Goal: Communication & Community: Answer question/provide support

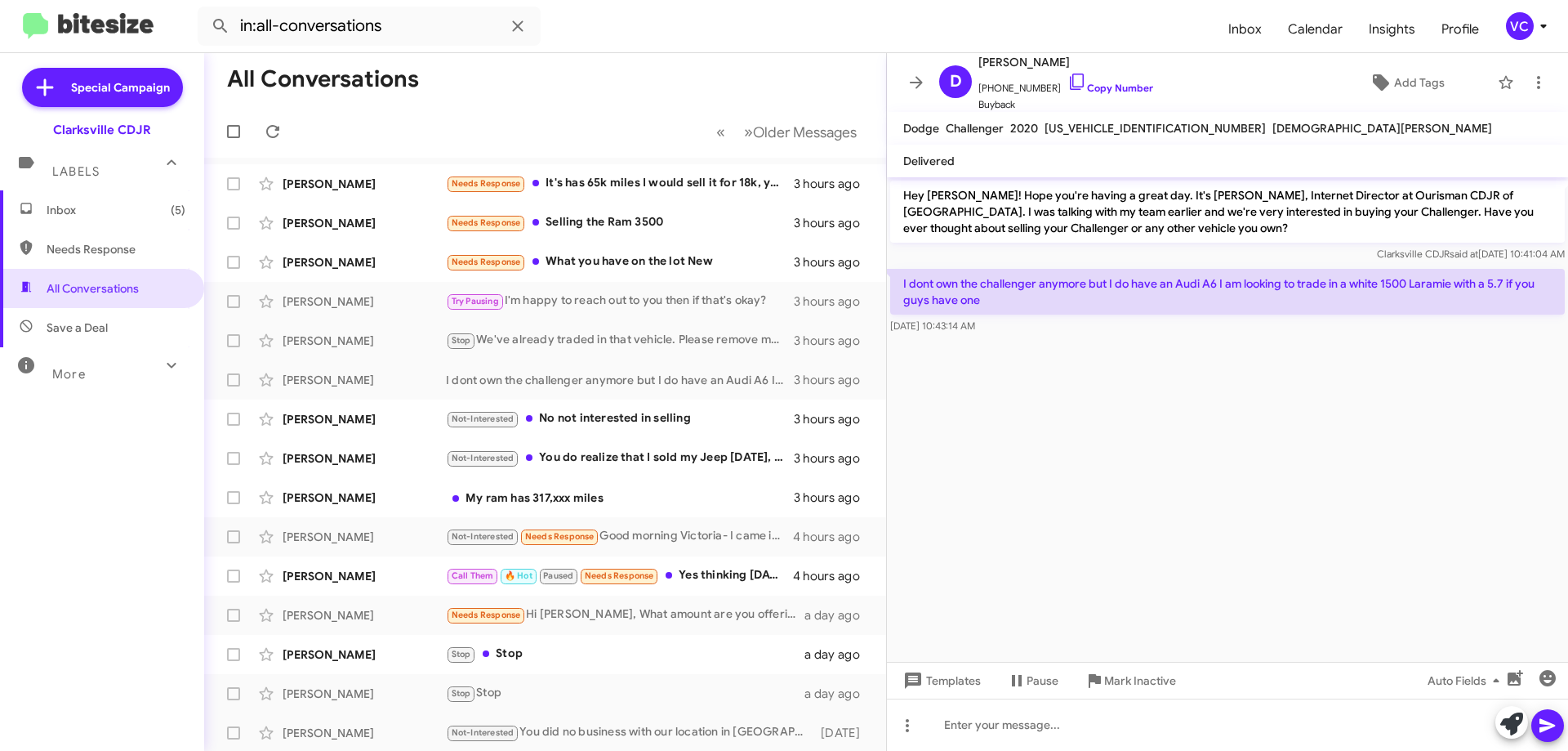
click at [545, 107] on mat-toolbar-row "« Previous » Next Older Messages" at bounding box center [545, 132] width 682 height 53
click at [273, 132] on icon at bounding box center [273, 132] width 20 height 20
click at [1206, 473] on cdk-virtual-scroll-viewport "Hey [PERSON_NAME]! Hope you're having a great day. It's [PERSON_NAME], Internet…" at bounding box center [1227, 419] width 681 height 484
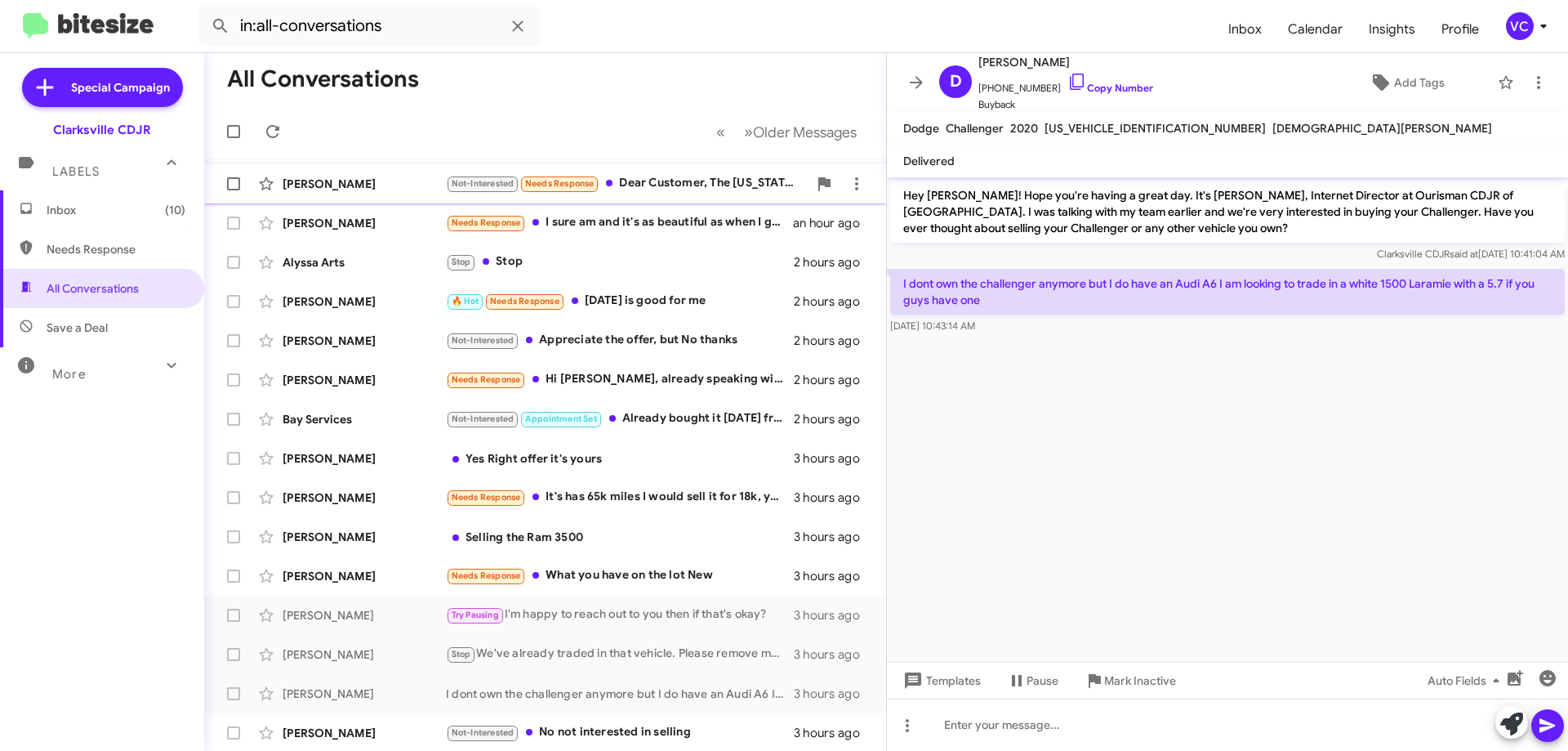
drag, startPoint x: 388, startPoint y: 184, endPoint x: 427, endPoint y: 196, distance: 40.8
click at [388, 184] on div "[PERSON_NAME]" at bounding box center [365, 184] width 163 height 16
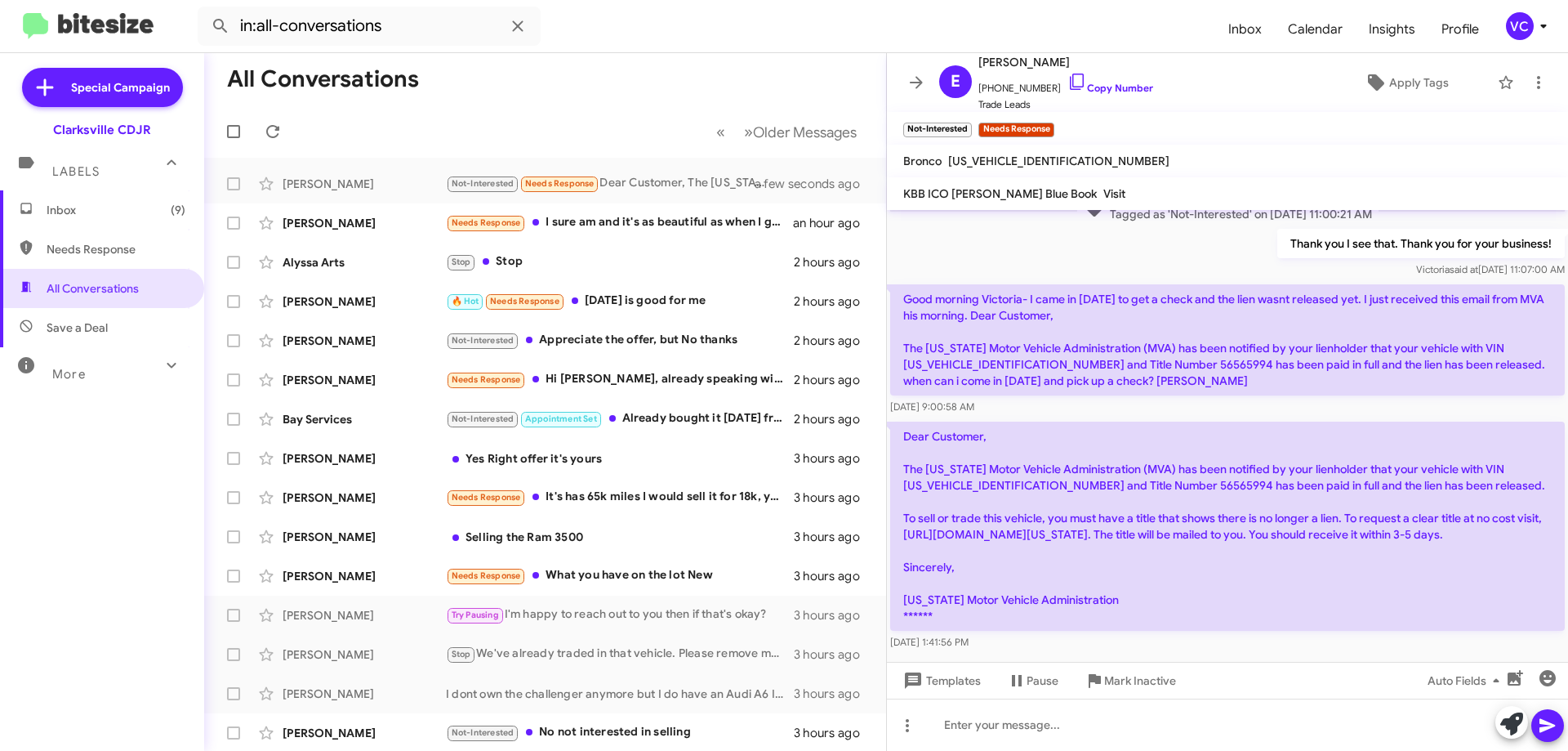
click at [1241, 590] on p "Dear Customer, The [US_STATE] Motor Vehicle Administration (MVA) has been notif…" at bounding box center [1228, 526] width 675 height 210
drag, startPoint x: 1111, startPoint y: 461, endPoint x: 1229, endPoint y: 482, distance: 119.9
click at [1195, 472] on p "Dear Customer, The [US_STATE] Motor Vehicle Administration (MVA) has been notif…" at bounding box center [1228, 526] width 675 height 210
click at [1239, 484] on p "Dear Customer, The [US_STATE] Motor Vehicle Administration (MVA) has been notif…" at bounding box center [1228, 526] width 675 height 210
drag, startPoint x: 939, startPoint y: 490, endPoint x: 1200, endPoint y: 493, distance: 261.0
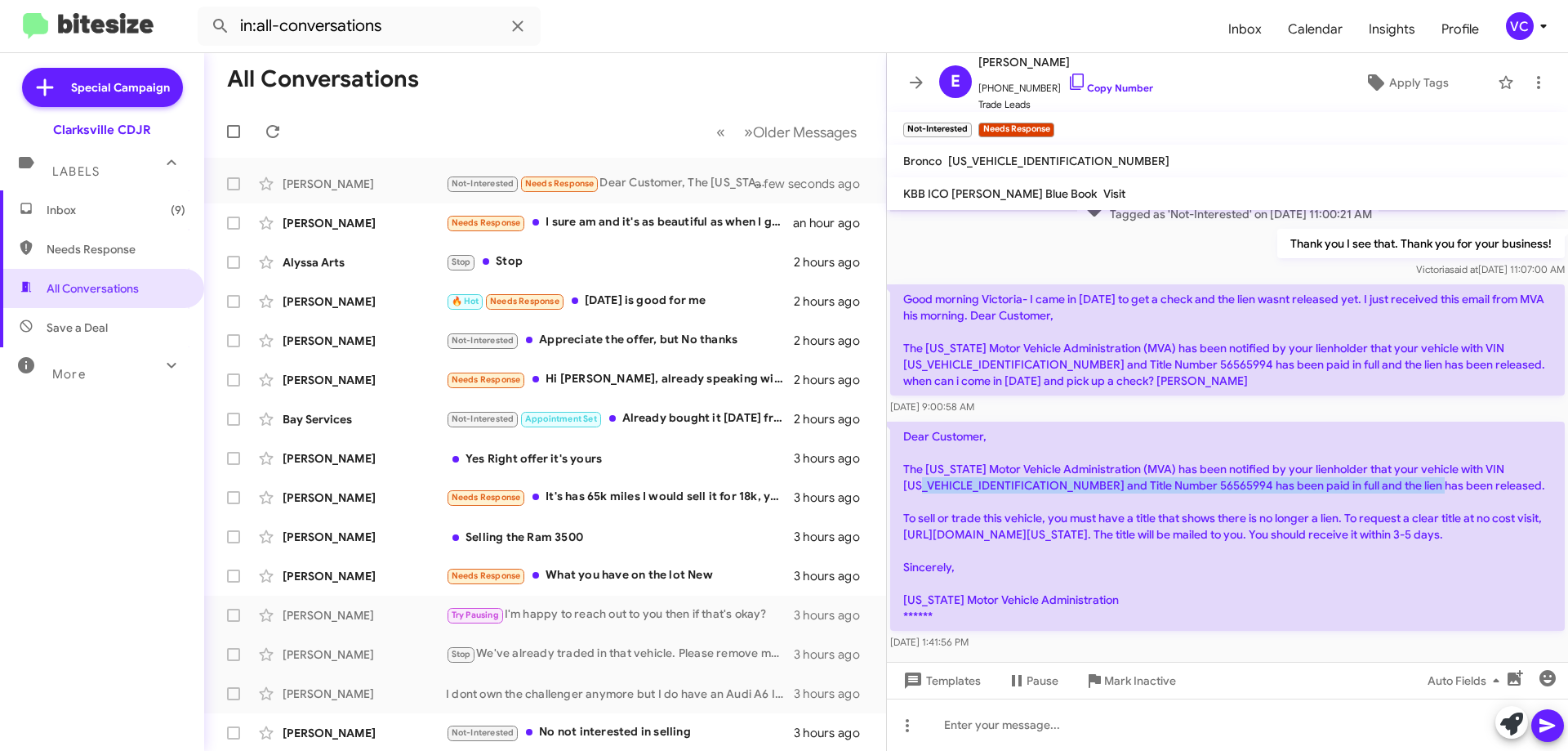
click at [1197, 493] on p "Dear Customer, The [US_STATE] Motor Vehicle Administration (MVA) has been notif…" at bounding box center [1228, 526] width 675 height 210
click at [1238, 491] on p "Dear Customer, The [US_STATE] Motor Vehicle Administration (MVA) has been notif…" at bounding box center [1228, 526] width 675 height 210
click at [1051, 495] on p "Dear Customer, The [US_STATE] Motor Vehicle Administration (MVA) has been notif…" at bounding box center [1228, 526] width 675 height 210
drag, startPoint x: 1242, startPoint y: 485, endPoint x: 1310, endPoint y: 485, distance: 68.0
click at [1309, 485] on p "Dear Customer, The [US_STATE] Motor Vehicle Administration (MVA) has been notif…" at bounding box center [1228, 526] width 675 height 210
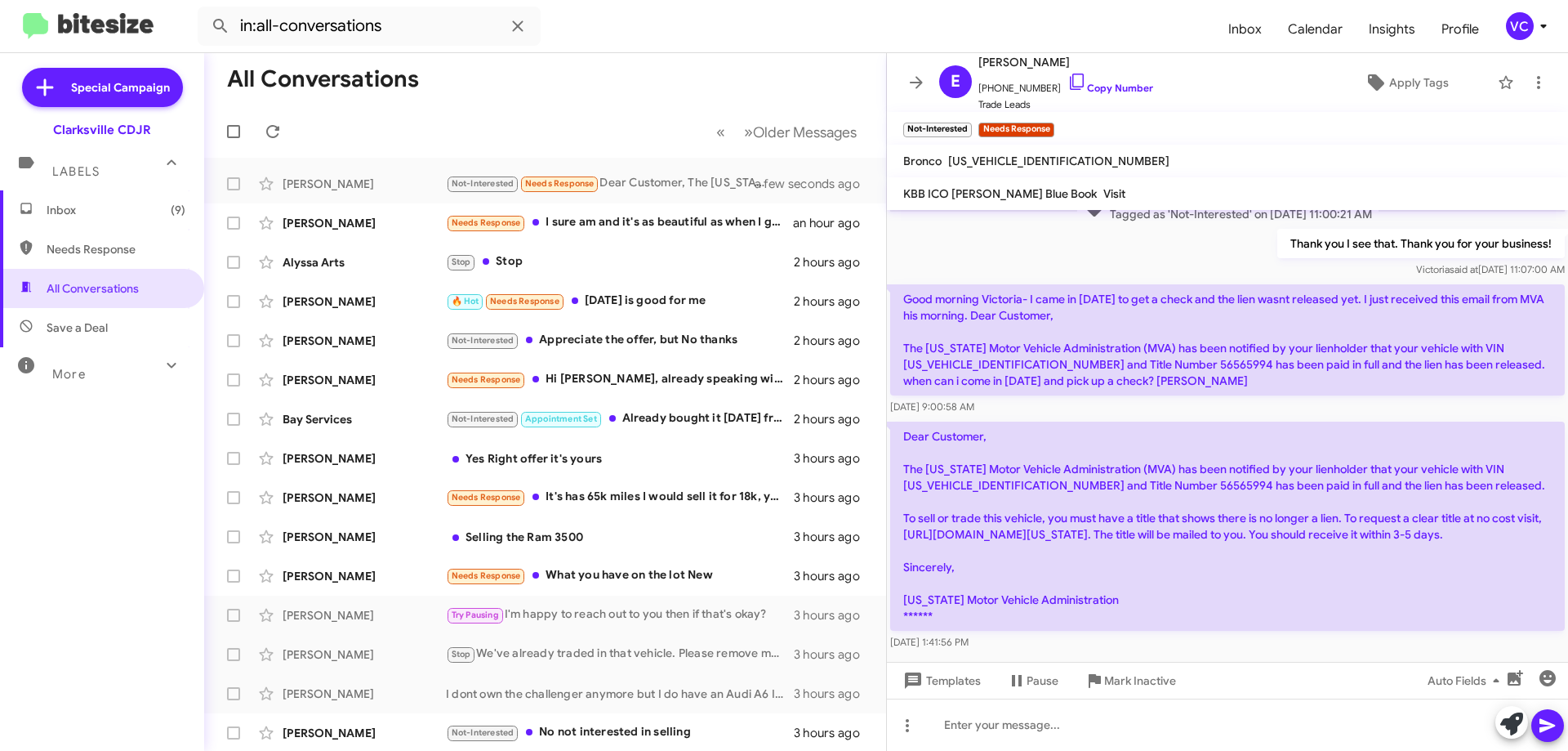
click at [1097, 483] on p "Dear Customer, The [US_STATE] Motor Vehicle Administration (MVA) has been notif…" at bounding box center [1228, 526] width 675 height 210
drag, startPoint x: 1099, startPoint y: 483, endPoint x: 1364, endPoint y: 483, distance: 265.0
click at [1364, 483] on p "Dear Customer, The [US_STATE] Motor Vehicle Administration (MVA) has been notif…" at bounding box center [1228, 526] width 675 height 210
click at [1462, 590] on p "Dear Customer, The [US_STATE] Motor Vehicle Administration (MVA) has been notif…" at bounding box center [1228, 526] width 675 height 210
click at [1173, 577] on p "Dear Customer, The [US_STATE] Motor Vehicle Administration (MVA) has been notif…" at bounding box center [1228, 526] width 675 height 210
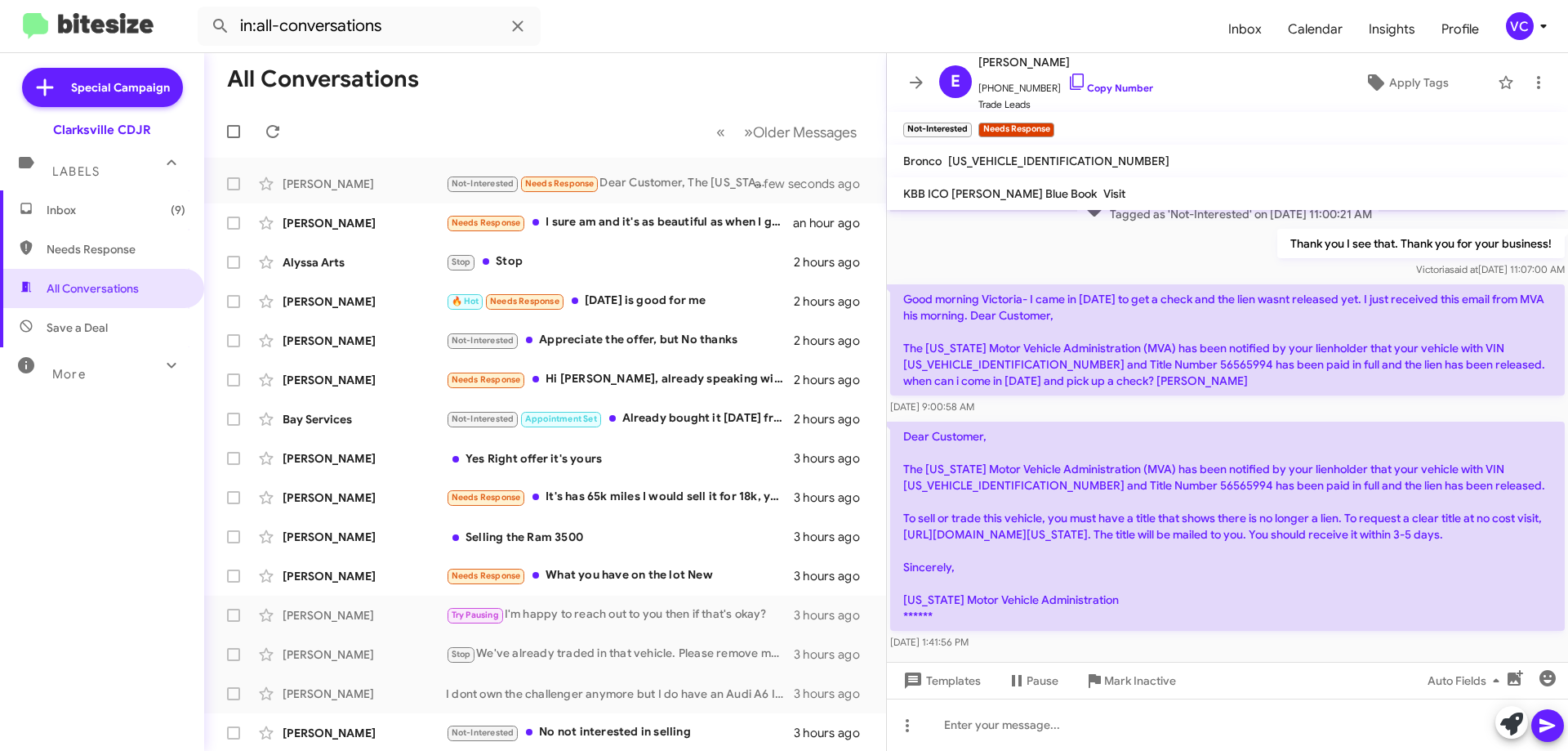
click at [1033, 571] on p "Dear Customer, The [US_STATE] Motor Vehicle Administration (MVA) has been notif…" at bounding box center [1228, 526] width 675 height 210
drag, startPoint x: 949, startPoint y: 512, endPoint x: 1241, endPoint y: 503, distance: 292.1
click at [1164, 503] on p "Dear Customer, The [US_STATE] Motor Vehicle Administration (MVA) has been notif…" at bounding box center [1228, 526] width 675 height 210
click at [1310, 561] on p "Dear Customer, The [US_STATE] Motor Vehicle Administration (MVA) has been notif…" at bounding box center [1228, 526] width 675 height 210
drag, startPoint x: 1085, startPoint y: 521, endPoint x: 1362, endPoint y: 520, distance: 277.0
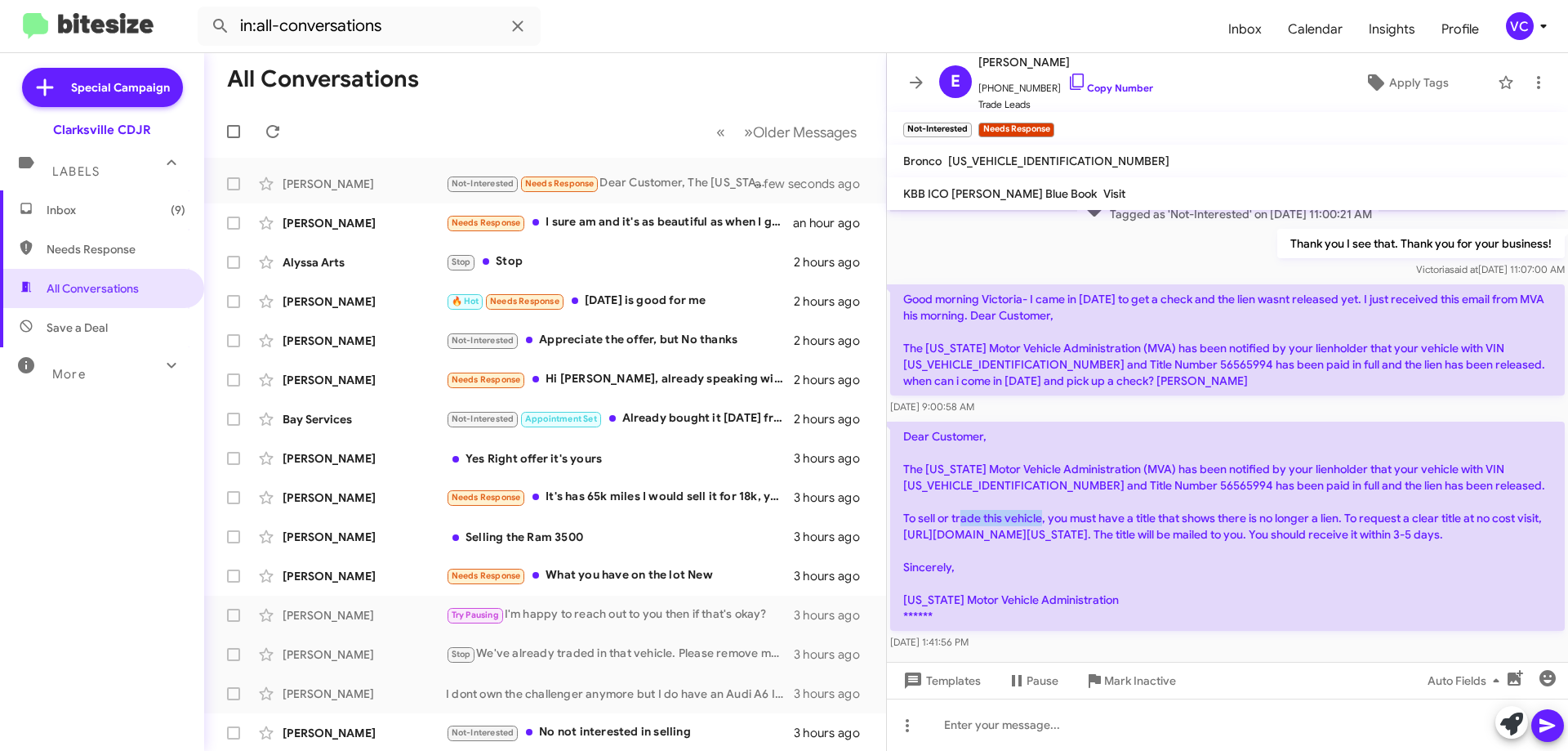
click at [1302, 520] on p "Dear Customer, The [US_STATE] Motor Vehicle Administration (MVA) has been notif…" at bounding box center [1228, 526] width 675 height 210
click at [1444, 523] on p "Dear Customer, The [US_STATE] Motor Vehicle Administration (MVA) has been notif…" at bounding box center [1228, 526] width 675 height 210
drag, startPoint x: 1174, startPoint y: 515, endPoint x: 1390, endPoint y: 515, distance: 216.0
click at [1375, 515] on p "Dear Customer, The [US_STATE] Motor Vehicle Administration (MVA) has been notif…" at bounding box center [1228, 526] width 675 height 210
click at [1056, 563] on p "Dear Customer, The [US_STATE] Motor Vehicle Administration (MVA) has been notif…" at bounding box center [1228, 526] width 675 height 210
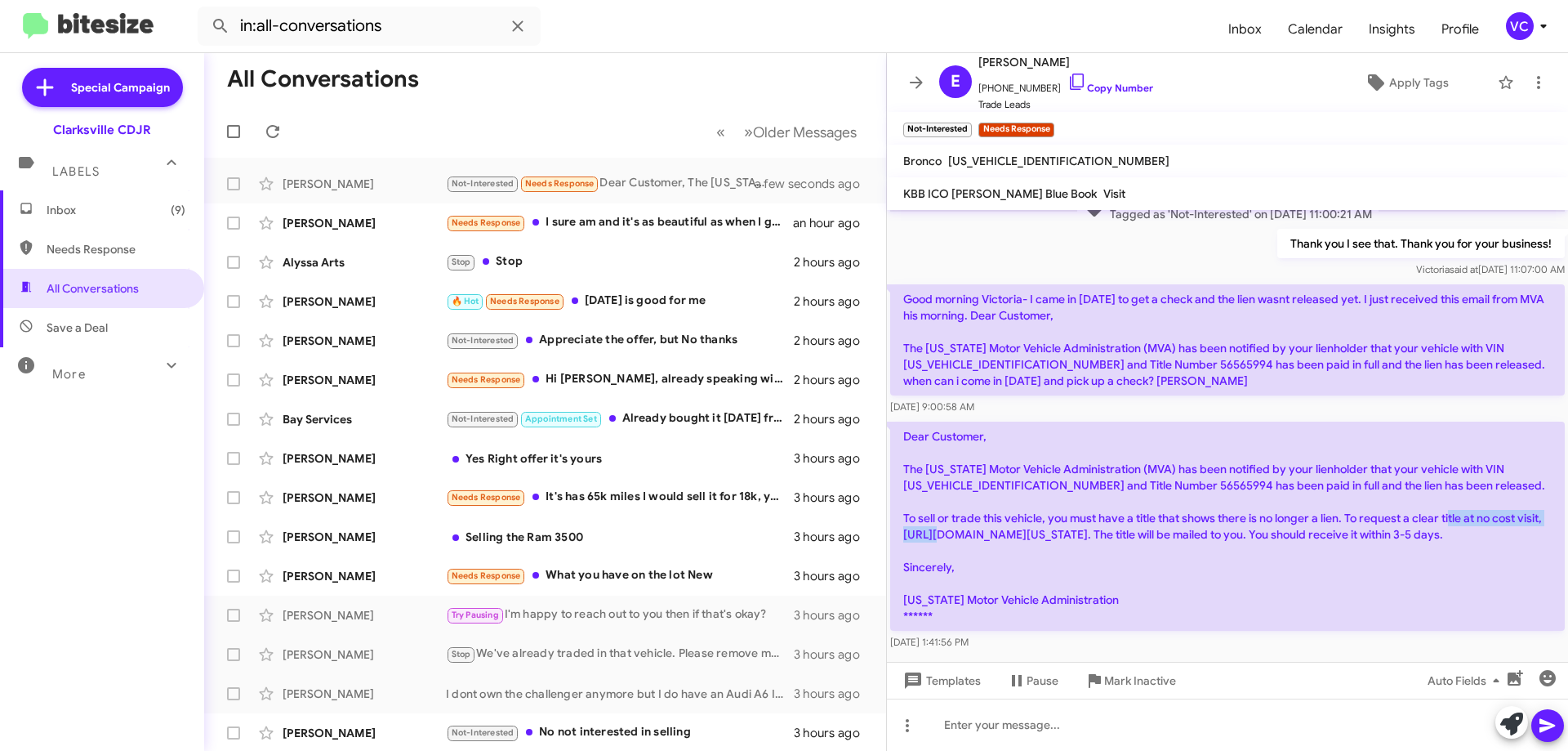
drag, startPoint x: 930, startPoint y: 534, endPoint x: 1208, endPoint y: 534, distance: 278.0
click at [1206, 534] on p "Dear Customer, The [US_STATE] Motor Vehicle Administration (MVA) has been notif…" at bounding box center [1228, 526] width 675 height 210
click at [1394, 559] on p "Dear Customer, The [US_STATE] Motor Vehicle Administration (MVA) has been notif…" at bounding box center [1228, 526] width 675 height 210
drag, startPoint x: 1179, startPoint y: 541, endPoint x: 1427, endPoint y: 546, distance: 248.1
click at [1427, 546] on p "Dear Customer, The [US_STATE] Motor Vehicle Administration (MVA) has been notif…" at bounding box center [1228, 526] width 675 height 210
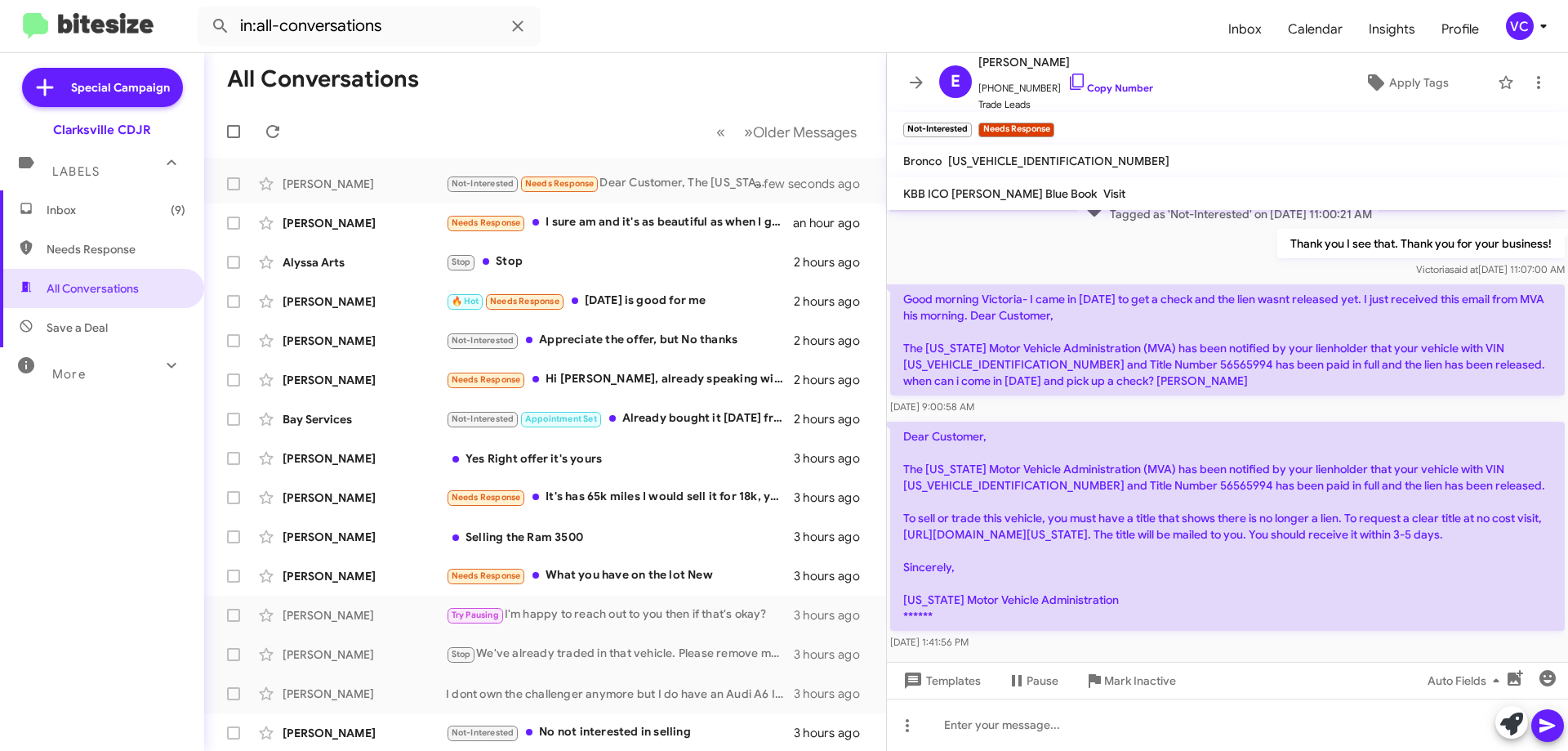
click at [1440, 563] on p "Dear Customer, The [US_STATE] Motor Vehicle Administration (MVA) has been notif…" at bounding box center [1228, 526] width 675 height 210
drag, startPoint x: 1302, startPoint y: 530, endPoint x: 1424, endPoint y: 533, distance: 122.0
click at [1424, 533] on p "Dear Customer, The [US_STATE] Motor Vehicle Administration (MVA) has been notif…" at bounding box center [1228, 526] width 675 height 210
click at [1448, 564] on p "Dear Customer, The [US_STATE] Motor Vehicle Administration (MVA) has been notif…" at bounding box center [1228, 526] width 675 height 210
click at [962, 557] on p "Dear Customer, The [US_STATE] Motor Vehicle Administration (MVA) has been notif…" at bounding box center [1228, 526] width 675 height 210
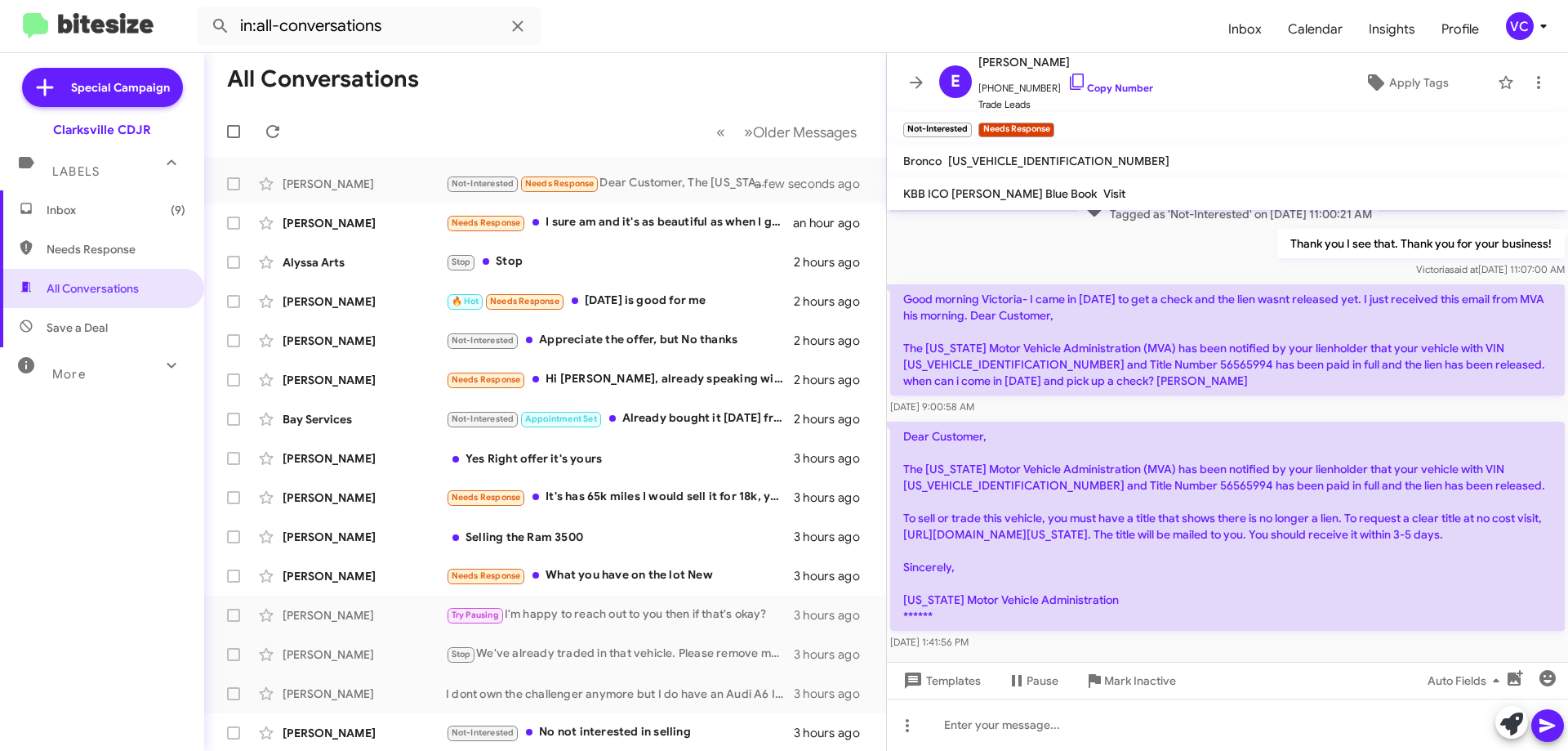
click at [1119, 564] on p "Dear Customer, The [US_STATE] Motor Vehicle Administration (MVA) has been notif…" at bounding box center [1228, 526] width 675 height 210
click at [1163, 555] on p "Dear Customer, The [US_STATE] Motor Vehicle Administration (MVA) has been notif…" at bounding box center [1228, 526] width 675 height 210
drag, startPoint x: 1384, startPoint y: 524, endPoint x: 1208, endPoint y: 539, distance: 176.6
click at [1208, 539] on p "Dear Customer, The [US_STATE] Motor Vehicle Administration (MVA) has been notif…" at bounding box center [1228, 526] width 675 height 210
click at [1232, 572] on p "Dear Customer, The [US_STATE] Motor Vehicle Administration (MVA) has been notif…" at bounding box center [1228, 526] width 675 height 210
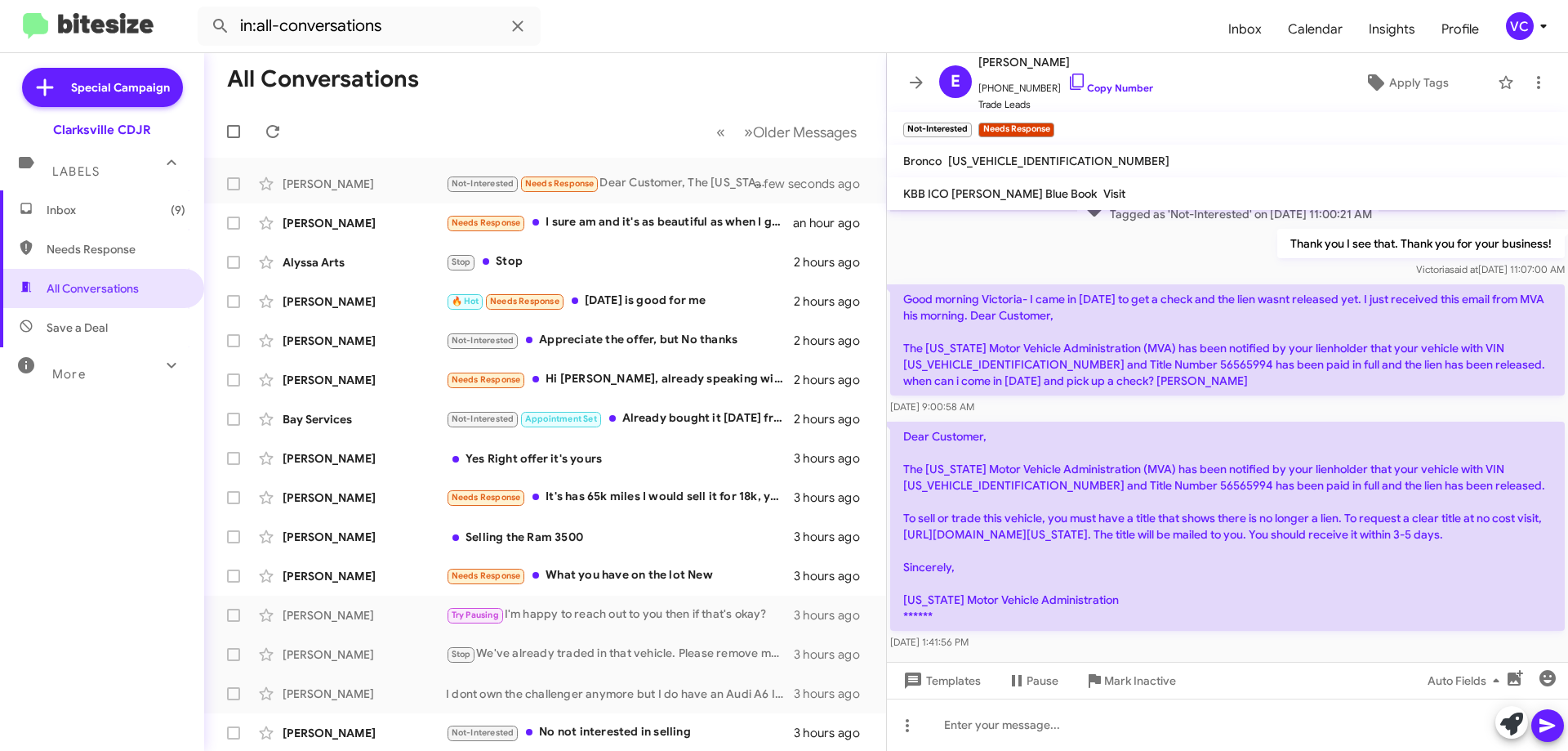
drag, startPoint x: 1189, startPoint y: 575, endPoint x: 1196, endPoint y: 585, distance: 12.2
click at [1193, 577] on p "Dear Customer, The [US_STATE] Motor Vehicle Administration (MVA) has been notif…" at bounding box center [1228, 526] width 675 height 210
click at [1232, 564] on p "Dear Customer, The [US_STATE] Motor Vehicle Administration (MVA) has been notif…" at bounding box center [1228, 526] width 675 height 210
click at [1163, 487] on p "Dear Customer, The [US_STATE] Motor Vehicle Administration (MVA) has been notif…" at bounding box center [1228, 526] width 675 height 210
click at [1187, 485] on p "Dear Customer, The [US_STATE] Motor Vehicle Administration (MVA) has been notif…" at bounding box center [1228, 526] width 675 height 210
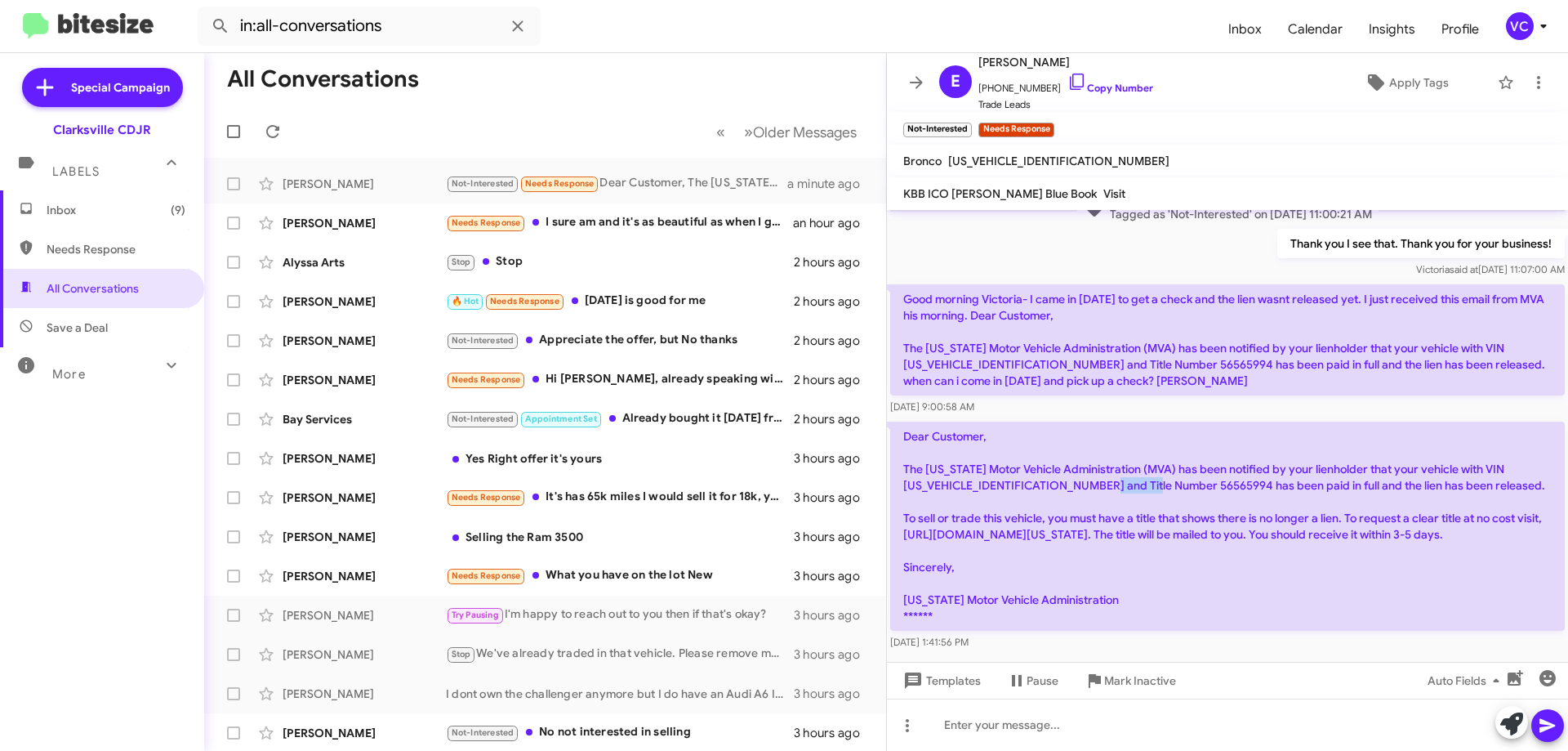
drag, startPoint x: 1171, startPoint y: 486, endPoint x: 1244, endPoint y: 487, distance: 73.0
click at [1120, 485] on p "Dear Customer, The [US_STATE] Motor Vehicle Administration (MVA) has been notif…" at bounding box center [1228, 526] width 675 height 210
click at [1255, 482] on p "Dear Customer, The [US_STATE] Motor Vehicle Administration (MVA) has been notif…" at bounding box center [1228, 526] width 675 height 210
drag, startPoint x: 983, startPoint y: 520, endPoint x: 1446, endPoint y: 539, distance: 463.4
click at [1377, 529] on p "Dear Customer, The [US_STATE] Motor Vehicle Administration (MVA) has been notif…" at bounding box center [1228, 526] width 675 height 210
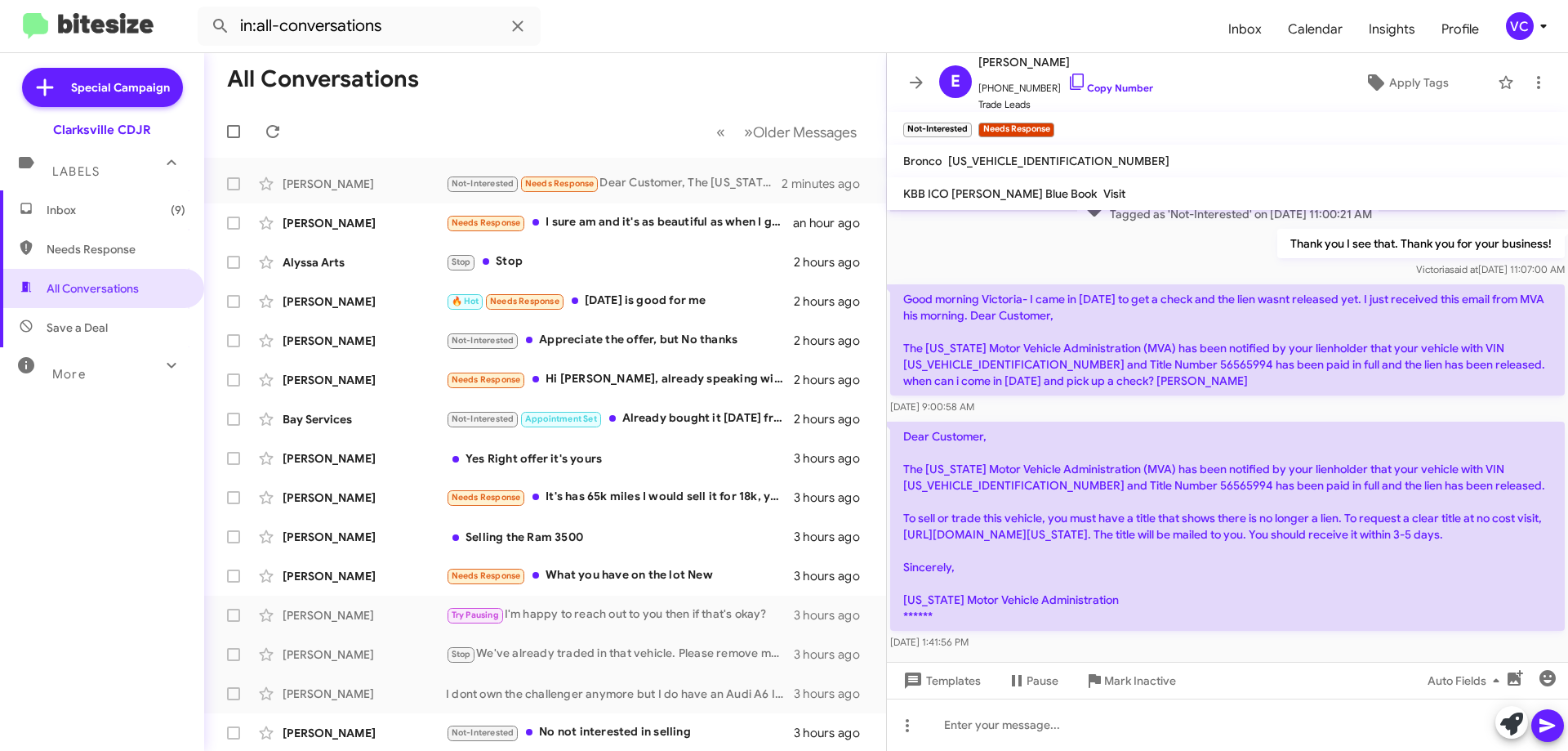
click at [1408, 629] on p "Dear Customer, The [US_STATE] Motor Vehicle Administration (MVA) has been notif…" at bounding box center [1228, 526] width 675 height 210
click at [1282, 557] on p "Dear Customer, The [US_STATE] Motor Vehicle Administration (MVA) has been notif…" at bounding box center [1228, 526] width 675 height 210
click at [1209, 415] on div "Good morning Victoria- I came in [DATE] to get a check and the lien wasnt relea…" at bounding box center [1227, 349] width 681 height 137
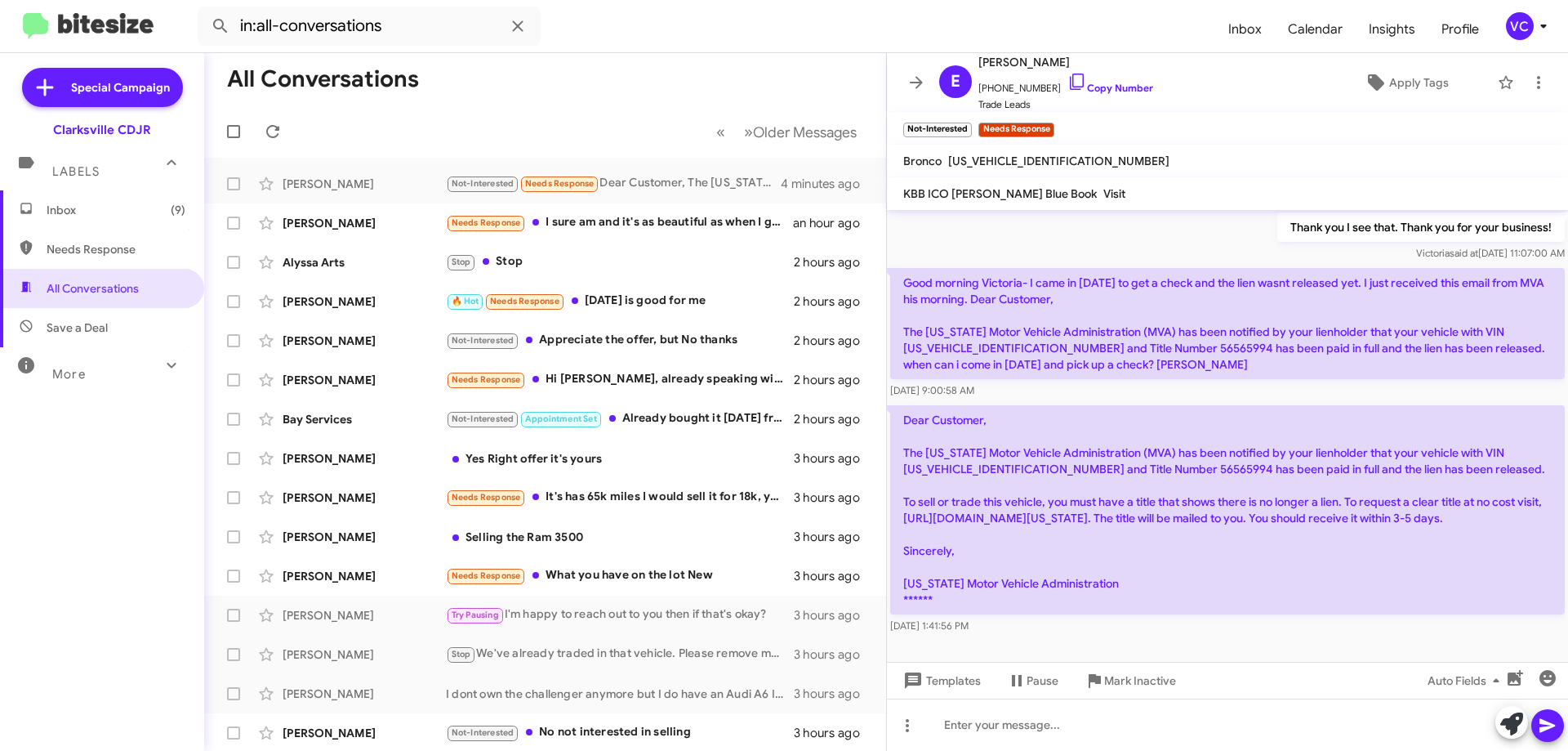
click at [1164, 638] on mat-tooltip-component "Mark Inactive" at bounding box center [1121, 641] width 86 height 49
click at [605, 87] on mat-toolbar-row "All Conversations" at bounding box center [545, 80] width 682 height 53
click at [1183, 405] on p "Dear Customer, The [US_STATE] Motor Vehicle Administration (MVA) has been notif…" at bounding box center [1228, 510] width 675 height 210
click at [1222, 83] on div "E [PERSON_NAME] [PHONE_NUMBER] Copy Number Trade Leads Apply Tags" at bounding box center [1212, 83] width 557 height 61
click at [1284, 629] on div "[DATE] 1:41:56 PM" at bounding box center [1228, 626] width 675 height 16
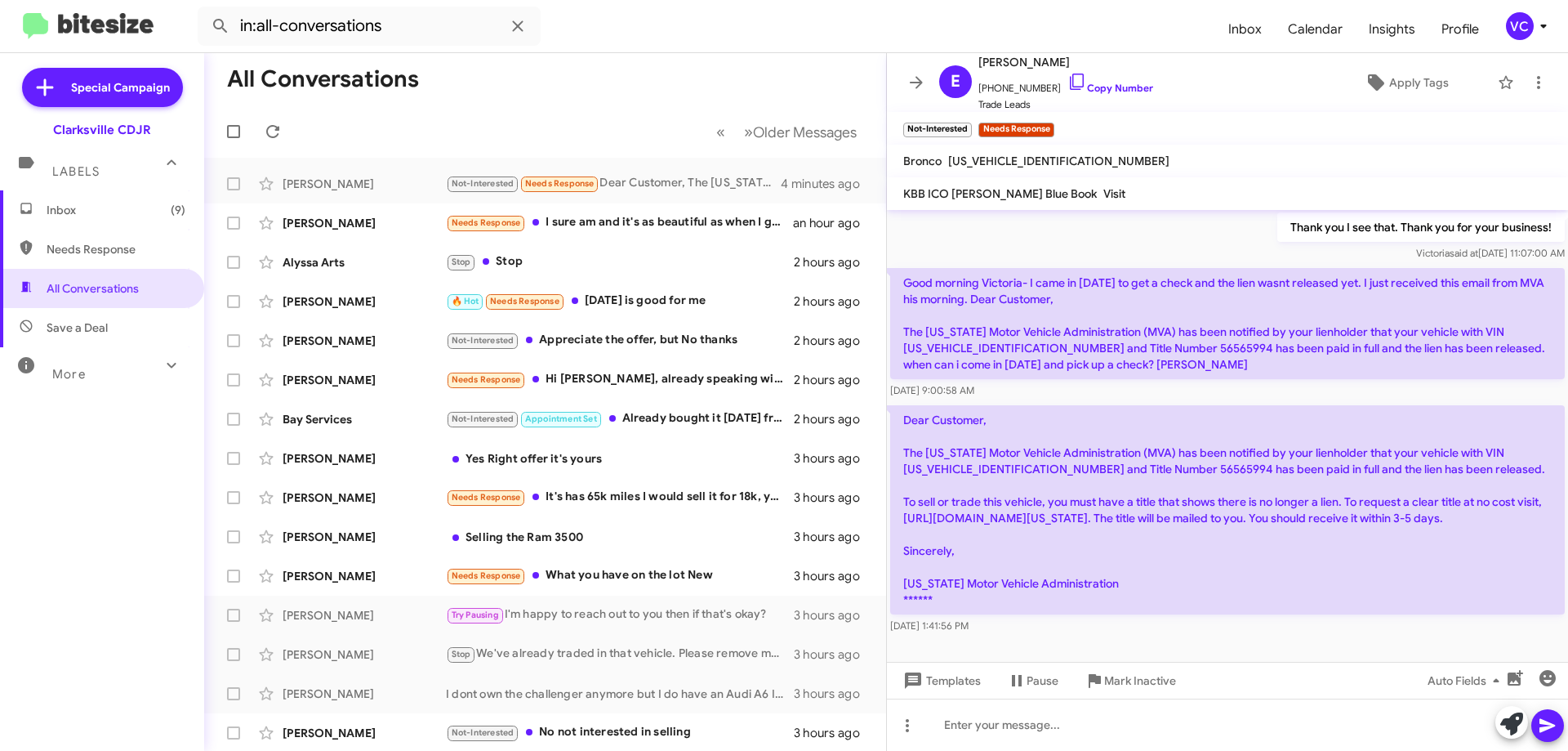
click at [539, 106] on mat-toolbar-row "« Previous » Next Older Messages" at bounding box center [545, 132] width 682 height 53
click at [1344, 383] on div "[DATE] 9:00:58 AM" at bounding box center [1228, 391] width 675 height 16
click at [1269, 402] on div "Dear Customer, The [US_STATE] Motor Vehicle Administration (MVA) has been notif…" at bounding box center [1227, 519] width 681 height 235
click at [1353, 652] on div at bounding box center [1227, 649] width 681 height 24
drag, startPoint x: 1353, startPoint y: 652, endPoint x: 1243, endPoint y: 468, distance: 214.4
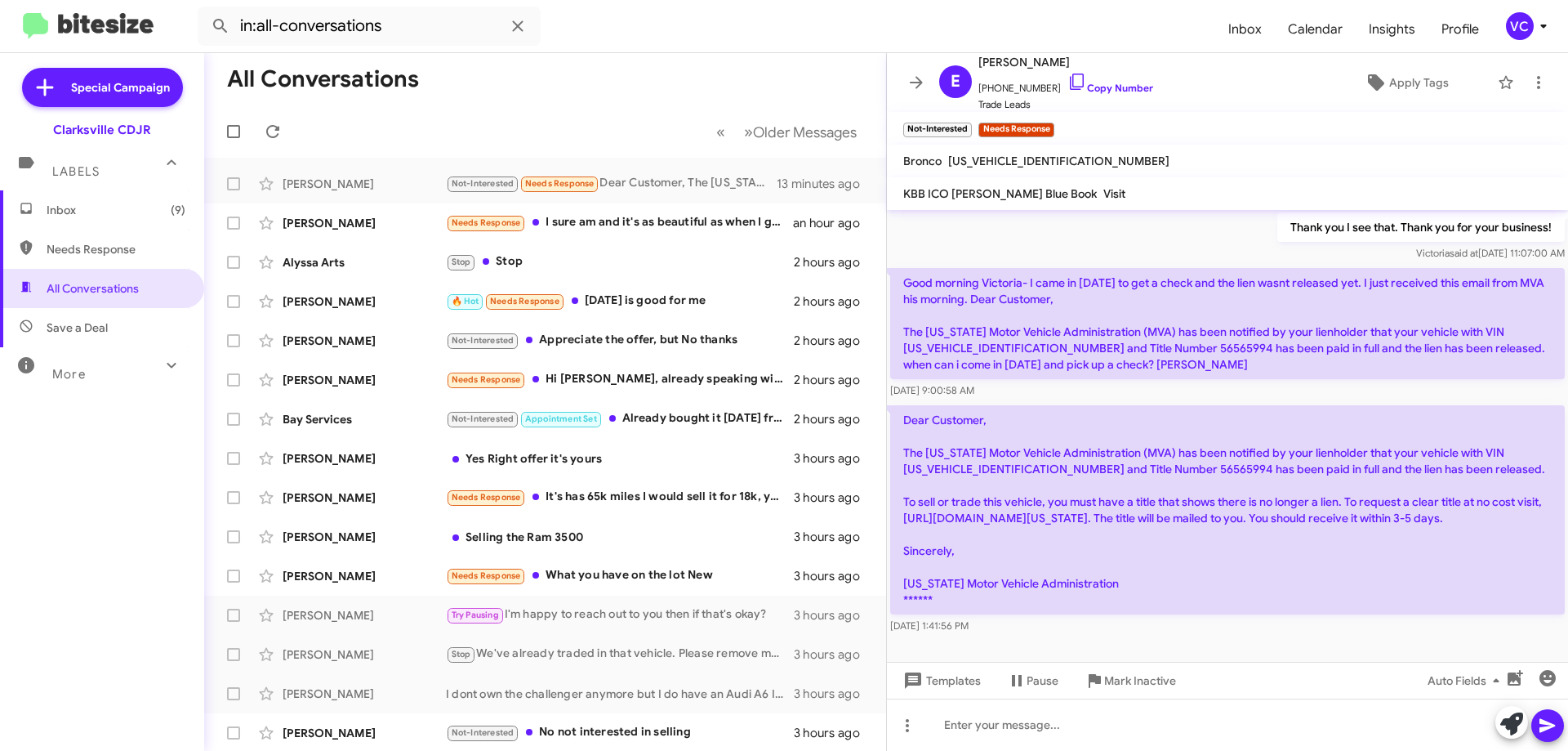
click at [1352, 649] on div at bounding box center [1227, 649] width 681 height 24
click at [1209, 405] on p "Dear Customer, The [US_STATE] Motor Vehicle Administration (MVA) has been notif…" at bounding box center [1228, 510] width 675 height 210
click at [1200, 383] on div "[DATE] 9:00:58 AM" at bounding box center [1228, 391] width 675 height 16
click at [564, 61] on mat-toolbar-row "All Conversations" at bounding box center [545, 80] width 682 height 53
click at [613, 35] on form "in:all-conversations" at bounding box center [706, 25] width 1018 height 39
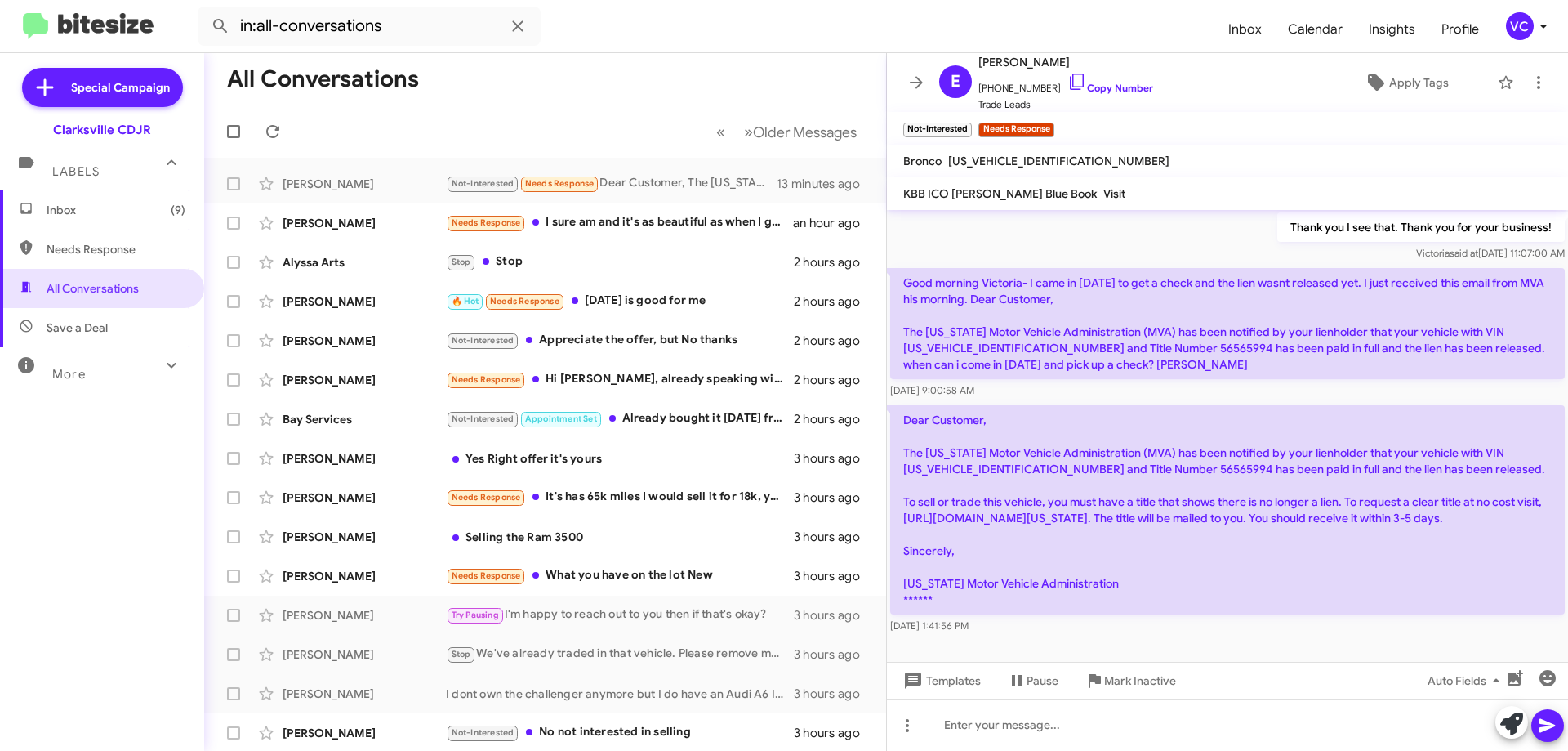
drag, startPoint x: 1268, startPoint y: 639, endPoint x: 1270, endPoint y: 621, distance: 18.1
click at [1268, 638] on div at bounding box center [1227, 649] width 681 height 24
click at [1248, 349] on p "Good morning Victoria- I came in [DATE] to get a check and the lien wasnt relea…" at bounding box center [1228, 323] width 675 height 112
click at [1237, 610] on p "Dear Customer, The [US_STATE] Motor Vehicle Administration (MVA) has been notif…" at bounding box center [1228, 510] width 675 height 210
click at [1244, 617] on div "Dear Customer, The [US_STATE] Motor Vehicle Administration (MVA) has been notif…" at bounding box center [1228, 520] width 675 height 229
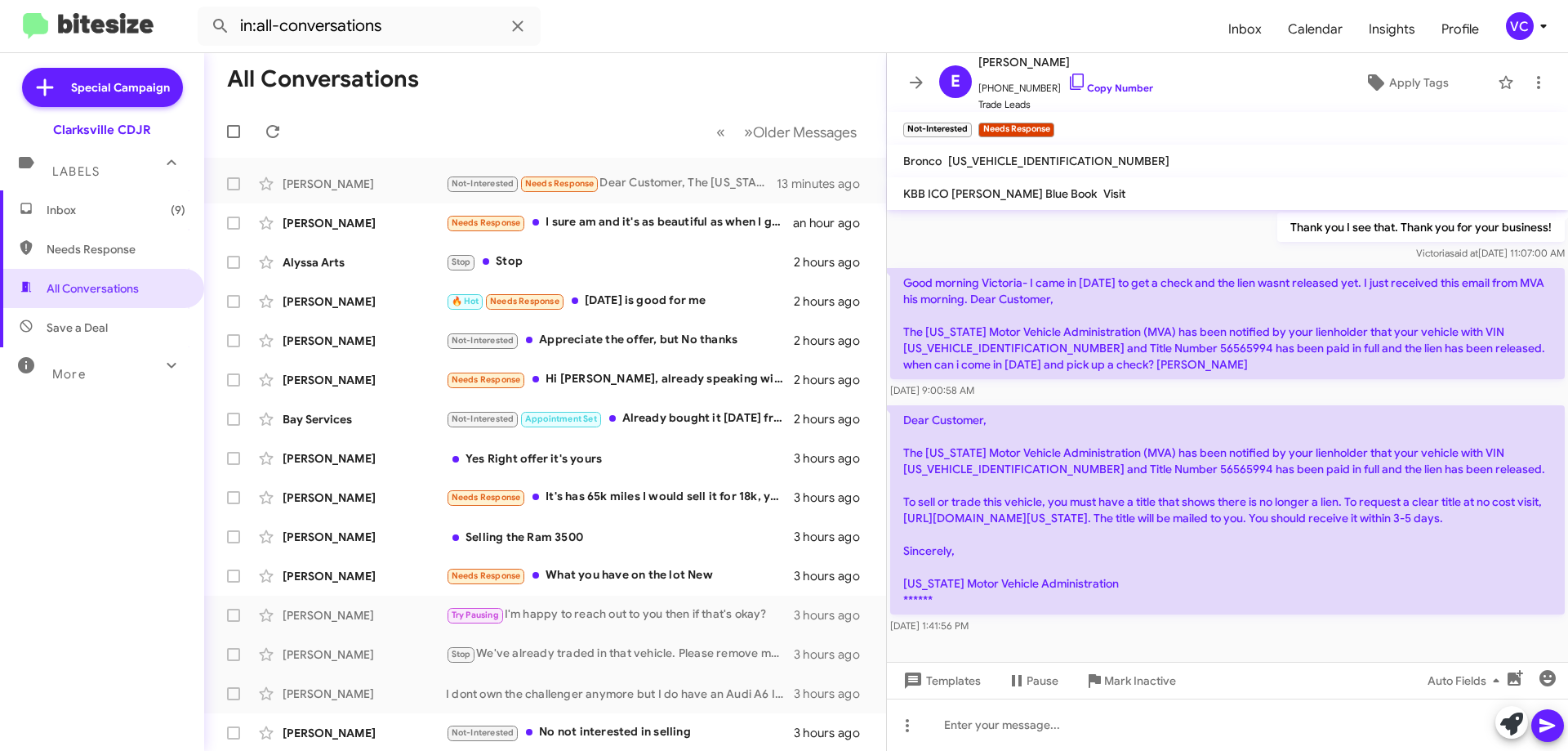
click at [1244, 617] on div "Dear Customer, The [US_STATE] Motor Vehicle Administration (MVA) has been notif…" at bounding box center [1228, 520] width 675 height 229
click at [589, 103] on mat-toolbar-row "All Conversations" at bounding box center [545, 80] width 682 height 53
click at [1151, 622] on div "[DATE] 1:41:56 PM" at bounding box center [1228, 626] width 675 height 16
click at [1189, 602] on p "Dear Customer, The [US_STATE] Motor Vehicle Administration (MVA) has been notif…" at bounding box center [1228, 510] width 675 height 210
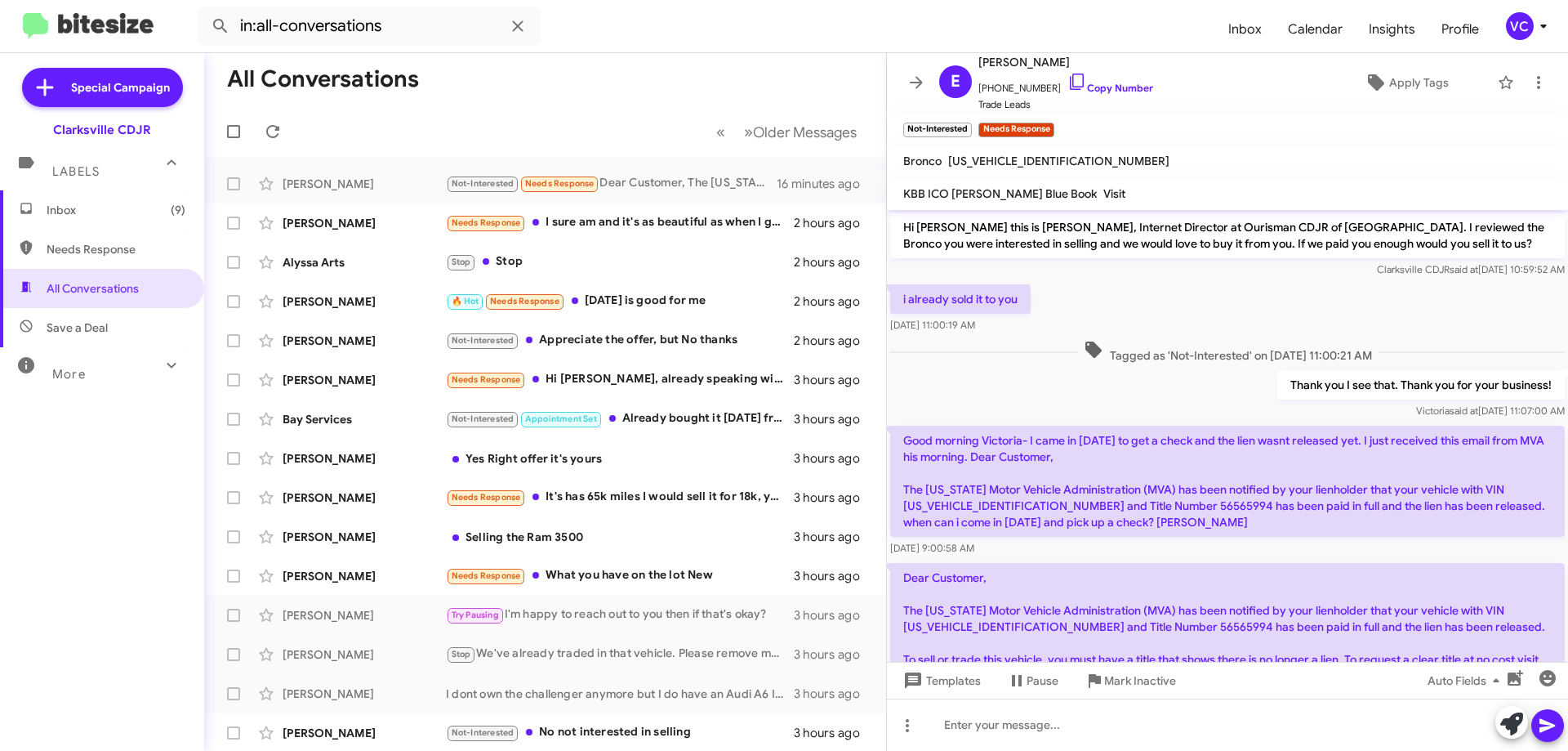
scroll to position [0, 0]
click at [1144, 375] on div "Thank you I see that. Thank you for your business! [PERSON_NAME] said at [DATE]…" at bounding box center [1227, 395] width 681 height 55
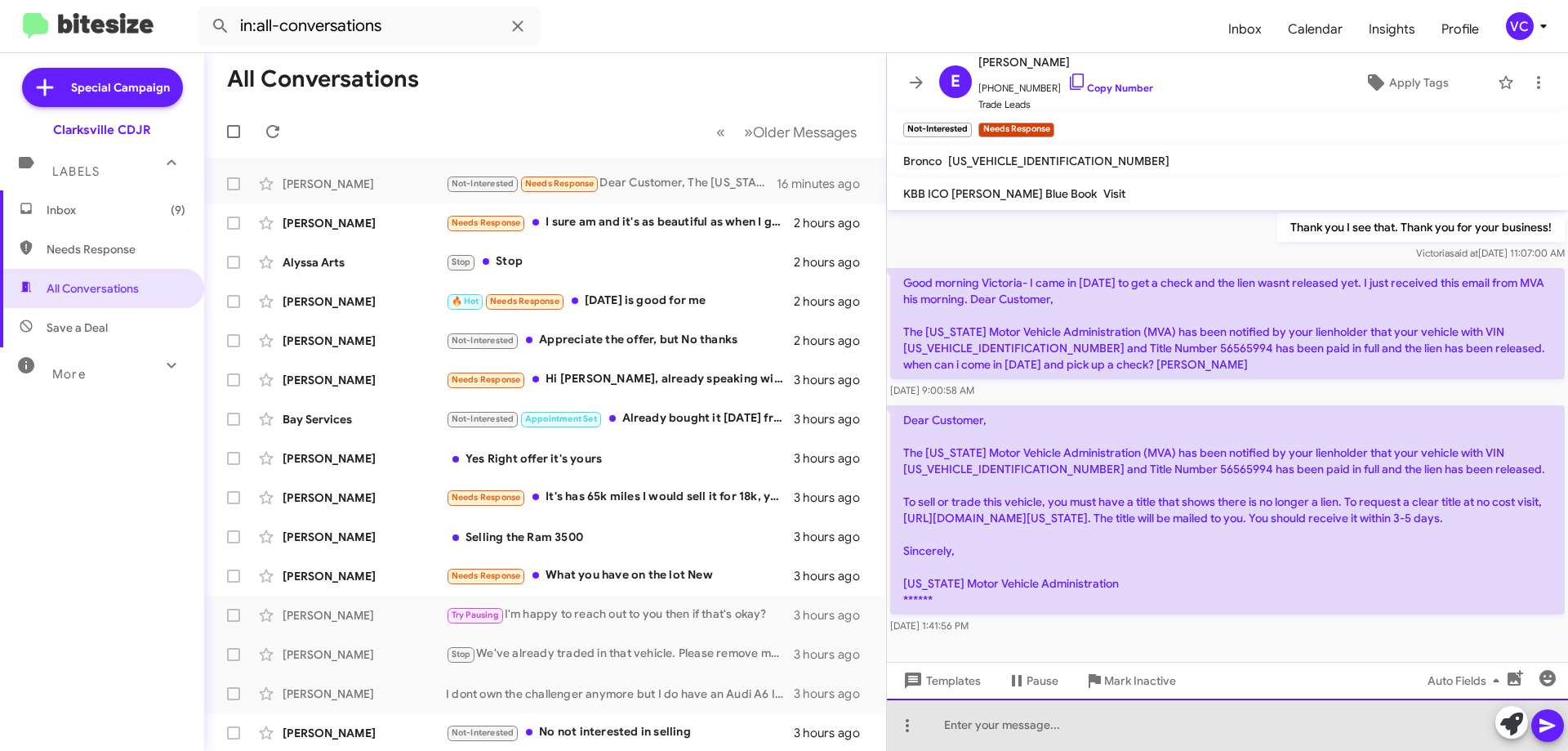
click at [1017, 740] on div at bounding box center [1227, 725] width 681 height 53
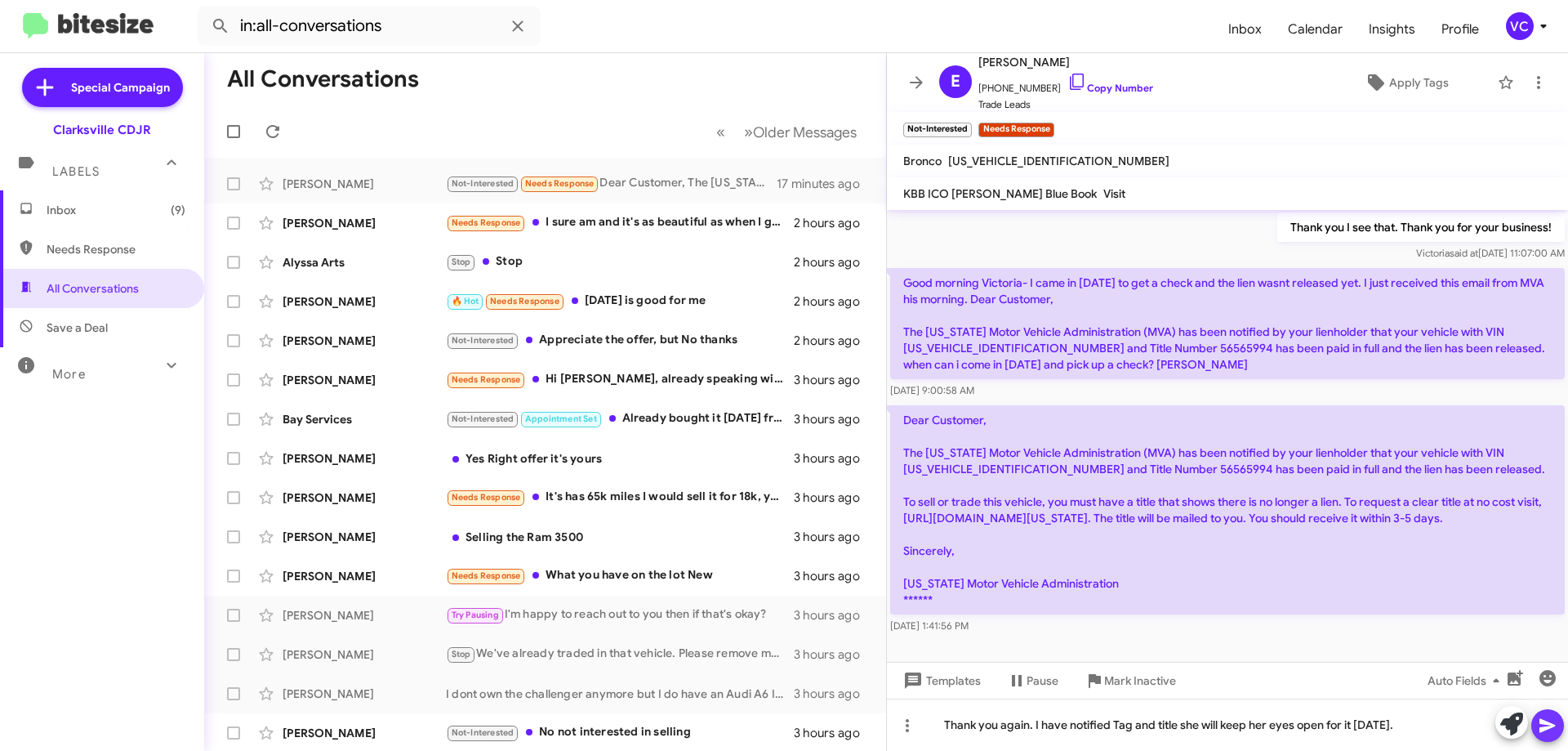
click at [1546, 720] on icon at bounding box center [1548, 726] width 20 height 20
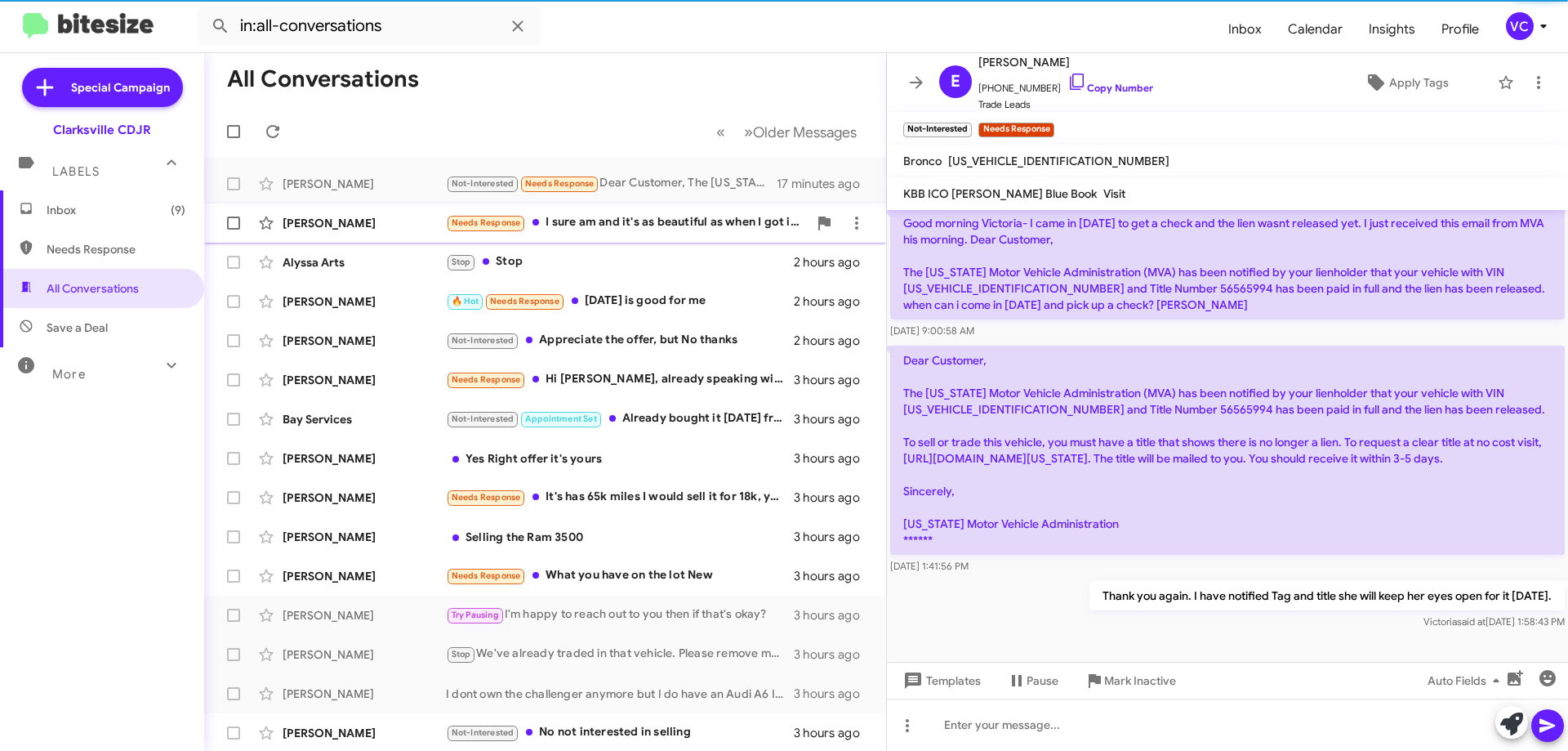
click at [405, 231] on div "[PERSON_NAME] Needs Response I sure am and it's as beautiful as when I got it! …" at bounding box center [545, 223] width 656 height 33
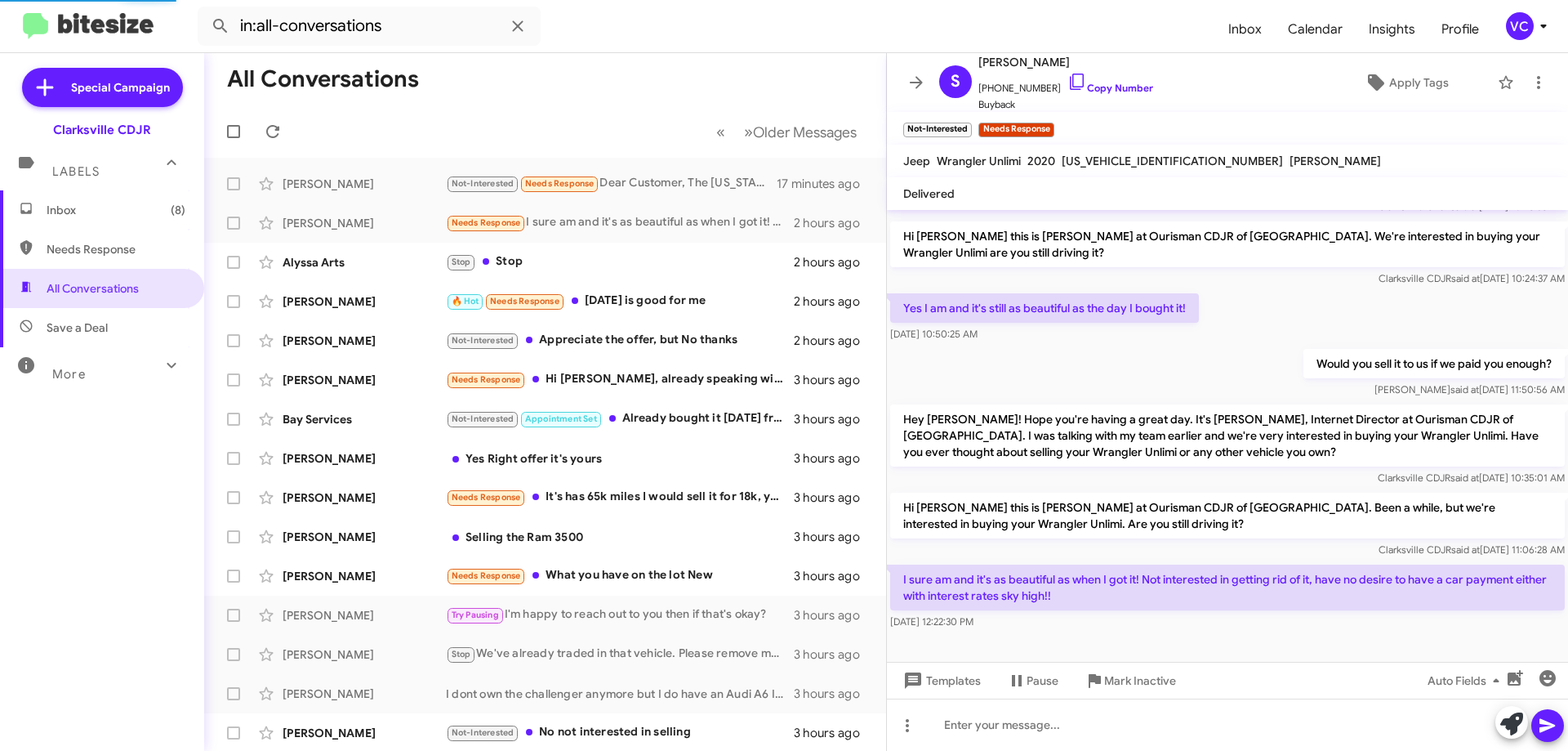
scroll to position [96, 0]
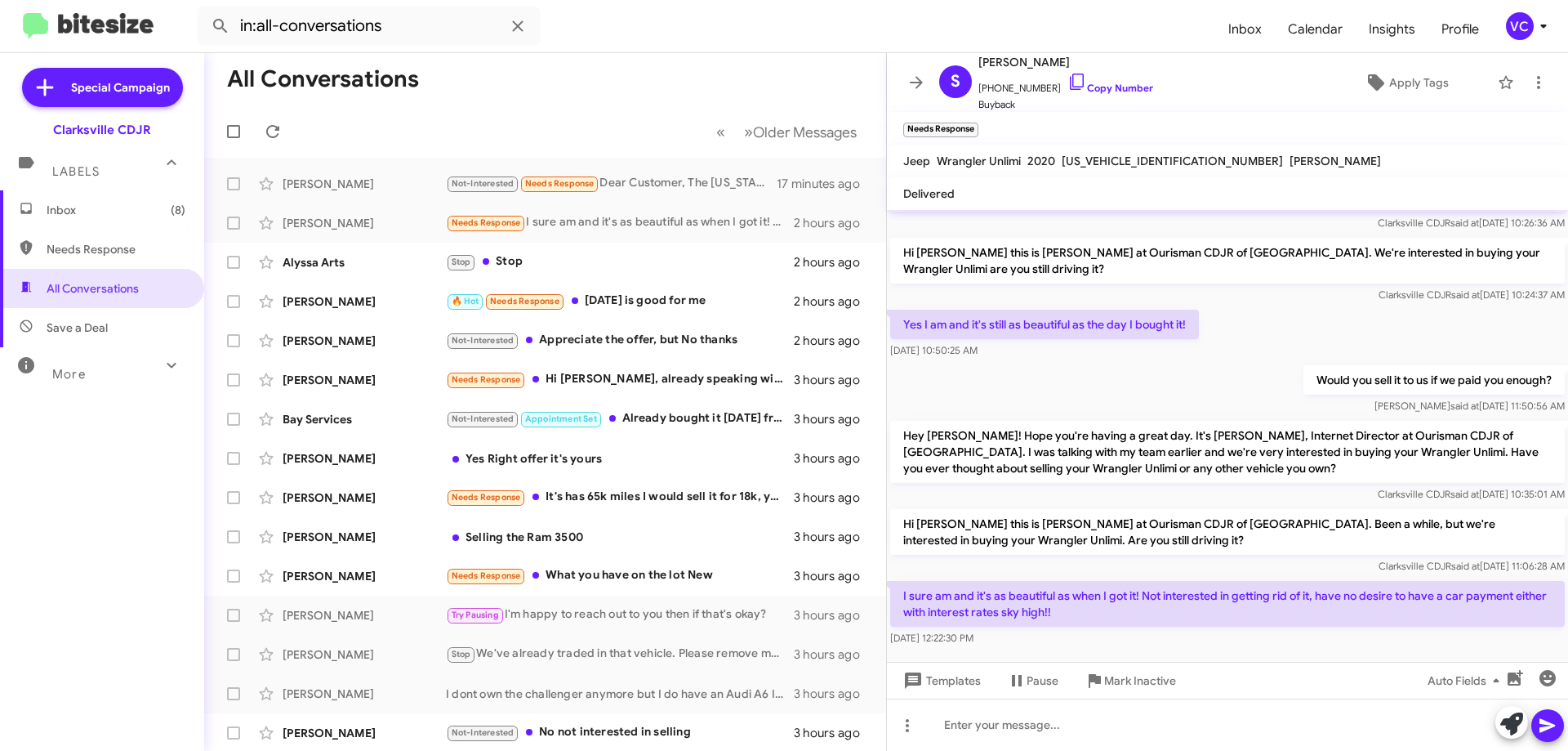
click at [1198, 632] on div "I sure am and it's as beautiful as when I got it! Not interested in getting rid…" at bounding box center [1227, 613] width 681 height 72
click at [1201, 362] on div "Would you sell it to us if we paid you enough? [PERSON_NAME] said at [DATE] 11:…" at bounding box center [1227, 389] width 681 height 55
click at [1174, 629] on div "[DATE] 12:22:30 PM" at bounding box center [1228, 638] width 675 height 16
drag, startPoint x: 1141, startPoint y: 586, endPoint x: 1362, endPoint y: 599, distance: 221.4
click at [1345, 593] on p "I sure am and it's as beautiful as when I got it! Not interested in getting rid…" at bounding box center [1228, 603] width 675 height 45
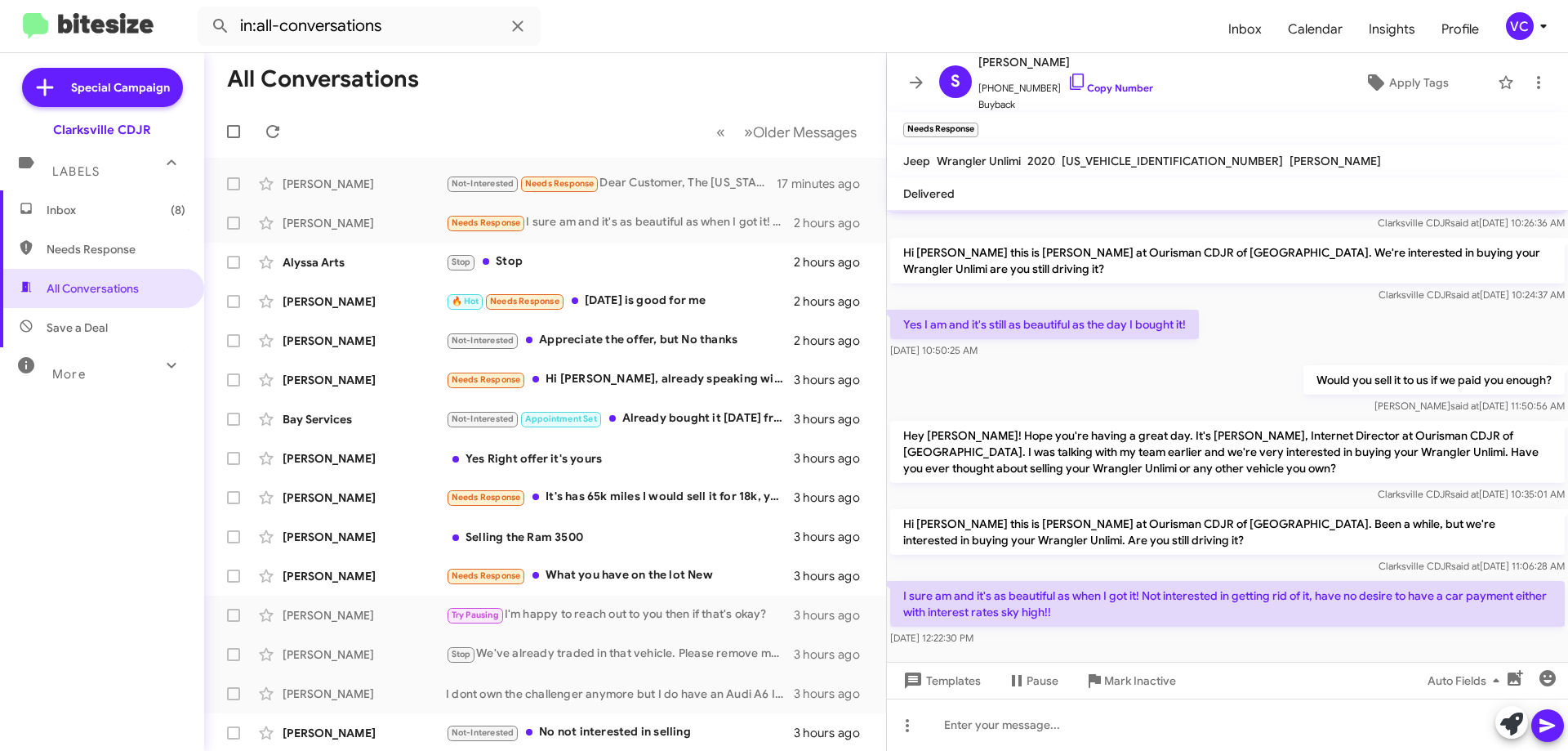
click at [1363, 631] on div "I sure am and it's as beautiful as when I got it! Not interested in getting rid…" at bounding box center [1227, 613] width 681 height 72
click at [1347, 649] on div at bounding box center [1227, 664] width 681 height 29
drag, startPoint x: 1228, startPoint y: 578, endPoint x: 1460, endPoint y: 577, distance: 232.0
click at [1456, 580] on p "I sure am and it's as beautiful as when I got it! Not interested in getting rid…" at bounding box center [1228, 603] width 675 height 45
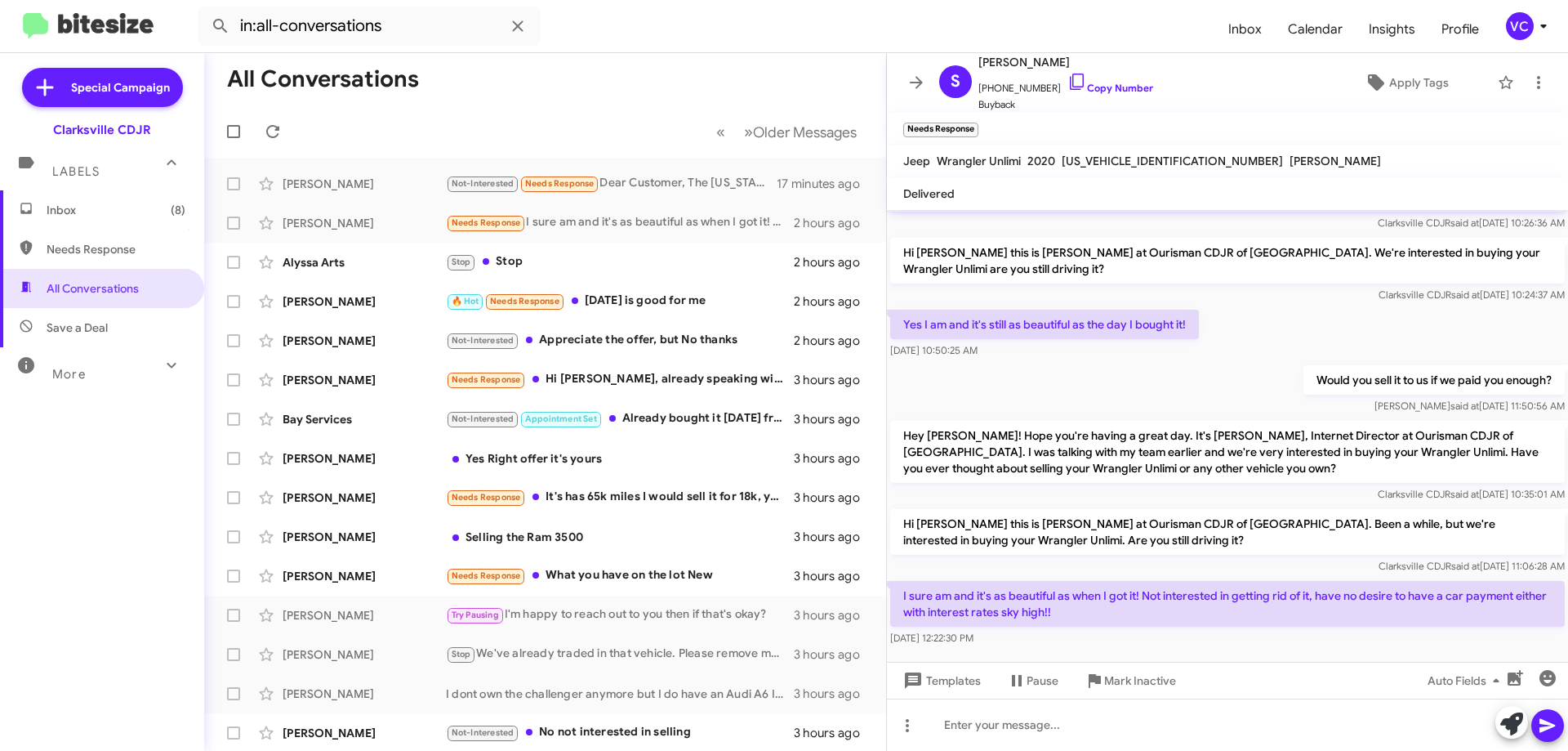
click at [1437, 649] on div at bounding box center [1227, 664] width 681 height 29
click at [1226, 629] on div "[DATE] 12:22:30 PM" at bounding box center [1228, 638] width 675 height 16
drag, startPoint x: 1251, startPoint y: 586, endPoint x: 1568, endPoint y: 586, distance: 317.0
click at [1568, 586] on cdk-virtual-scroll-viewport "Hi [PERSON_NAME] this is [PERSON_NAME], General Manager at Ourisman CDJR of [GE…" at bounding box center [1227, 435] width 681 height 452
click at [1247, 629] on div "[DATE] 12:22:30 PM" at bounding box center [1228, 638] width 675 height 16
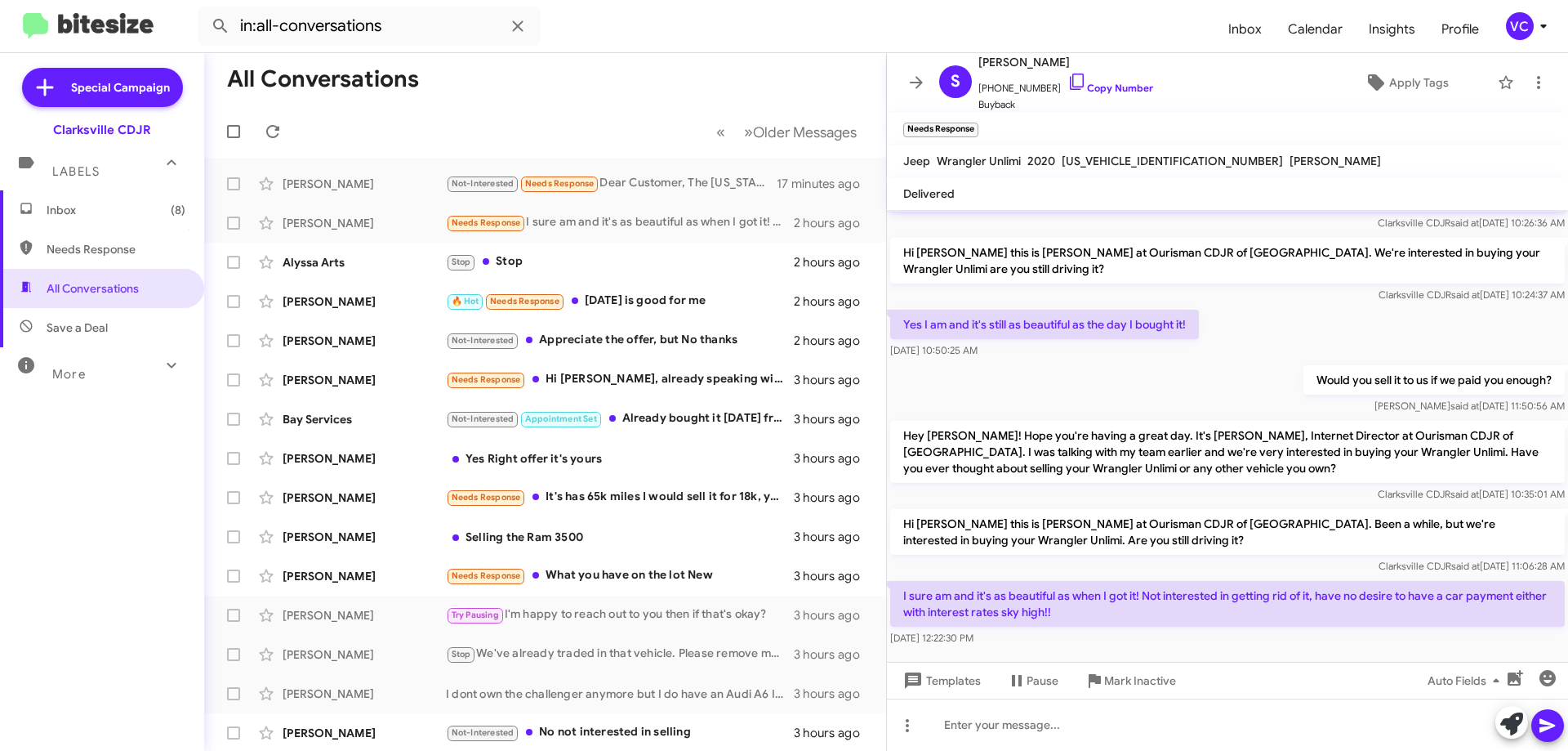
click at [1166, 629] on div "[DATE] 12:22:30 PM" at bounding box center [1228, 638] width 675 height 16
click at [949, 596] on div "[DATE] 12:22:30 PM" at bounding box center [925, 590] width 85 height 26
click at [1251, 629] on div "[DATE] 12:22:30 PM" at bounding box center [1228, 638] width 675 height 16
click at [1121, 92] on link "Copy Number" at bounding box center [1110, 88] width 86 height 13
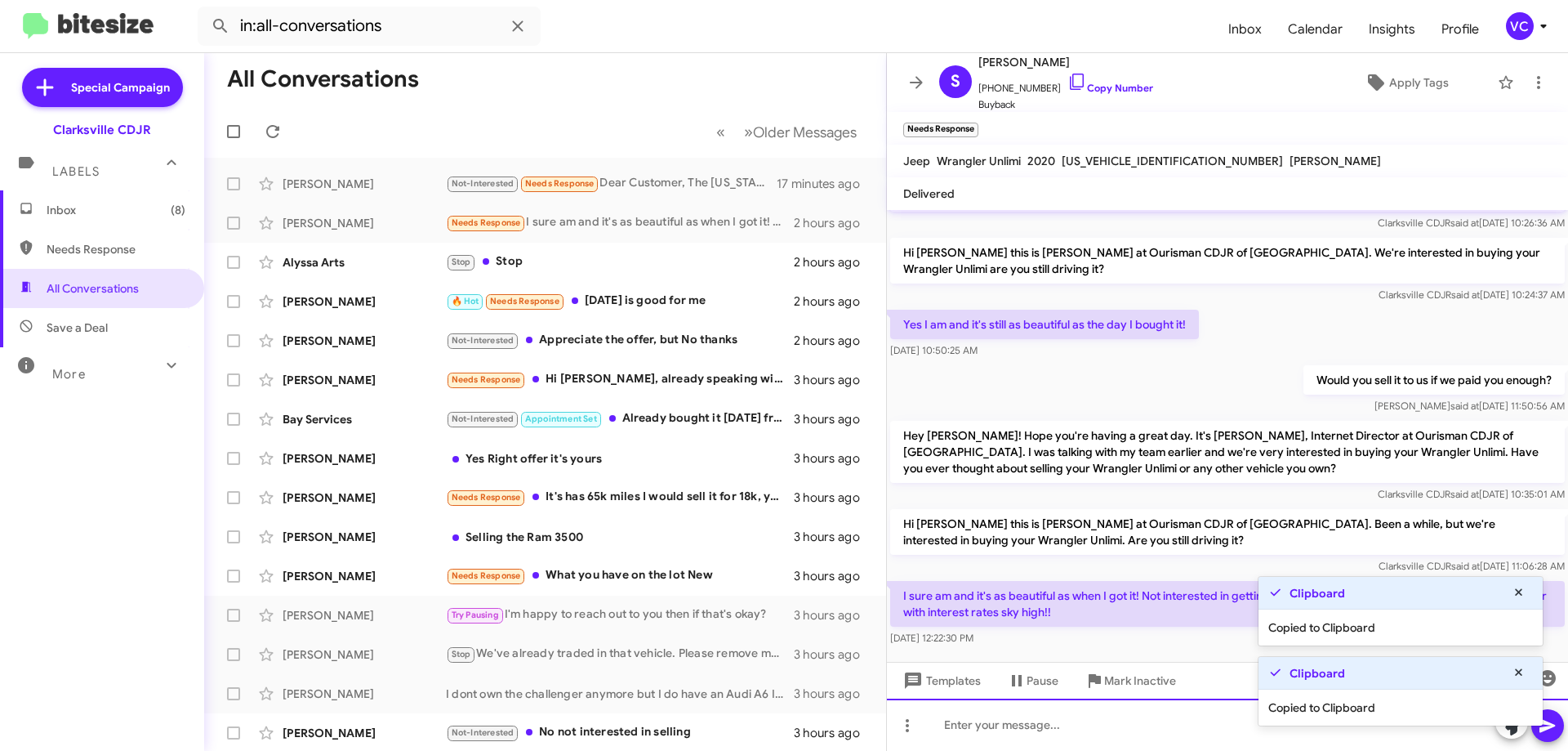
click at [1063, 736] on div at bounding box center [1227, 725] width 681 height 53
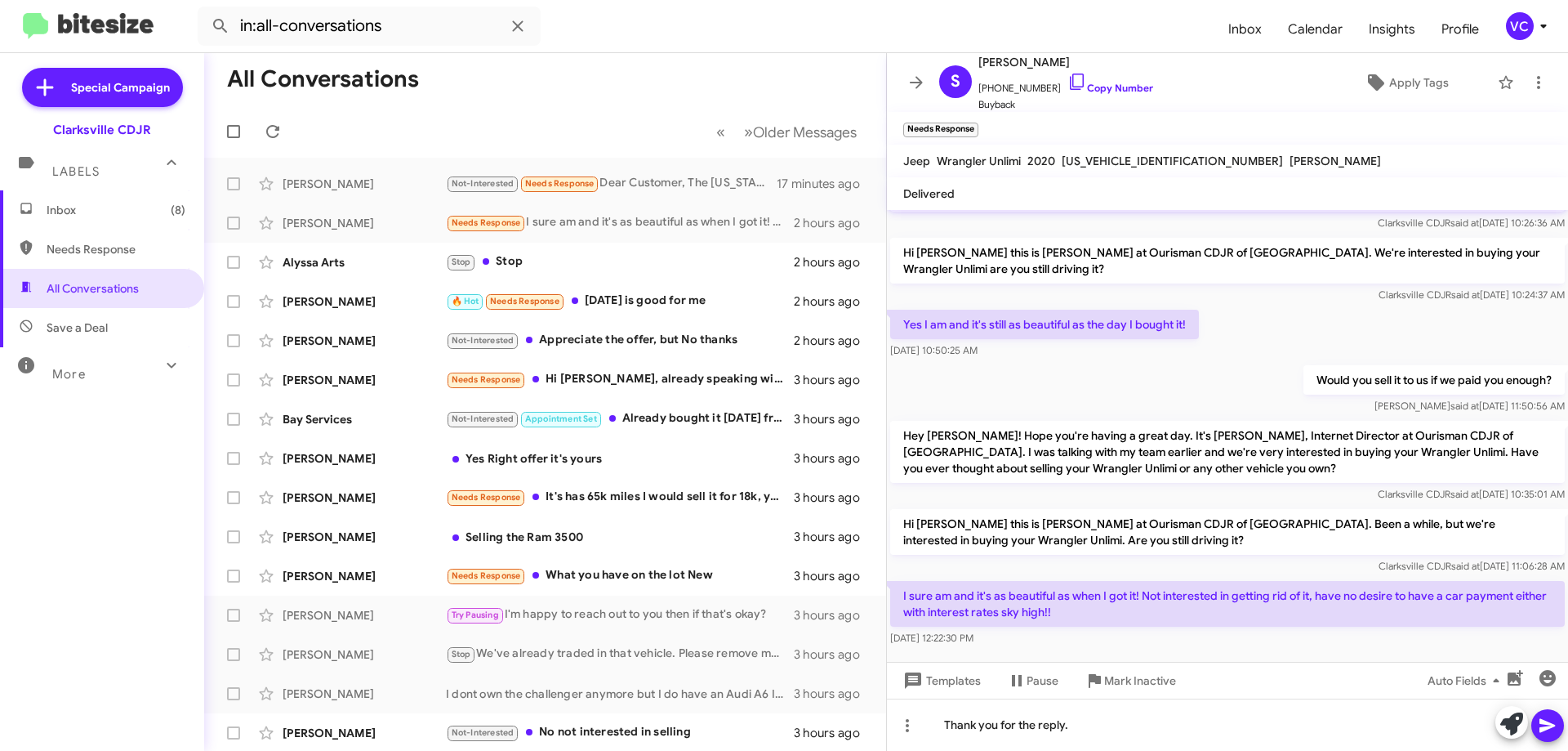
click at [1552, 726] on icon at bounding box center [1548, 726] width 20 height 20
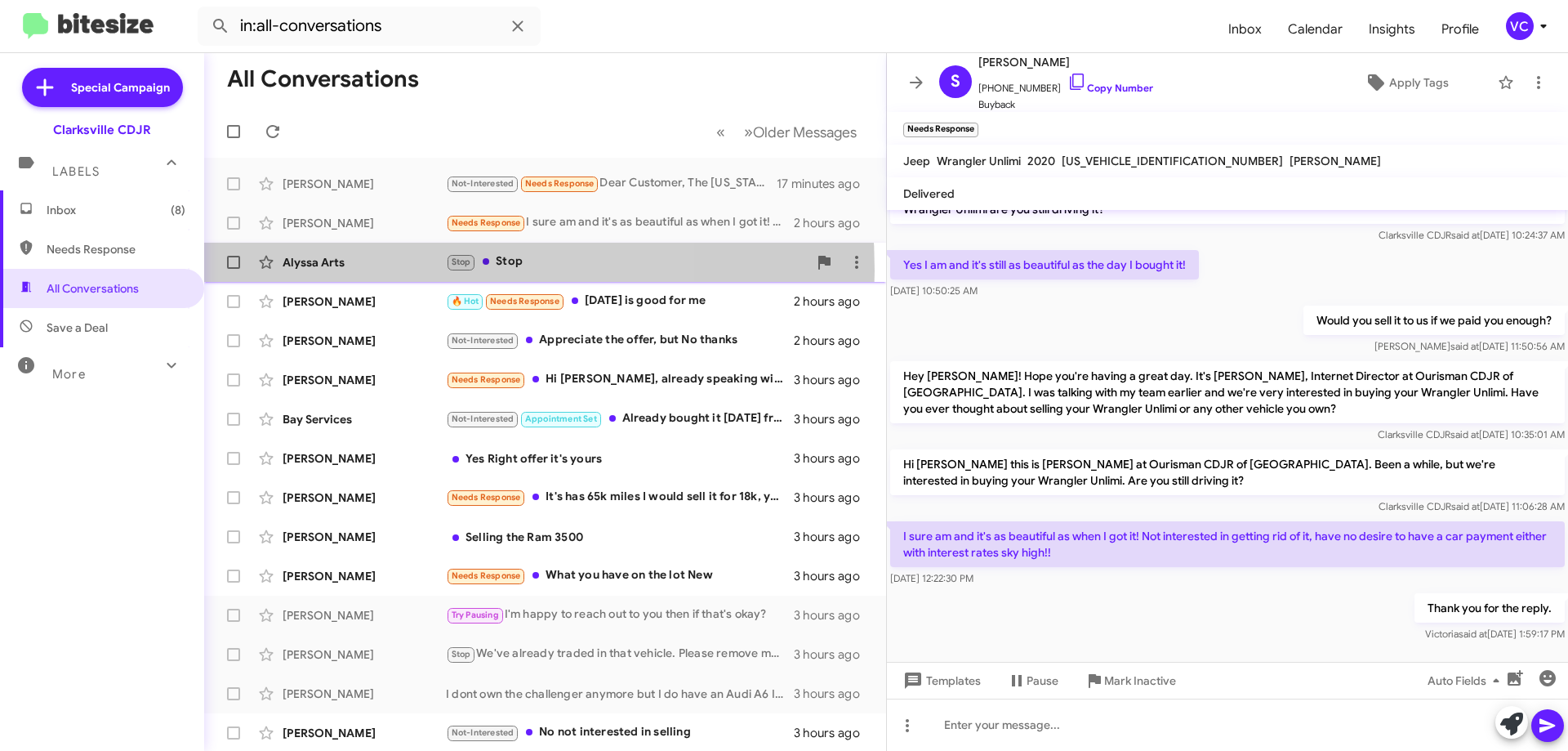
click at [369, 270] on div "Alyssa Arts Stop Stop 2 hours ago" at bounding box center [545, 262] width 656 height 33
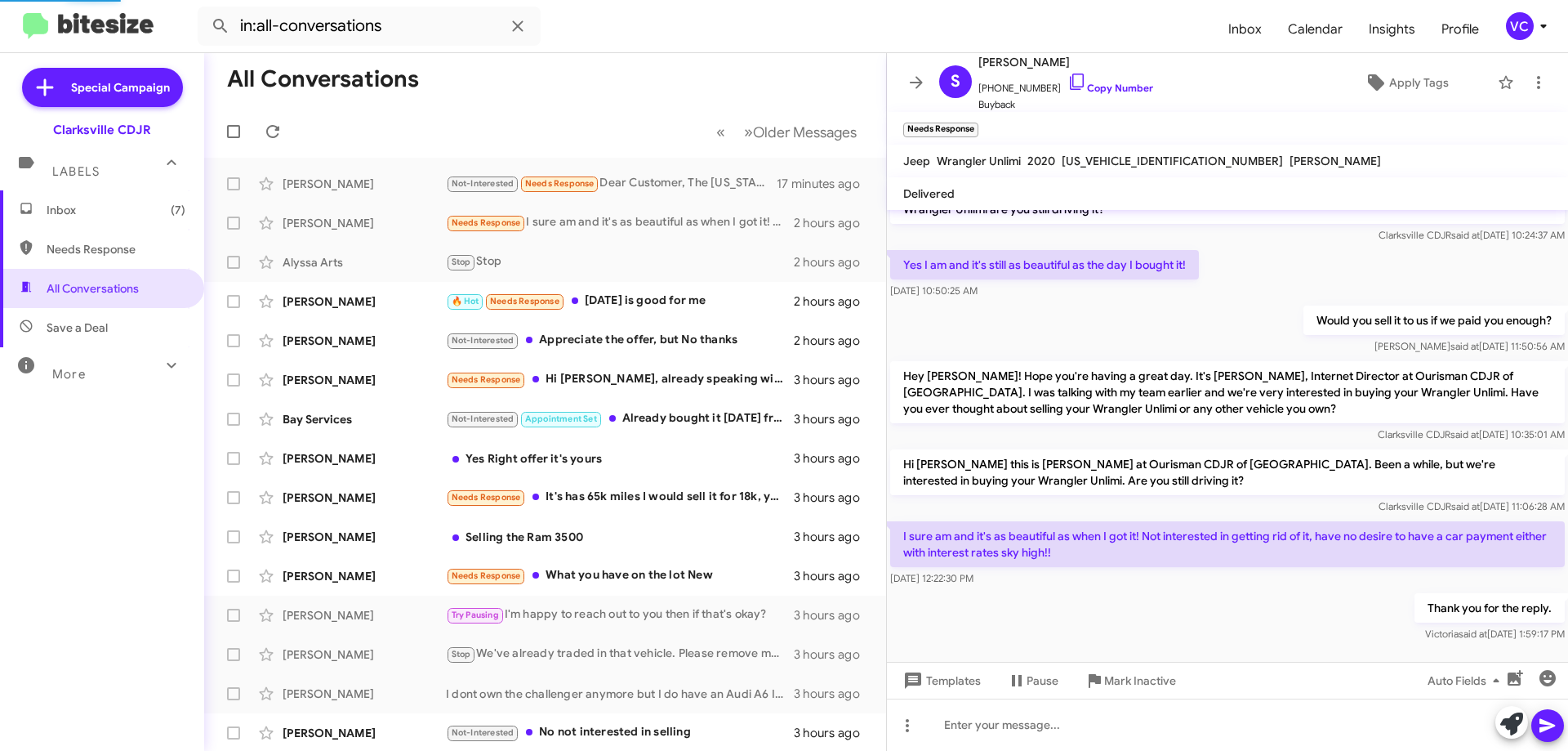
scroll to position [145, 0]
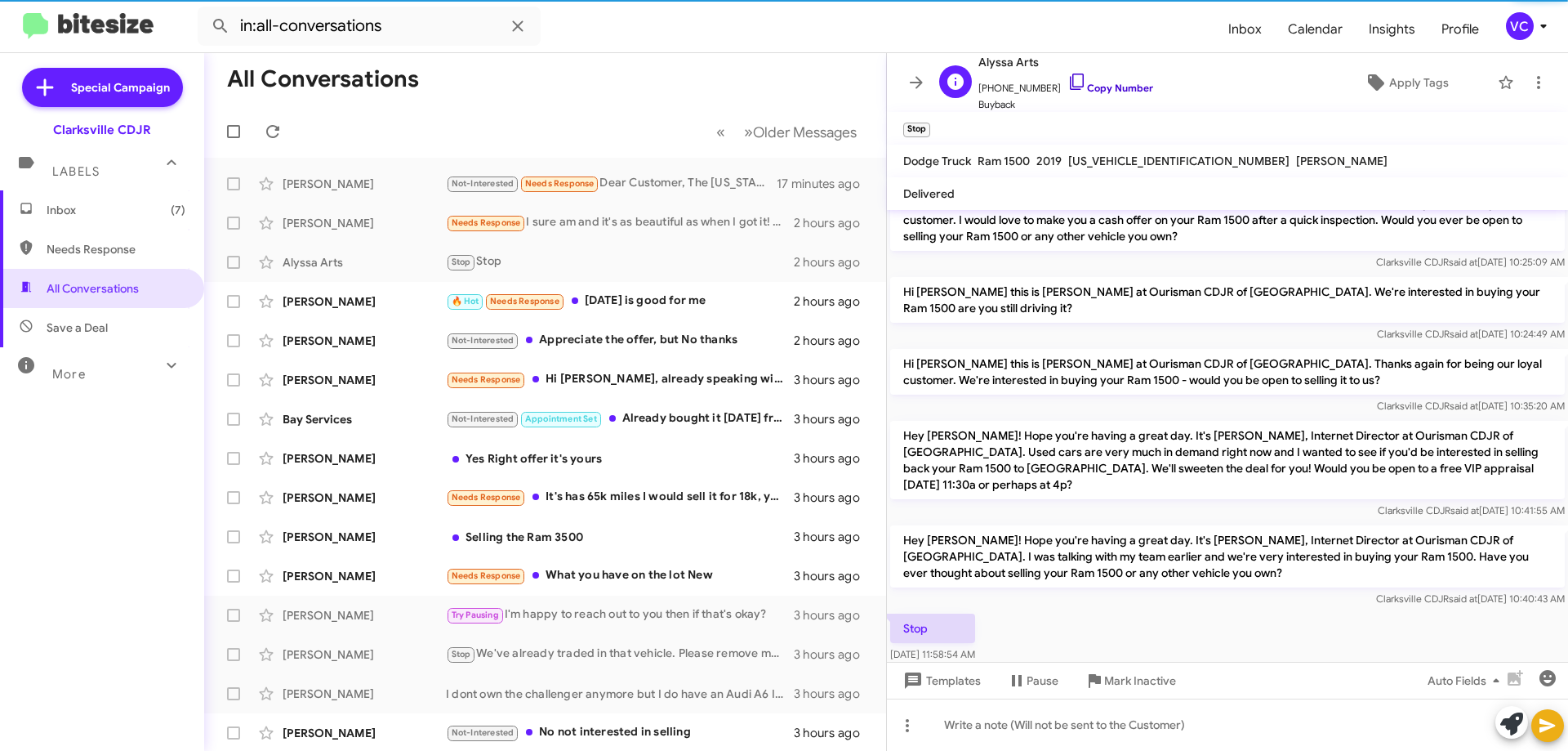
click at [1115, 84] on link "Copy Number" at bounding box center [1110, 88] width 86 height 13
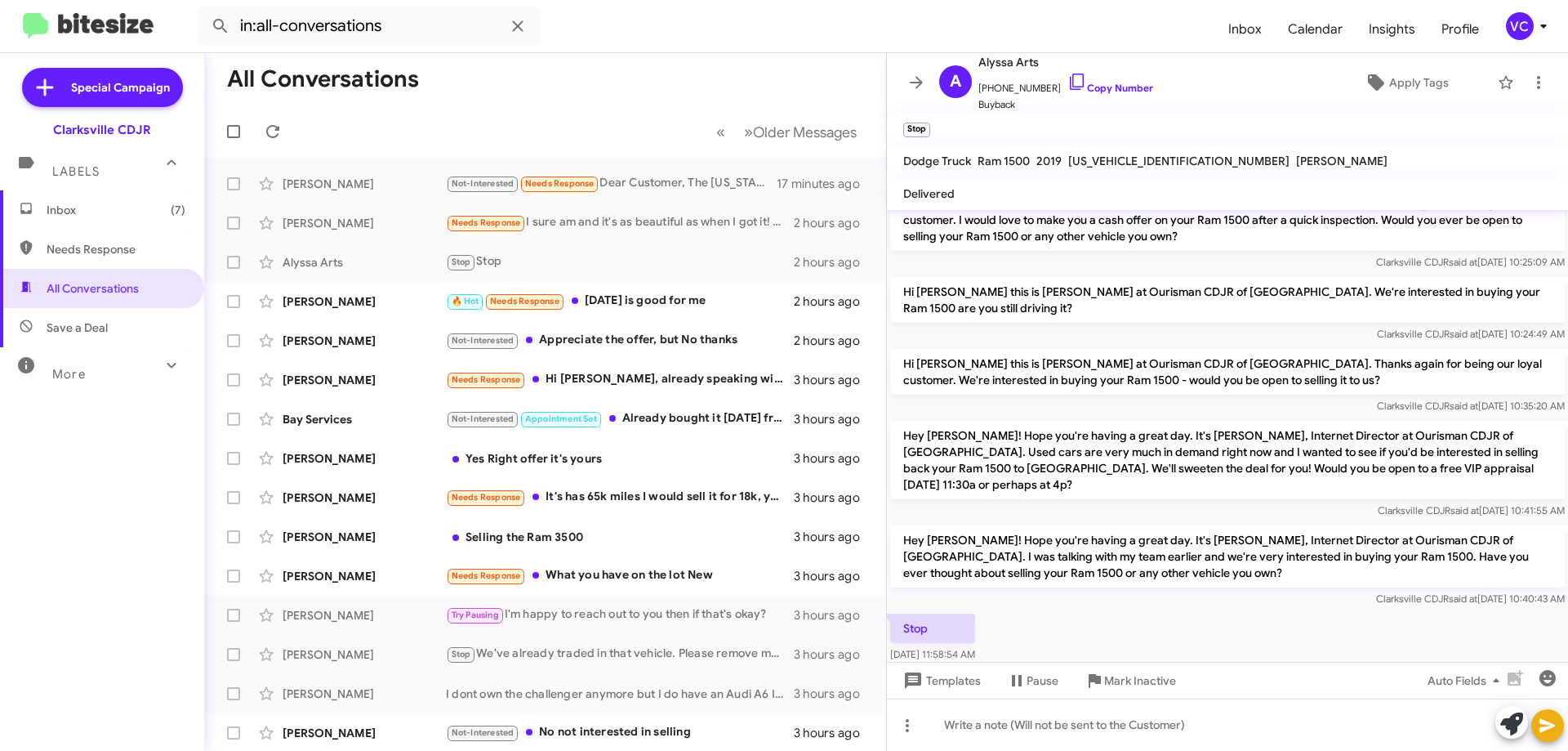
click at [1265, 610] on div "Stop [DATE] 11:58:54 AM" at bounding box center [1227, 638] width 681 height 55
click at [376, 308] on div "[PERSON_NAME]" at bounding box center [365, 301] width 163 height 16
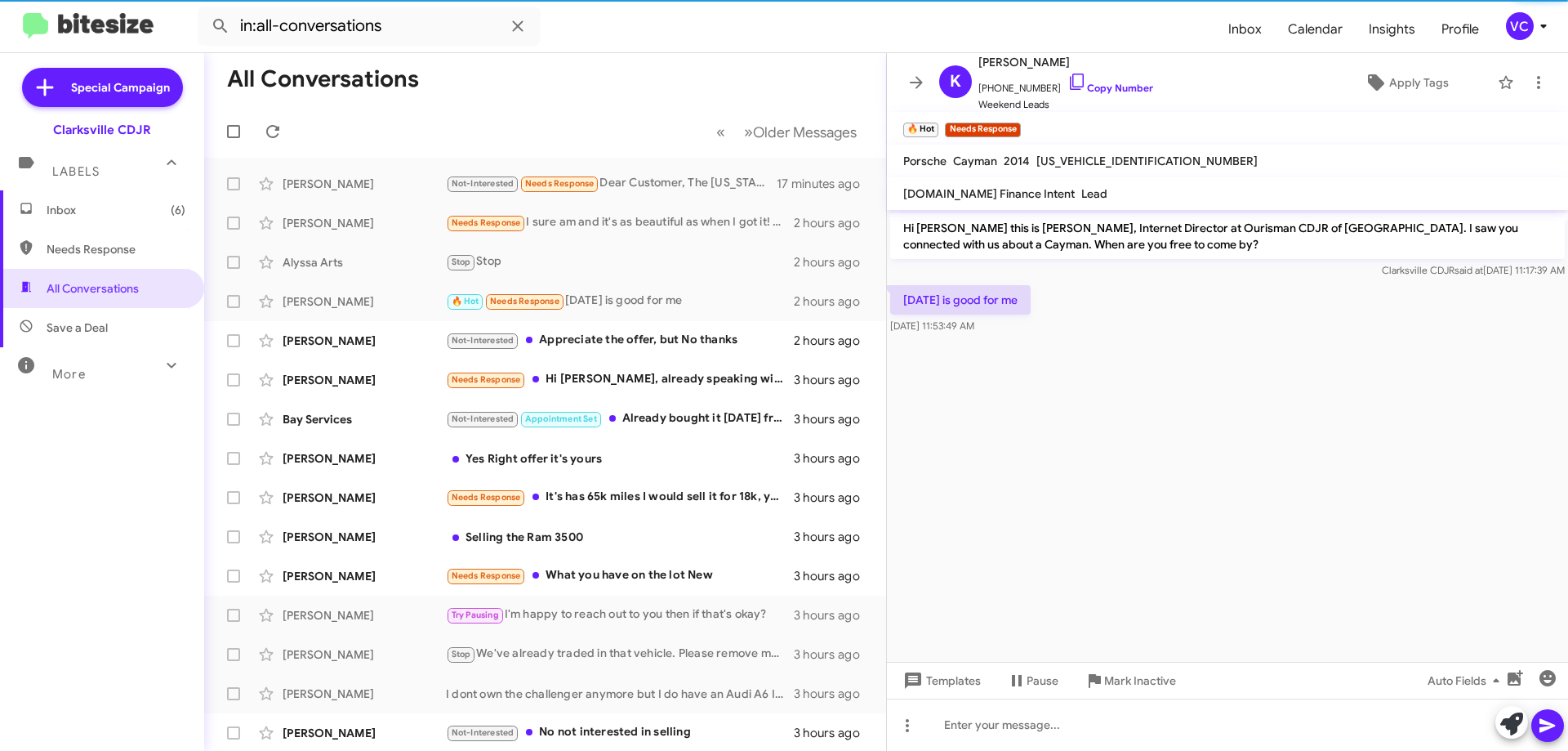
click at [1222, 429] on cdk-virtual-scroll-viewport "Hi [PERSON_NAME] this is [PERSON_NAME], Internet Director at Ourisman CDJR of […" at bounding box center [1227, 435] width 681 height 452
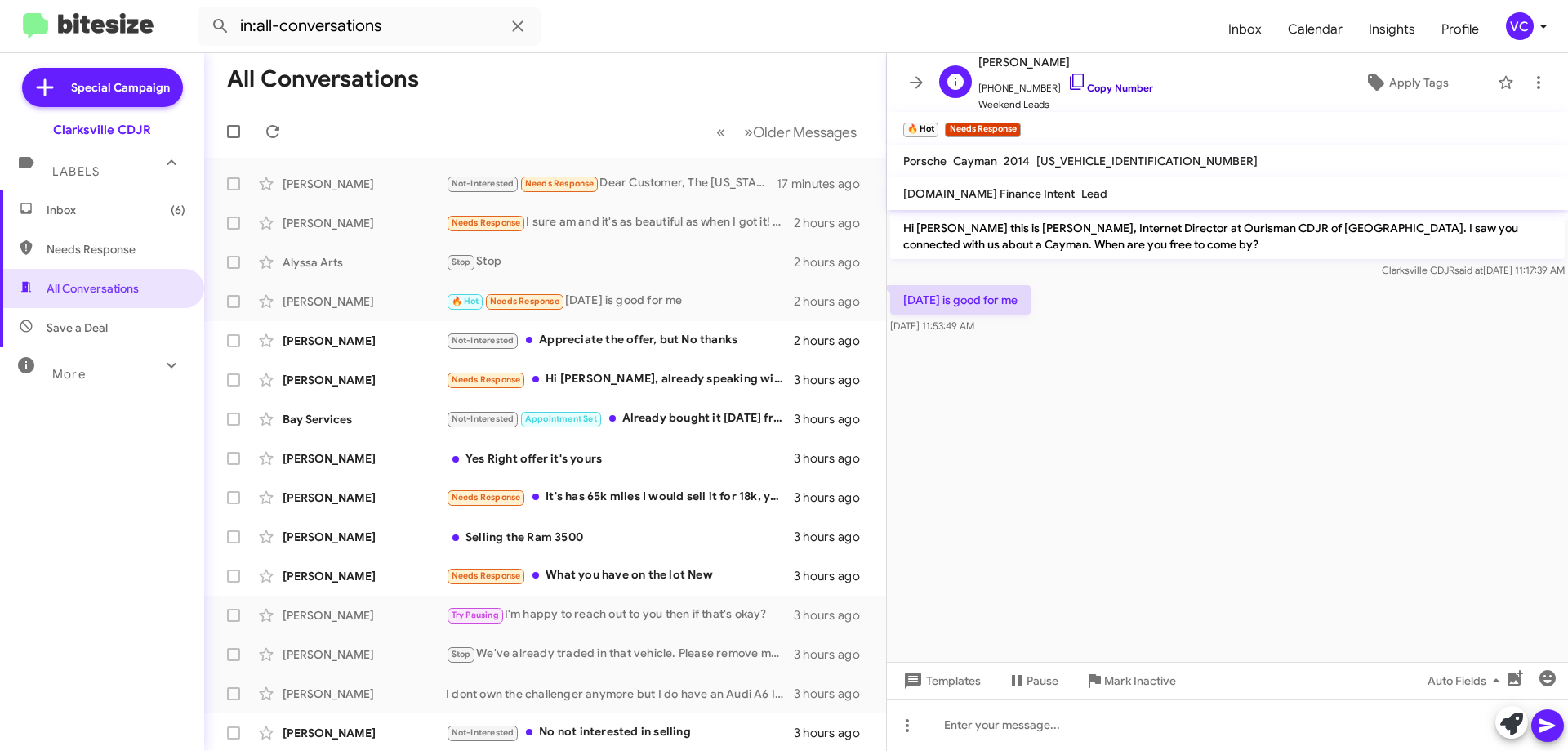
click at [1101, 86] on link "Copy Number" at bounding box center [1110, 88] width 86 height 13
drag, startPoint x: 1259, startPoint y: 393, endPoint x: 1244, endPoint y: 474, distance: 82.4
click at [1261, 393] on cdk-virtual-scroll-viewport "Hi [PERSON_NAME] this is [PERSON_NAME], Internet Director at Ourisman CDJR of […" at bounding box center [1227, 435] width 681 height 452
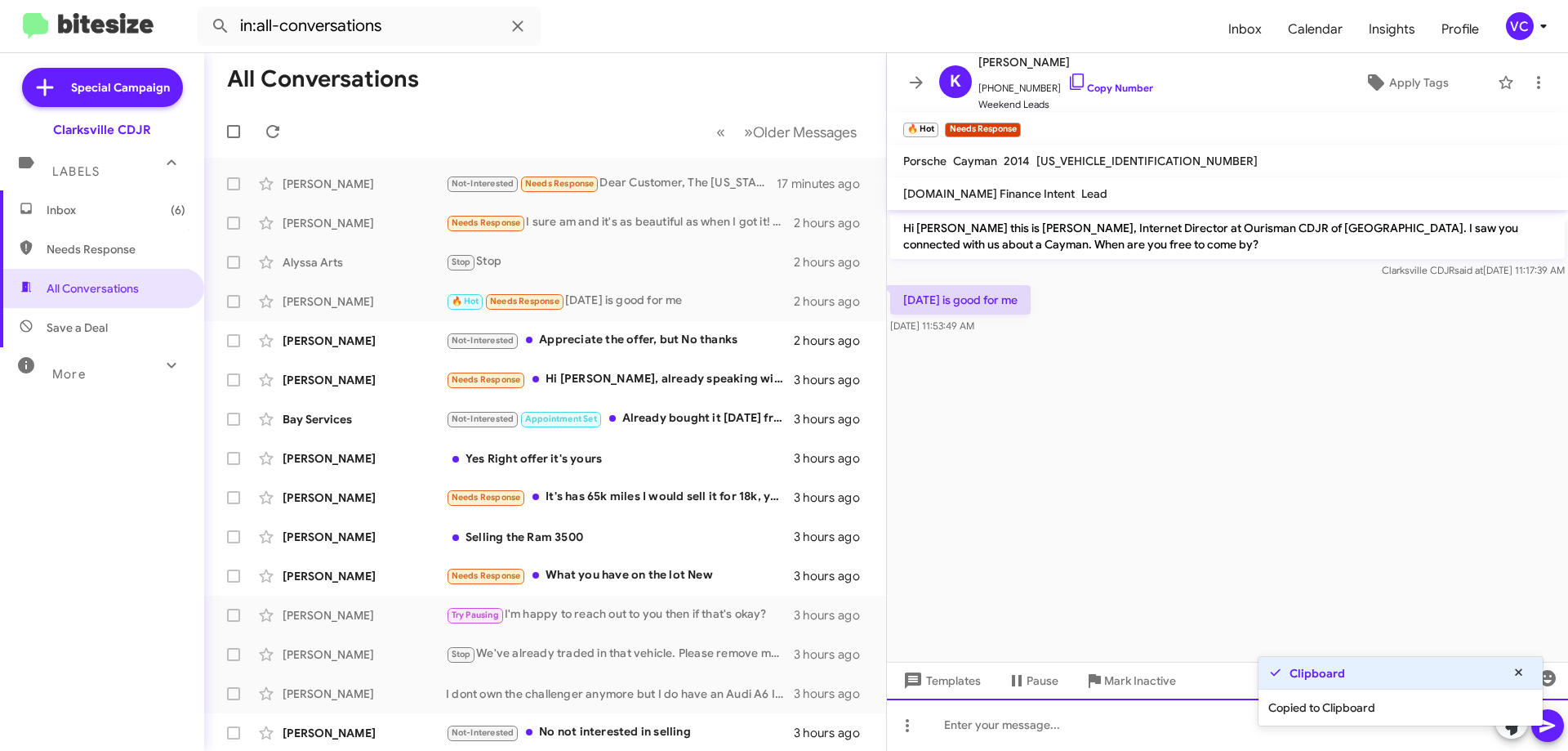
click at [1049, 735] on div at bounding box center [1227, 725] width 681 height 53
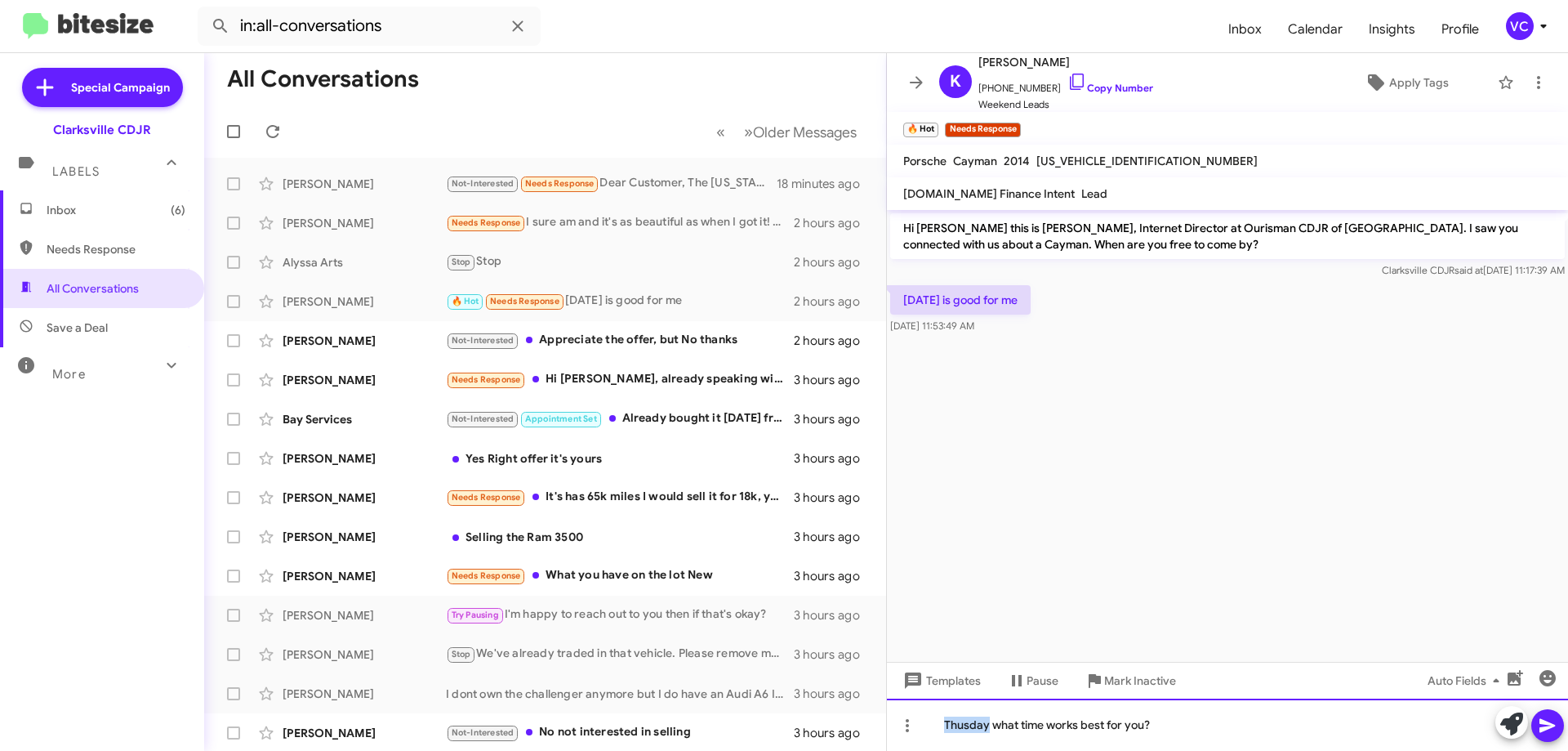
drag, startPoint x: 936, startPoint y: 724, endPoint x: 969, endPoint y: 731, distance: 33.7
click at [1175, 733] on div "[DATE] what time works best for you?" at bounding box center [1227, 725] width 681 height 53
click at [1181, 726] on div "[DATE] what time works best for you?" at bounding box center [1227, 725] width 681 height 53
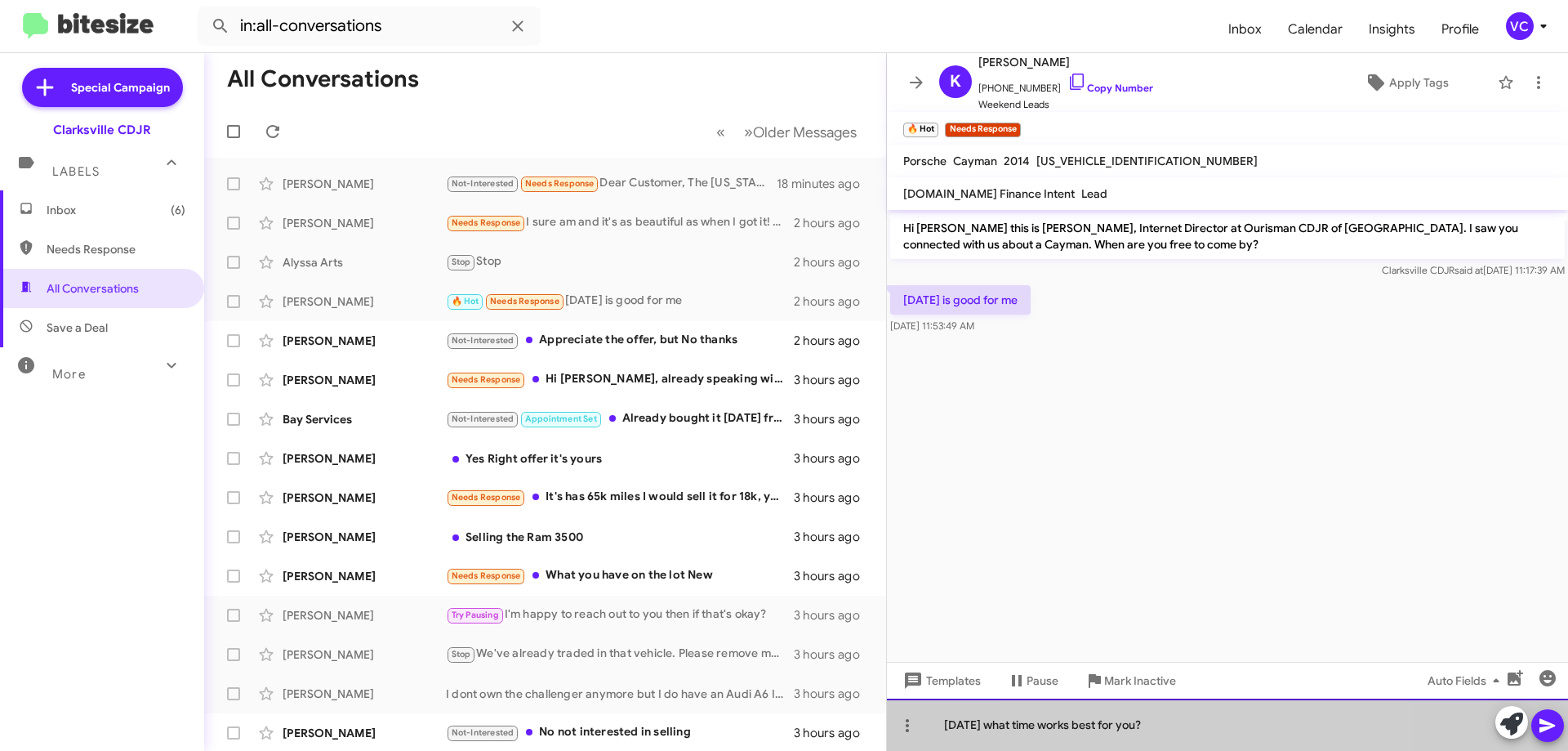
click at [1181, 726] on div "[DATE] what time works best for you?" at bounding box center [1227, 725] width 681 height 53
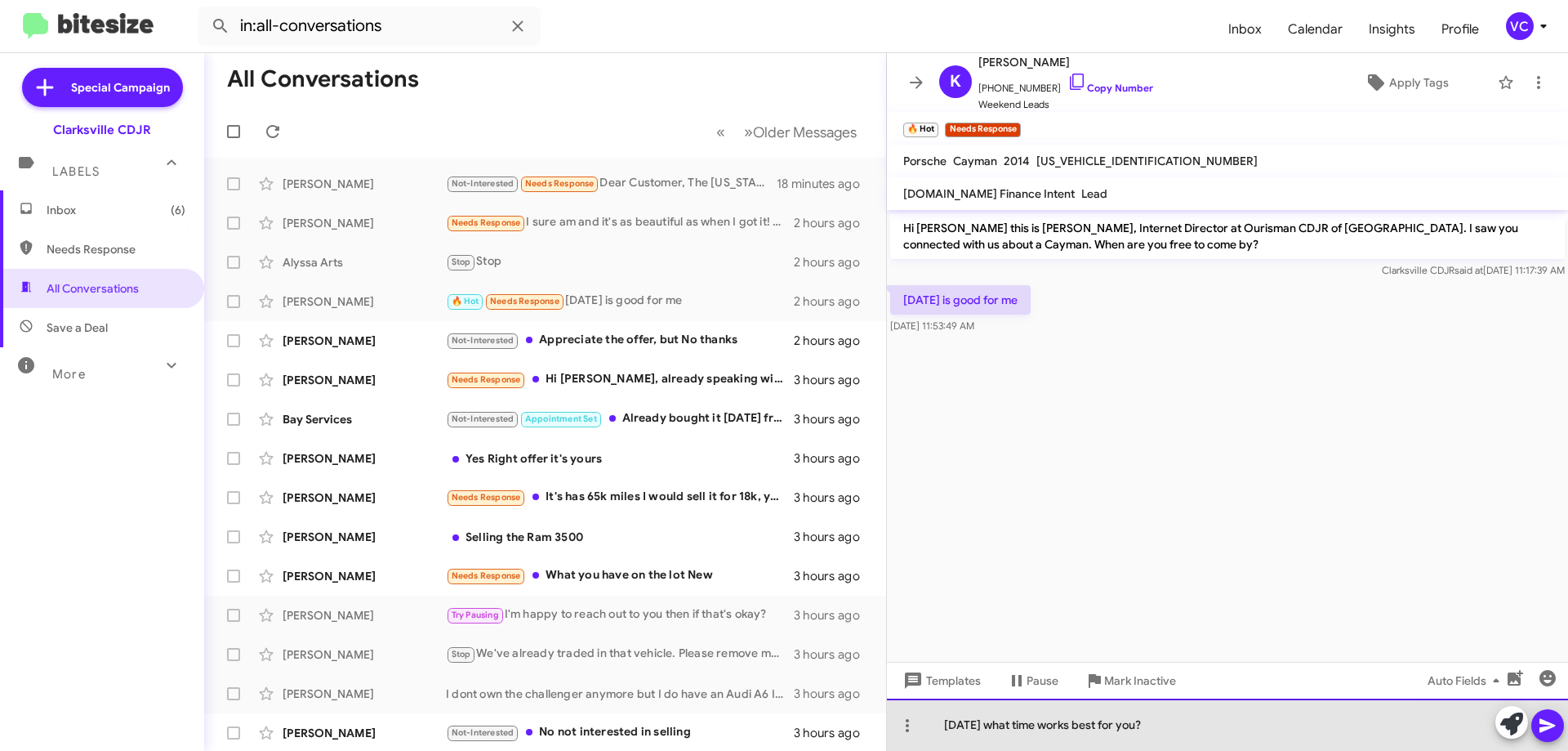
click at [1181, 726] on div "[DATE] what time works best for you?" at bounding box center [1227, 725] width 681 height 53
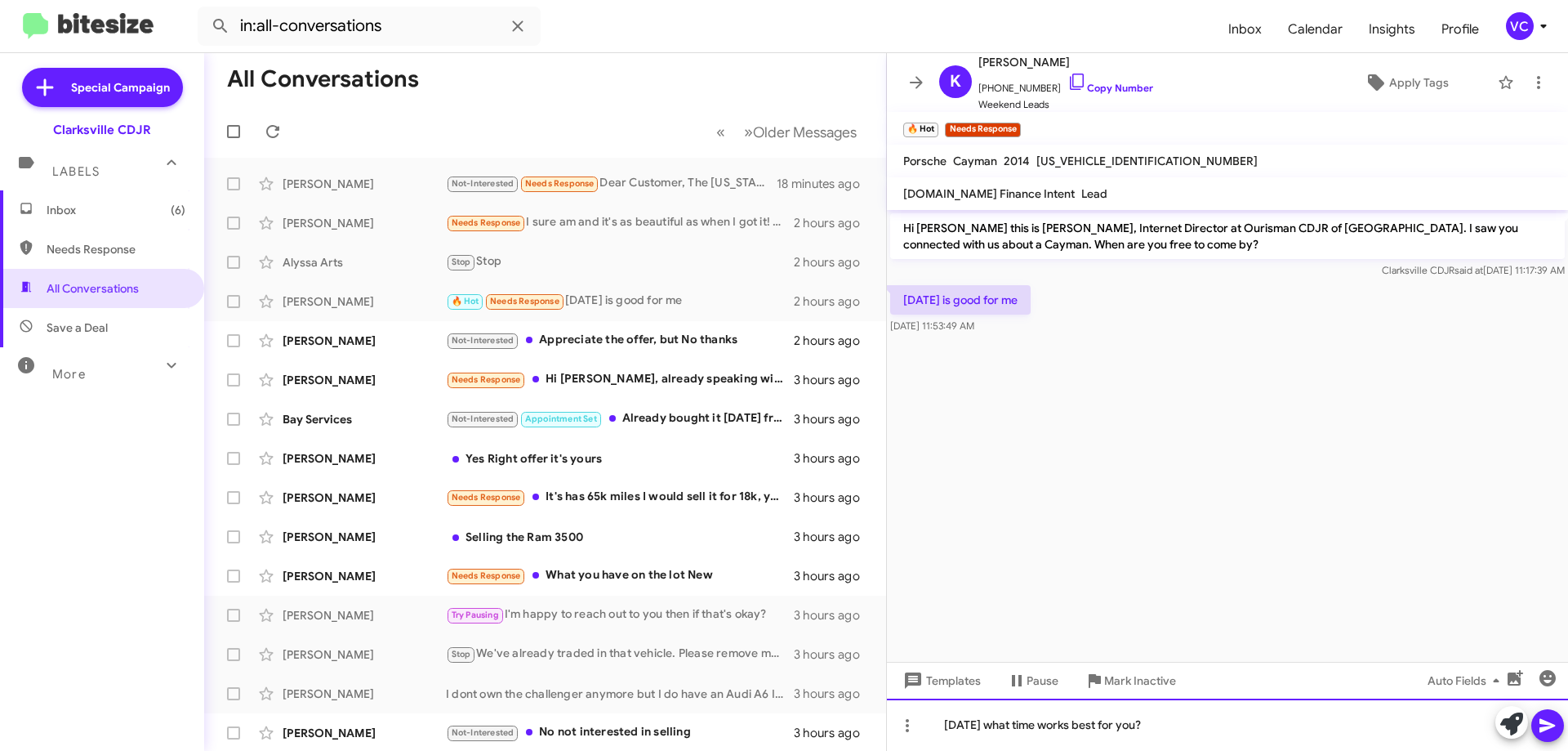
click at [1320, 727] on div "[DATE] what time works best for you?" at bounding box center [1227, 725] width 681 height 53
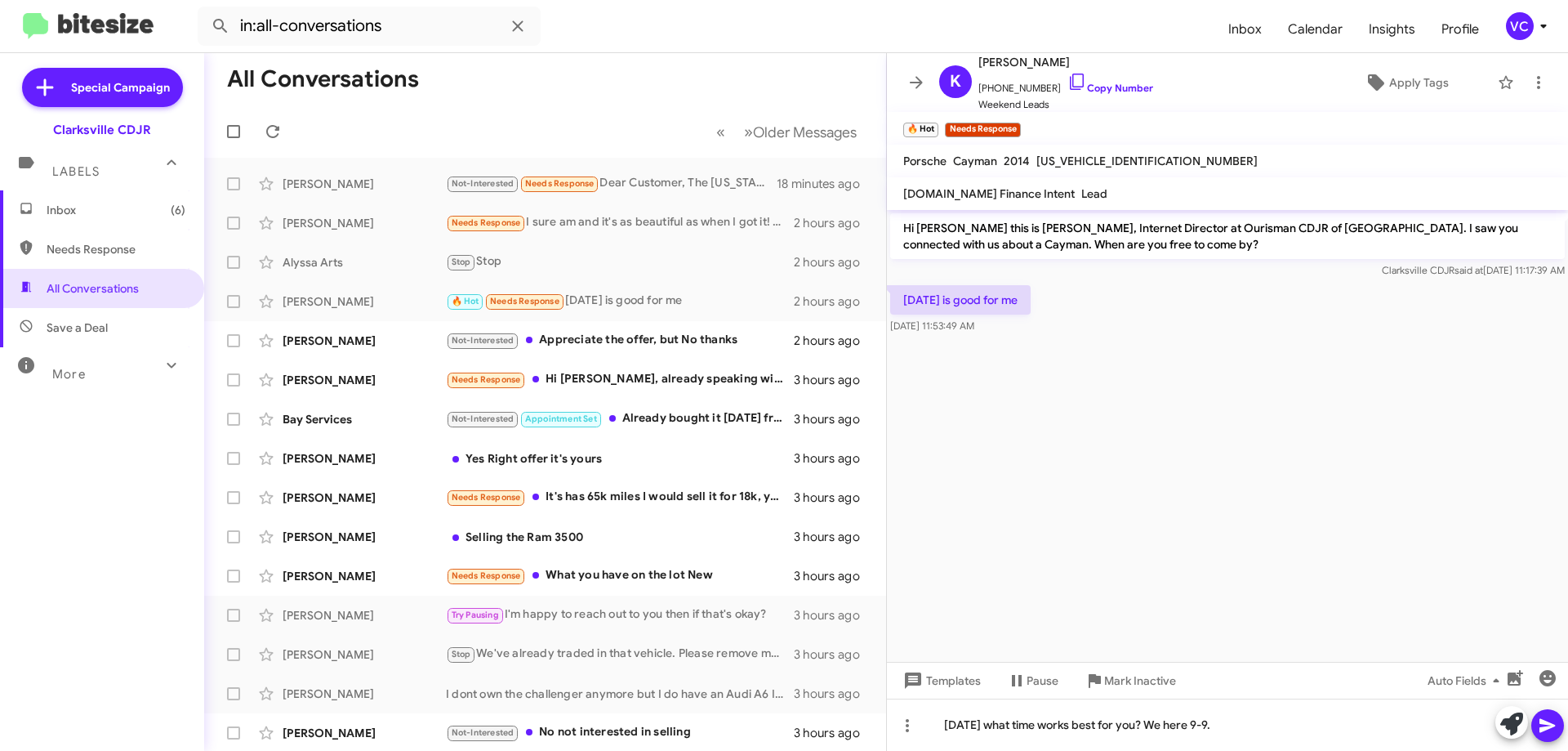
click at [1544, 721] on icon at bounding box center [1547, 726] width 15 height 14
click at [1163, 589] on cdk-virtual-scroll-viewport "Hi [PERSON_NAME] this is [PERSON_NAME], Internet Director at Ourisman CDJR of […" at bounding box center [1227, 435] width 681 height 452
click at [1183, 479] on cdk-virtual-scroll-viewport "Hi [PERSON_NAME] this is [PERSON_NAME], Internet Director at Ourisman CDJR of […" at bounding box center [1227, 435] width 681 height 452
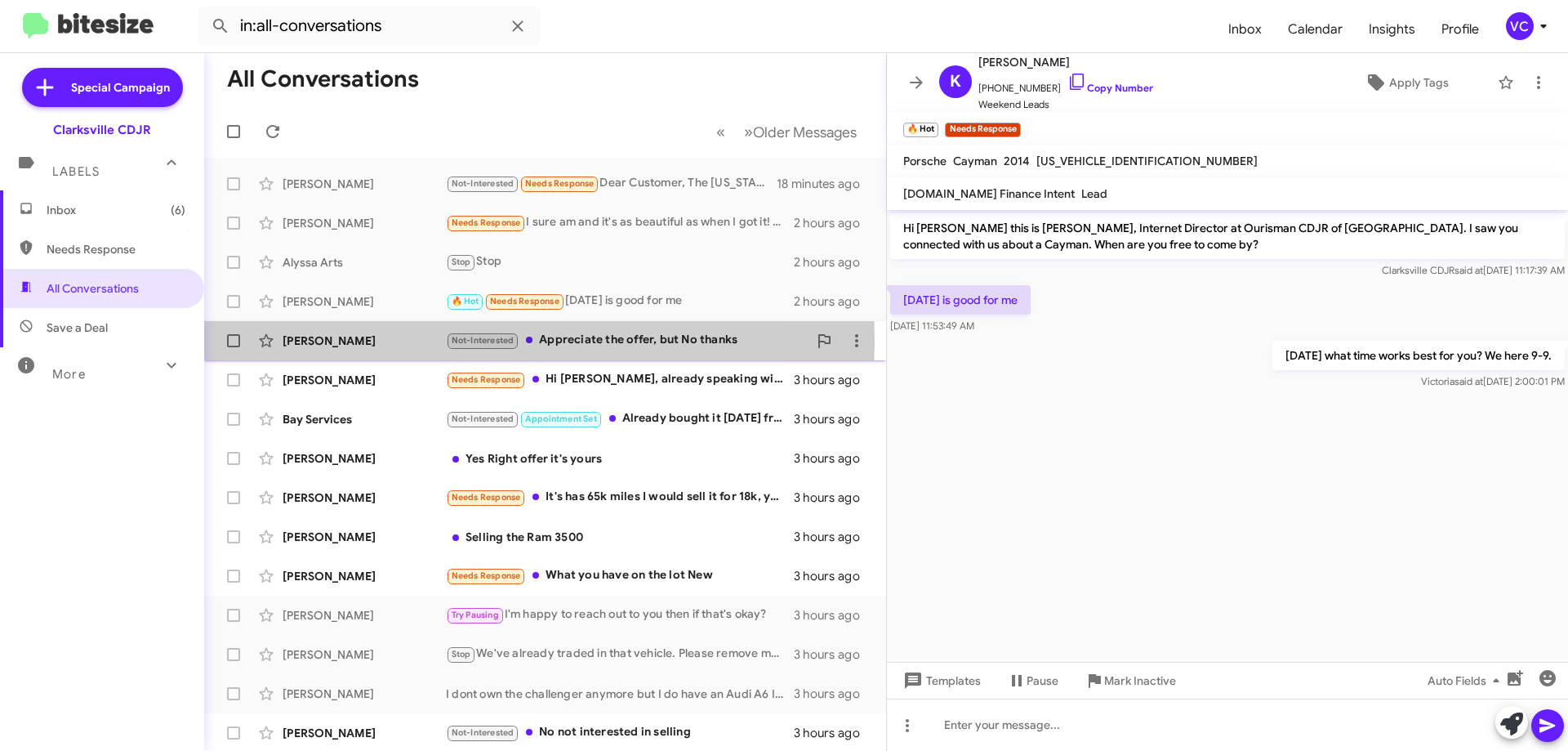
click at [414, 342] on div "[PERSON_NAME]" at bounding box center [365, 341] width 163 height 16
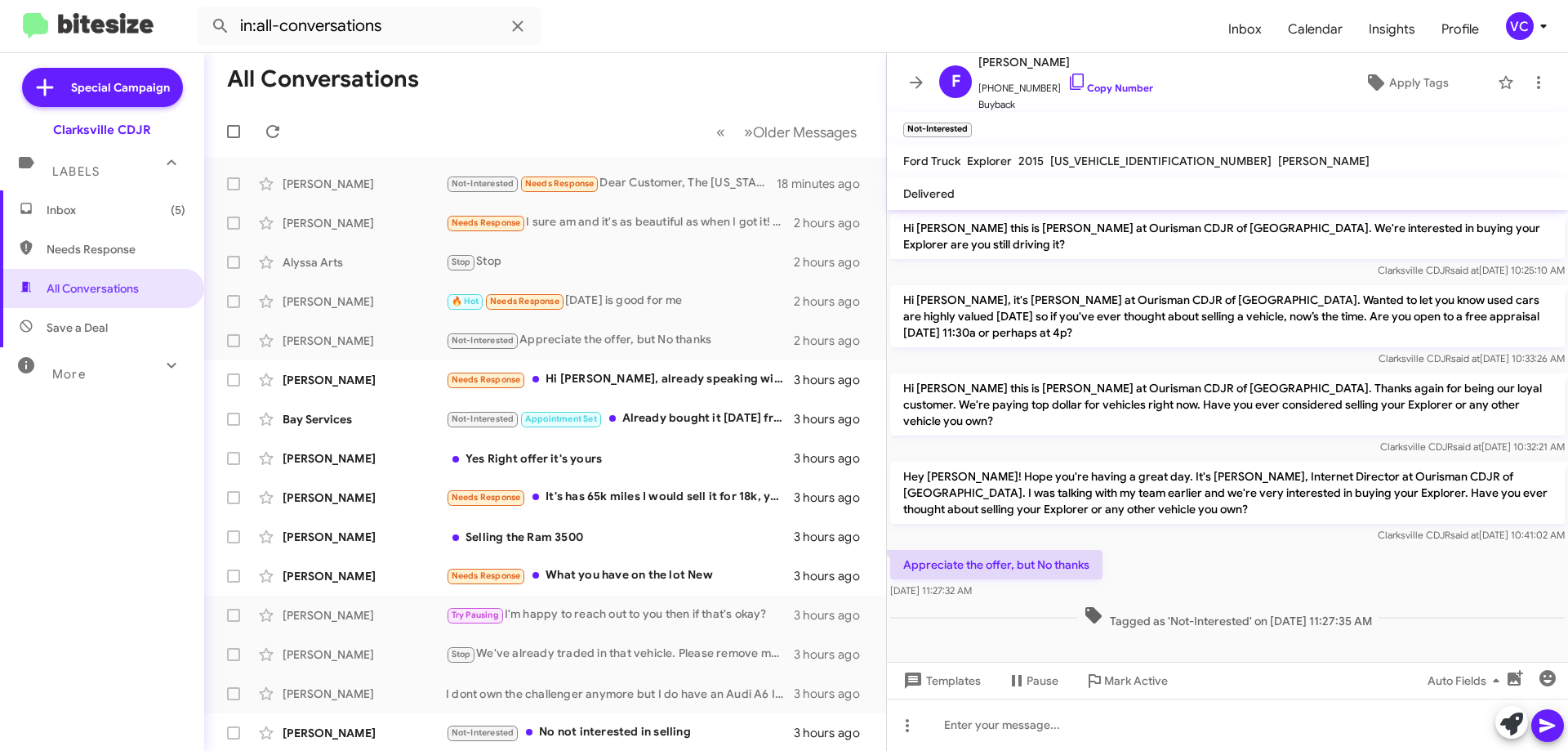
click at [1276, 554] on div "Appreciate the offer, but No thanks [DATE] 11:27:32 AM" at bounding box center [1227, 574] width 681 height 55
click at [1300, 632] on div at bounding box center [1227, 644] width 681 height 24
click at [1300, 547] on div "Appreciate the offer, but No thanks [DATE] 11:27:32 AM" at bounding box center [1227, 574] width 681 height 55
click at [1312, 547] on div "Appreciate the offer, but No thanks [DATE] 11:27:32 AM" at bounding box center [1227, 574] width 681 height 55
click at [1115, 619] on mat-tooltip-component "Mark Active" at bounding box center [1118, 641] width 81 height 49
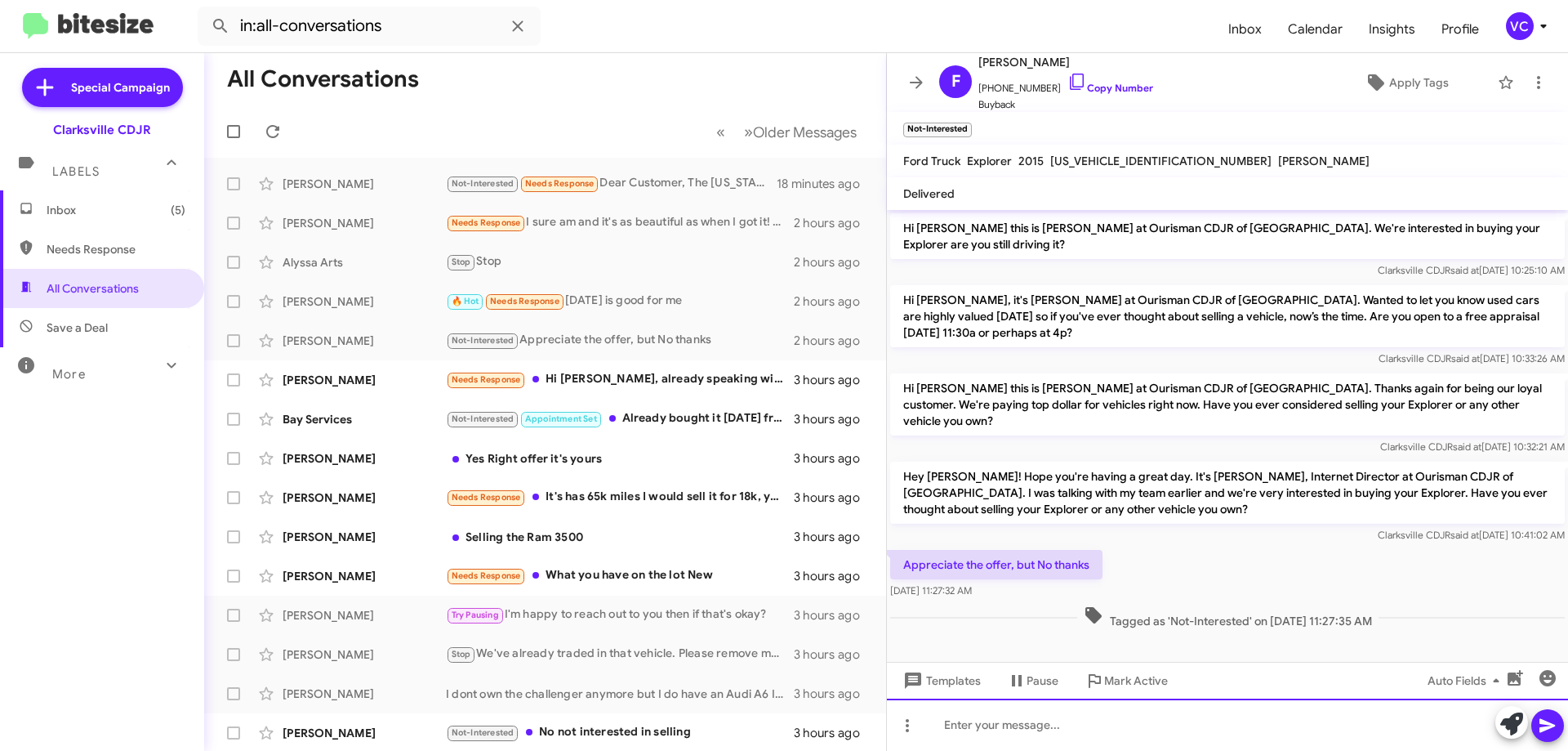
click at [1106, 720] on div at bounding box center [1227, 725] width 681 height 53
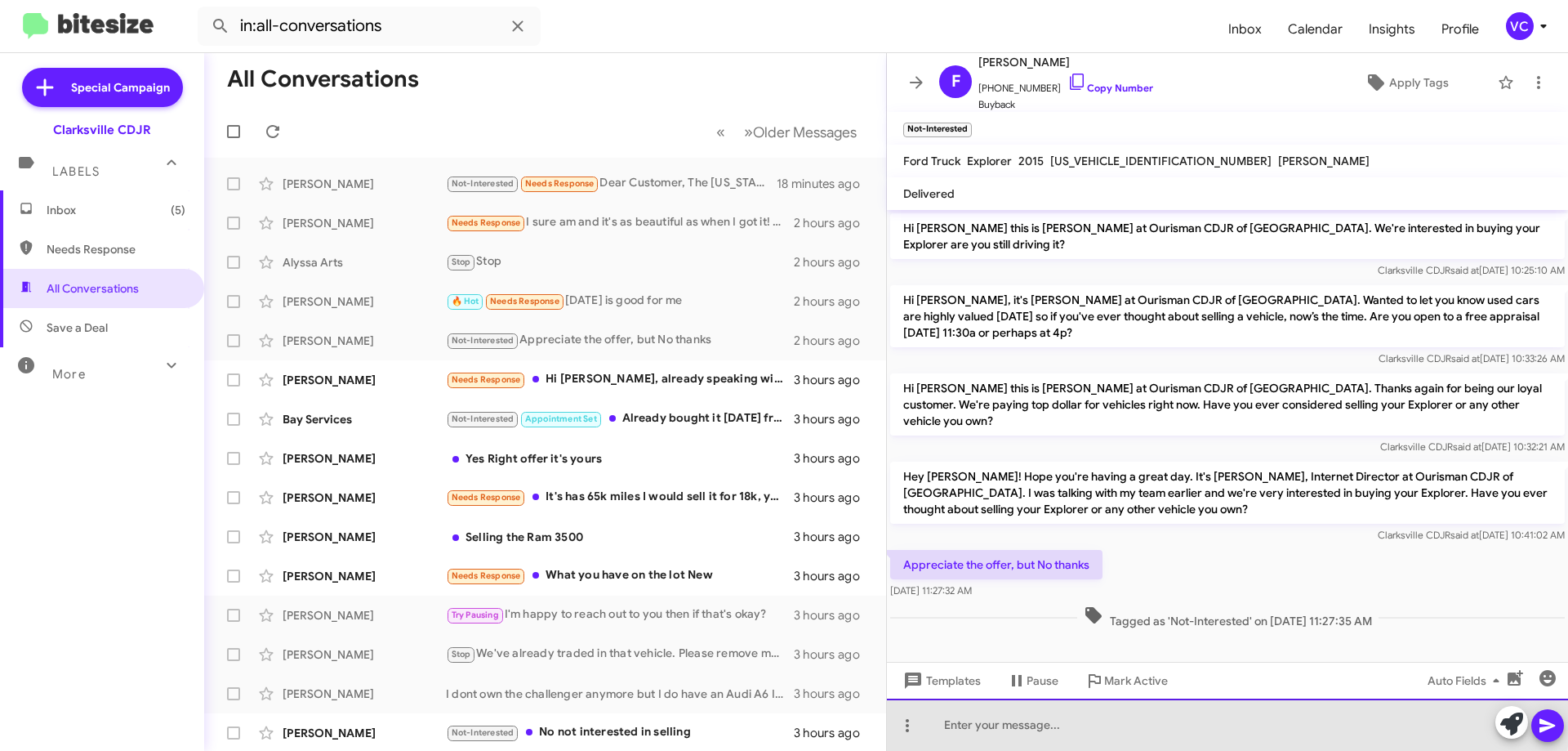
click at [1106, 720] on div at bounding box center [1227, 725] width 681 height 53
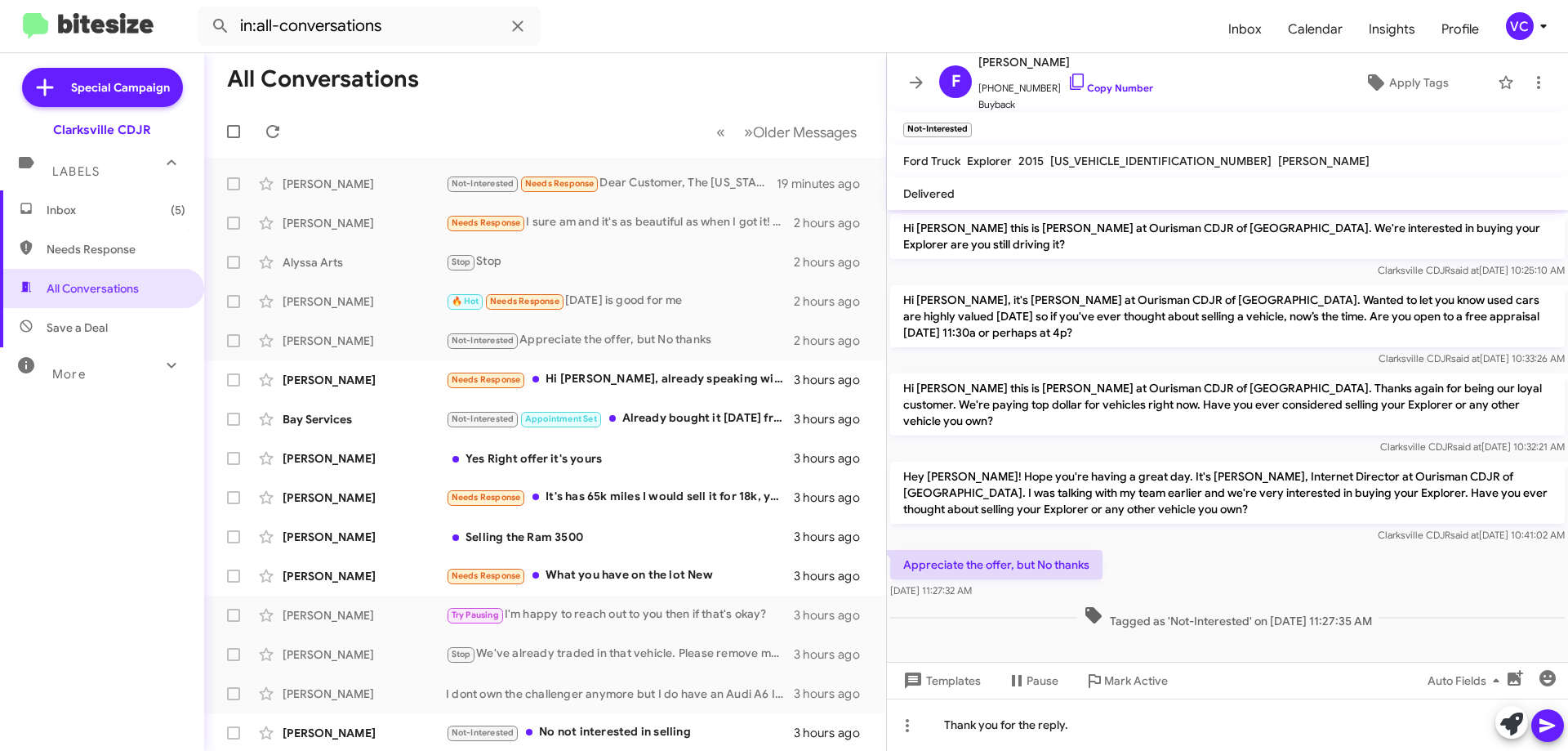
click at [1544, 734] on icon at bounding box center [1548, 726] width 20 height 20
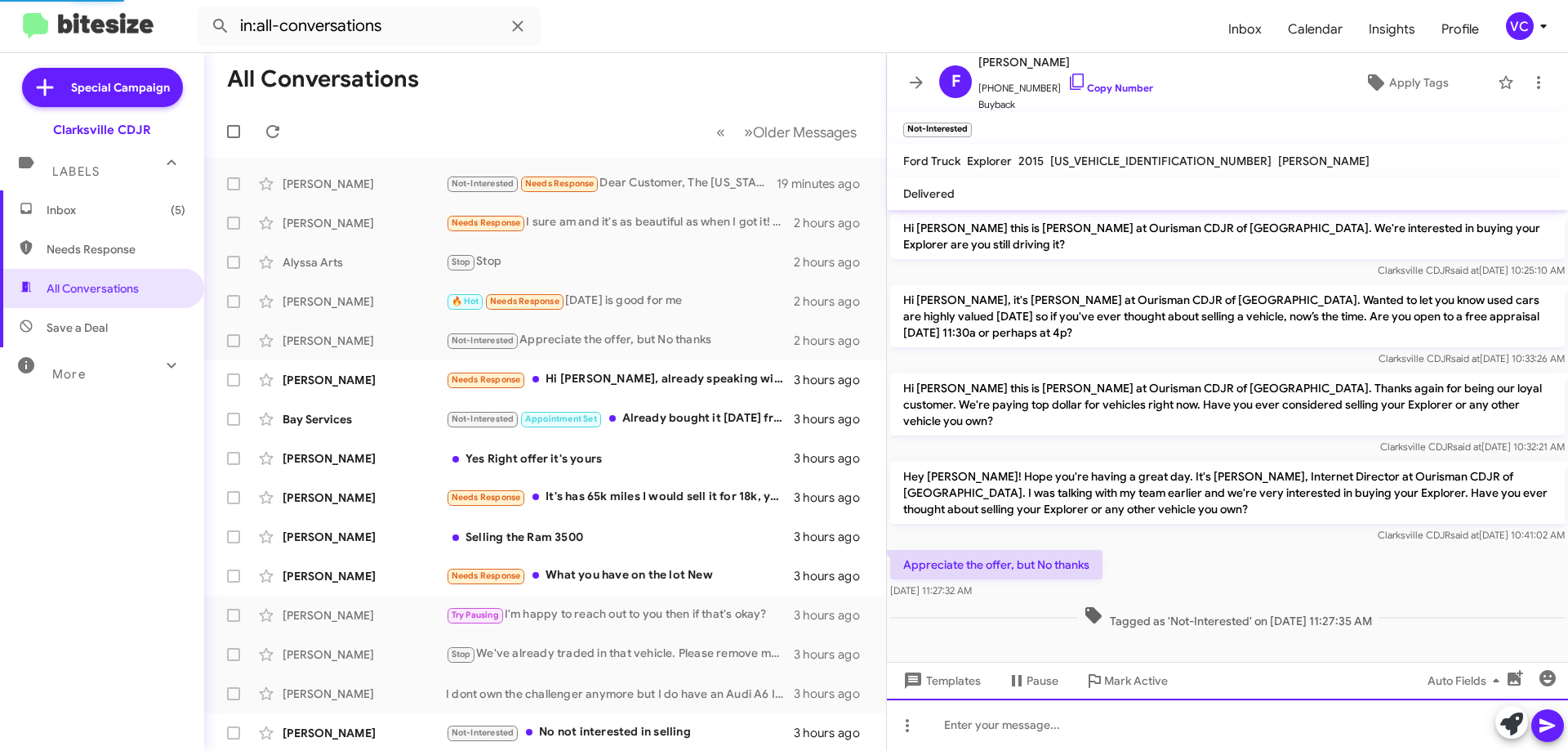
scroll to position [38, 0]
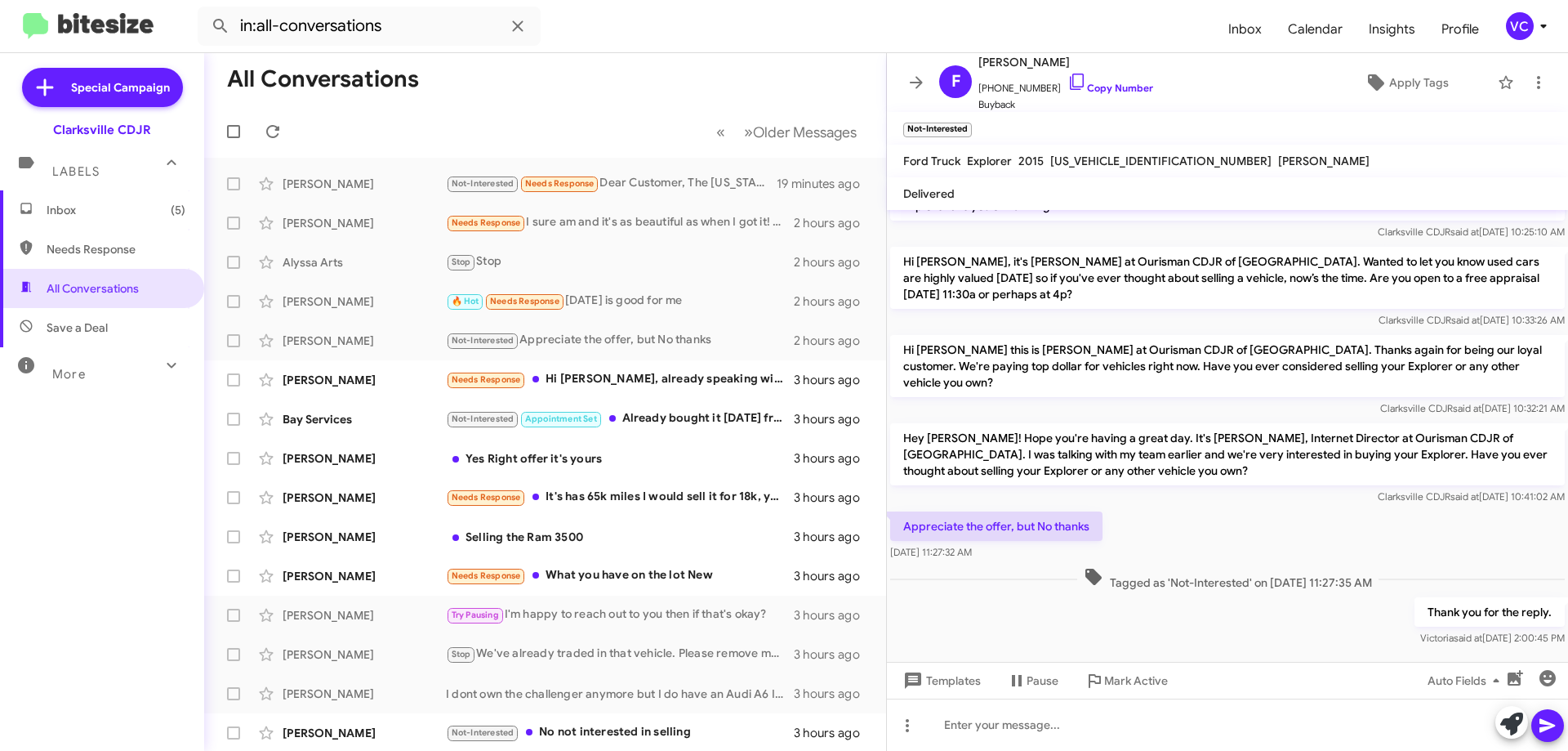
drag, startPoint x: 1300, startPoint y: 512, endPoint x: 1281, endPoint y: 567, distance: 58.2
click at [1300, 512] on div "Appreciate the offer, but No thanks [DATE] 11:27:32 AM" at bounding box center [1227, 535] width 681 height 55
click at [1259, 601] on div "Thank you for the reply. [PERSON_NAME] said at [DATE] 2:00:45 PM" at bounding box center [1227, 621] width 681 height 55
click at [1374, 570] on span "Tagged as 'Not-Interested' on [DATE] 11:27:35 AM" at bounding box center [1228, 579] width 301 height 24
click at [1217, 594] on div "Thank you for the reply. [PERSON_NAME] said at [DATE] 2:00:45 PM" at bounding box center [1227, 621] width 681 height 55
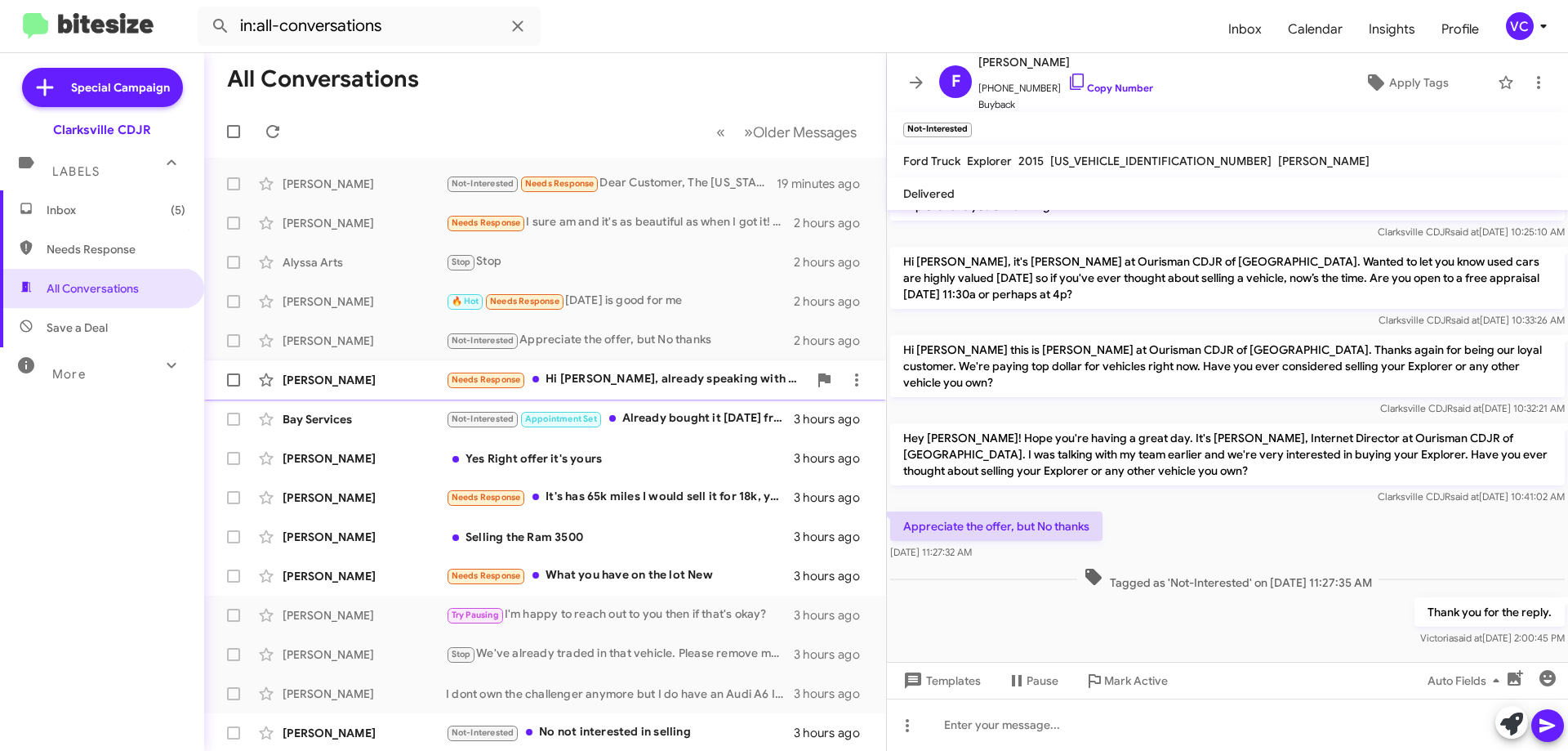
click at [430, 389] on div "[PERSON_NAME] Needs Response Hi [PERSON_NAME], already speaking with [PERSON_NA…" at bounding box center [545, 380] width 656 height 33
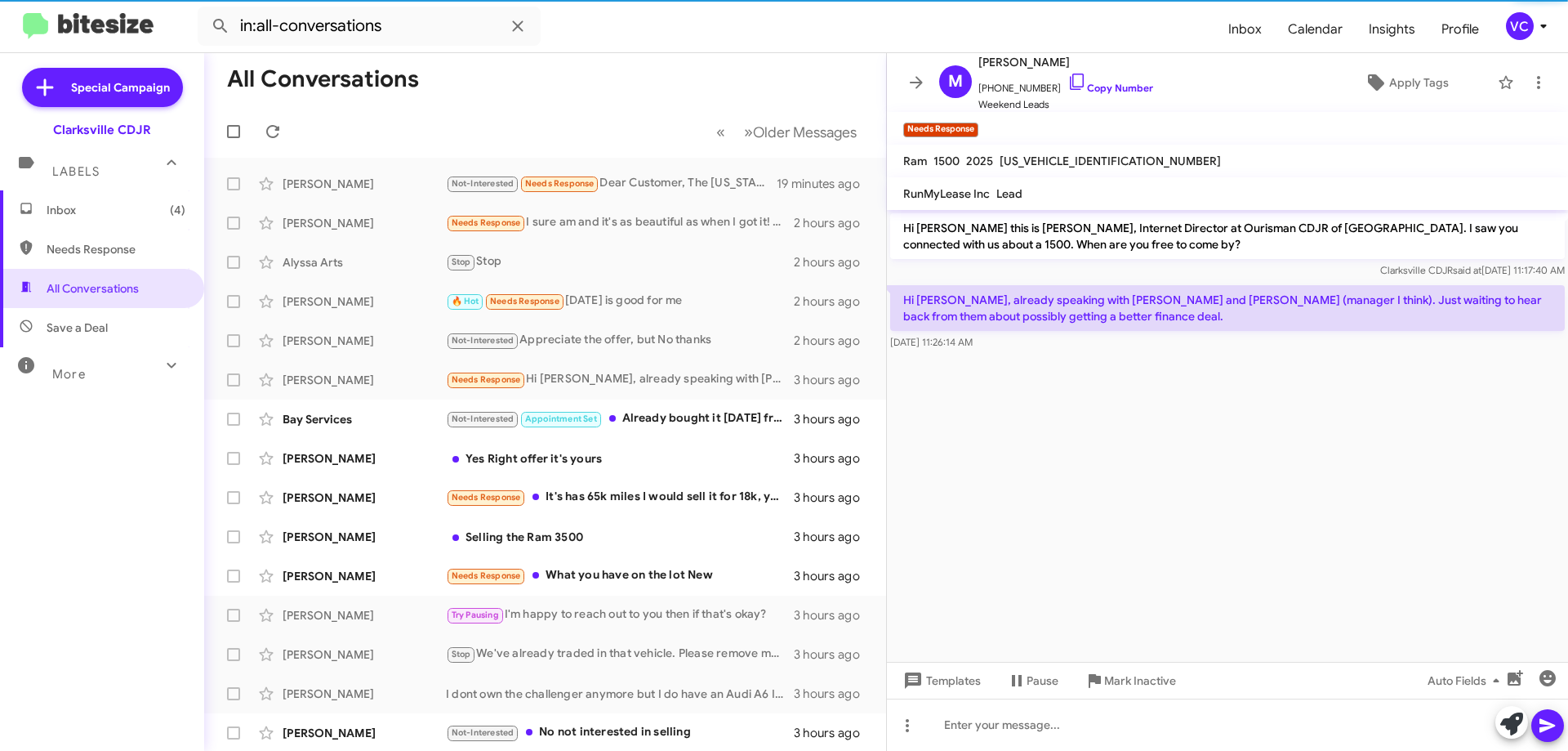
click at [1159, 442] on cdk-virtual-scroll-viewport "Hi [PERSON_NAME] this is [PERSON_NAME], Internet Director at Ourisman CDJR of […" at bounding box center [1227, 435] width 681 height 452
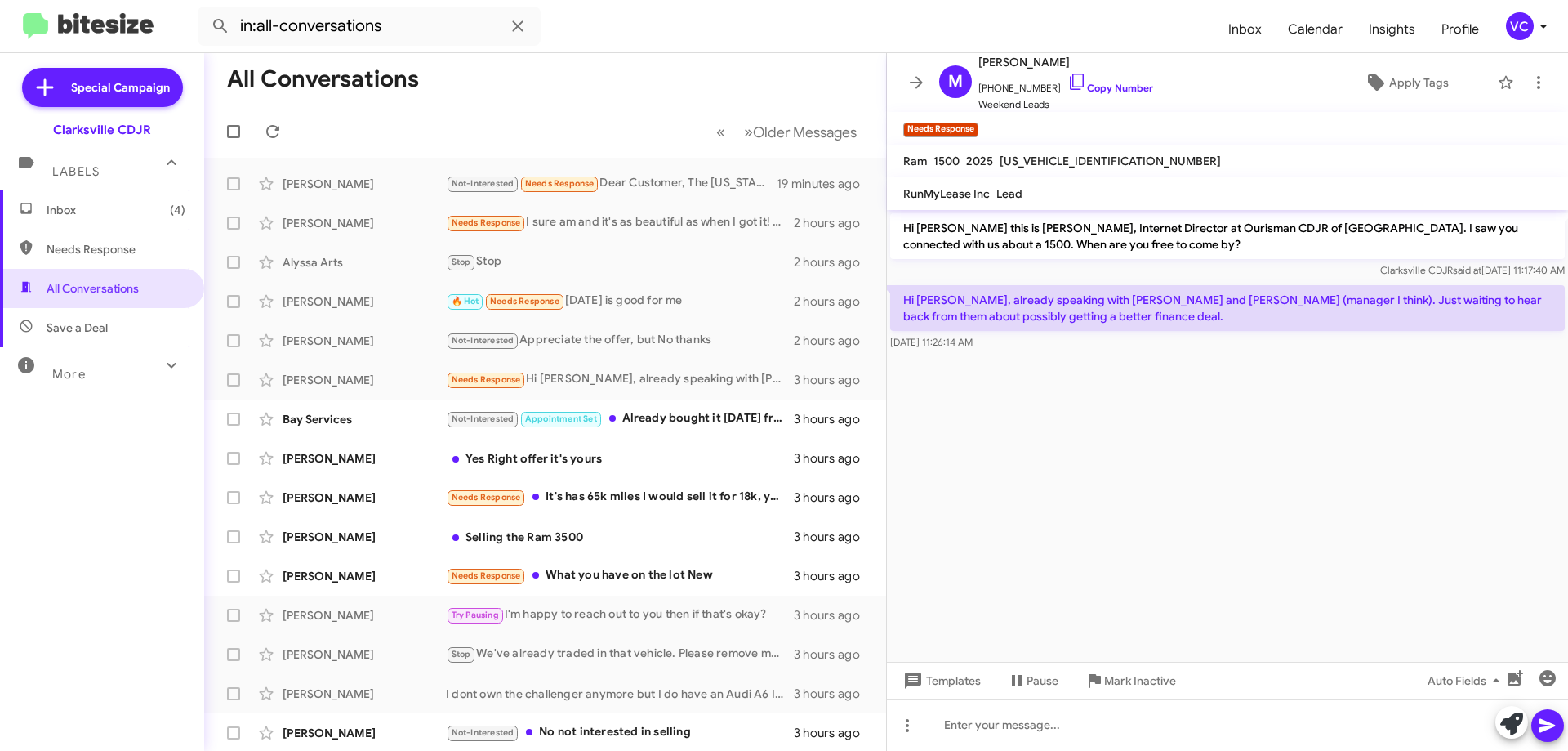
click at [1307, 526] on cdk-virtual-scroll-viewport "Hi [PERSON_NAME] this is [PERSON_NAME], Internet Director at Ourisman CDJR of […" at bounding box center [1227, 435] width 681 height 452
click at [1311, 561] on cdk-virtual-scroll-viewport "Hi [PERSON_NAME] this is [PERSON_NAME], Internet Director at Ourisman CDJR of […" at bounding box center [1227, 435] width 681 height 452
click at [1311, 563] on cdk-virtual-scroll-viewport "Hi [PERSON_NAME] this is [PERSON_NAME], Internet Director at Ourisman CDJR of […" at bounding box center [1227, 435] width 681 height 452
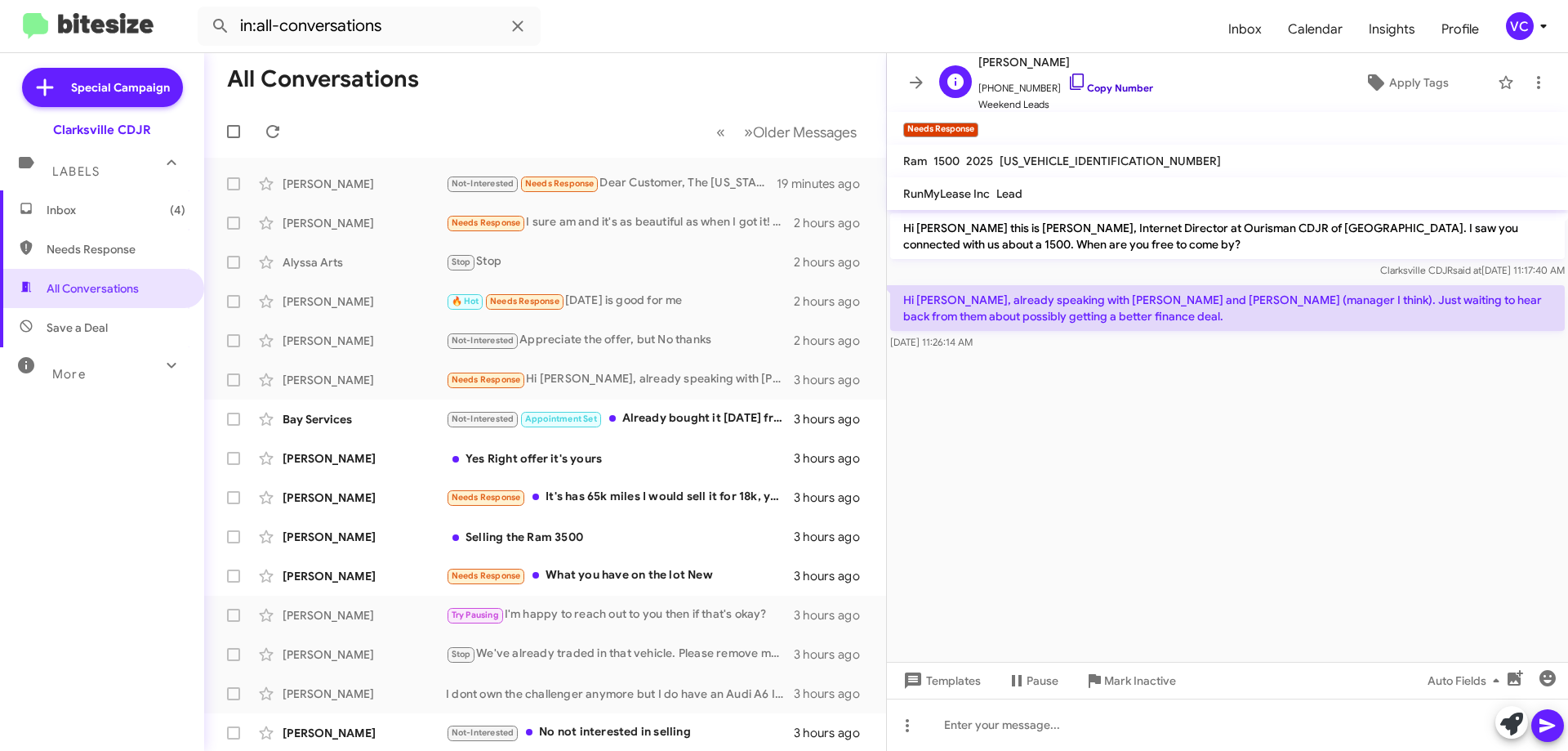
click at [1099, 85] on link "Copy Number" at bounding box center [1110, 88] width 86 height 13
click at [1257, 544] on cdk-virtual-scroll-viewport "Hi [PERSON_NAME] this is [PERSON_NAME], Internet Director at Ourisman CDJR of […" at bounding box center [1227, 435] width 681 height 452
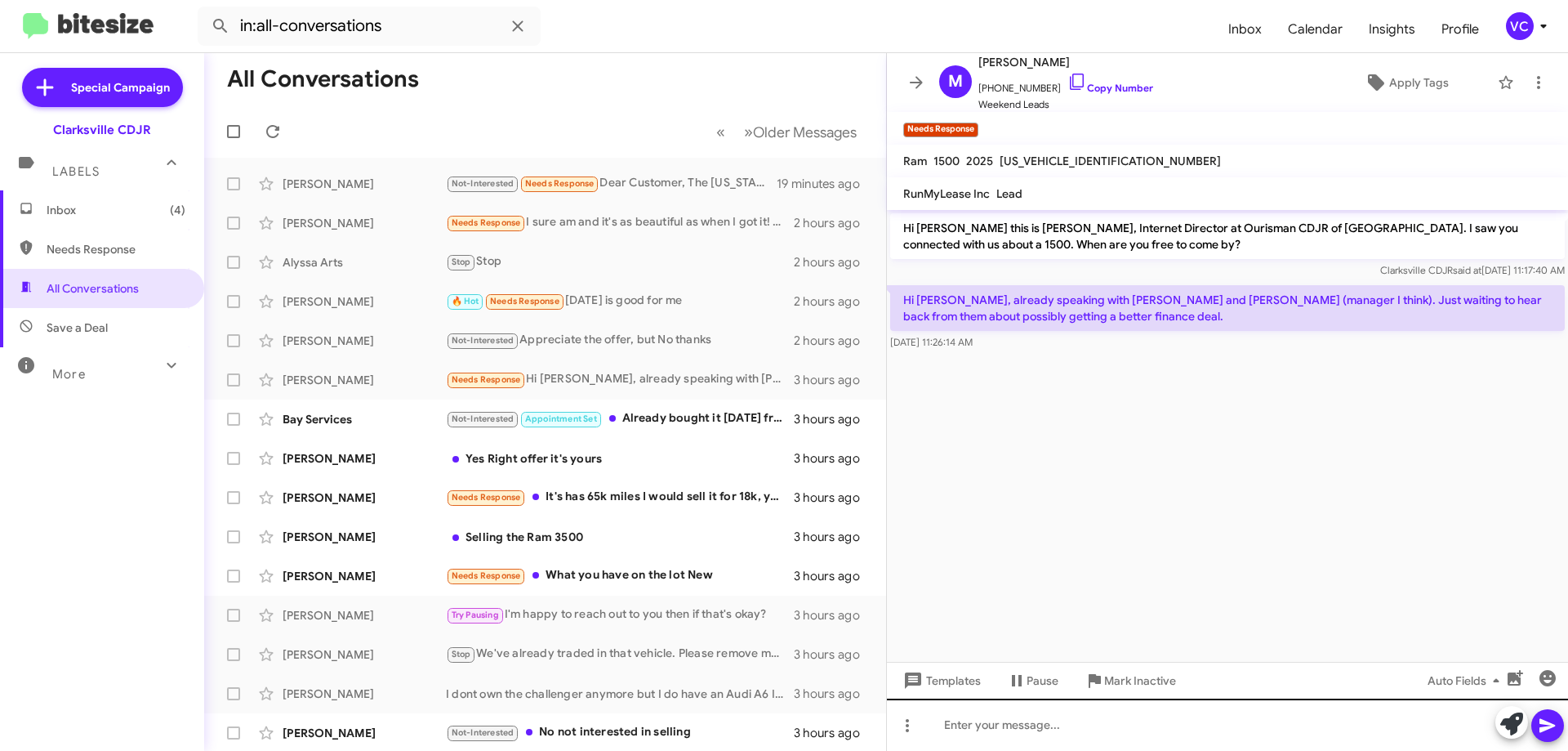
drag, startPoint x: 1124, startPoint y: 567, endPoint x: 1104, endPoint y: 717, distance: 151.3
click at [1117, 572] on cdk-virtual-scroll-viewport "Hi [PERSON_NAME] this is [PERSON_NAME], Internet Director at Ourisman CDJR of […" at bounding box center [1227, 435] width 681 height 452
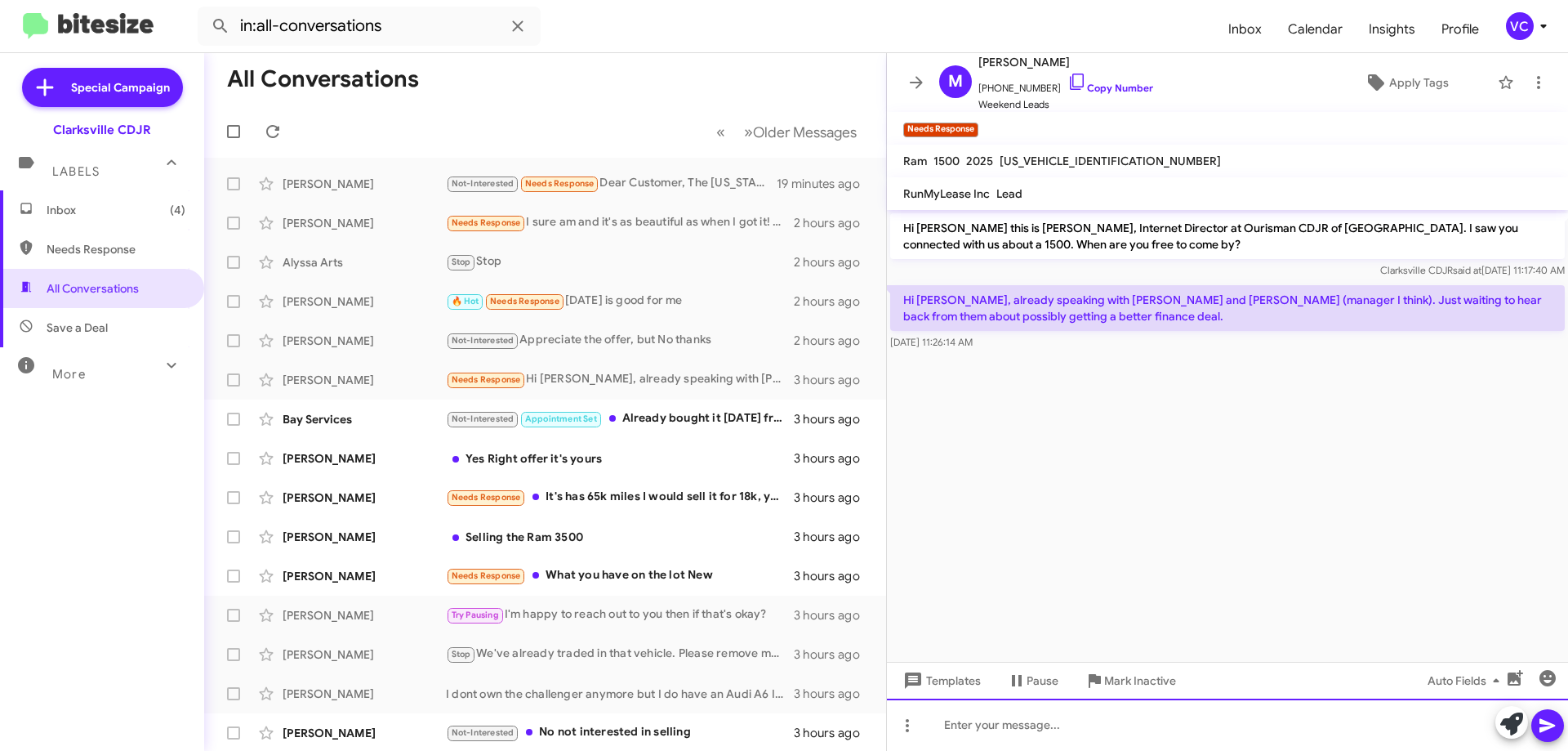
click at [1085, 733] on div at bounding box center [1227, 725] width 681 height 53
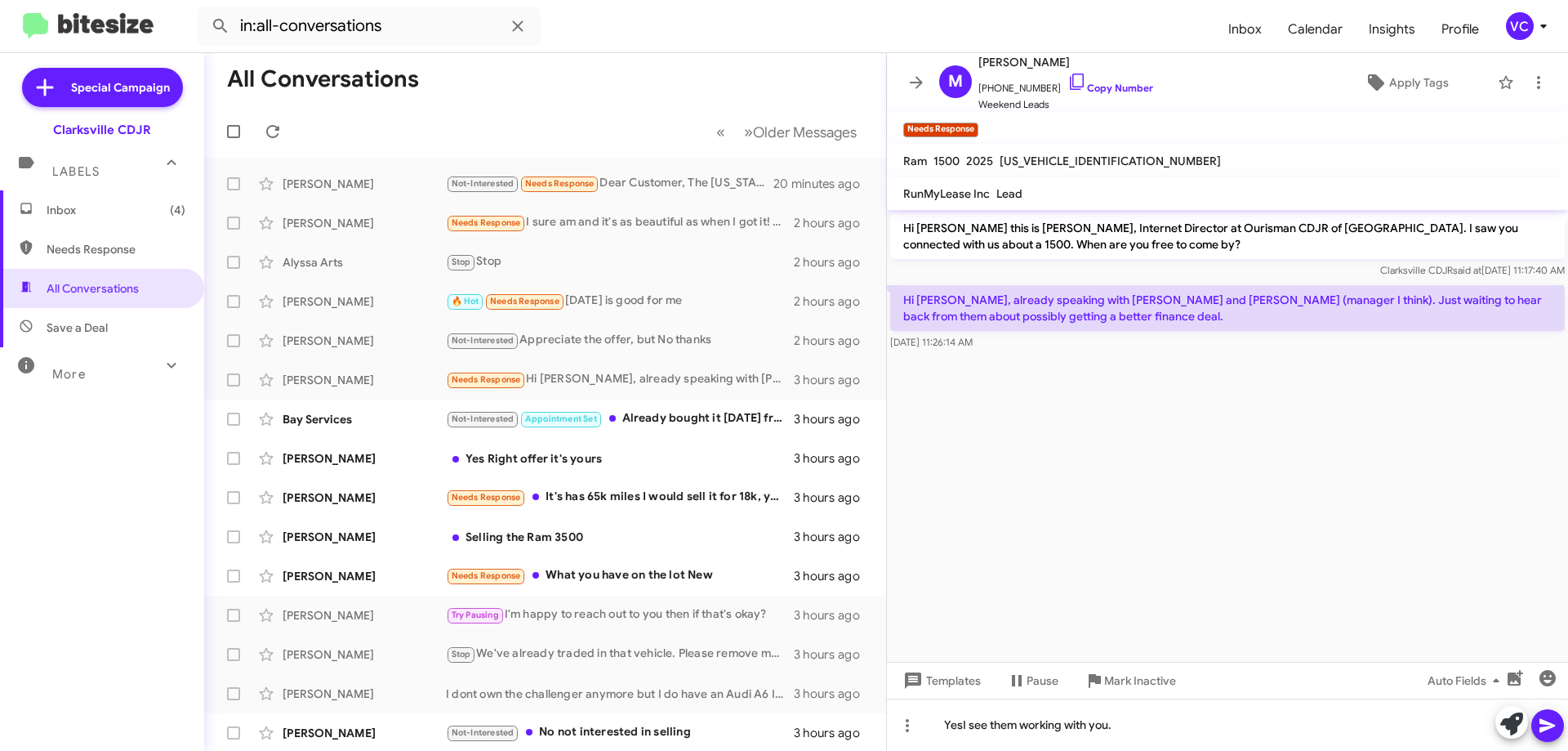
click at [1556, 721] on icon at bounding box center [1548, 726] width 20 height 20
click at [397, 425] on div "Bay Services" at bounding box center [365, 419] width 163 height 16
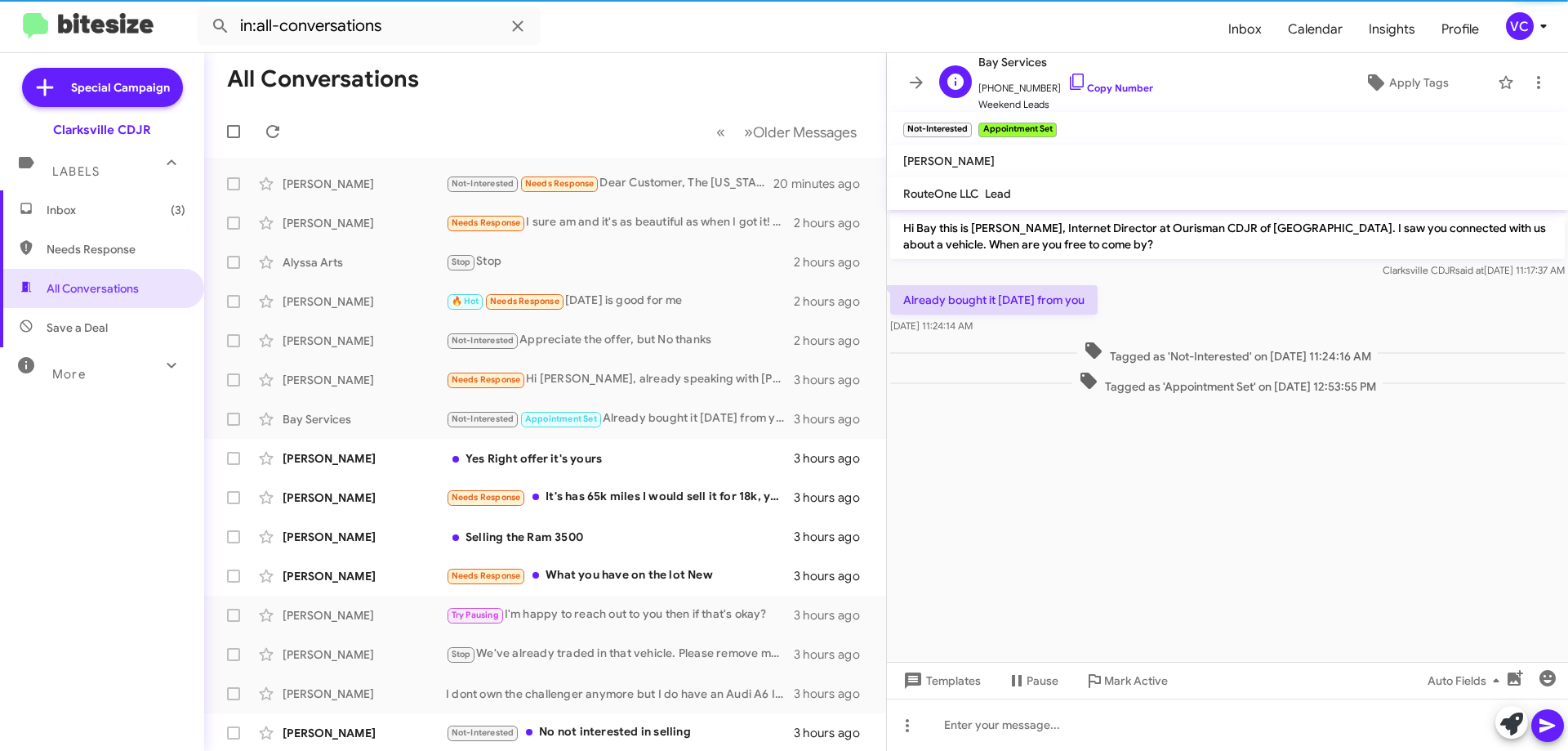
click at [1099, 97] on span "Weekend Leads" at bounding box center [1066, 104] width 175 height 16
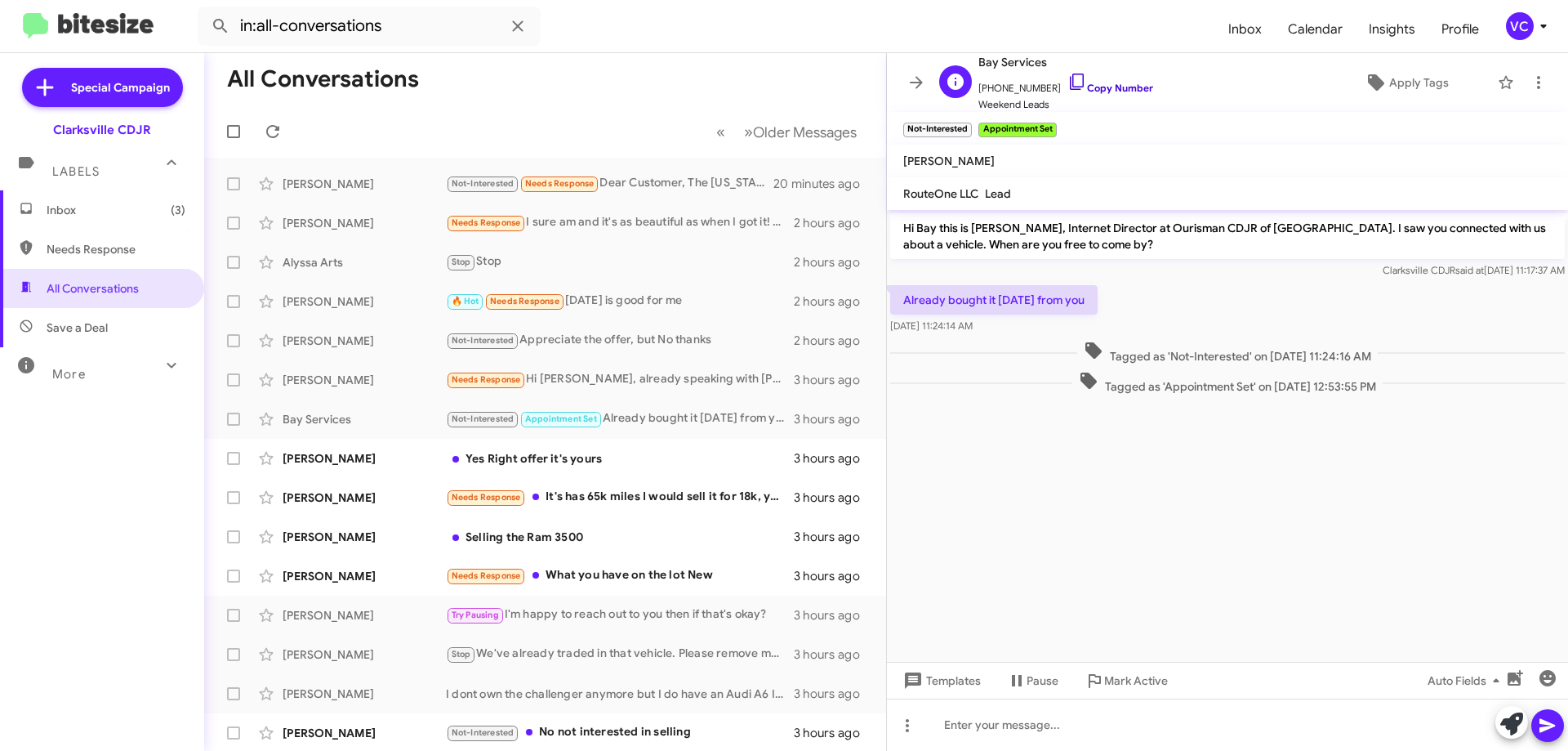
click at [1107, 91] on link "Copy Number" at bounding box center [1110, 88] width 86 height 13
click at [1042, 574] on cdk-virtual-scroll-viewport "Hi Bay this is [PERSON_NAME], Internet Director at Ourisman CDJR of [GEOGRAPHIC…" at bounding box center [1227, 435] width 681 height 452
click at [1135, 559] on cdk-virtual-scroll-viewport "Hi Bay this is [PERSON_NAME], Internet Director at Ourisman CDJR of [GEOGRAPHIC…" at bounding box center [1227, 435] width 681 height 452
click at [1197, 291] on div "Already bought it [DATE] from you [DATE] 11:24:14 AM" at bounding box center [1227, 309] width 681 height 55
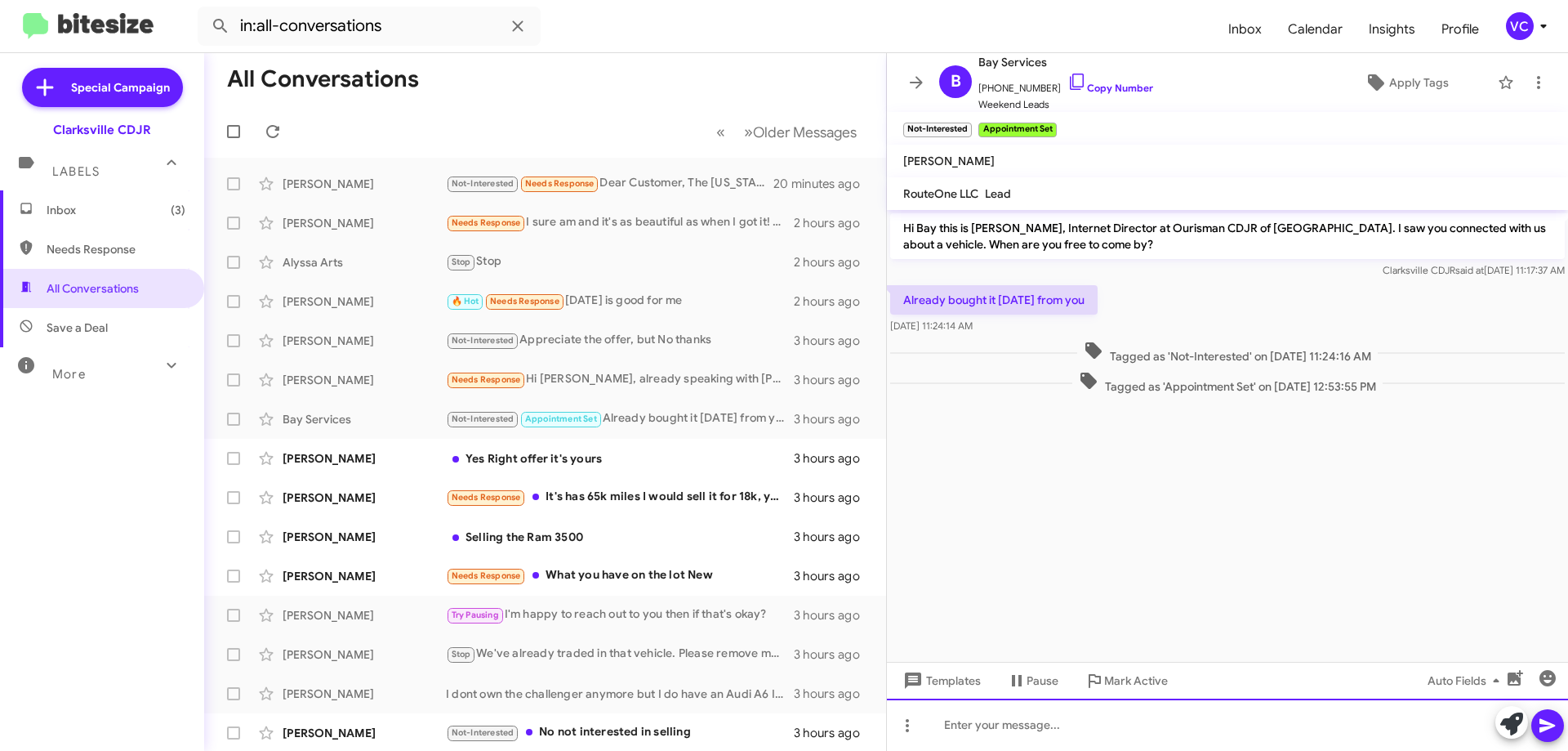
click at [1079, 731] on div at bounding box center [1227, 725] width 681 height 53
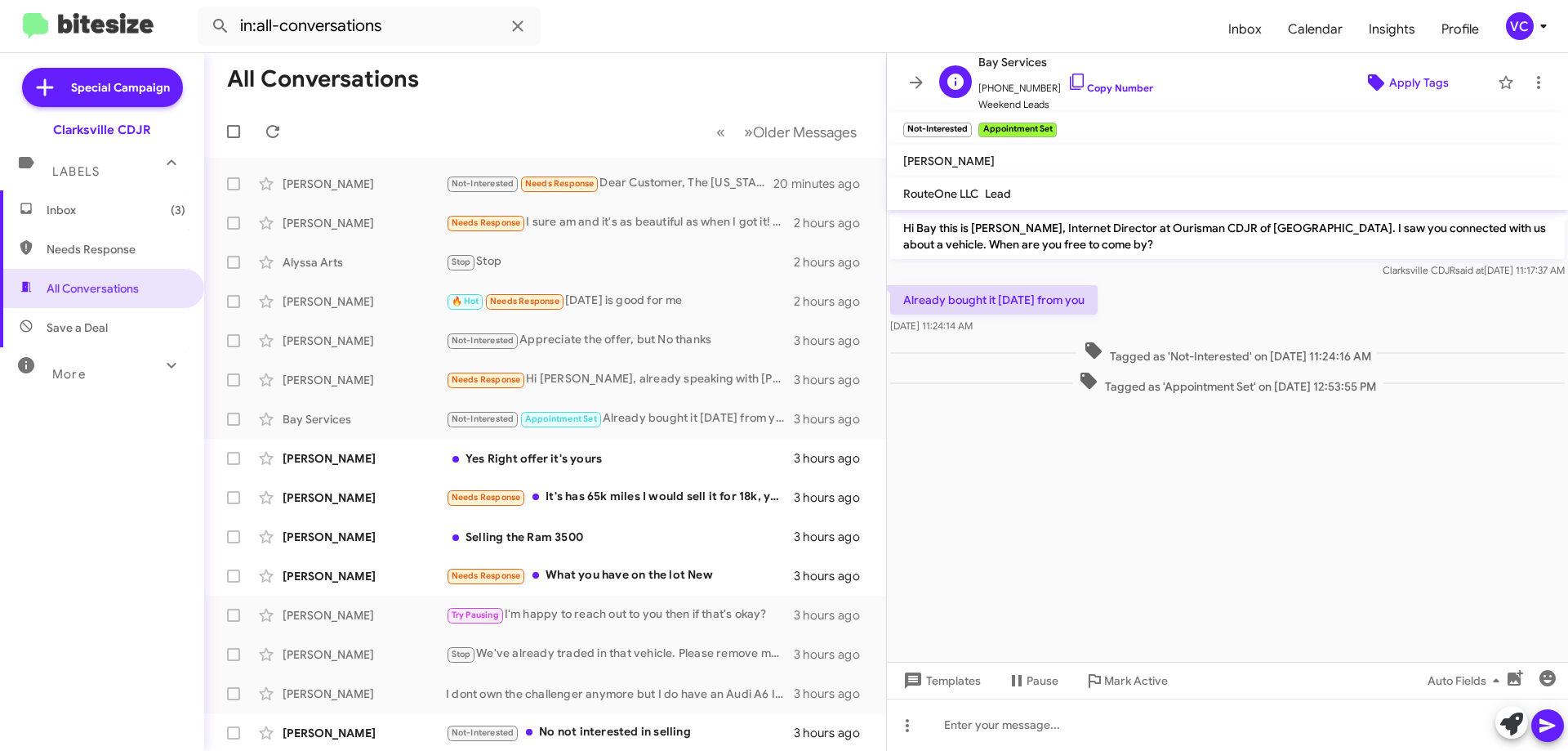
click at [1417, 80] on span "Apply Tags" at bounding box center [1419, 83] width 60 height 29
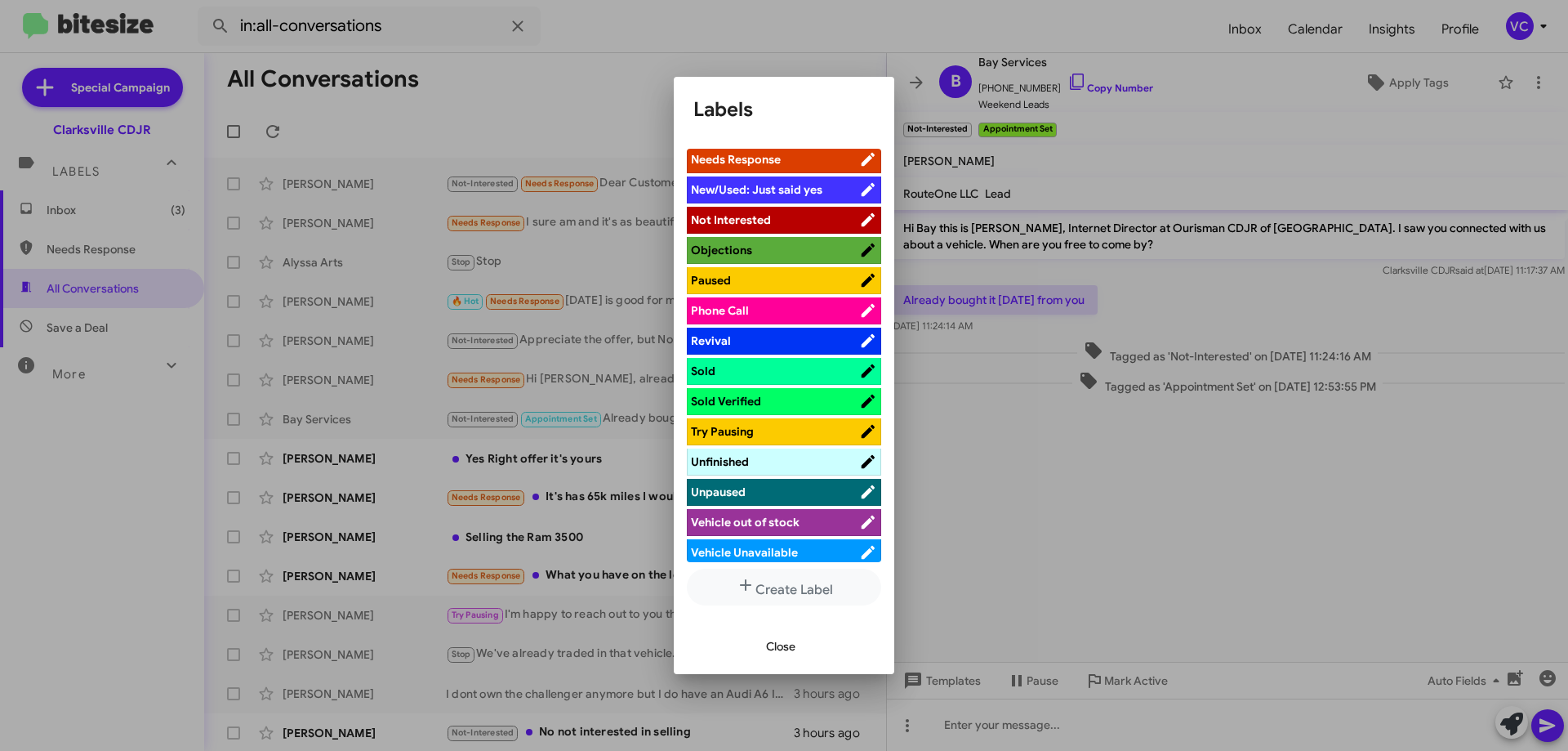
scroll to position [585, 0]
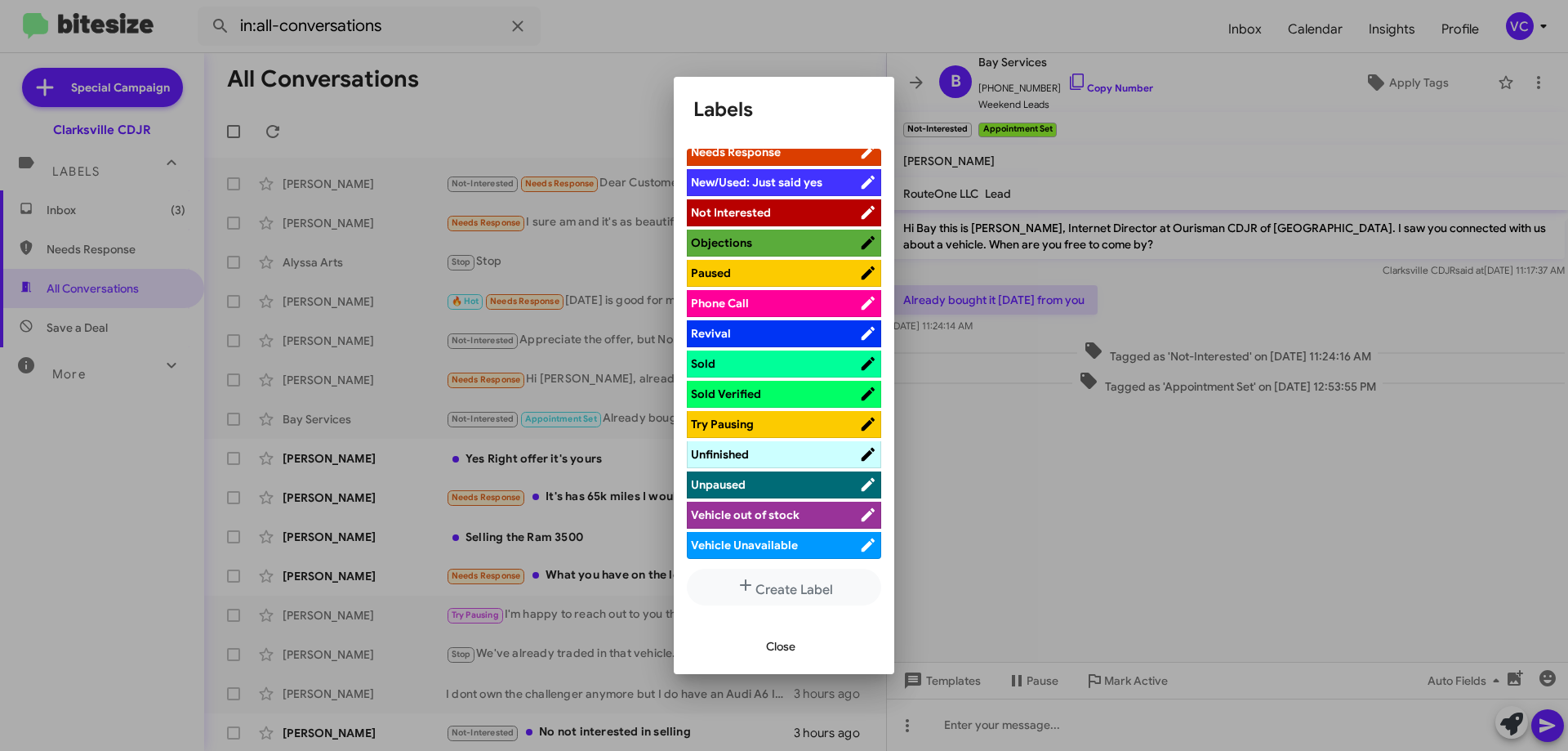
click at [780, 360] on span "Sold" at bounding box center [775, 364] width 169 height 16
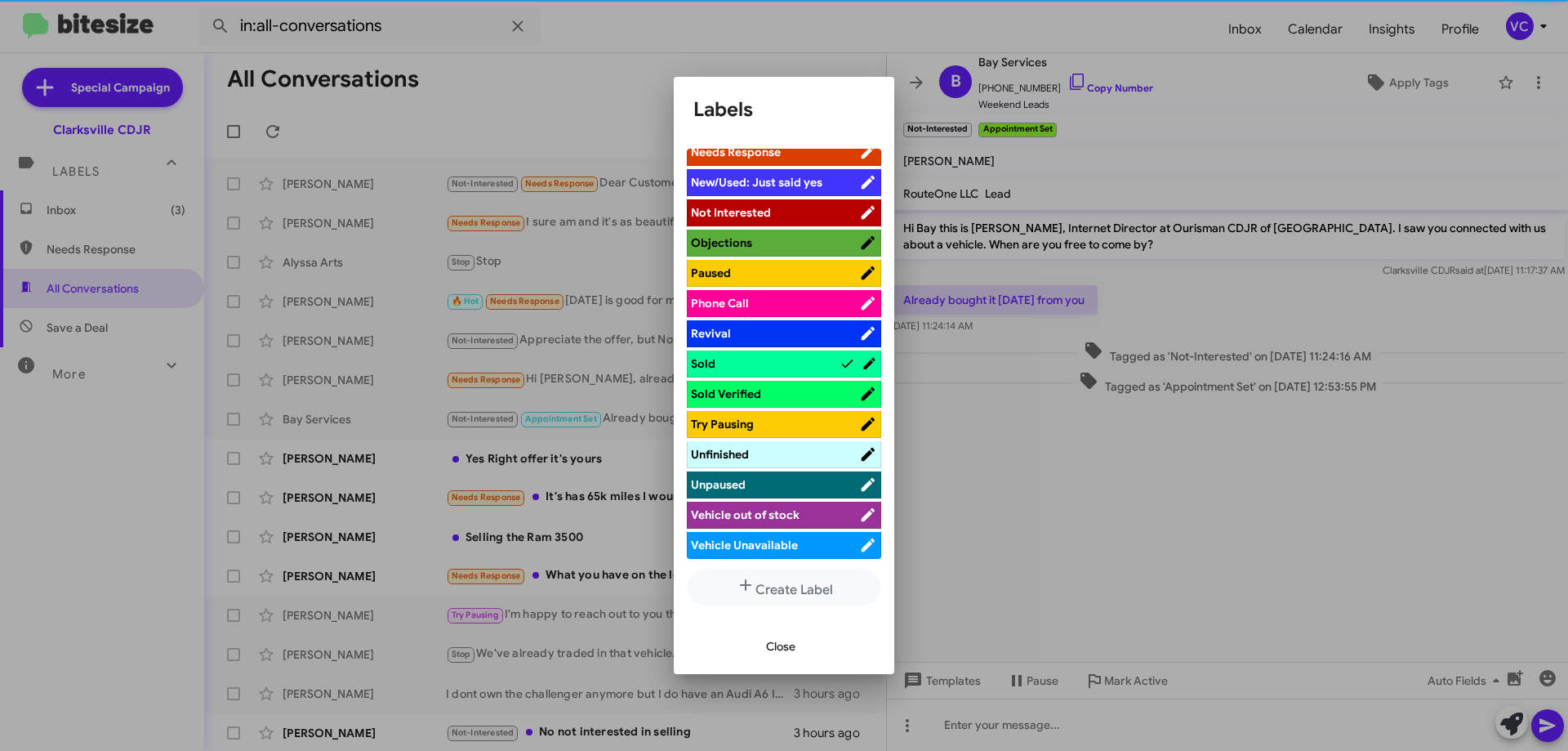
click at [764, 395] on span "Sold Verified" at bounding box center [775, 394] width 169 height 16
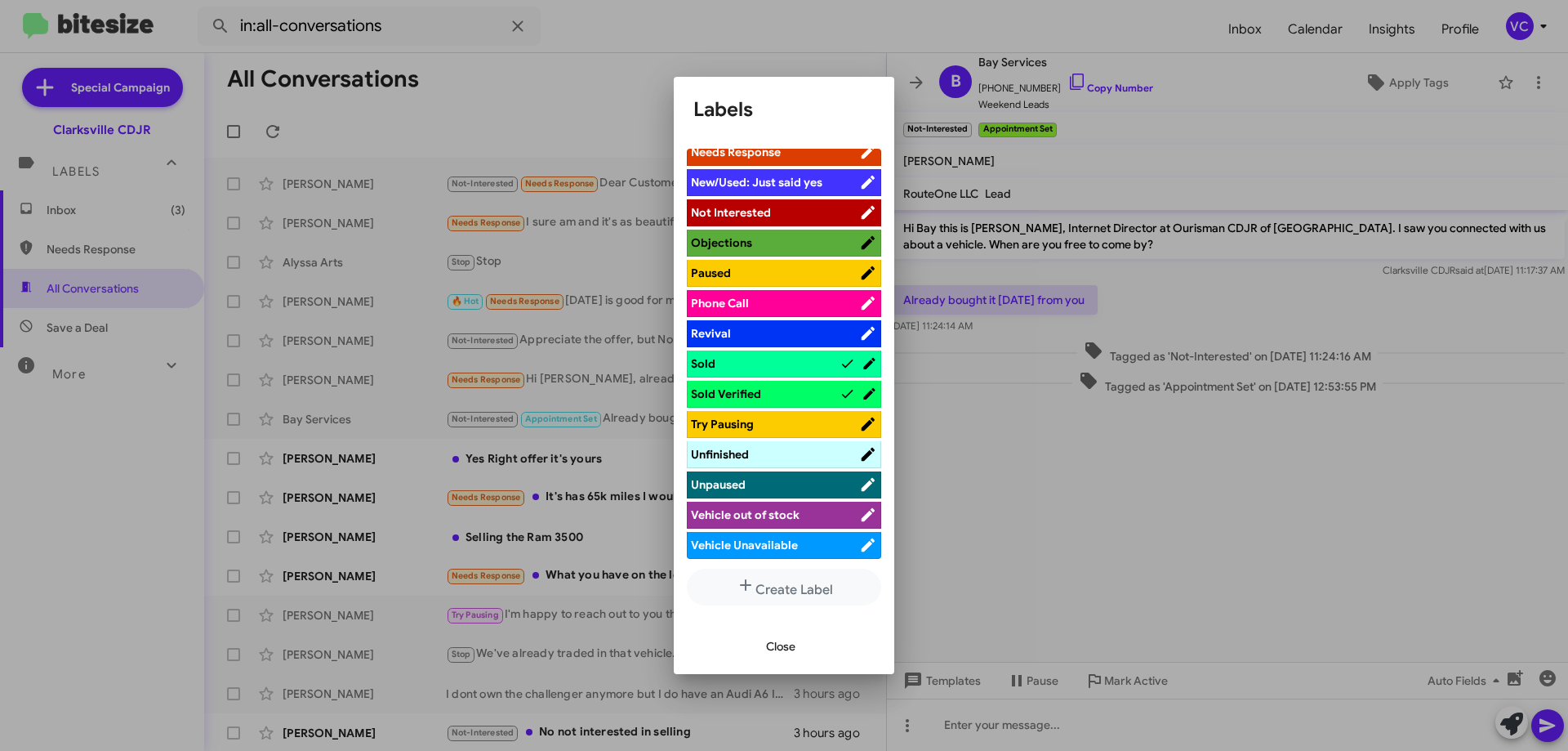
click at [774, 652] on span "Close" at bounding box center [781, 646] width 29 height 29
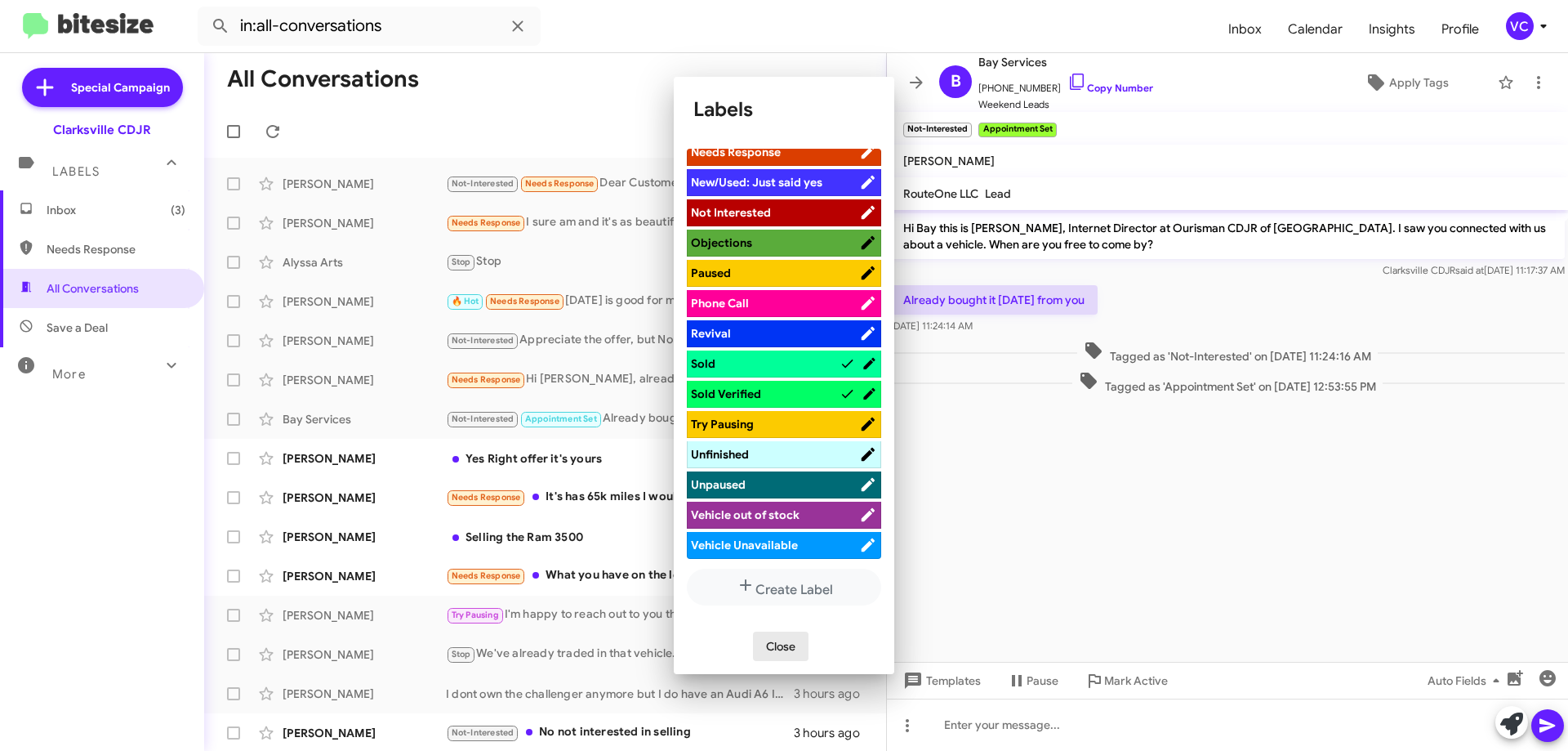
drag, startPoint x: 1198, startPoint y: 542, endPoint x: 1227, endPoint y: 485, distance: 64.0
click at [1199, 532] on cdk-virtual-scroll-viewport "Hi Bay this is [PERSON_NAME], Internet Director at Ourisman CDJR of [GEOGRAPHIC…" at bounding box center [1227, 435] width 681 height 452
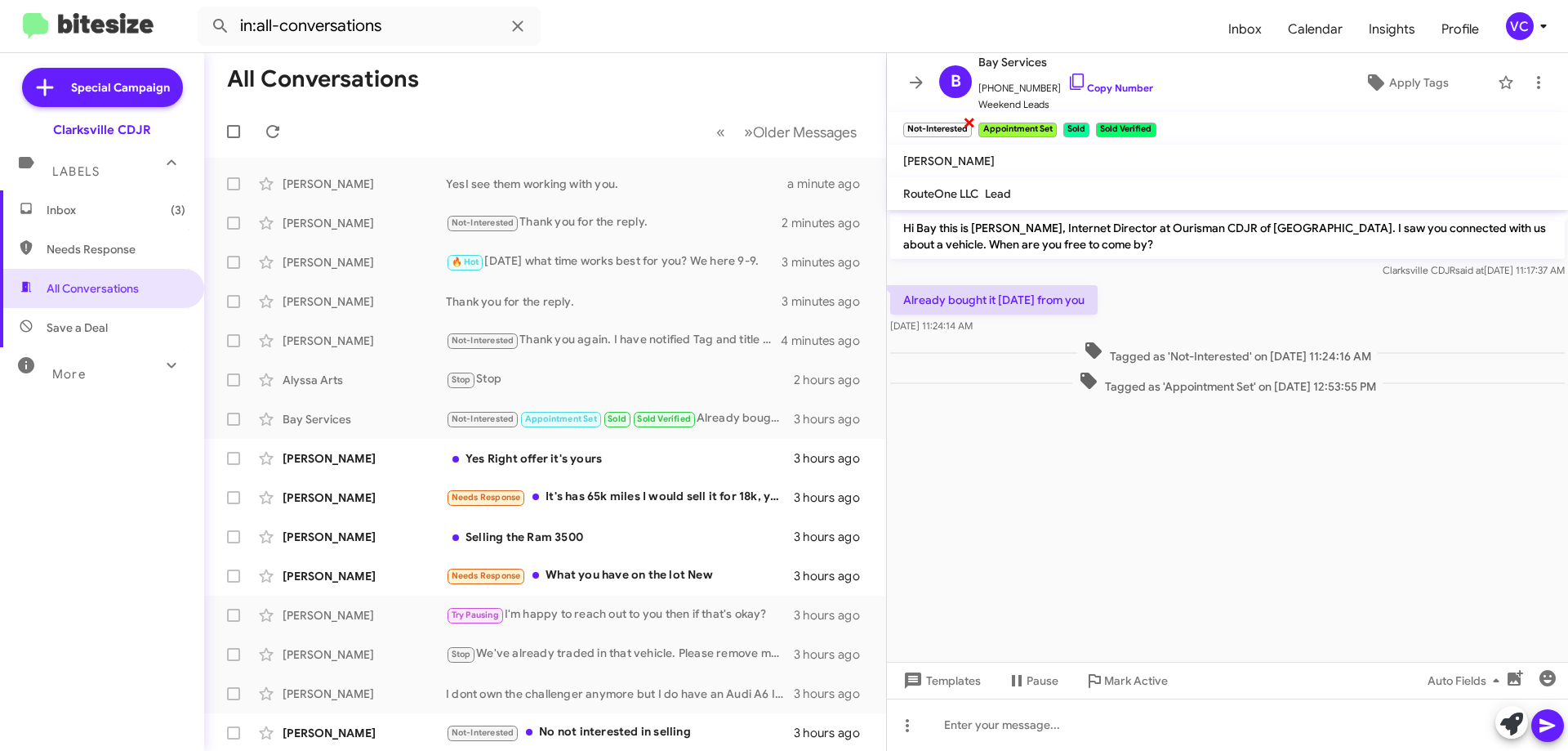
click at [976, 121] on span "×" at bounding box center [969, 122] width 13 height 20
click at [1271, 515] on cdk-virtual-scroll-viewport "Hi Bay this is [PERSON_NAME], Internet Director at Ourisman CDJR of [GEOGRAPHIC…" at bounding box center [1227, 435] width 681 height 452
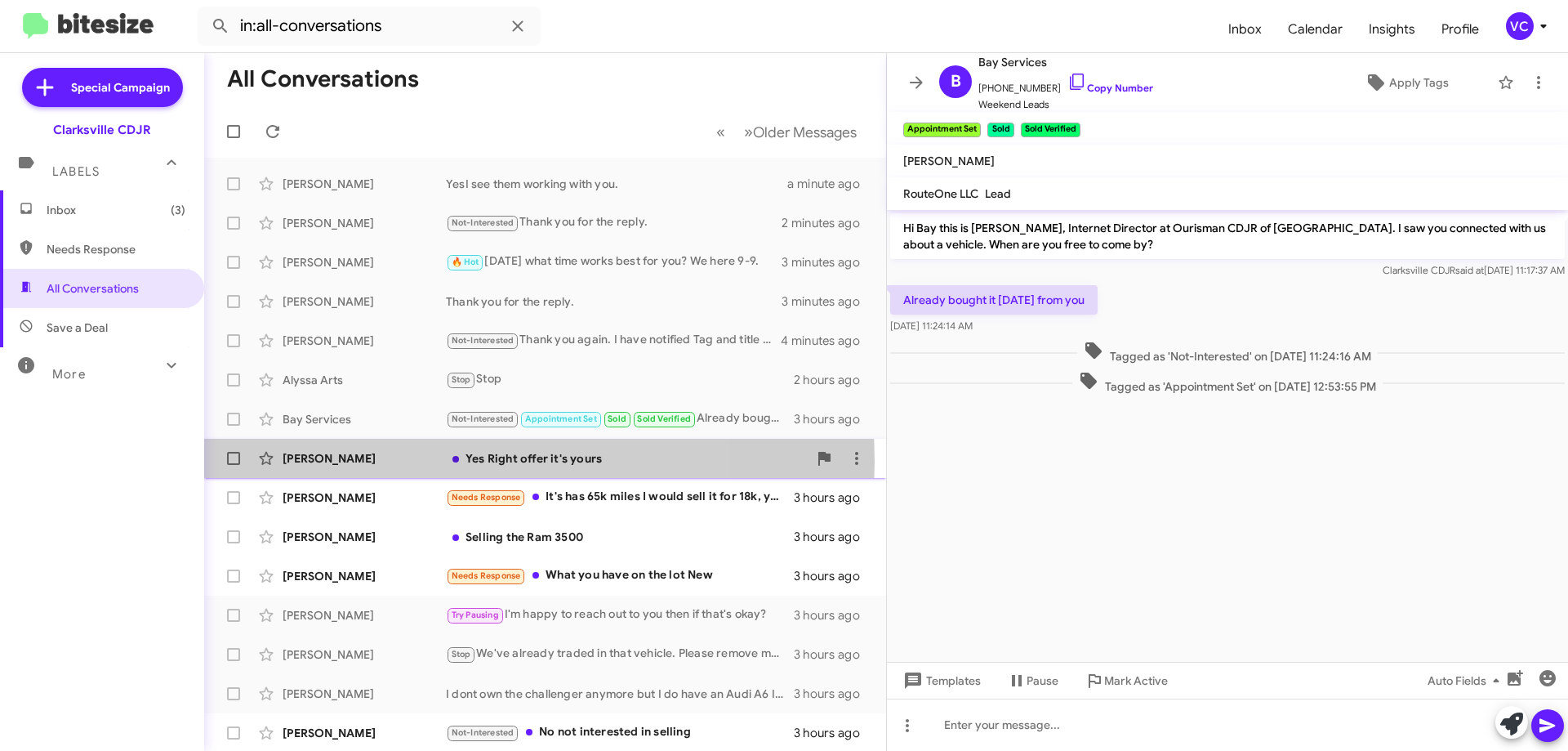
click at [387, 462] on div "[PERSON_NAME]" at bounding box center [365, 458] width 163 height 16
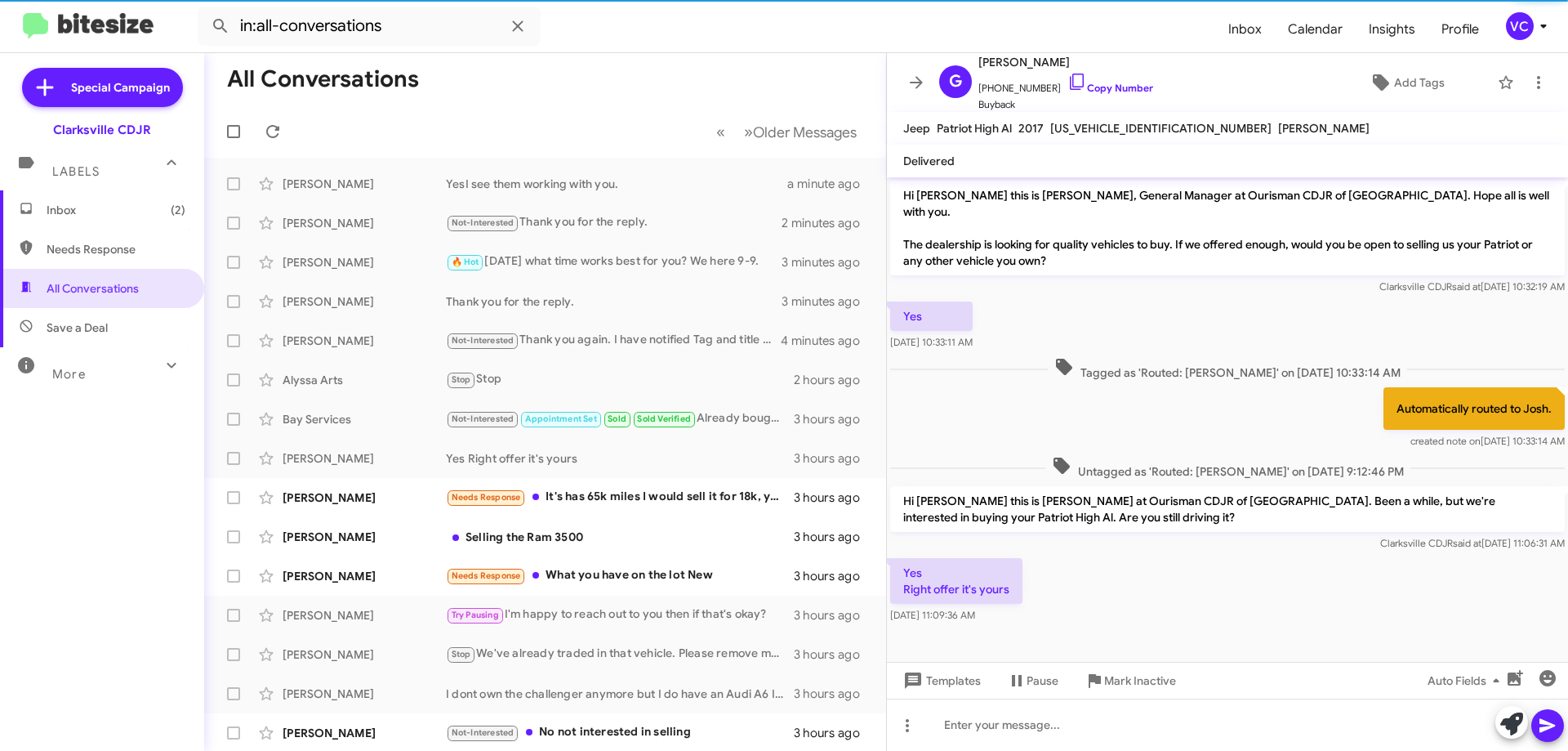
click at [1206, 589] on div "Yes Right offer it's yours [DATE] 11:09:36 AM" at bounding box center [1227, 590] width 681 height 72
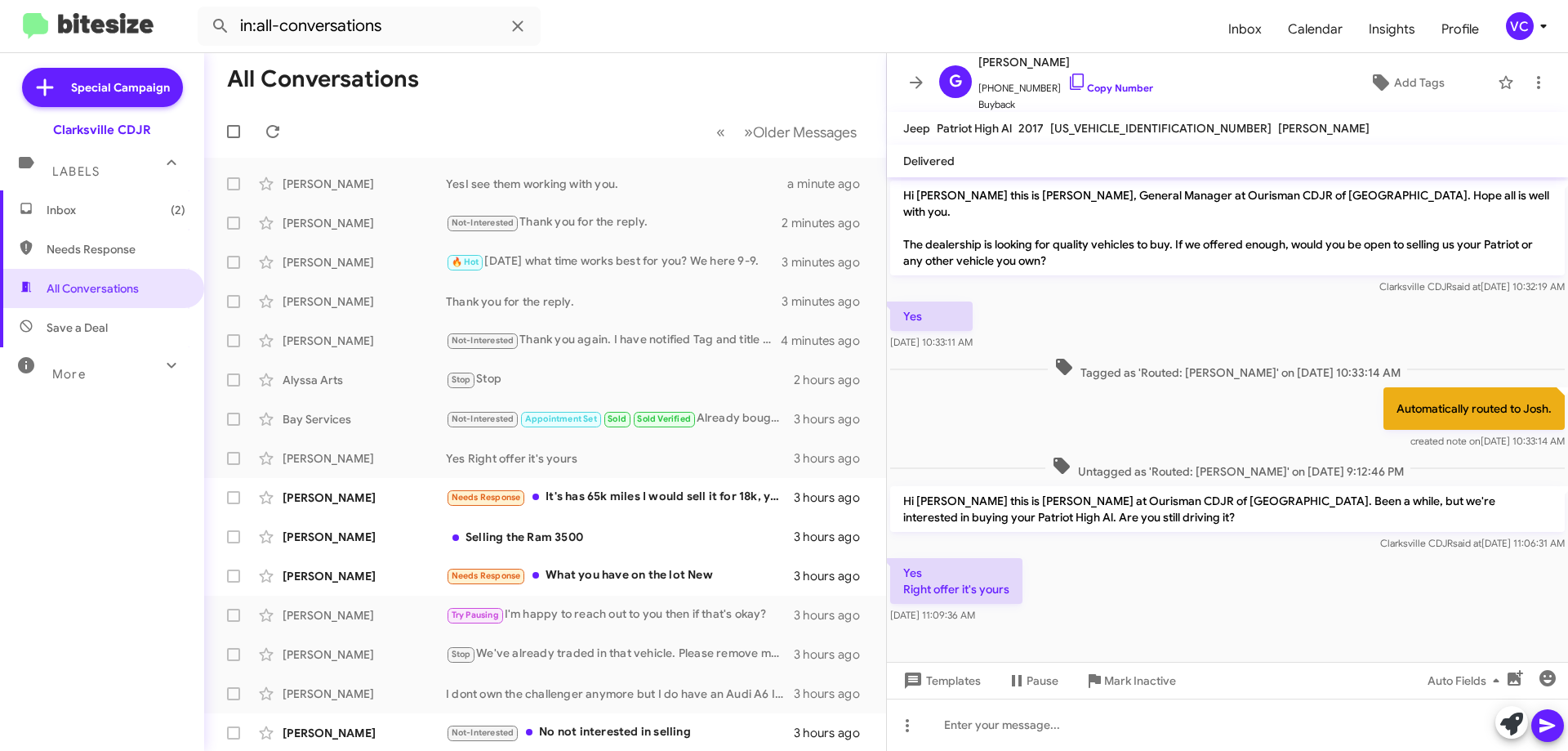
drag, startPoint x: 1066, startPoint y: 409, endPoint x: 1065, endPoint y: 389, distance: 20.0
click at [1064, 408] on div "Automatically routed to Josh. created note on [DATE] 10:33:14 AM" at bounding box center [1227, 418] width 681 height 69
click at [1124, 87] on link "Copy Number" at bounding box center [1110, 88] width 86 height 13
click at [1252, 410] on div "Automatically routed to Josh. created note on [DATE] 10:33:14 AM" at bounding box center [1227, 418] width 681 height 69
click at [1183, 591] on div "Yes Right offer it's yours [DATE] 11:09:36 AM" at bounding box center [1227, 590] width 681 height 72
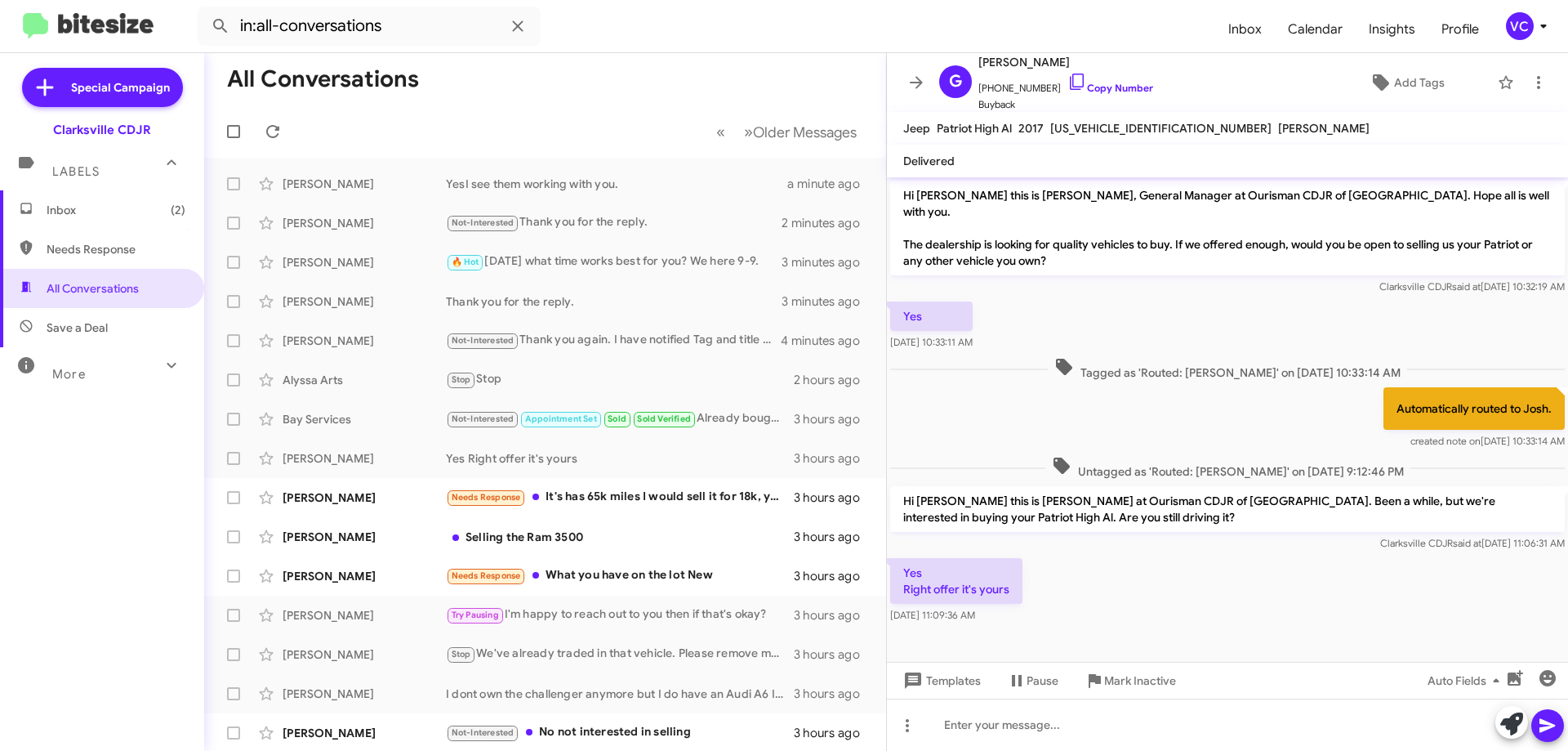
click at [1132, 607] on div "Yes Right offer it's yours [DATE] 11:09:36 AM" at bounding box center [1227, 590] width 681 height 72
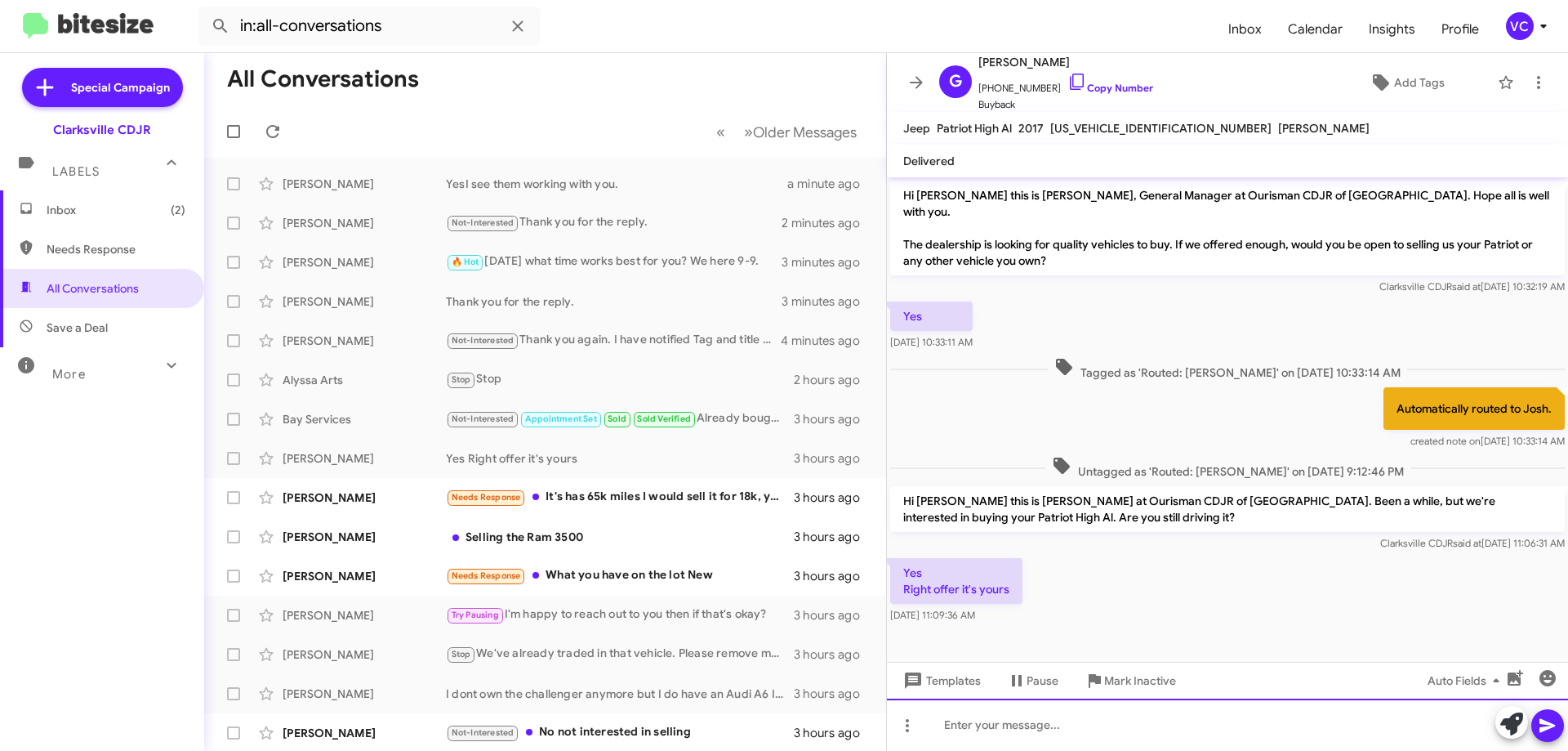
click at [1130, 736] on div at bounding box center [1227, 725] width 681 height 53
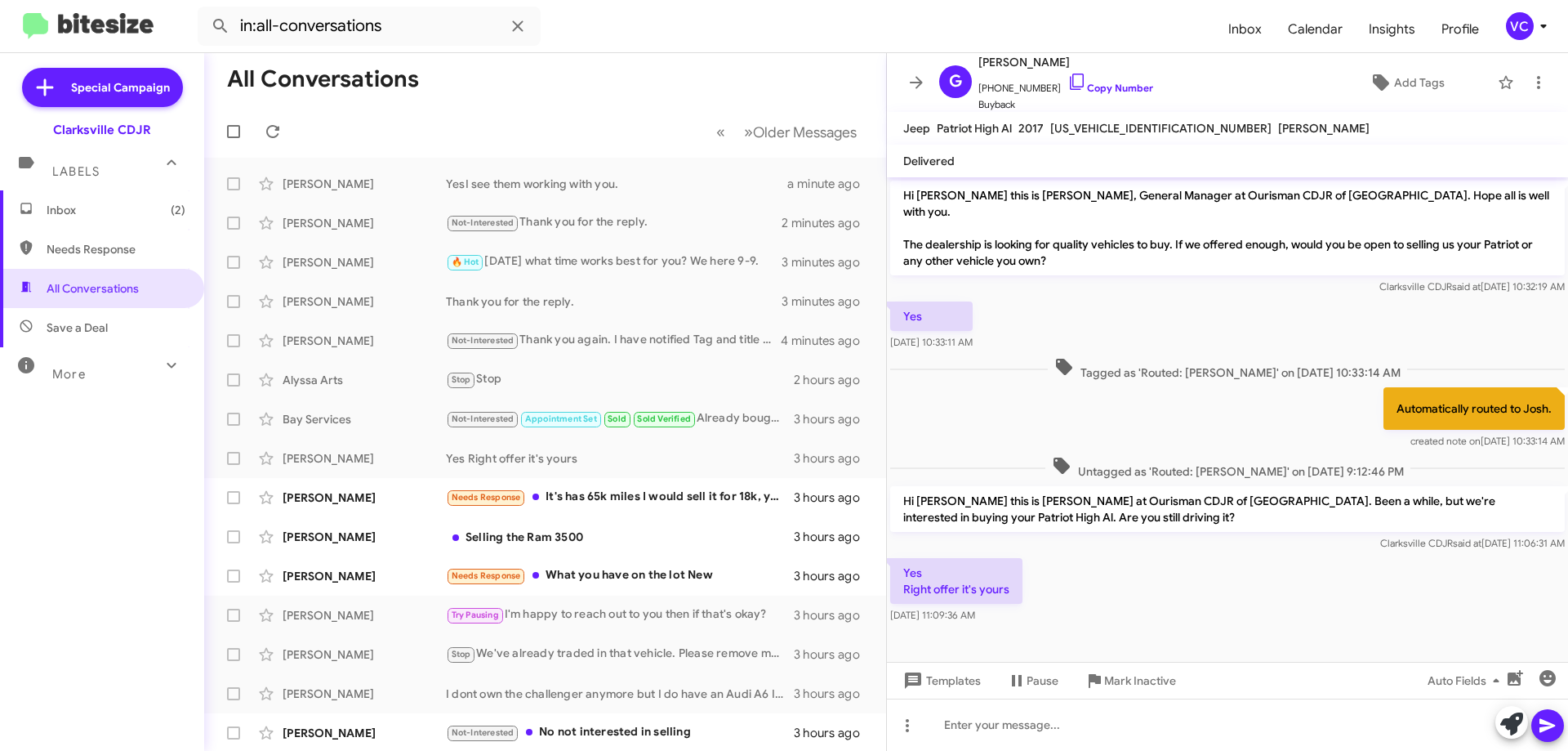
click at [1222, 556] on div "Yes Right offer it's yours [DATE] 11:09:36 AM" at bounding box center [1227, 590] width 681 height 72
click at [1102, 89] on link "Copy Number" at bounding box center [1110, 88] width 86 height 13
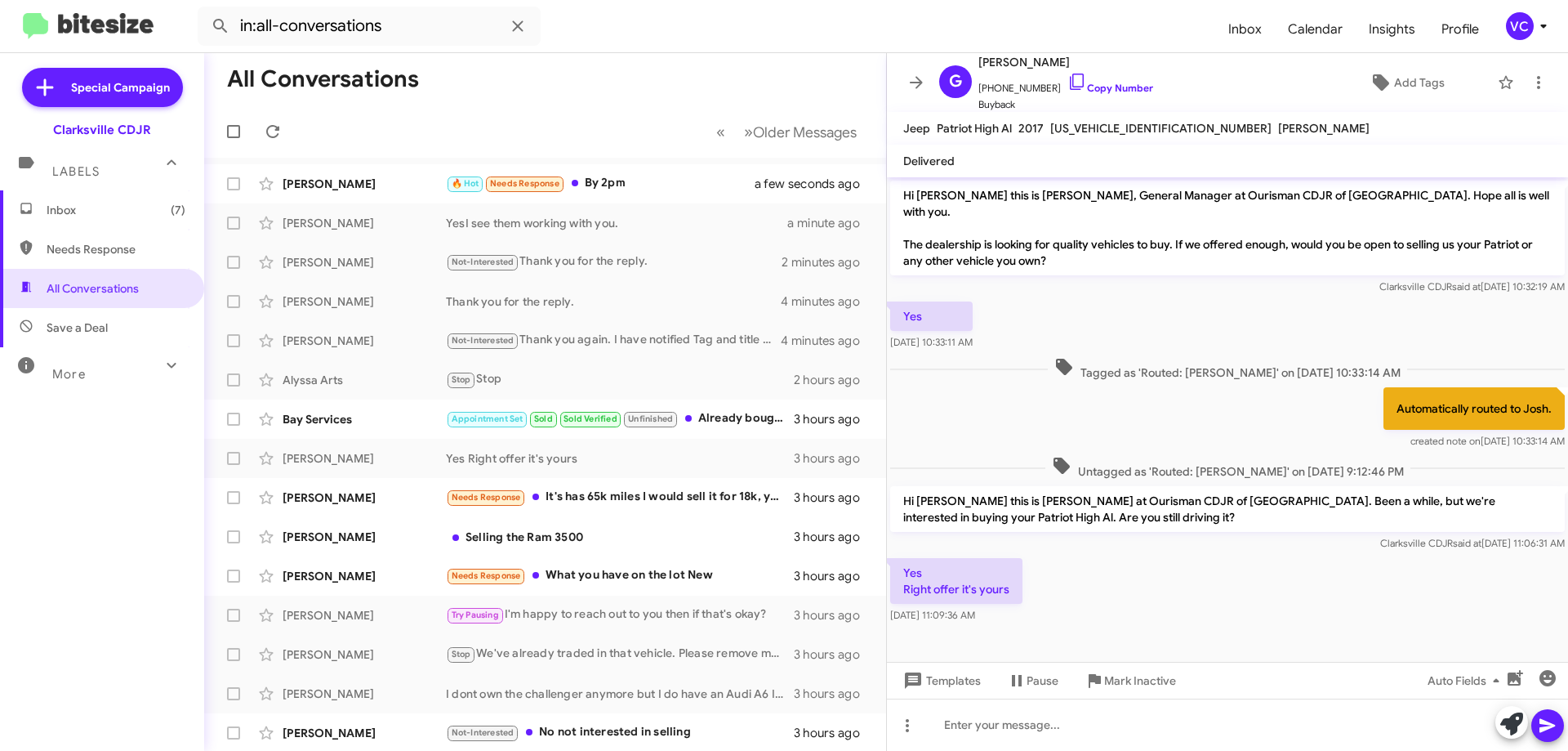
click at [1255, 637] on div at bounding box center [1227, 641] width 681 height 29
click at [1222, 385] on div "Automatically routed to Josh. created note on [DATE] 10:33:14 AM" at bounding box center [1227, 418] width 681 height 69
drag, startPoint x: 1156, startPoint y: 583, endPoint x: 1175, endPoint y: 383, distance: 200.9
click at [1161, 573] on div "Yes Right offer it's yours [DATE] 11:09:36 AM" at bounding box center [1227, 590] width 681 height 72
click at [1175, 384] on div "Automatically routed to Josh. created note on [DATE] 10:33:14 AM" at bounding box center [1227, 418] width 681 height 69
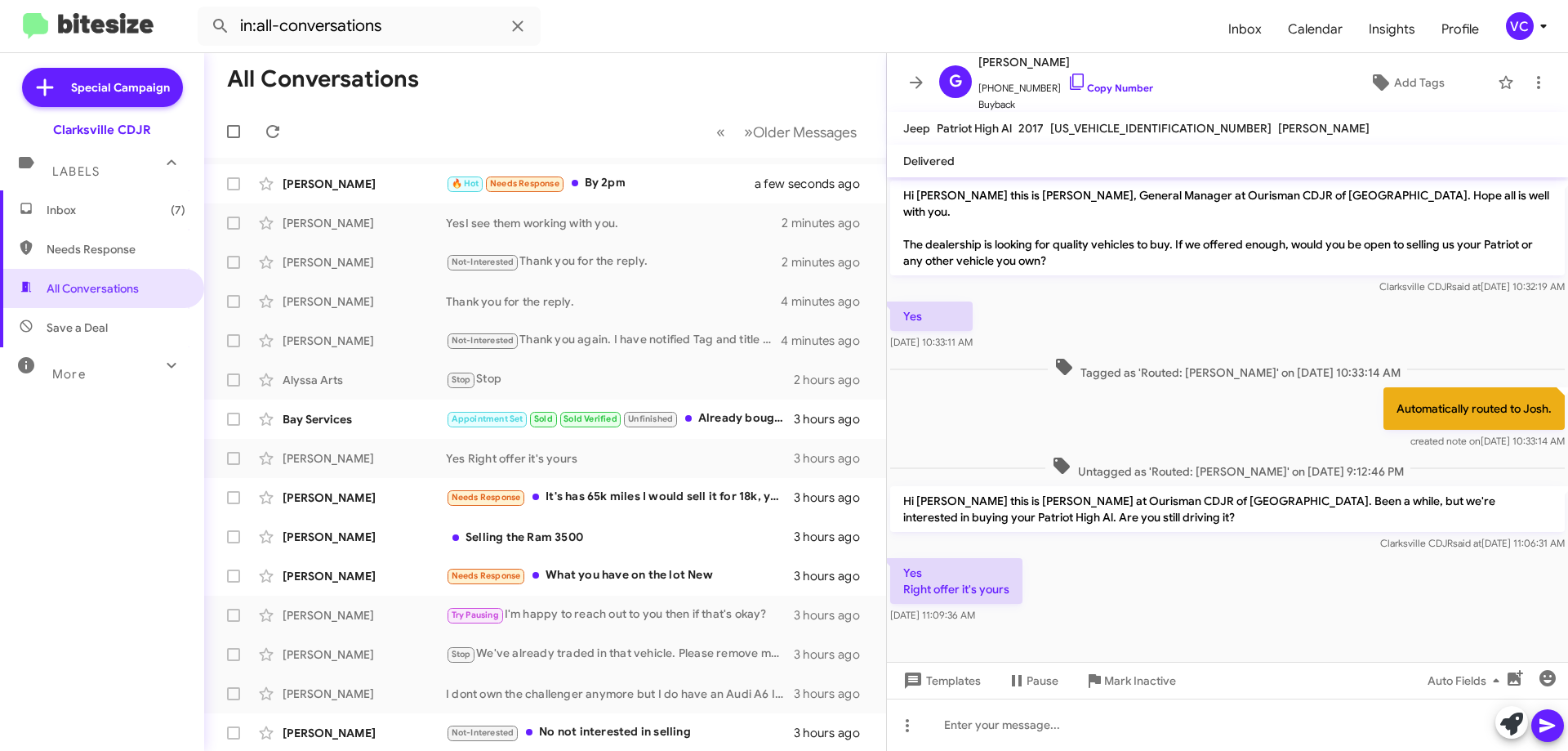
click at [1388, 578] on div "Yes Right offer it's yours [DATE] 11:09:36 AM" at bounding box center [1227, 590] width 681 height 72
click at [1163, 580] on div "Yes Right offer it's yours [DATE] 11:09:36 AM" at bounding box center [1227, 590] width 681 height 72
click at [1127, 407] on div "Automatically routed to Josh. created note on [DATE] 10:33:14 AM" at bounding box center [1227, 418] width 681 height 69
click at [1207, 568] on div "Yes Right offer it's yours [DATE] 11:09:36 AM" at bounding box center [1227, 590] width 681 height 72
click at [1207, 584] on div "Yes Right offer it's yours [DATE] 11:09:36 AM" at bounding box center [1227, 590] width 681 height 72
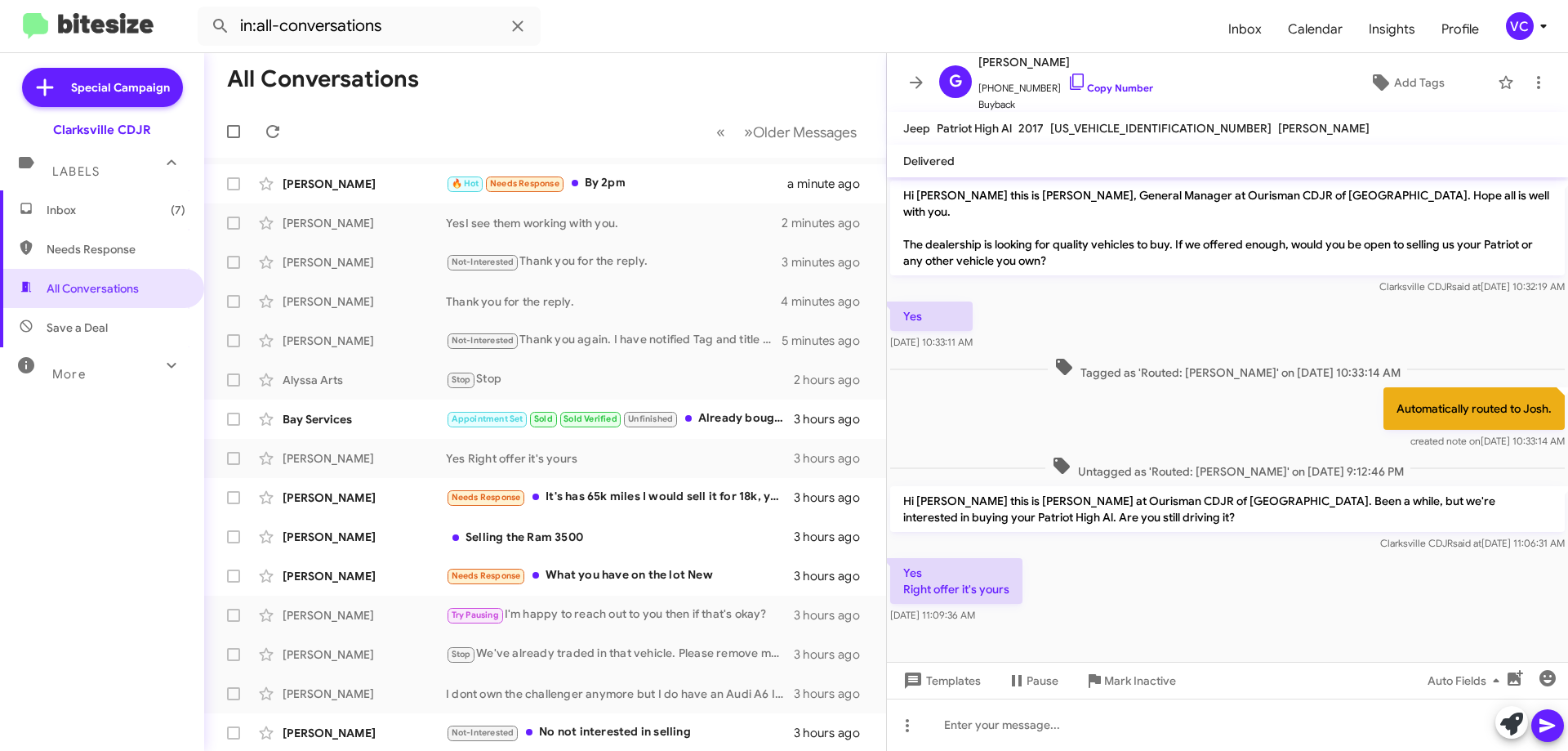
click at [1210, 587] on div "Yes Right offer it's yours [DATE] 11:09:36 AM" at bounding box center [1227, 590] width 681 height 72
click at [1177, 410] on div "Automatically routed to Josh. created note on [DATE] 10:33:14 AM" at bounding box center [1227, 418] width 681 height 69
click at [1230, 589] on div "Yes Right offer it's yours [DATE] 11:09:36 AM" at bounding box center [1227, 590] width 681 height 72
click at [1228, 586] on div "Yes Right offer it's yours [DATE] 11:09:36 AM" at bounding box center [1227, 590] width 681 height 72
click at [1228, 573] on div "Yes Right offer it's yours [DATE] 11:09:36 AM" at bounding box center [1227, 590] width 681 height 72
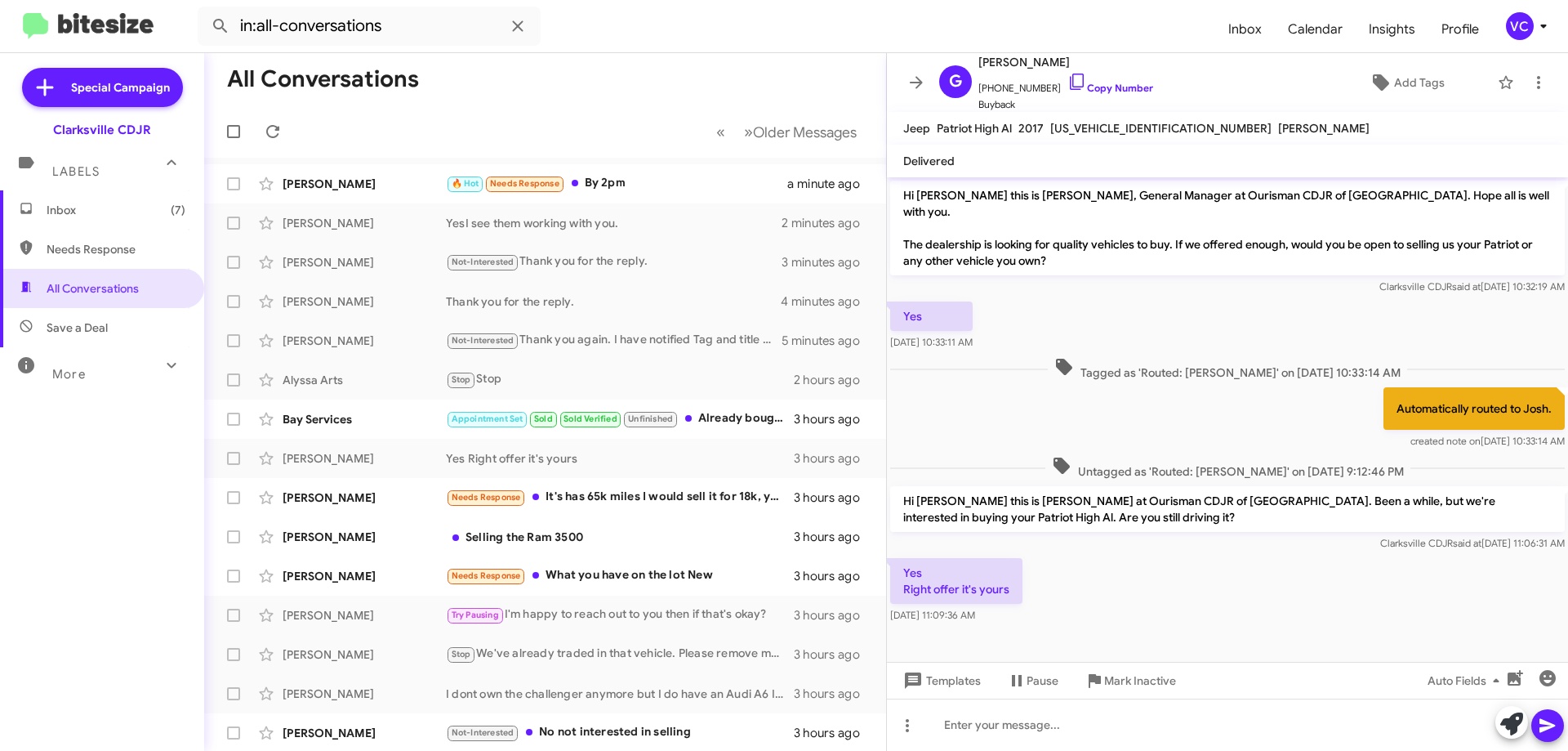
click at [1214, 410] on div "Automatically routed to Josh. created note on [DATE] 10:33:14 AM" at bounding box center [1227, 418] width 681 height 69
click at [1213, 588] on div "Yes Right offer it's yours [DATE] 11:09:36 AM" at bounding box center [1227, 590] width 681 height 72
click at [1225, 583] on div "Yes Right offer it's yours [DATE] 11:09:36 AM" at bounding box center [1227, 590] width 681 height 72
drag, startPoint x: 1224, startPoint y: 580, endPoint x: 1183, endPoint y: 560, distance: 45.6
click at [1213, 573] on div "Yes Right offer it's yours [DATE] 11:09:36 AM" at bounding box center [1227, 590] width 681 height 72
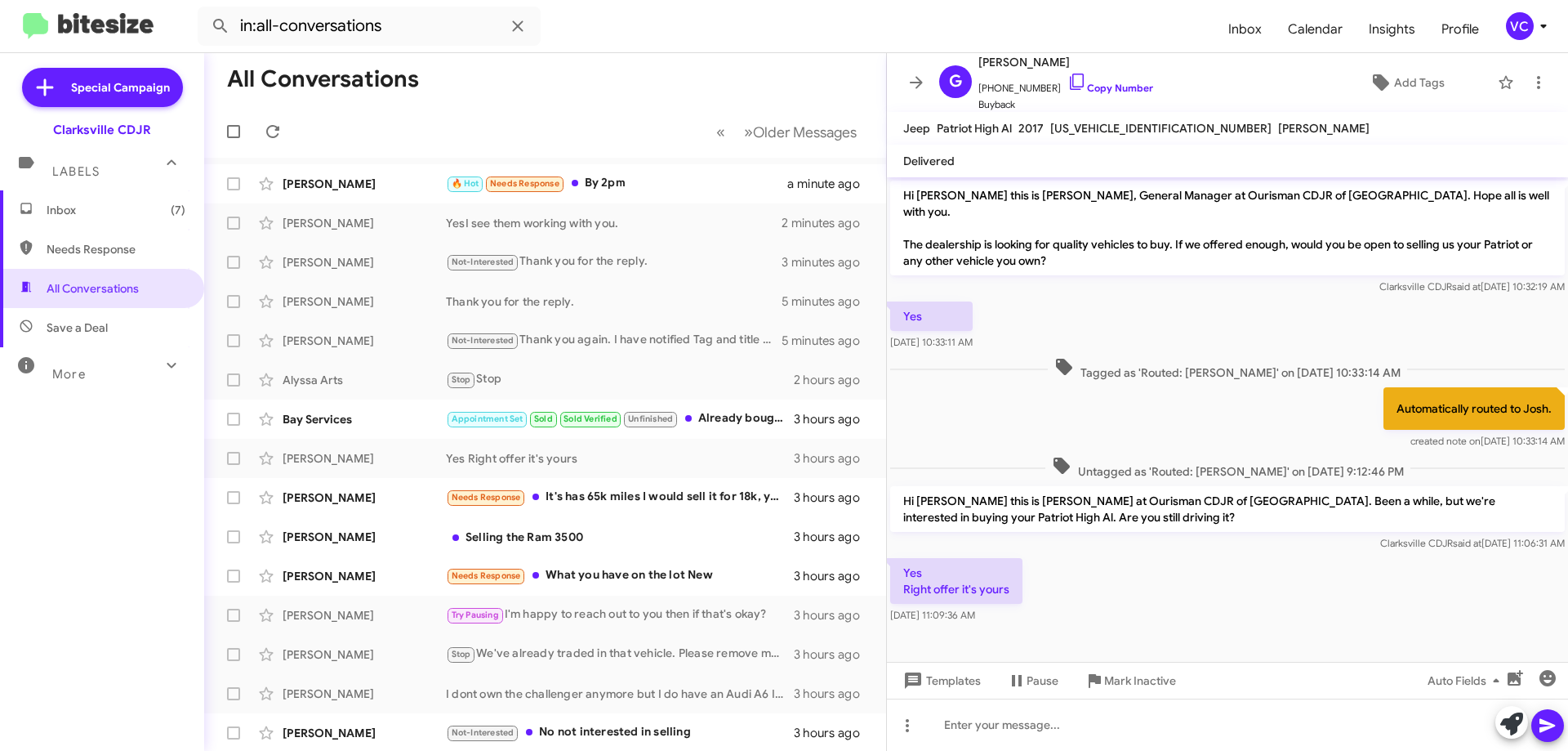
click at [1065, 398] on div "Automatically routed to Josh. created note on [DATE] 10:33:14 AM" at bounding box center [1227, 418] width 681 height 69
click at [1125, 602] on div "Yes Right offer it's yours [DATE] 11:09:36 AM" at bounding box center [1227, 590] width 681 height 72
click at [1131, 590] on div "Yes Right offer it's yours [DATE] 11:09:36 AM" at bounding box center [1227, 590] width 681 height 72
click at [1182, 384] on div "Automatically routed to Josh. created note on [DATE] 10:33:14 AM" at bounding box center [1227, 418] width 681 height 69
click at [1169, 599] on div "Yes Right offer it's yours [DATE] 11:09:36 AM" at bounding box center [1227, 590] width 681 height 72
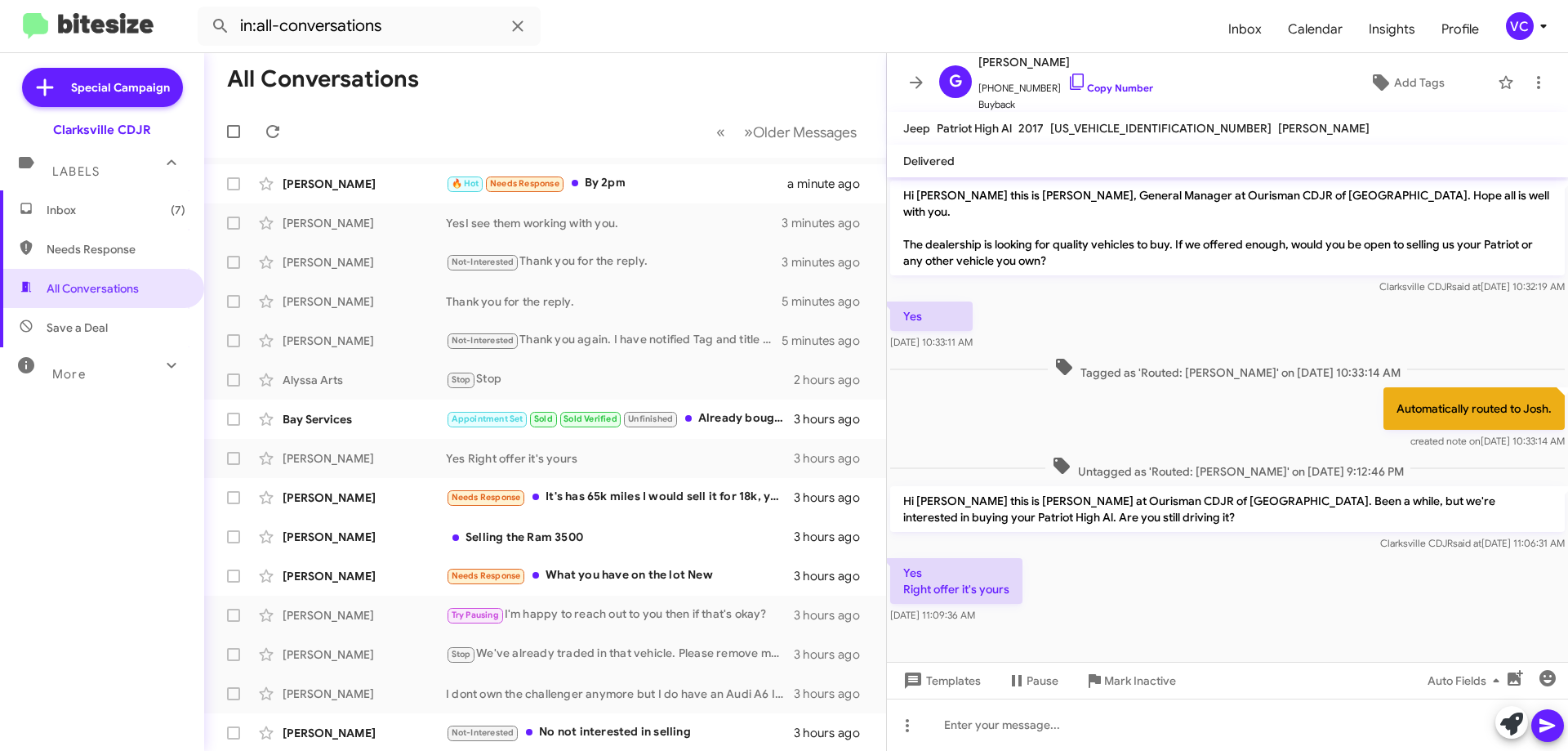
click at [1173, 388] on div "Automatically routed to Josh. created note on [DATE] 10:33:14 AM" at bounding box center [1227, 418] width 681 height 69
click at [1107, 609] on div "Yes Right offer it's yours [DATE] 11:09:36 AM" at bounding box center [1227, 590] width 681 height 72
click at [1130, 580] on div "Yes Right offer it's yours [DATE] 11:09:36 AM" at bounding box center [1227, 590] width 681 height 72
drag, startPoint x: 1130, startPoint y: 580, endPoint x: 1178, endPoint y: 434, distance: 153.7
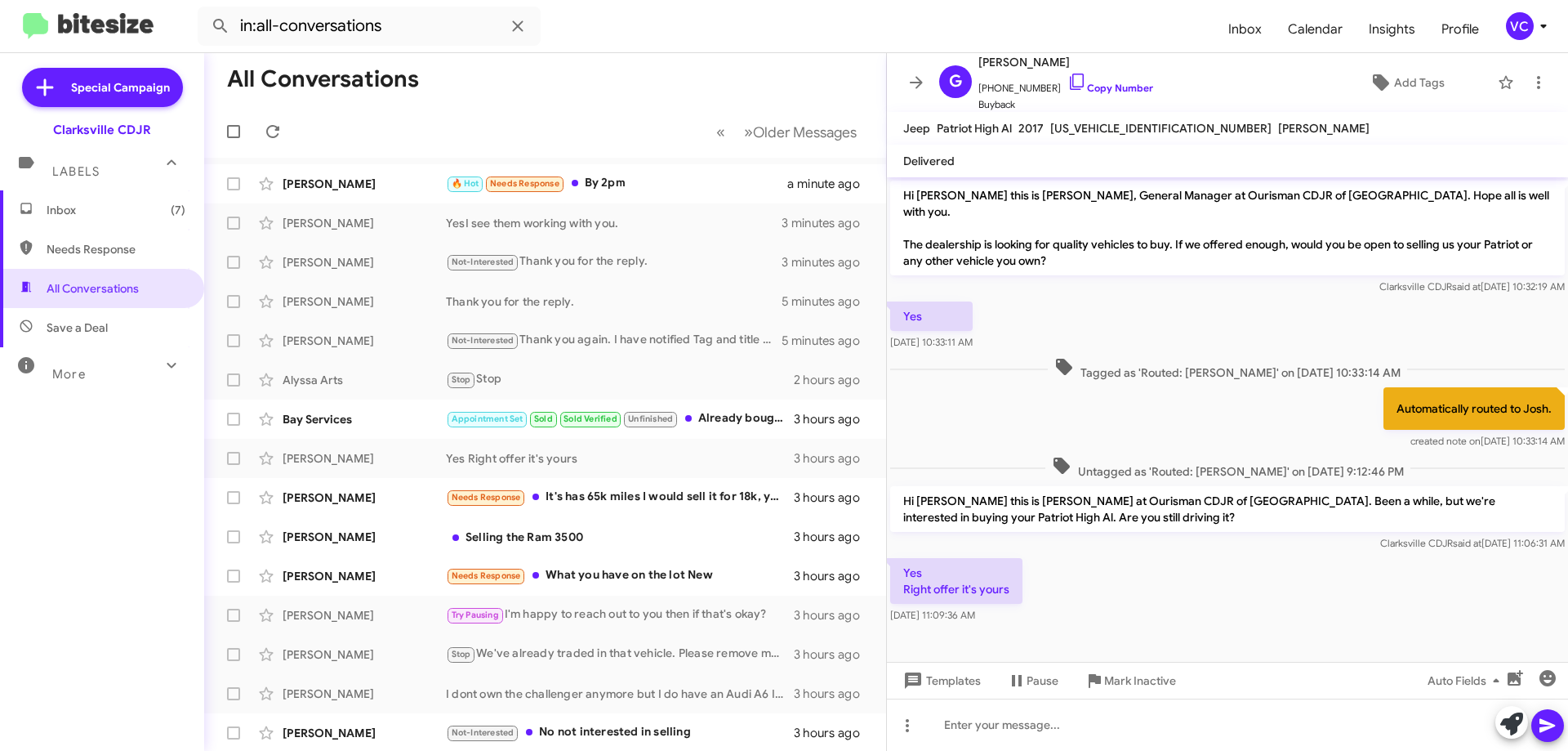
click at [1130, 579] on div "Yes Right offer it's yours [DATE] 11:09:36 AM" at bounding box center [1227, 590] width 681 height 72
click at [1181, 384] on div "Automatically routed to Josh. created note on [DATE] 10:33:14 AM" at bounding box center [1227, 418] width 681 height 69
click at [1152, 578] on div "Yes Right offer it's yours [DATE] 11:09:36 AM" at bounding box center [1227, 590] width 681 height 72
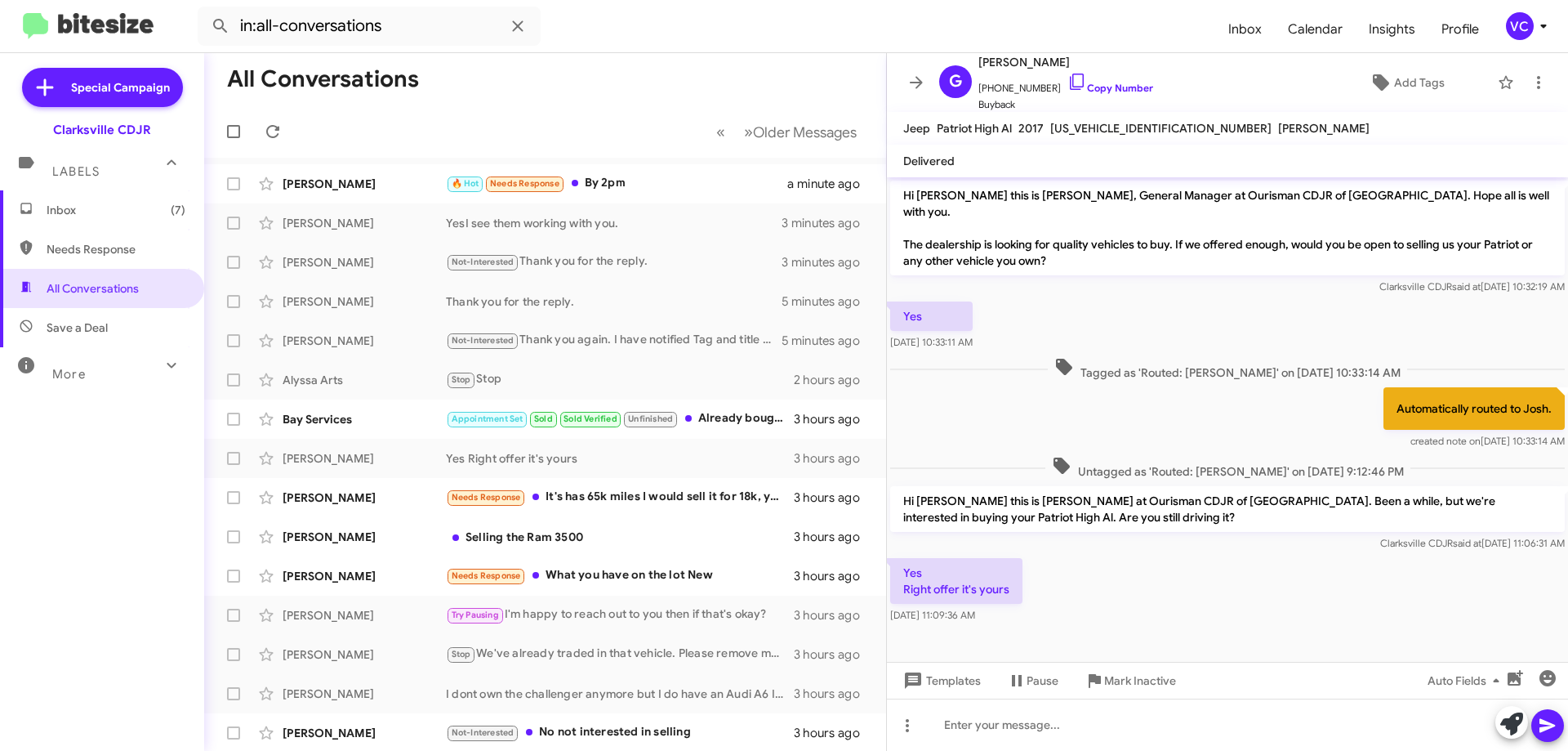
click at [1168, 403] on div "Automatically routed to Josh. created note on [DATE] 10:33:14 AM" at bounding box center [1227, 418] width 681 height 69
click at [1162, 596] on div "Yes Right offer it's yours [DATE] 11:09:36 AM" at bounding box center [1227, 590] width 681 height 72
click at [1172, 564] on div "Yes Right offer it's yours [DATE] 11:09:36 AM" at bounding box center [1227, 590] width 681 height 72
click at [1174, 568] on div "Yes Right offer it's yours [DATE] 11:09:36 AM" at bounding box center [1227, 590] width 681 height 72
click at [1169, 421] on div "Automatically routed to Josh. created note on [DATE] 10:33:14 AM" at bounding box center [1227, 418] width 681 height 69
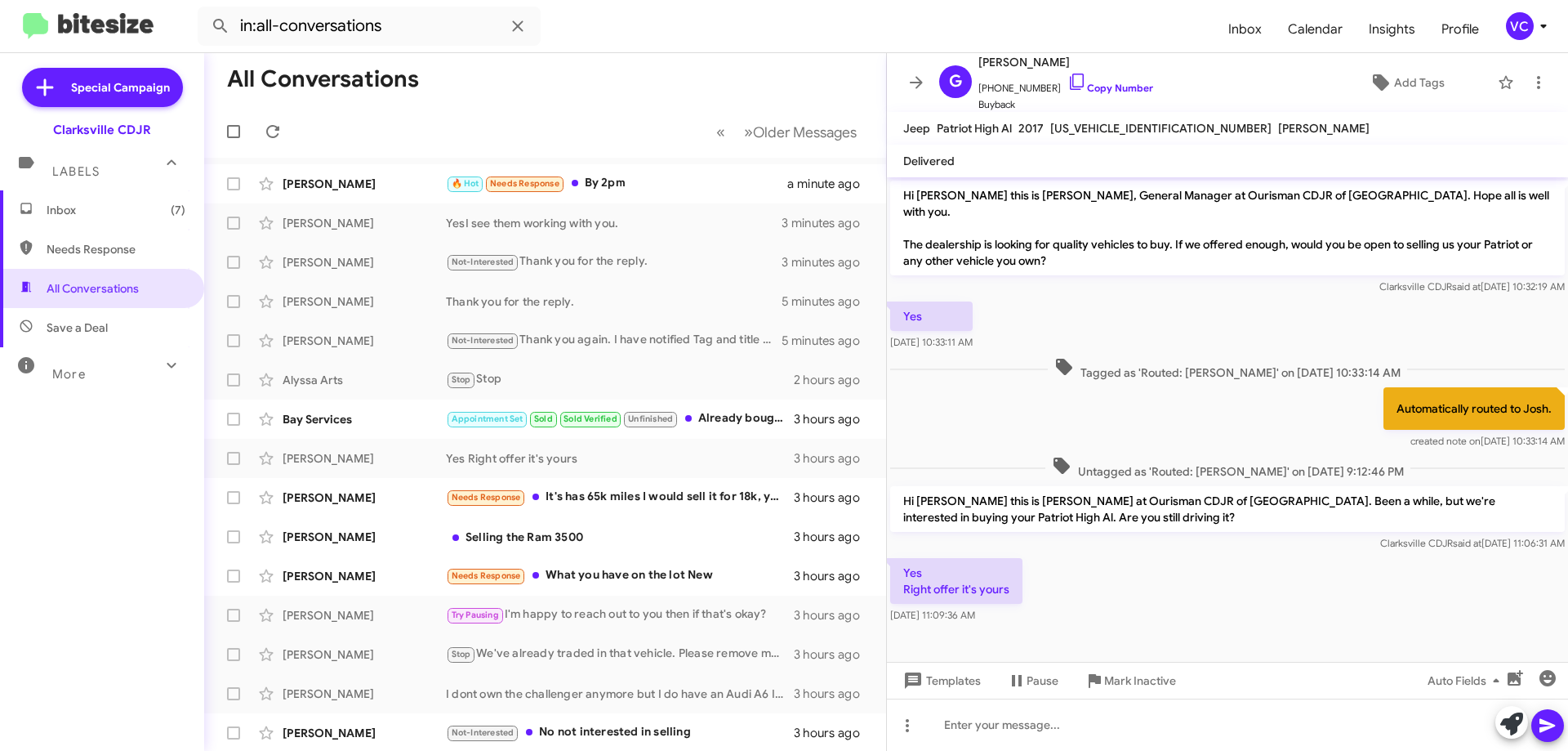
click at [1172, 602] on div "Yes Right offer it's yours [DATE] 11:09:36 AM" at bounding box center [1227, 590] width 681 height 72
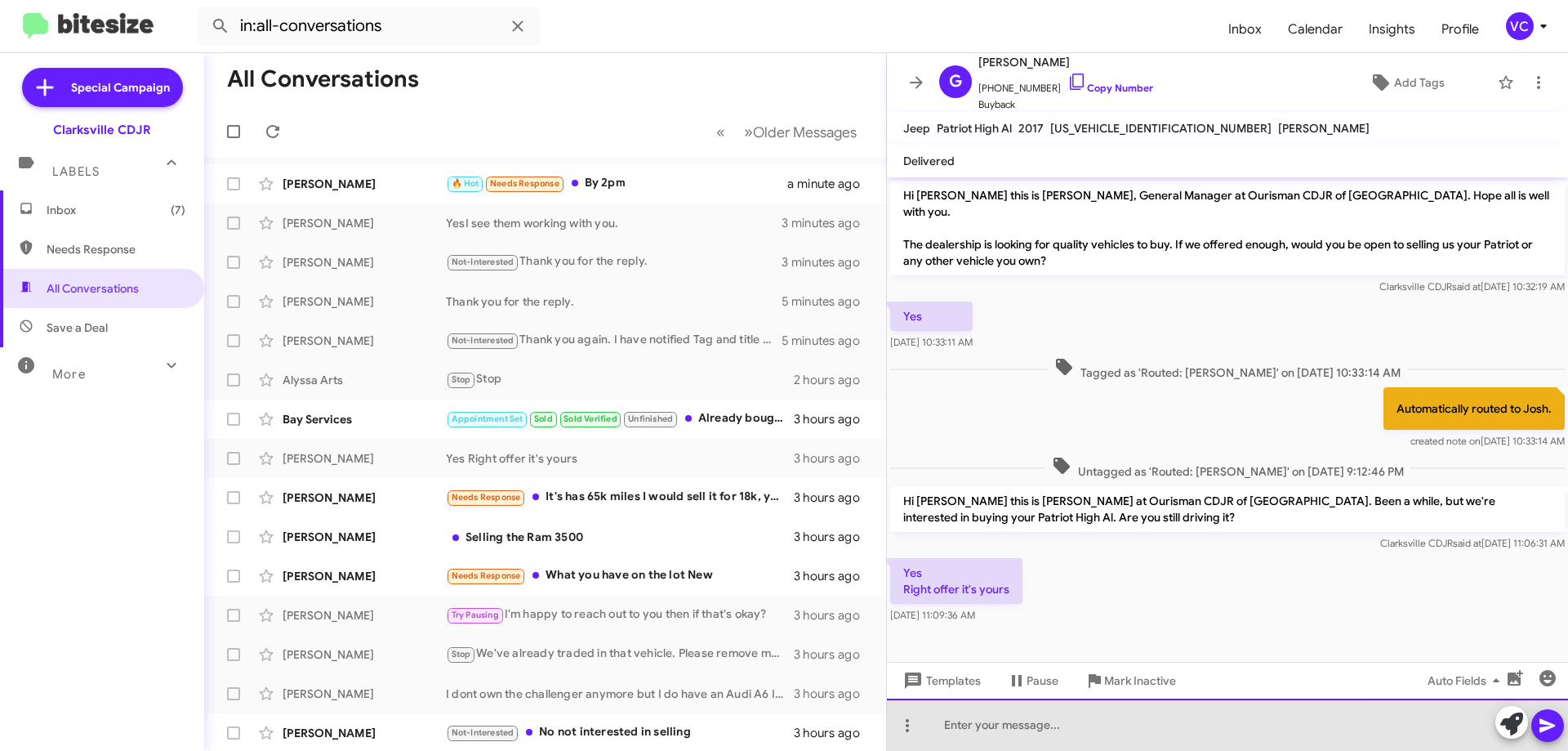
click at [1051, 732] on div at bounding box center [1227, 725] width 681 height 53
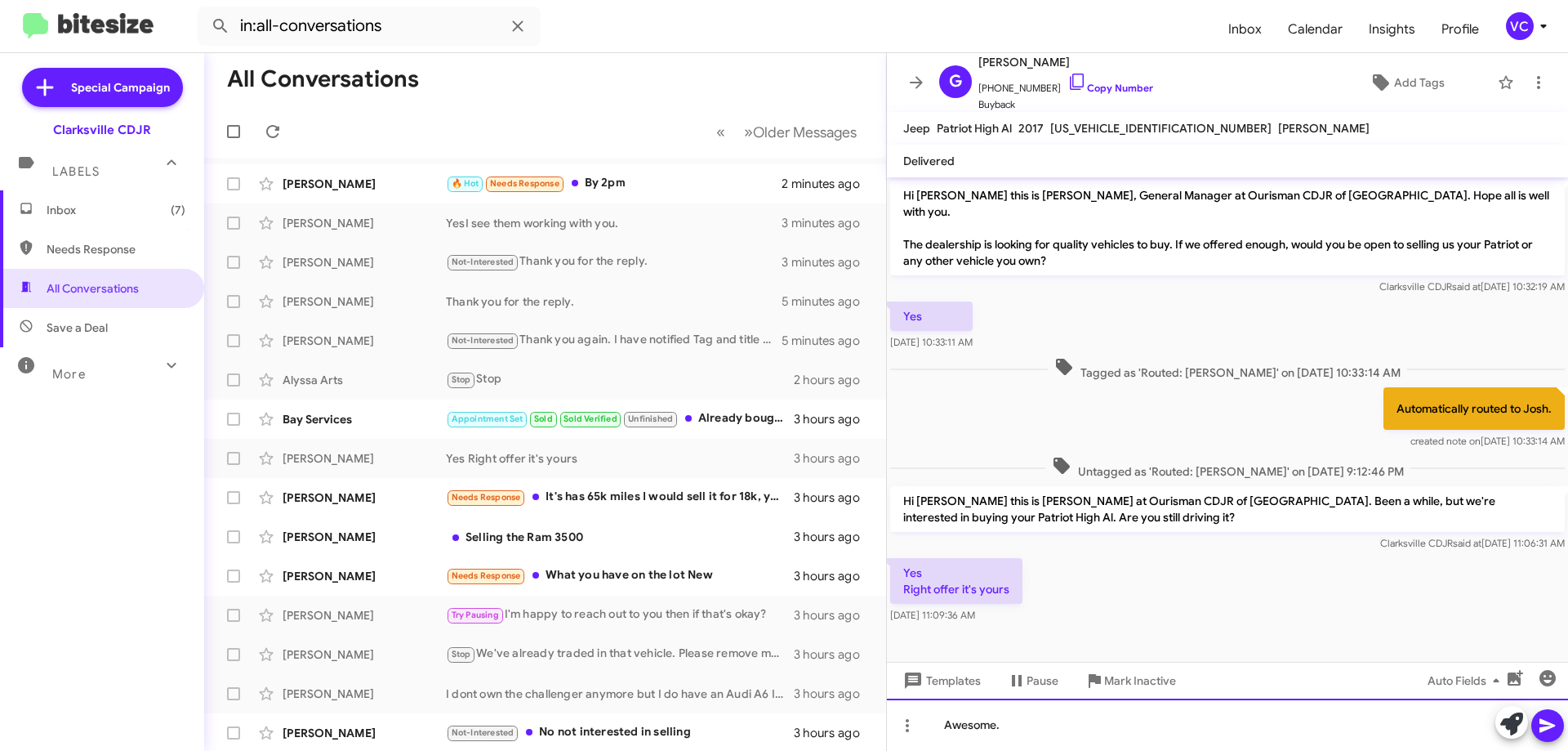
click at [1052, 728] on div "Awesome." at bounding box center [1227, 725] width 681 height 53
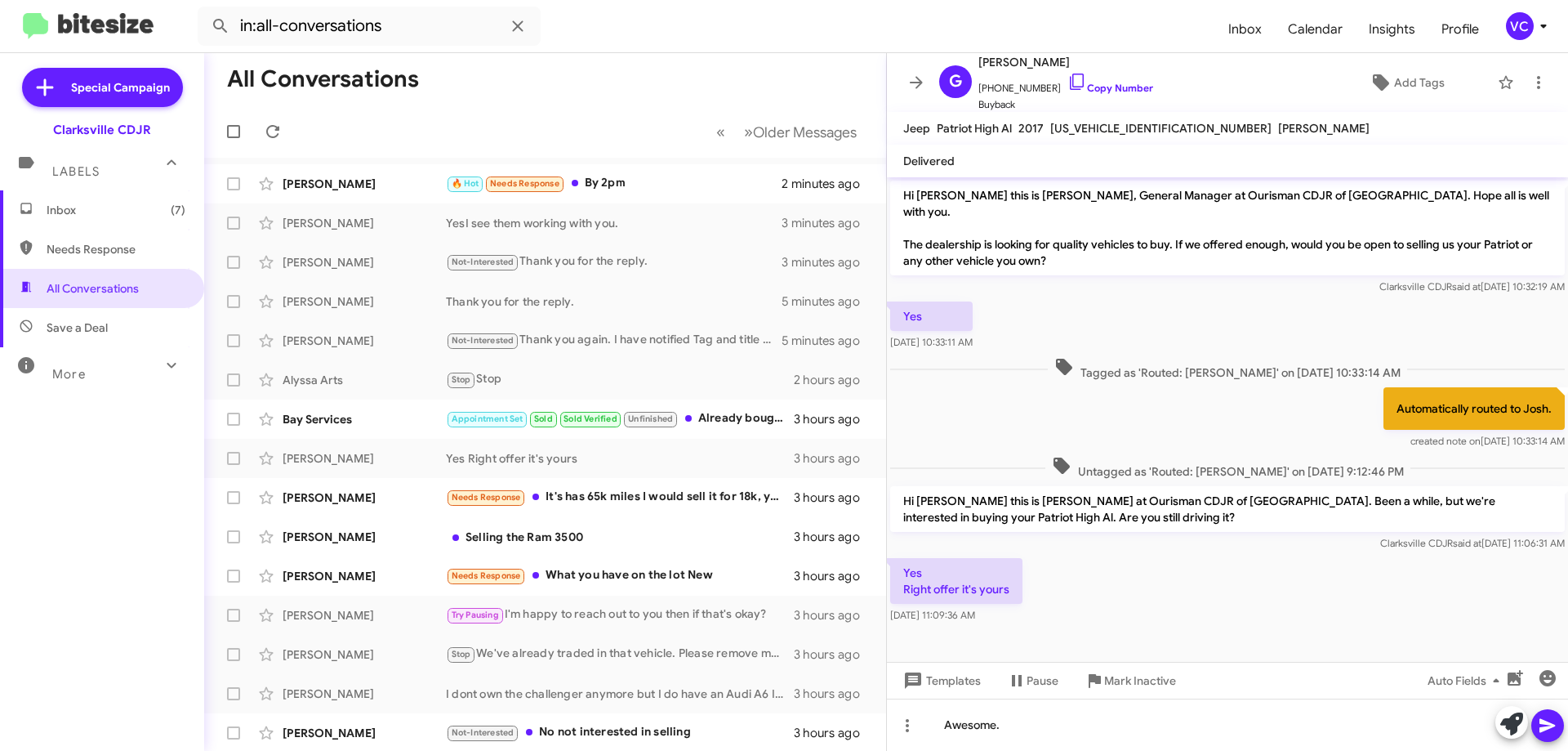
click at [1089, 638] on mat-tooltip-component "Mark Inactive" at bounding box center [1121, 641] width 86 height 49
click at [1109, 565] on div "Yes Right offer it's yours [DATE] 11:09:36 AM" at bounding box center [1227, 590] width 681 height 72
click at [1119, 562] on div "Yes Right offer it's yours [DATE] 11:09:36 AM" at bounding box center [1227, 590] width 681 height 72
click at [1124, 560] on div "Yes Right offer it's yours [DATE] 11:09:36 AM" at bounding box center [1227, 590] width 681 height 72
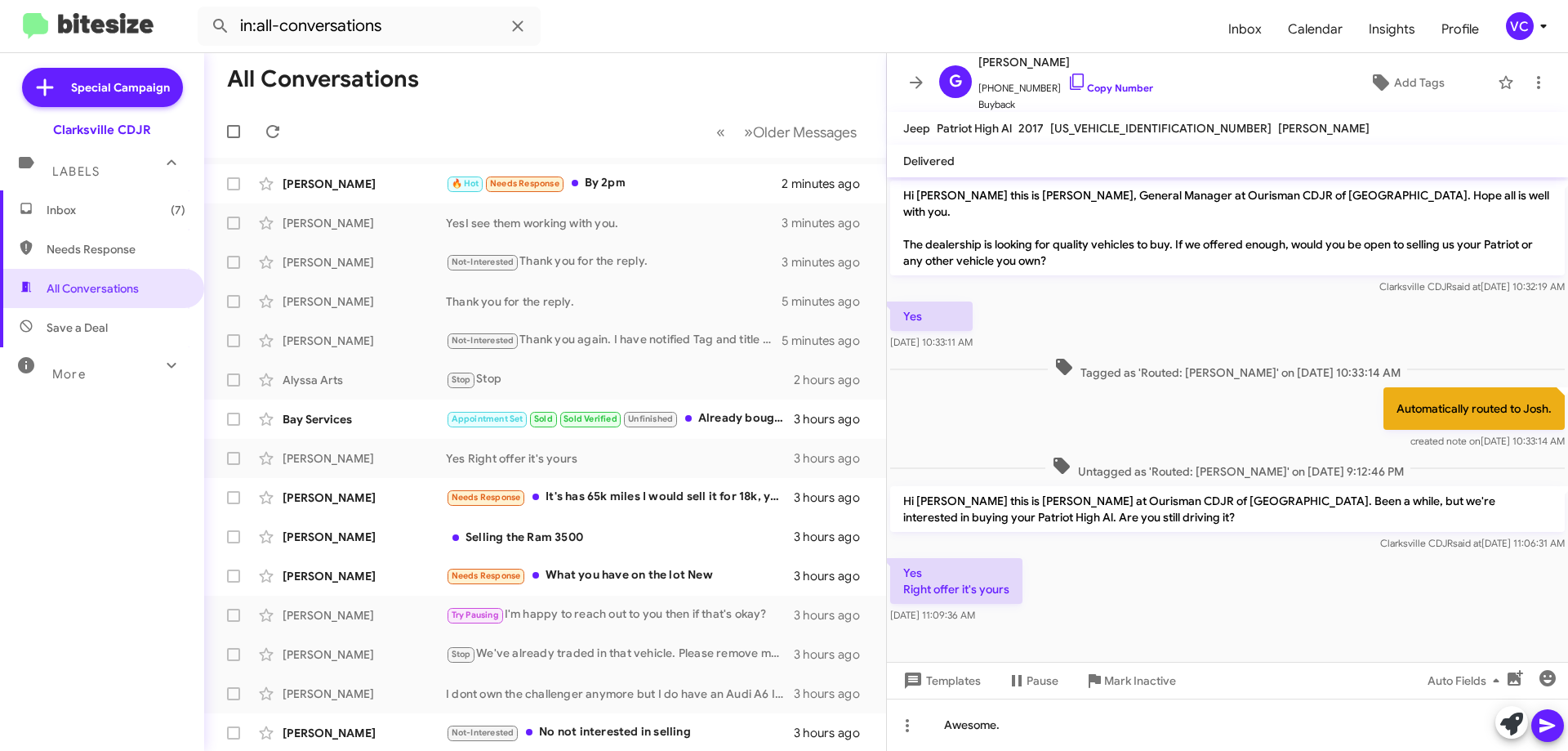
click at [1124, 560] on div "Yes Right offer it's yours [DATE] 11:09:36 AM" at bounding box center [1227, 590] width 681 height 72
click at [1030, 414] on div "Automatically routed to Josh. created note on [DATE] 10:33:14 AM" at bounding box center [1227, 418] width 681 height 69
drag, startPoint x: 1107, startPoint y: 532, endPoint x: 1119, endPoint y: 540, distance: 14.4
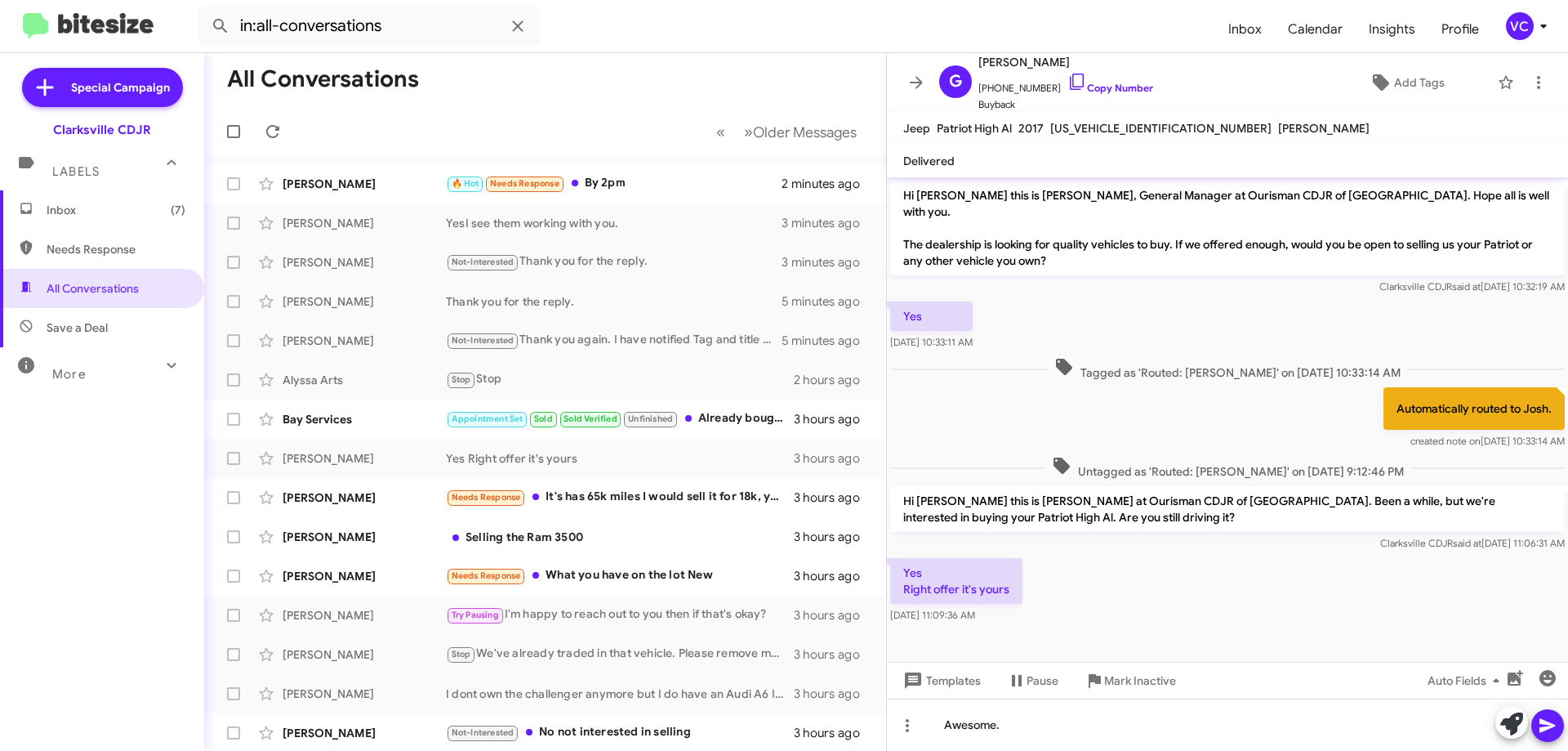
click at [1110, 539] on div "Hi [PERSON_NAME] this is [PERSON_NAME], General Manager at Ourisman CDJR of [GE…" at bounding box center [1227, 401] width 681 height 449
click at [1119, 555] on div "Yes Right offer it's yours [DATE] 11:09:36 AM" at bounding box center [1227, 590] width 681 height 72
click at [1106, 395] on div "Automatically routed to Josh. created note on [DATE] 10:33:14 AM" at bounding box center [1227, 418] width 681 height 69
click at [1091, 602] on div "Yes Right offer it's yours [DATE] 11:09:36 AM" at bounding box center [1227, 590] width 681 height 72
drag, startPoint x: 1097, startPoint y: 605, endPoint x: 1060, endPoint y: 494, distance: 117.0
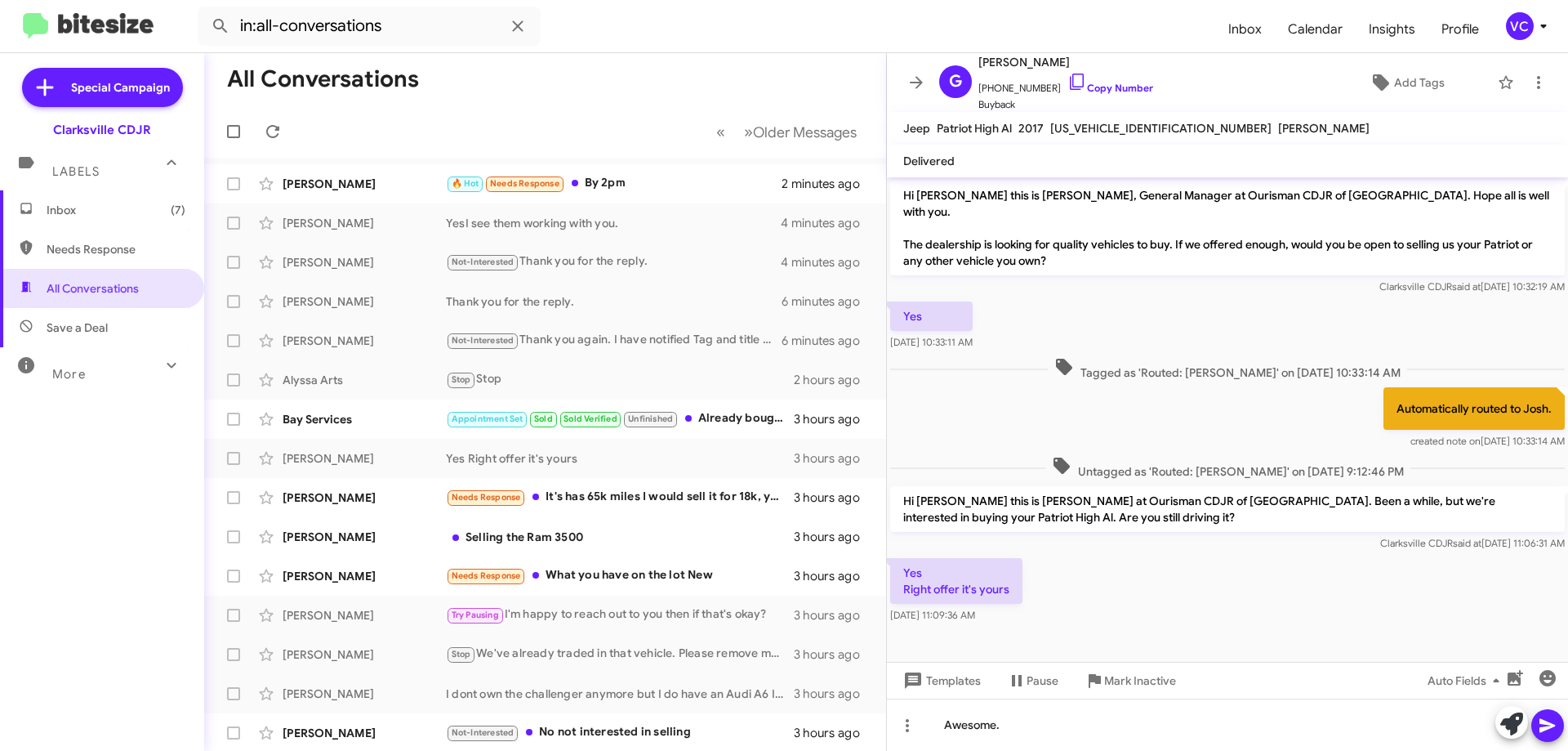
click at [1100, 607] on div "Yes Right offer it's yours [DATE] 11:09:36 AM" at bounding box center [1227, 590] width 681 height 72
click at [1076, 395] on div "Automatically routed to Josh. created note on [DATE] 10:33:14 AM" at bounding box center [1227, 418] width 681 height 69
drag, startPoint x: 1082, startPoint y: 634, endPoint x: 1089, endPoint y: 623, distance: 13.0
click at [1090, 629] on div at bounding box center [1227, 641] width 681 height 29
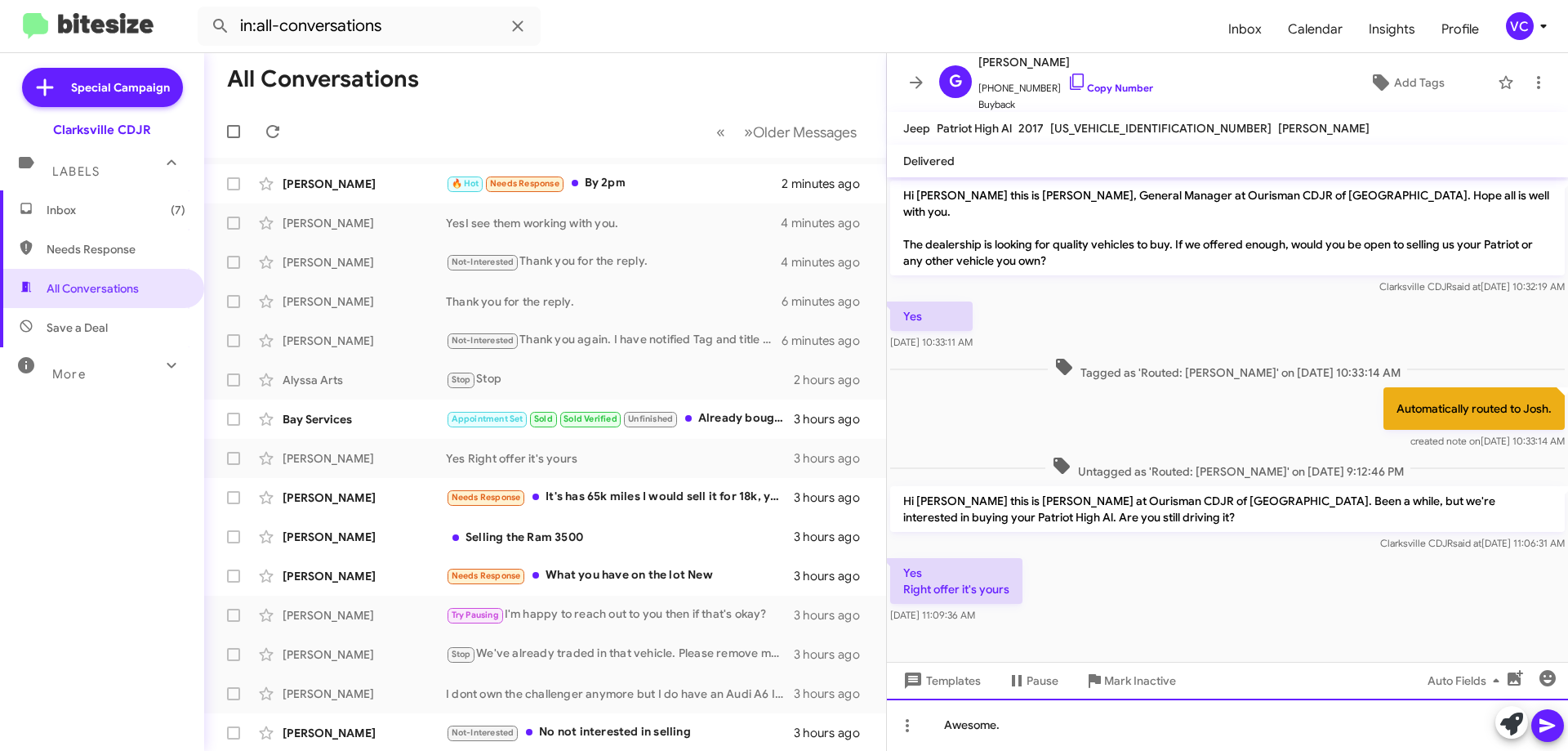
click at [1061, 740] on div "Awesome." at bounding box center [1227, 725] width 681 height 53
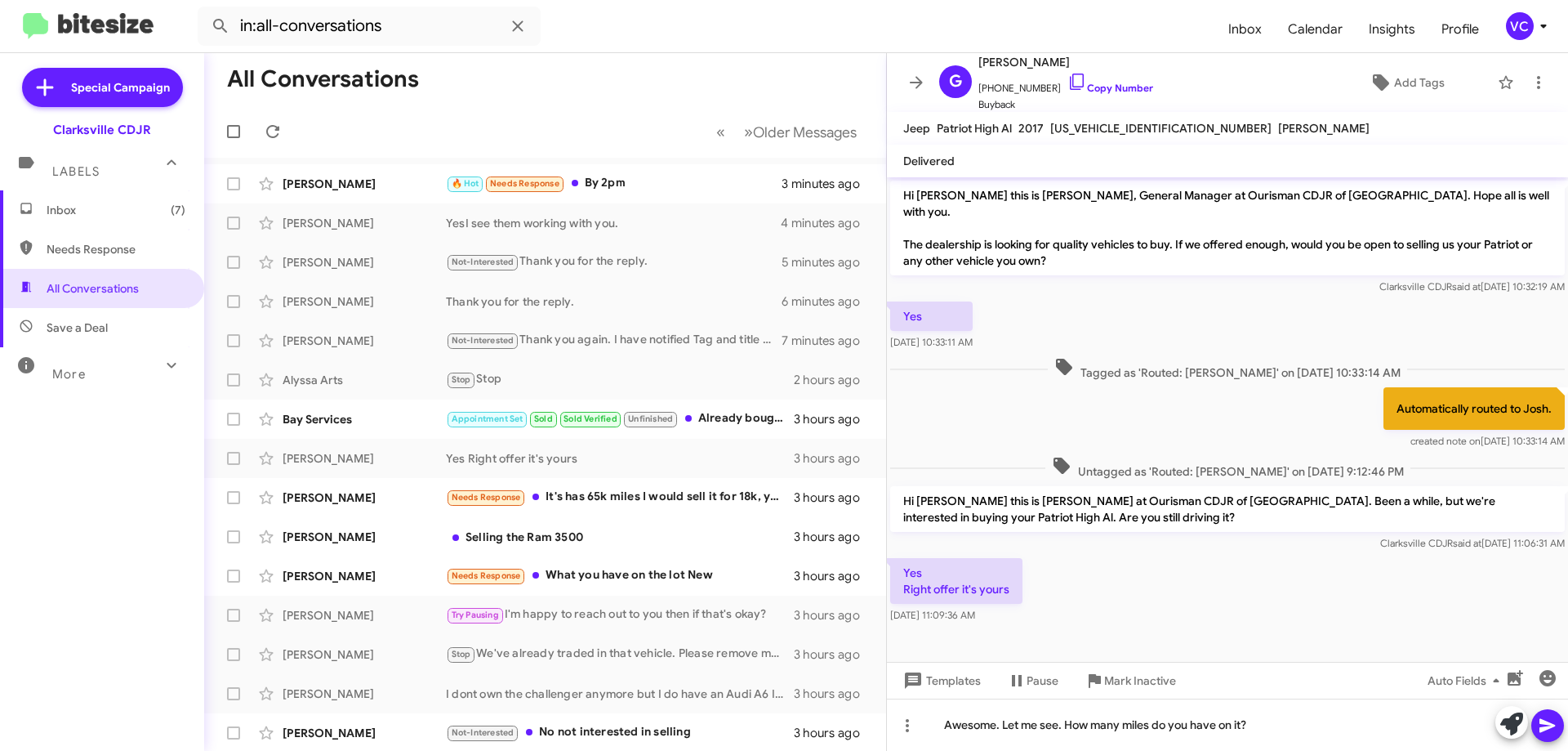
click at [1542, 716] on icon at bounding box center [1548, 726] width 20 height 20
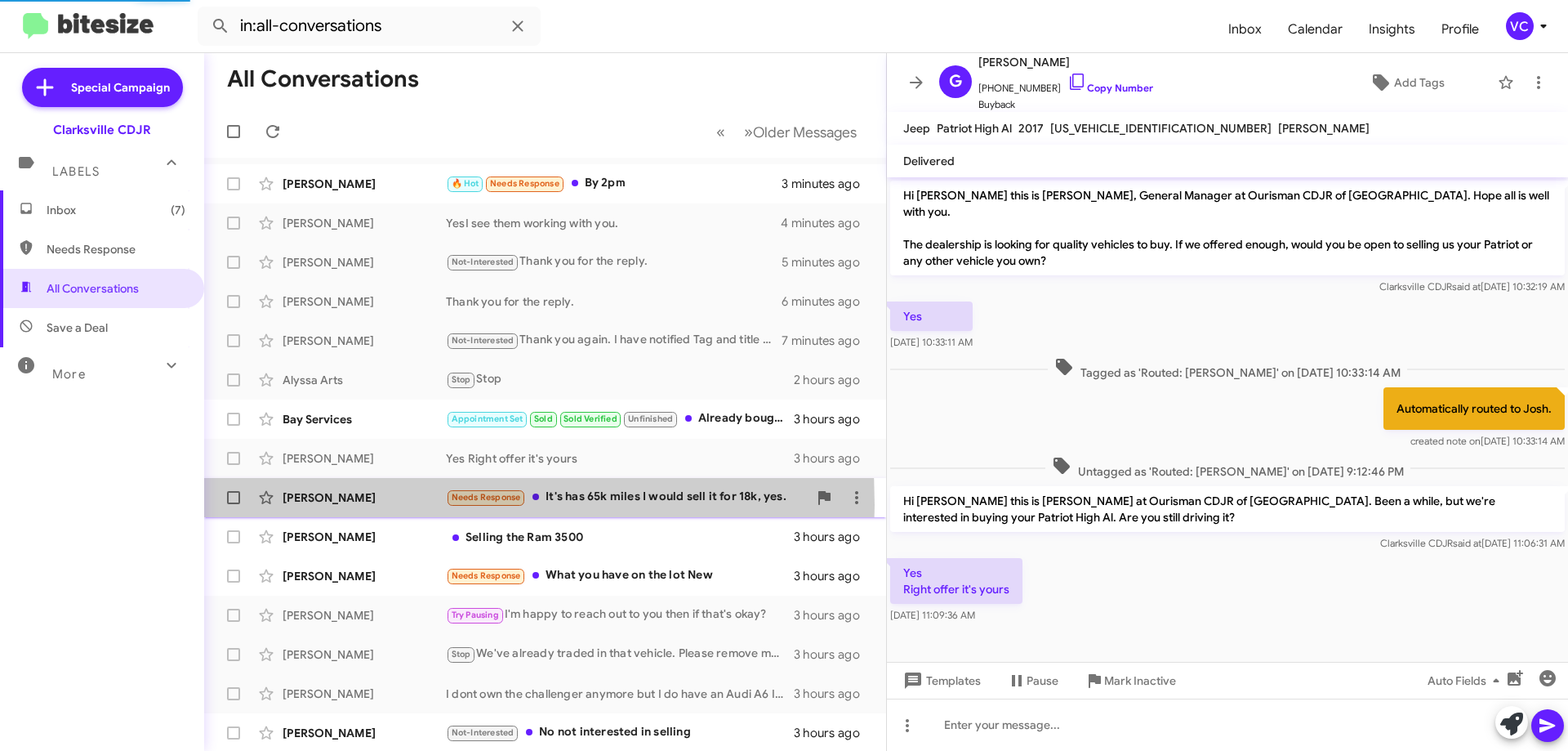
click at [338, 505] on div "[PERSON_NAME]" at bounding box center [365, 498] width 163 height 16
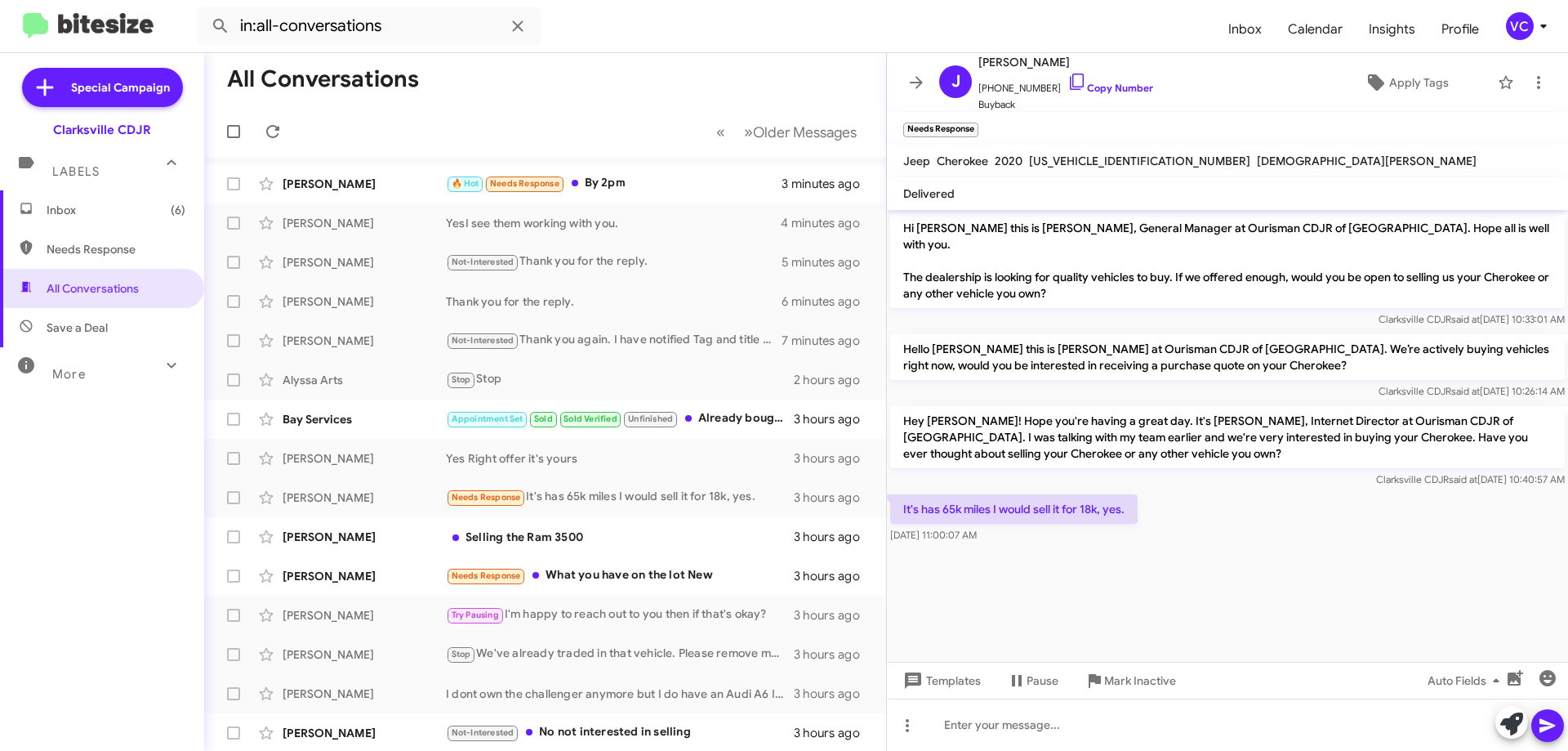
click at [1217, 547] on div at bounding box center [1227, 555] width 681 height 16
click at [1300, 516] on div "It's has 65k miles I would sell it for 18k, yes. [DATE] 11:00:07 AM" at bounding box center [1227, 518] width 681 height 55
click at [1089, 83] on link "Copy Number" at bounding box center [1110, 88] width 86 height 13
drag, startPoint x: 1285, startPoint y: 619, endPoint x: 1286, endPoint y: 608, distance: 11.0
click at [1287, 617] on cdk-virtual-scroll-viewport "Hi [PERSON_NAME] this is [PERSON_NAME], General Manager at Ourisman CDJR of [GE…" at bounding box center [1227, 435] width 681 height 452
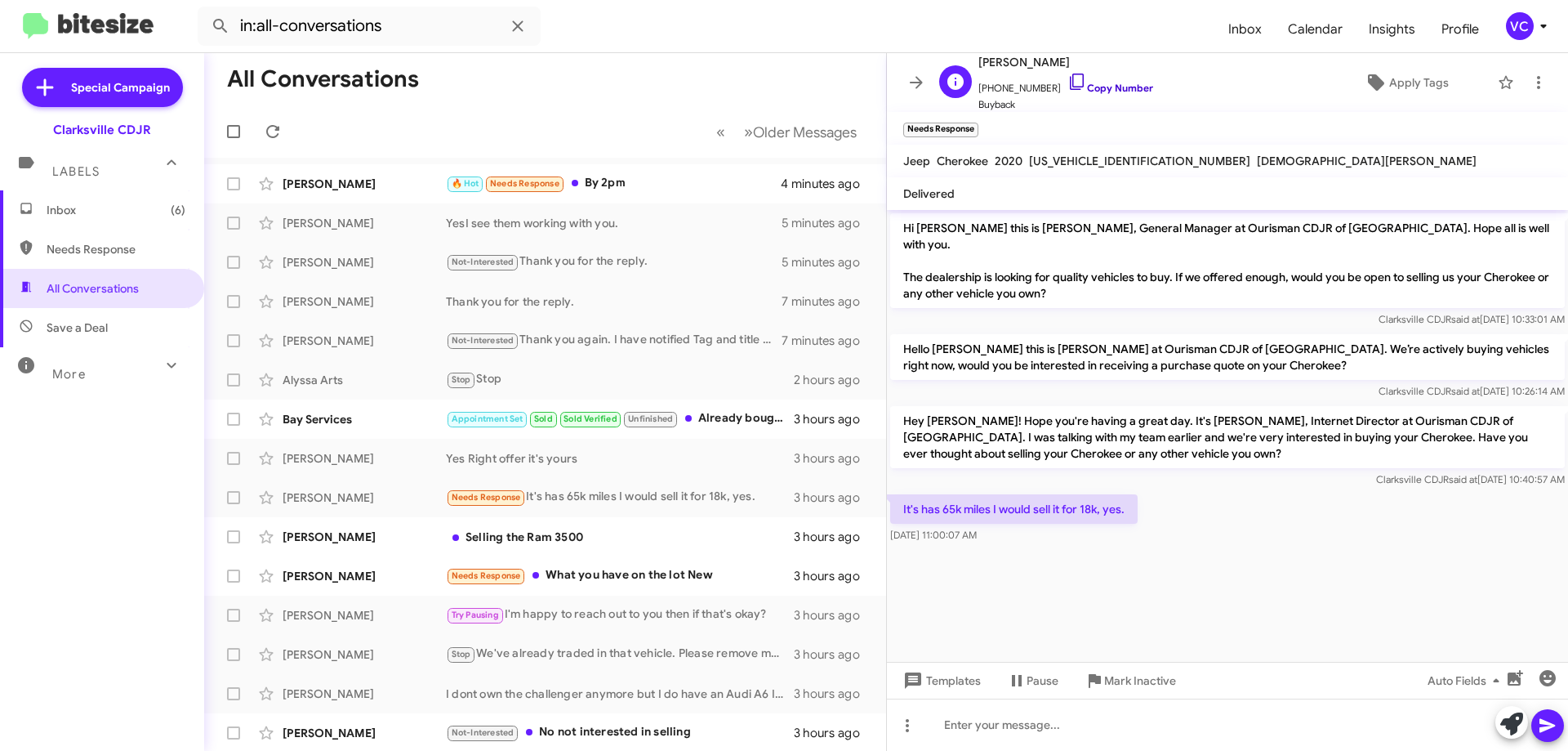
click at [1129, 85] on link "Copy Number" at bounding box center [1110, 88] width 86 height 13
click at [1209, 592] on cdk-virtual-scroll-viewport "Hi [PERSON_NAME] this is [PERSON_NAME], General Manager at Ourisman CDJR of [GE…" at bounding box center [1227, 435] width 681 height 452
click at [1211, 575] on cdk-virtual-scroll-viewport "Hi [PERSON_NAME] this is [PERSON_NAME], General Manager at Ourisman CDJR of [GE…" at bounding box center [1227, 435] width 681 height 452
click at [1204, 567] on cdk-virtual-scroll-viewport "Hi [PERSON_NAME] this is [PERSON_NAME], General Manager at Ourisman CDJR of [GE…" at bounding box center [1227, 435] width 681 height 452
drag, startPoint x: 1203, startPoint y: 567, endPoint x: 1172, endPoint y: 567, distance: 31.0
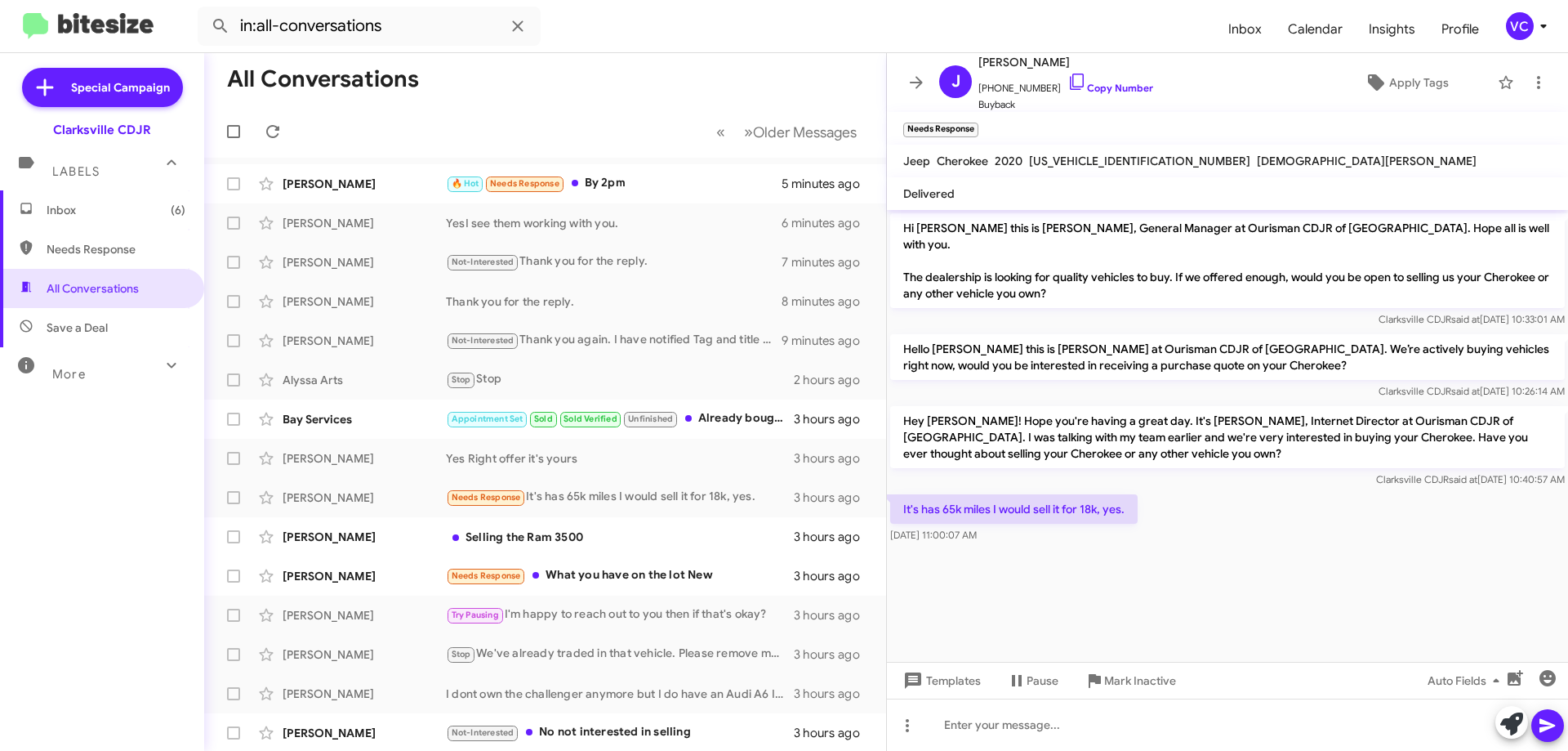
click at [1203, 566] on cdk-virtual-scroll-viewport "Hi [PERSON_NAME] this is [PERSON_NAME], General Manager at Ourisman CDJR of [GE…" at bounding box center [1227, 435] width 681 height 452
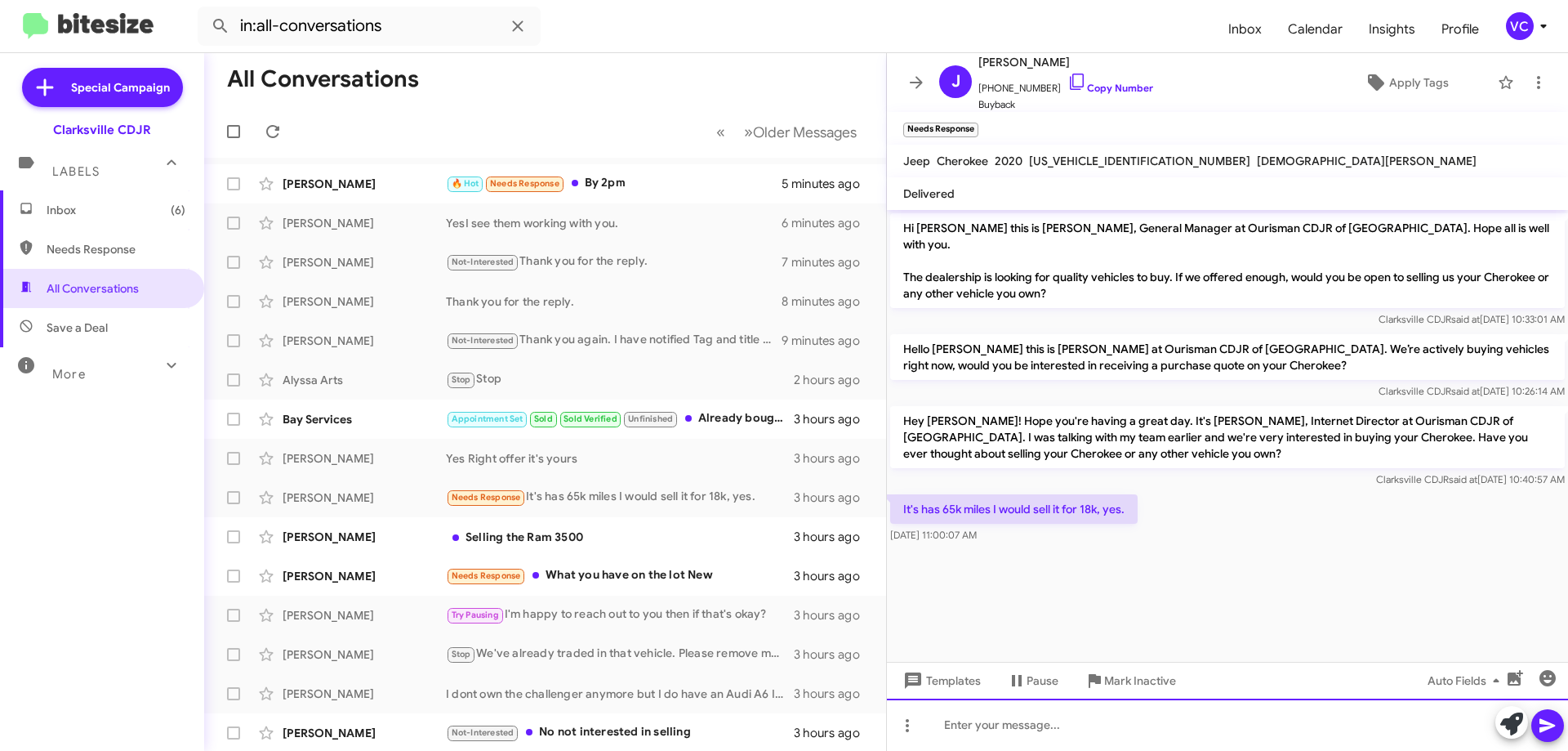
click at [1047, 739] on div at bounding box center [1227, 725] width 681 height 53
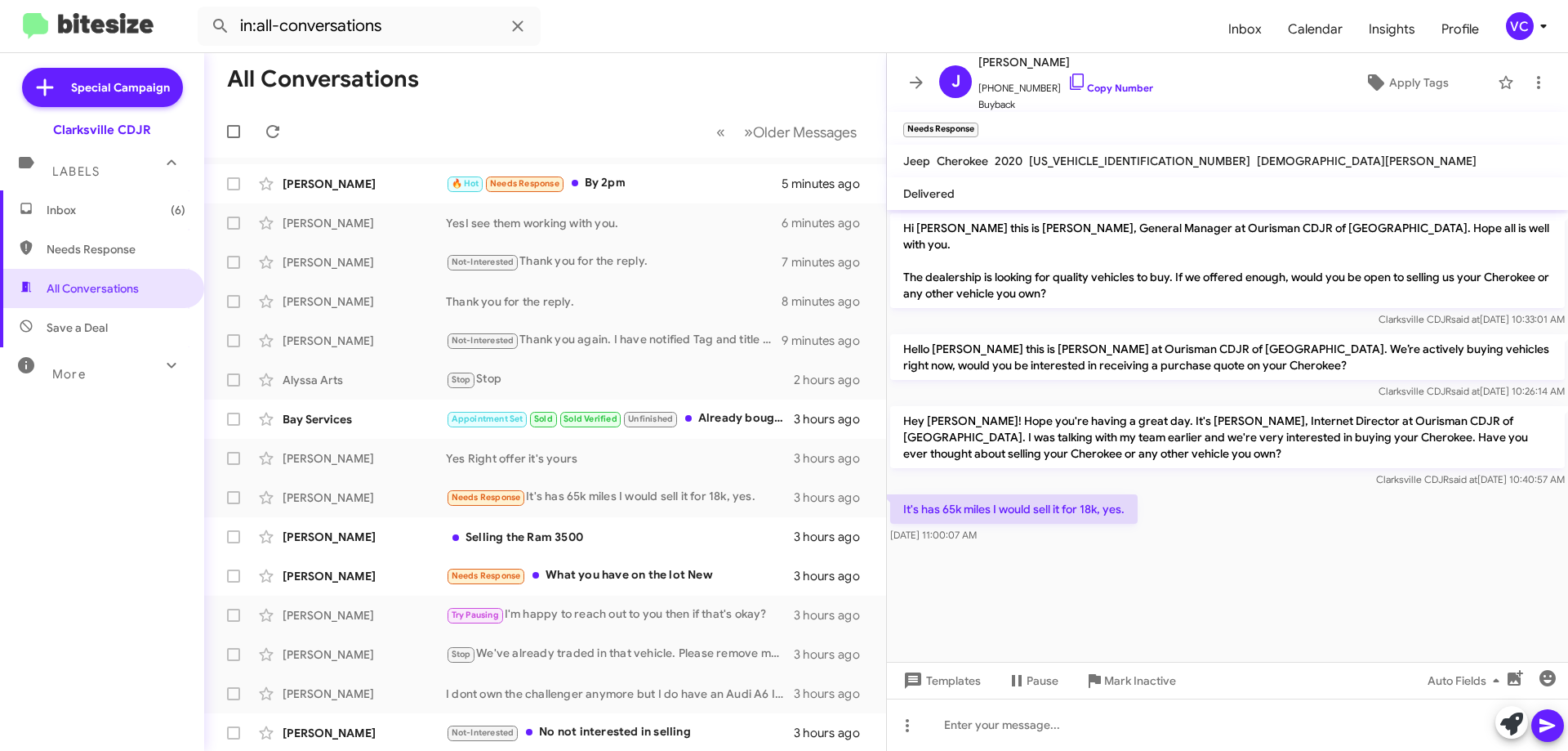
click at [1247, 519] on div "It's has 65k miles I would sell it for 18k, yes. [DATE] 11:00:07 AM" at bounding box center [1227, 518] width 681 height 55
click at [1242, 530] on div "It's has 65k miles I would sell it for 18k, yes. [DATE] 11:00:07 AM" at bounding box center [1227, 518] width 681 height 55
click at [1243, 530] on div "It's has 65k miles I would sell it for 18k, yes. [DATE] 11:00:07 AM" at bounding box center [1227, 518] width 681 height 55
click at [1249, 519] on div "It's has 65k miles I would sell it for 18k, yes. [DATE] 11:00:07 AM" at bounding box center [1227, 518] width 681 height 55
click at [1254, 519] on div "It's has 65k miles I would sell it for 18k, yes. [DATE] 11:00:07 AM" at bounding box center [1227, 518] width 681 height 55
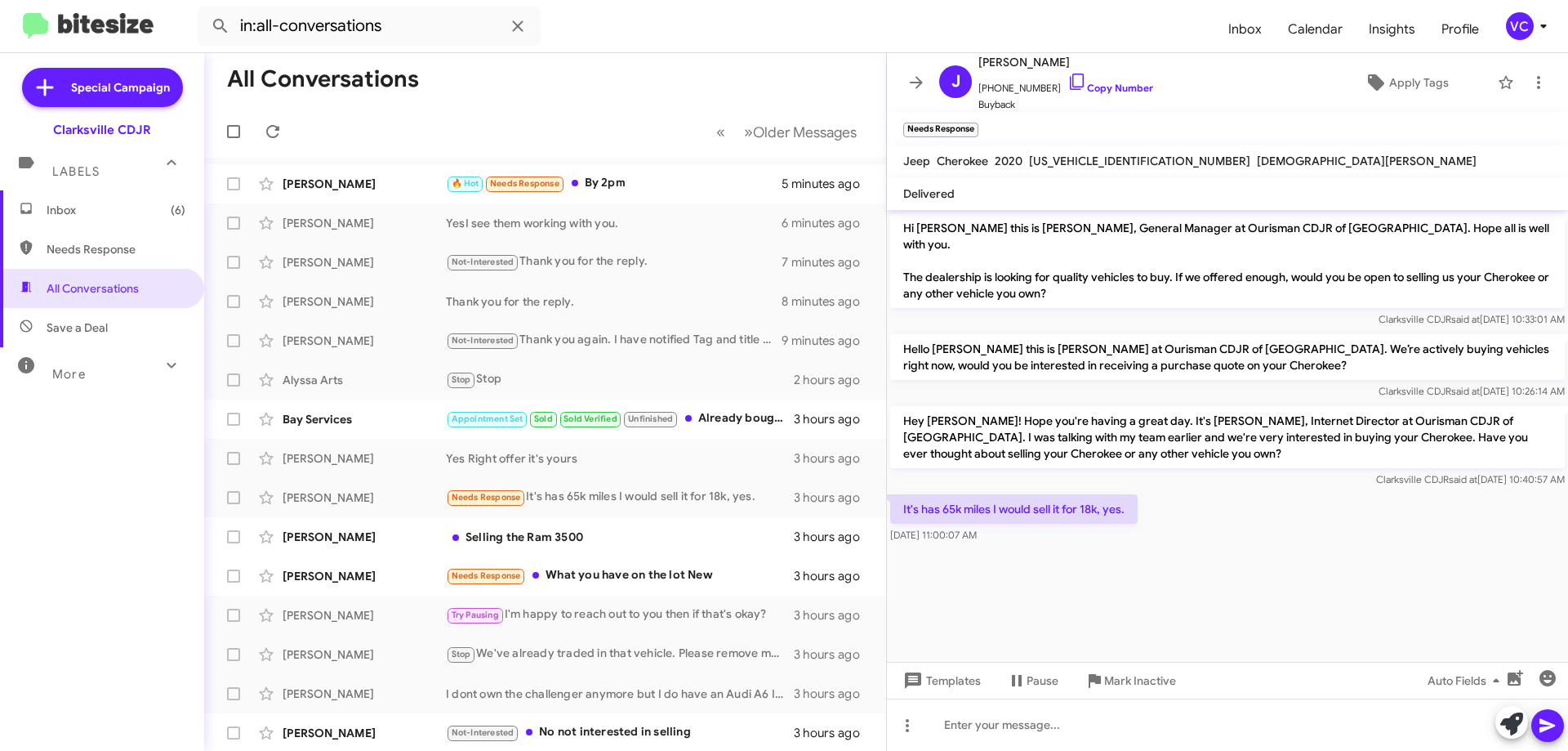
click at [1254, 519] on div "It's has 65k miles I would sell it for 18k, yes. [DATE] 11:00:07 AM" at bounding box center [1227, 518] width 681 height 55
click at [1255, 519] on div "It's has 65k miles I would sell it for 18k, yes. [DATE] 11:00:07 AM" at bounding box center [1227, 518] width 681 height 55
click at [1257, 519] on div "It's has 65k miles I would sell it for 18k, yes. [DATE] 11:00:07 AM" at bounding box center [1227, 518] width 681 height 55
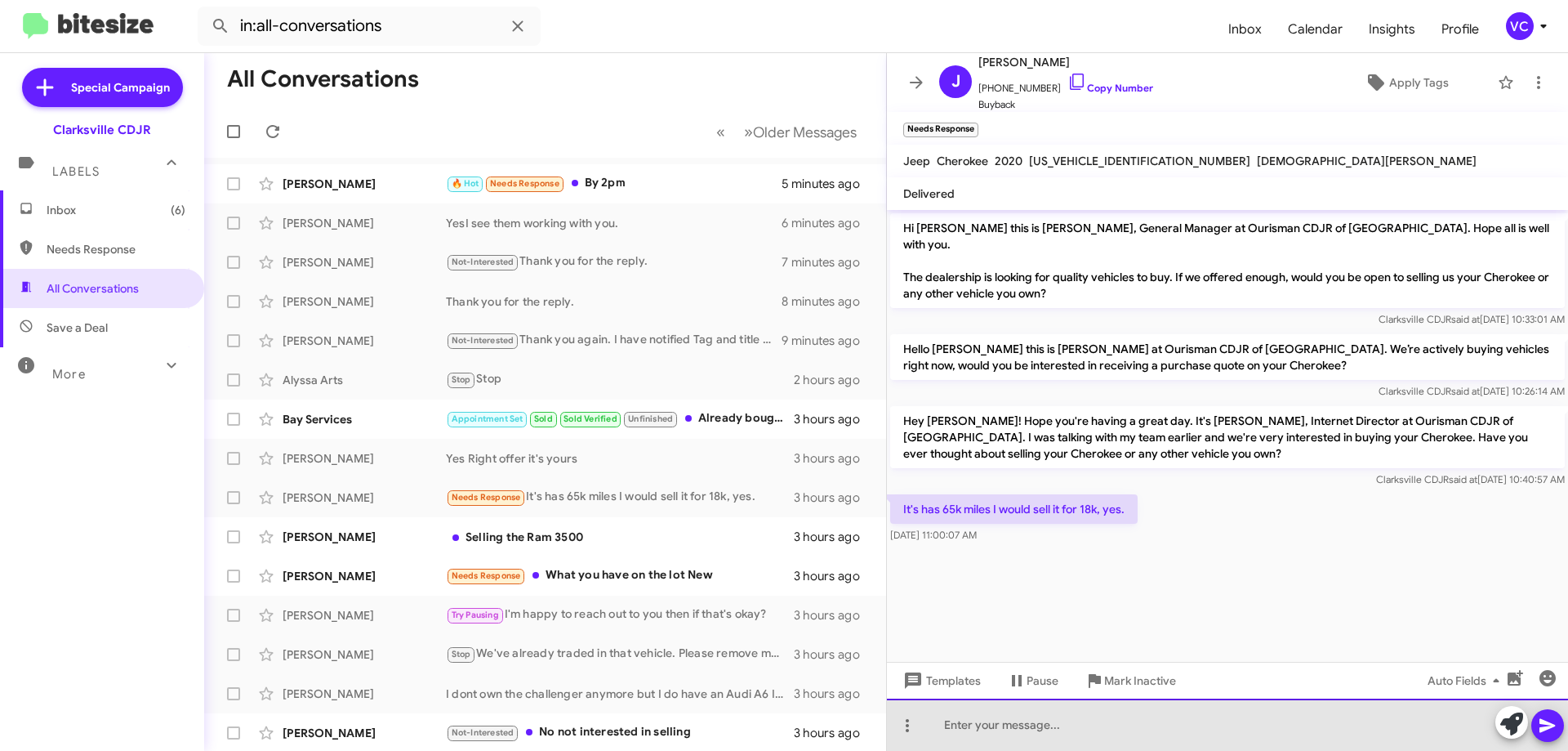
click at [1130, 730] on div at bounding box center [1227, 725] width 681 height 53
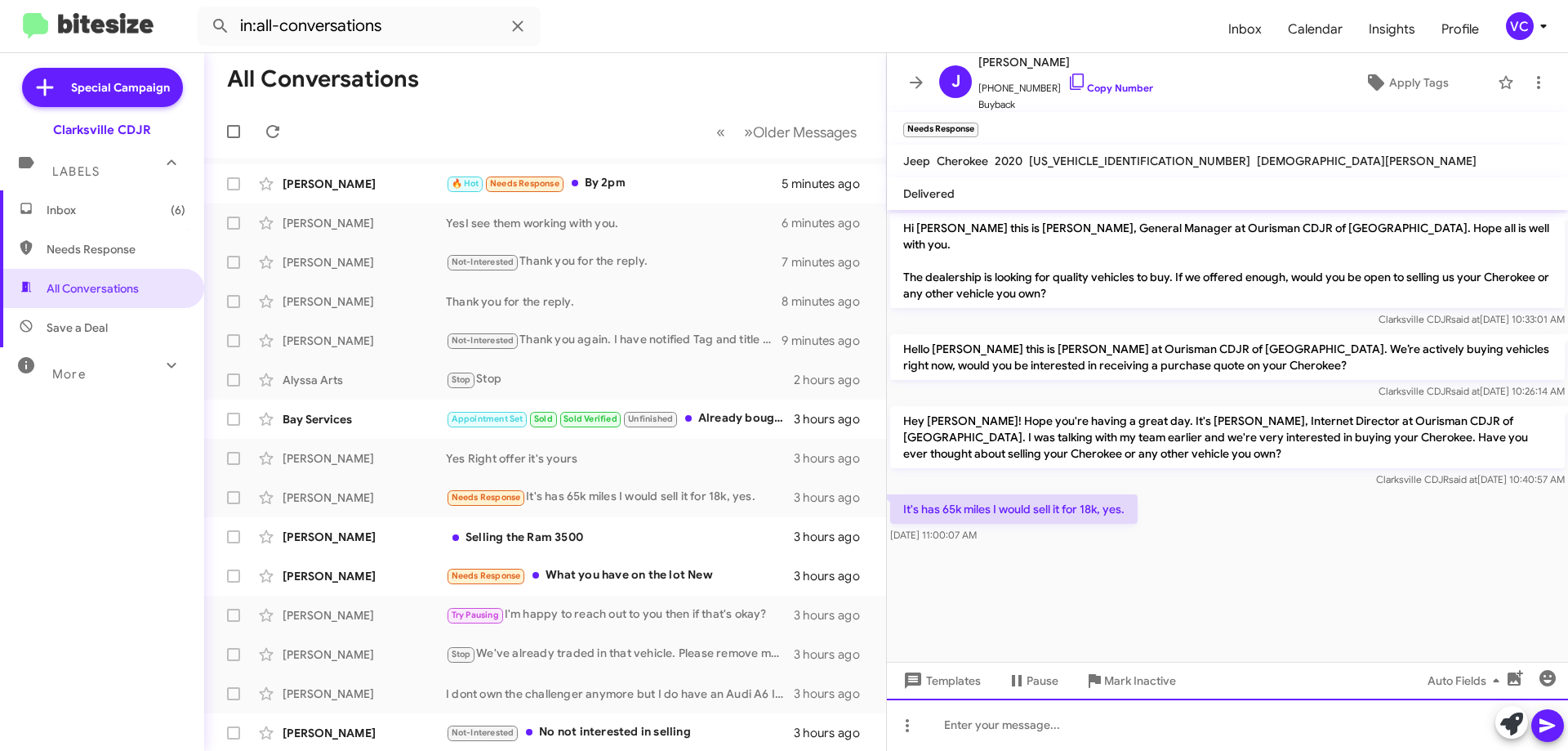
click at [1122, 726] on div at bounding box center [1227, 725] width 681 height 53
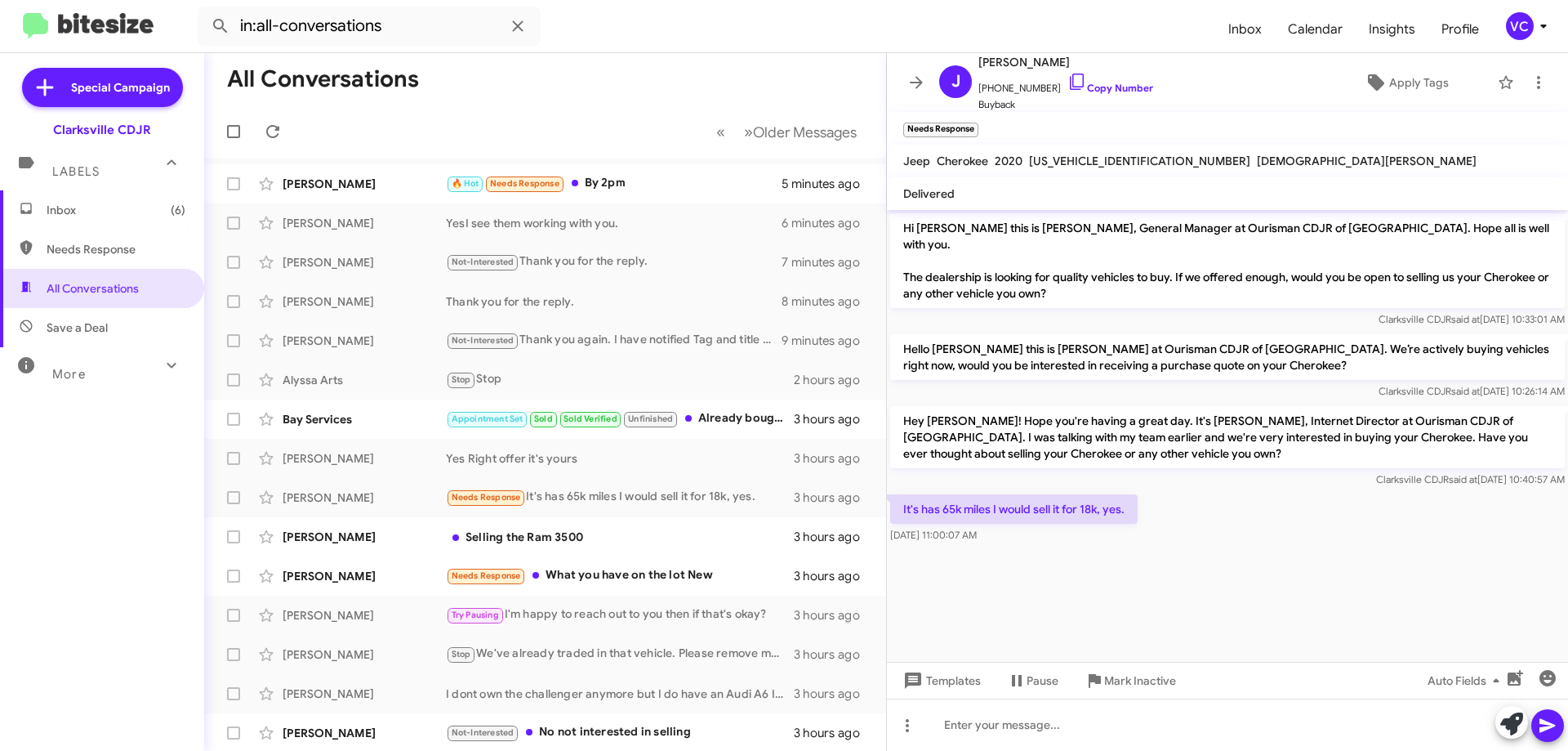
click at [1242, 547] on div at bounding box center [1227, 555] width 681 height 16
drag, startPoint x: 1284, startPoint y: 529, endPoint x: 1226, endPoint y: 663, distance: 146.0
click at [1288, 538] on cdk-virtual-scroll-viewport "Hi [PERSON_NAME] this is [PERSON_NAME], General Manager at Ourisman CDJR of [GE…" at bounding box center [1227, 435] width 681 height 452
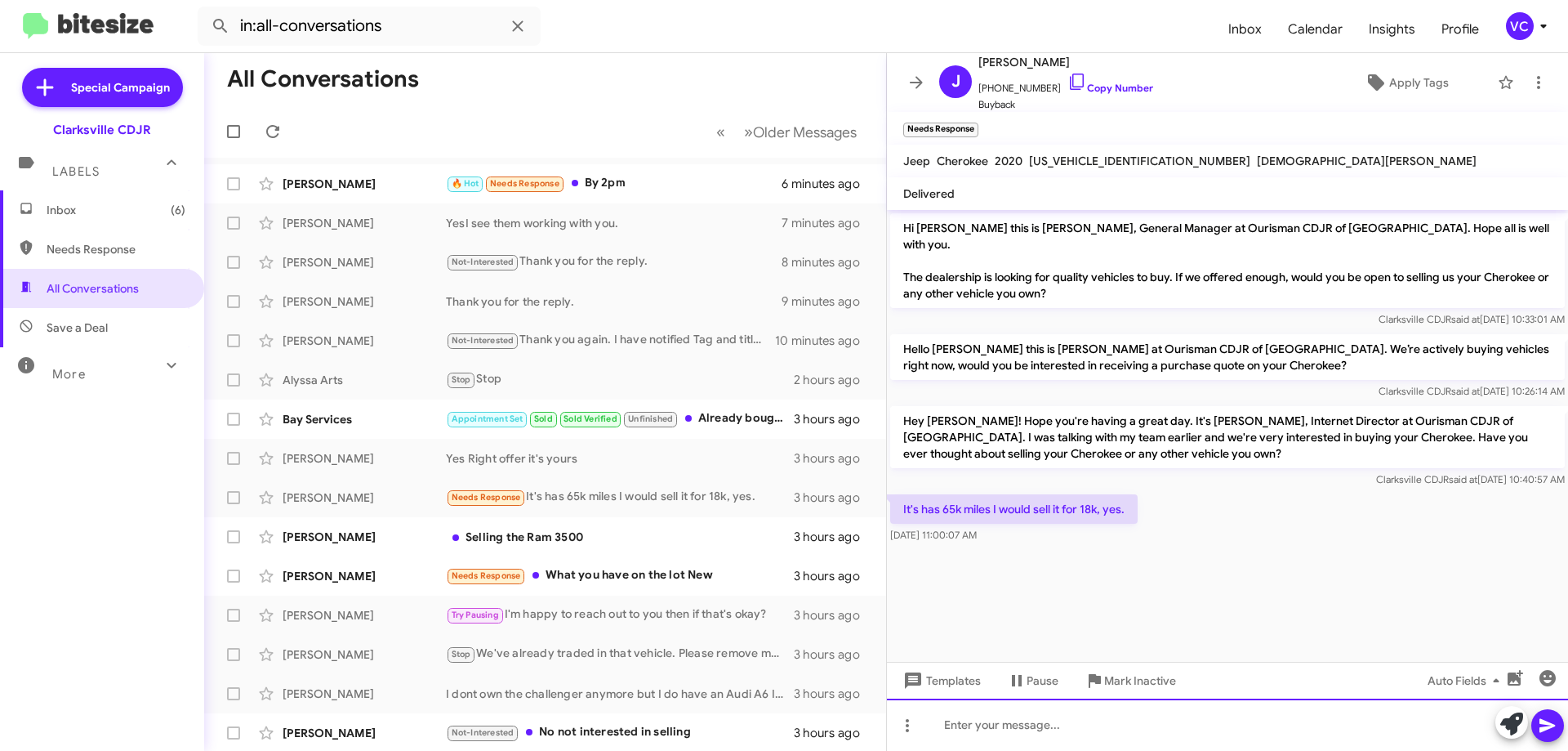
click at [1160, 717] on div at bounding box center [1227, 725] width 681 height 53
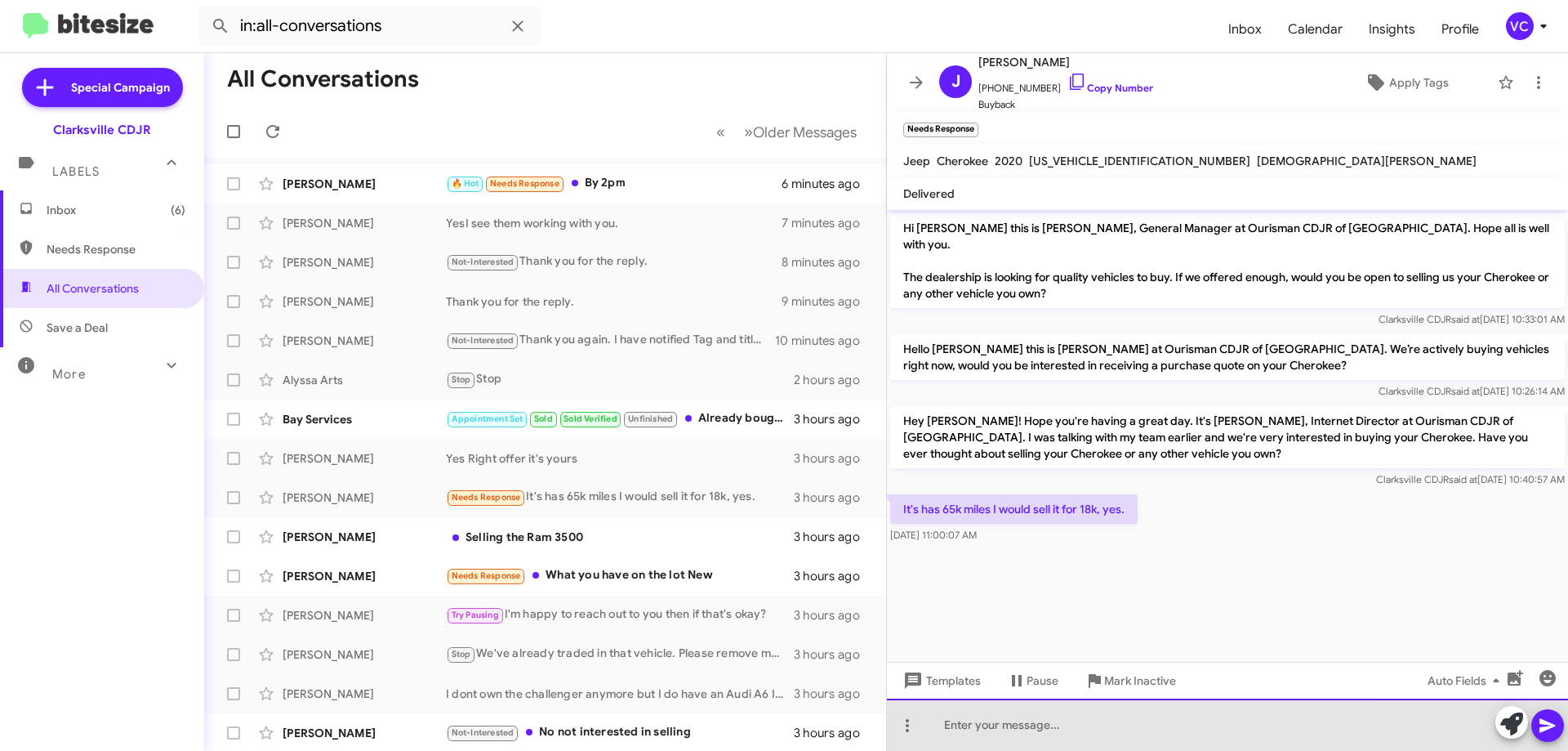
click at [952, 736] on div at bounding box center [1227, 725] width 681 height 53
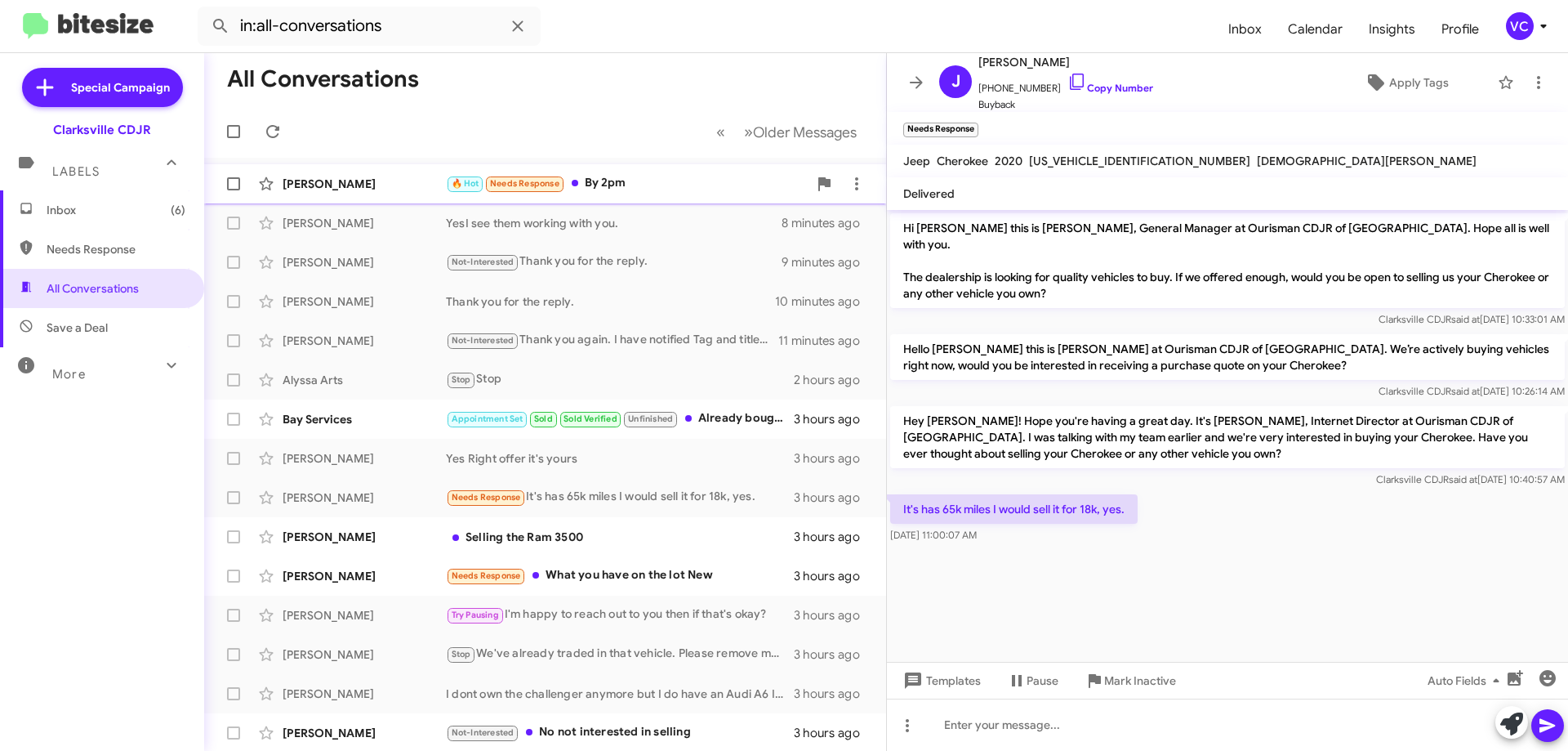
click at [644, 177] on div "🔥 Hot Needs Response By 2pm" at bounding box center [627, 183] width 362 height 19
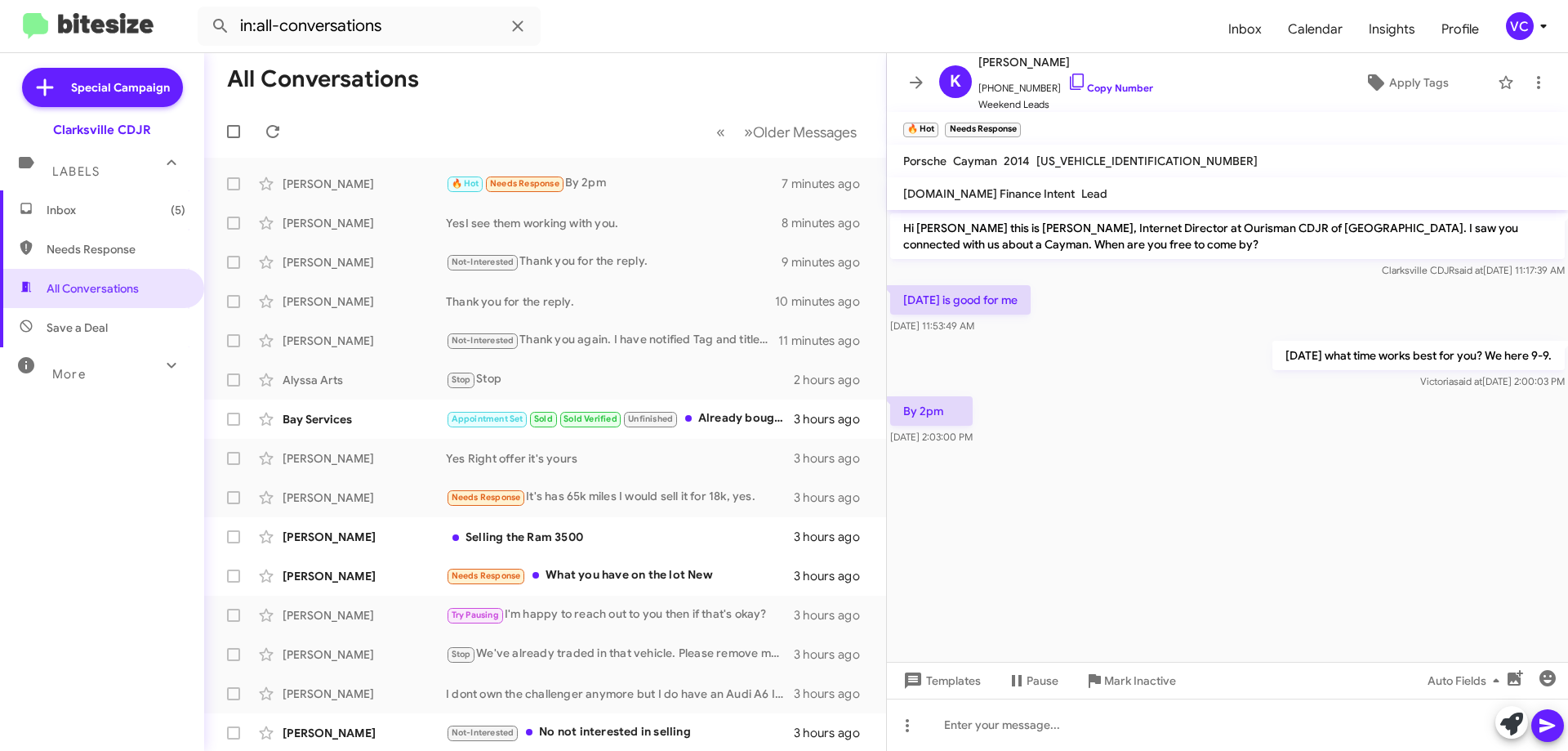
click at [1156, 408] on div "By 2pm [DATE] 2:03:00 PM" at bounding box center [1227, 420] width 681 height 55
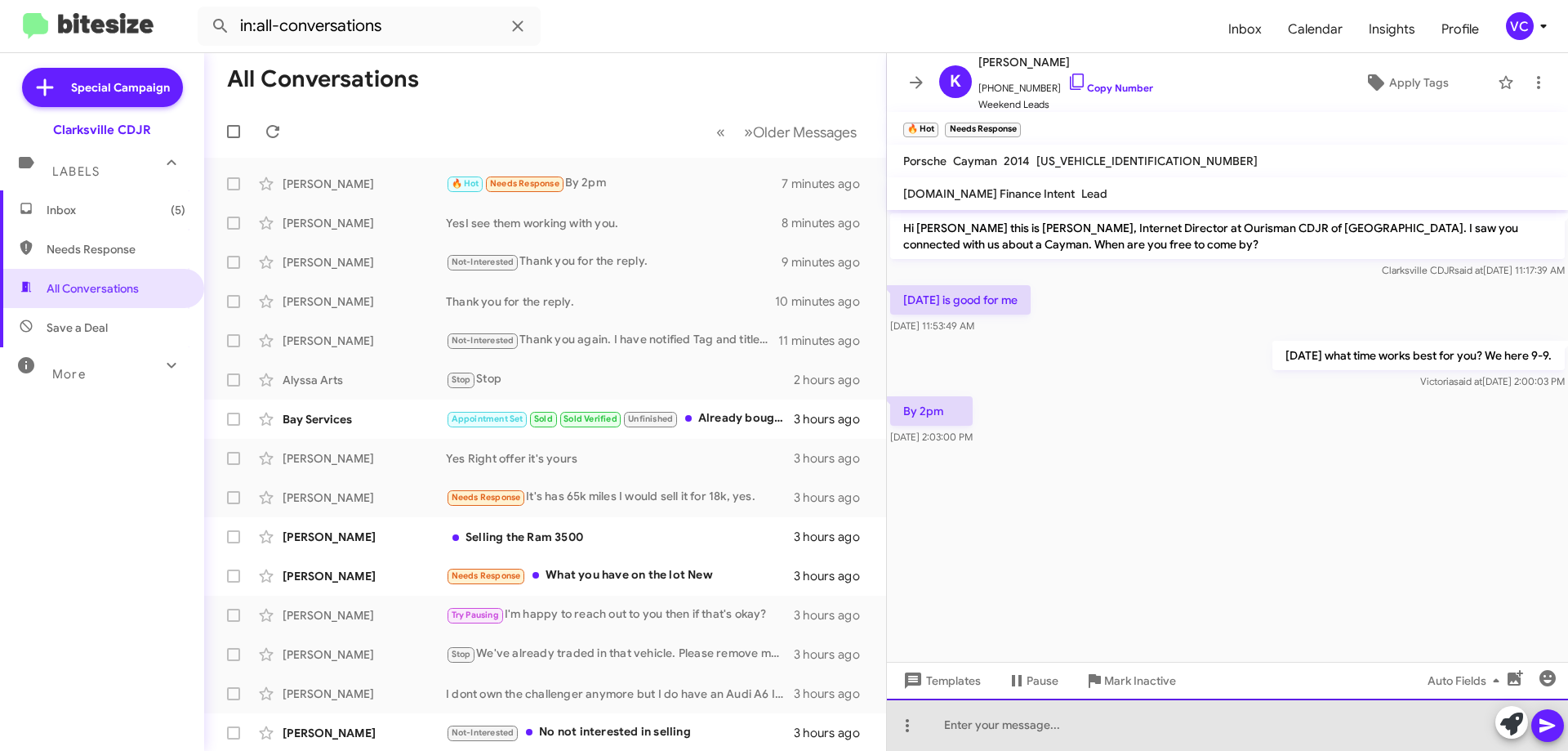
click at [1037, 743] on div at bounding box center [1227, 725] width 681 height 53
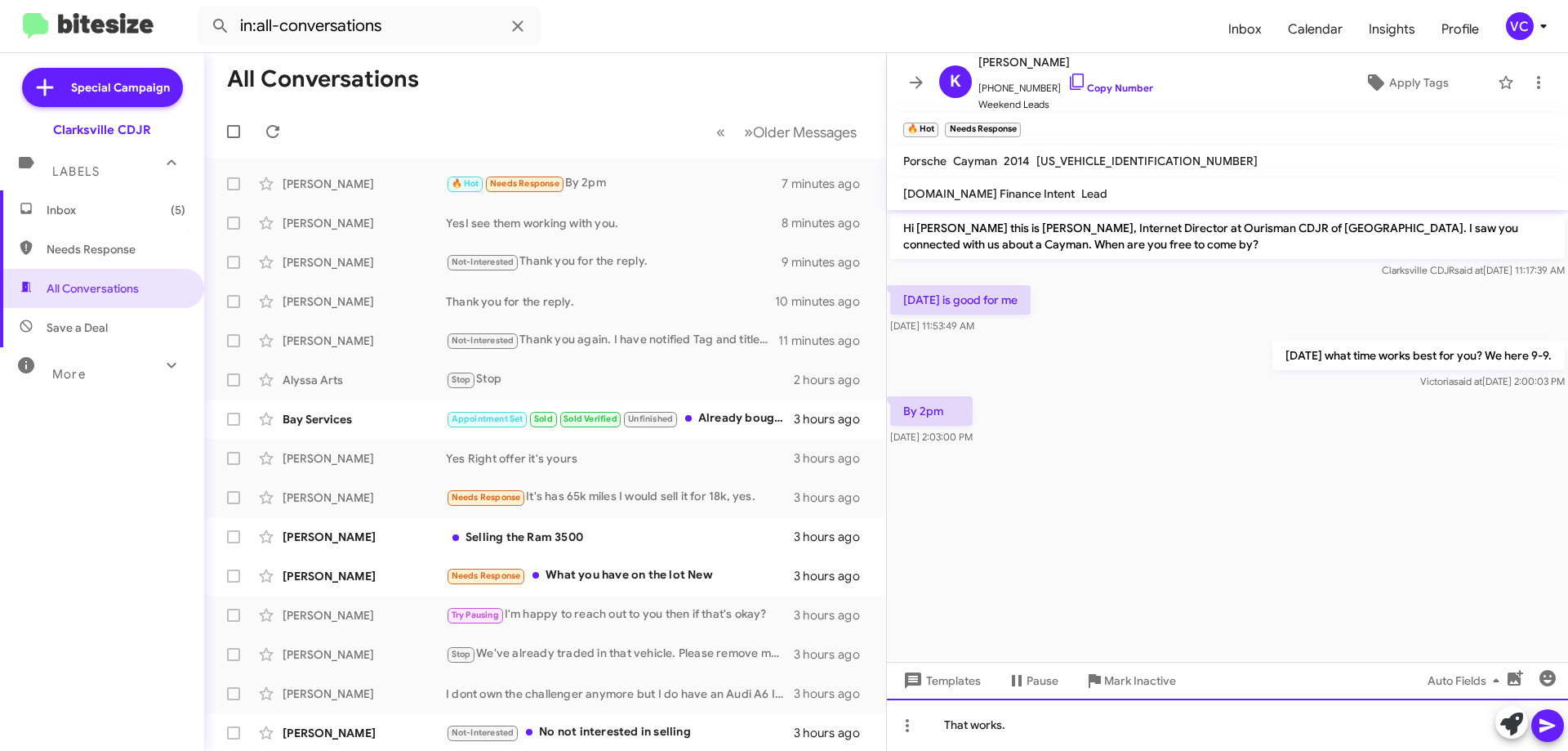
click at [1284, 746] on div "That works." at bounding box center [1227, 725] width 681 height 53
click at [1105, 734] on div "That works." at bounding box center [1227, 725] width 681 height 53
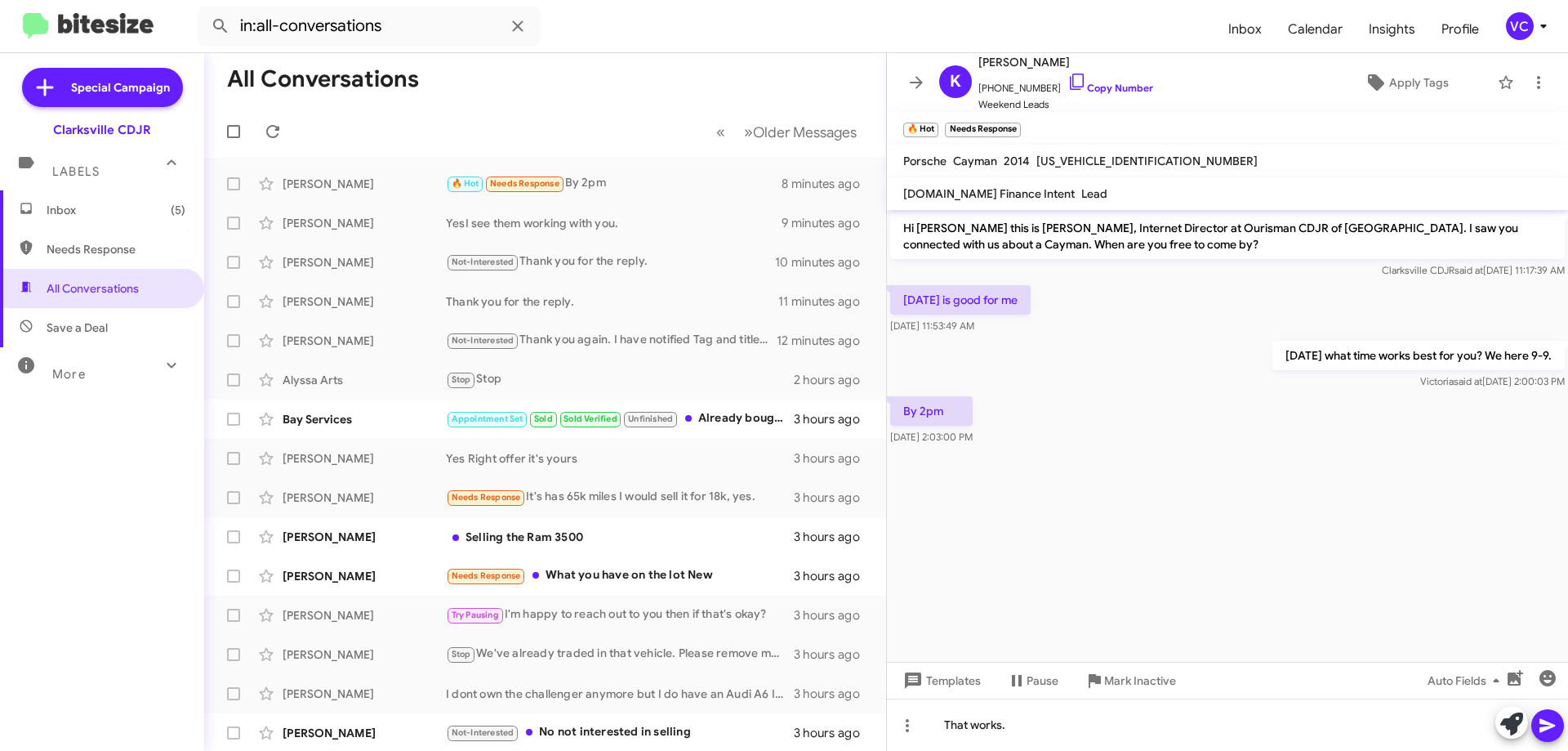
click at [1275, 517] on cdk-virtual-scroll-viewport "Hi [PERSON_NAME] this is [PERSON_NAME], Internet Director at Ourisman CDJR of […" at bounding box center [1227, 435] width 681 height 452
click at [1165, 363] on div "[DATE] what time works best for you? We here 9-9. [PERSON_NAME] said at [DATE] …" at bounding box center [1227, 365] width 681 height 55
click at [1189, 444] on div "By 2pm [DATE] 2:03:00 PM" at bounding box center [1227, 420] width 681 height 55
click at [1201, 434] on div "By 2pm [DATE] 2:03:00 PM" at bounding box center [1227, 420] width 681 height 55
click at [1276, 537] on cdk-virtual-scroll-viewport "Hi [PERSON_NAME] this is [PERSON_NAME], Internet Director at Ourisman CDJR of […" at bounding box center [1227, 435] width 681 height 452
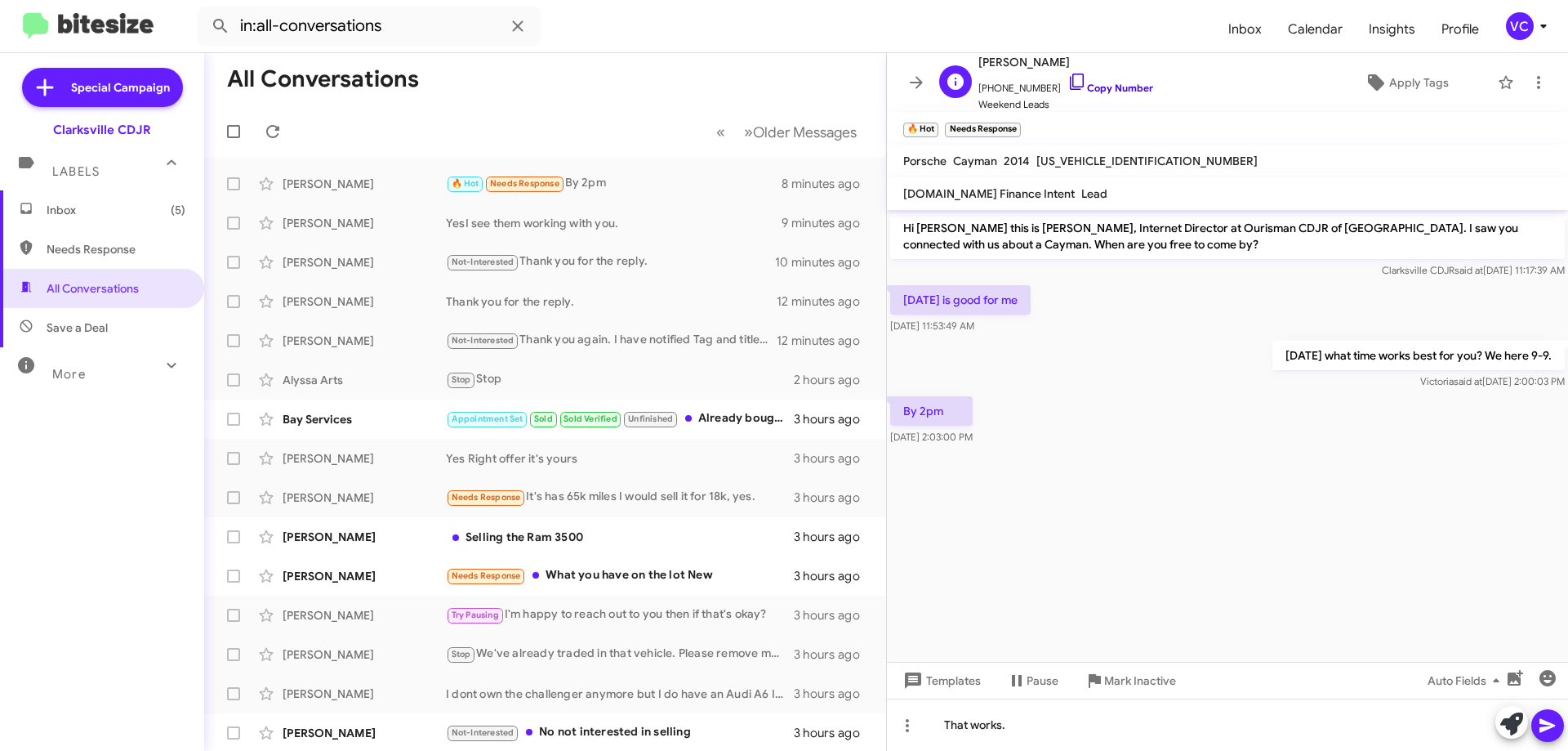
click at [1095, 91] on link "Copy Number" at bounding box center [1110, 88] width 86 height 13
drag, startPoint x: 1098, startPoint y: 390, endPoint x: 1060, endPoint y: 390, distance: 38.0
click at [1098, 390] on div "[DATE] what time works best for you? We here 9-9. [PERSON_NAME] said at [DATE] …" at bounding box center [1227, 365] width 681 height 55
click at [1232, 534] on cdk-virtual-scroll-viewport "Hi [PERSON_NAME] this is [PERSON_NAME], Internet Director at Ourisman CDJR of […" at bounding box center [1227, 435] width 681 height 452
click at [1232, 549] on cdk-virtual-scroll-viewport "Hi [PERSON_NAME] this is [PERSON_NAME], Internet Director at Ourisman CDJR of […" at bounding box center [1227, 435] width 681 height 452
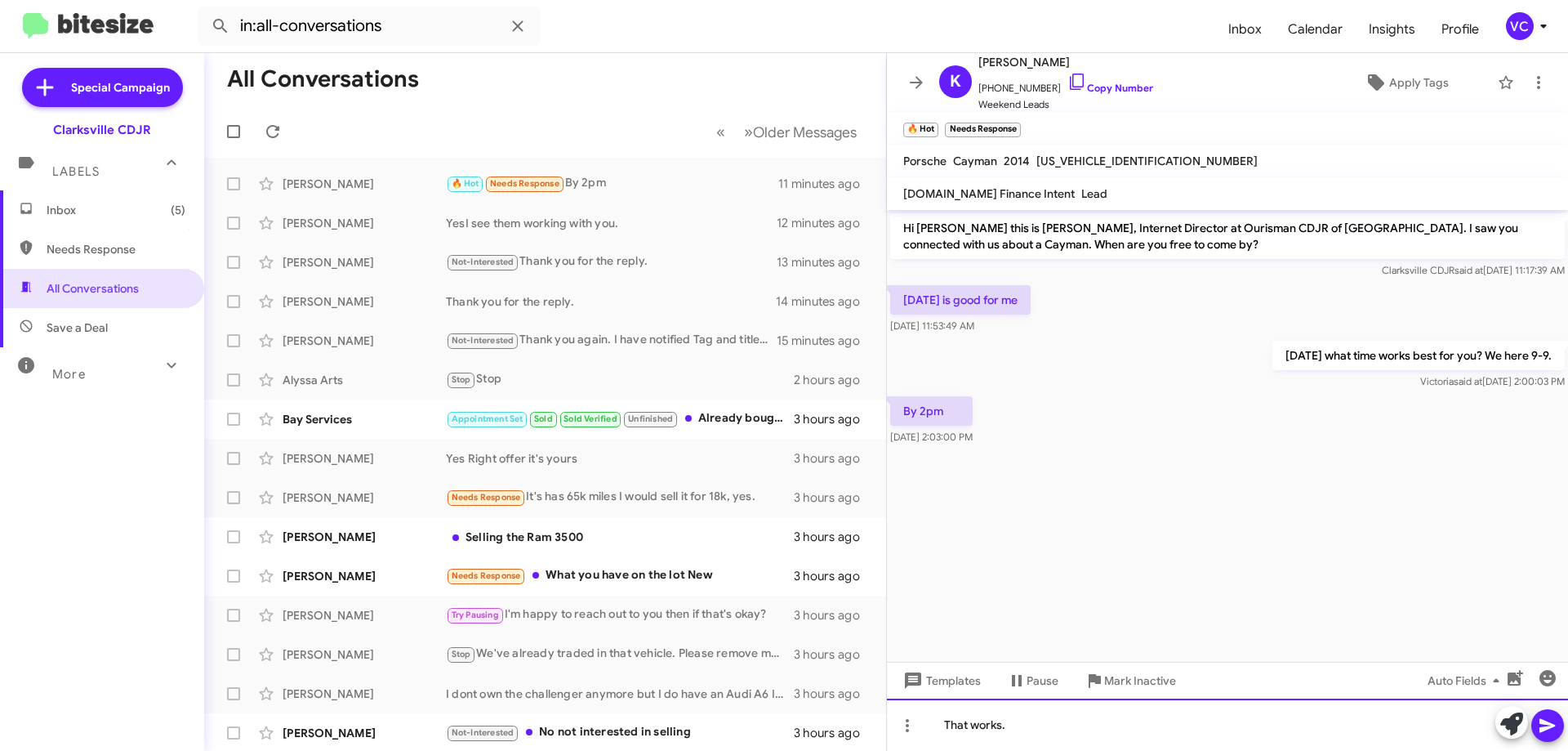
click at [1099, 745] on div "That works." at bounding box center [1227, 725] width 681 height 53
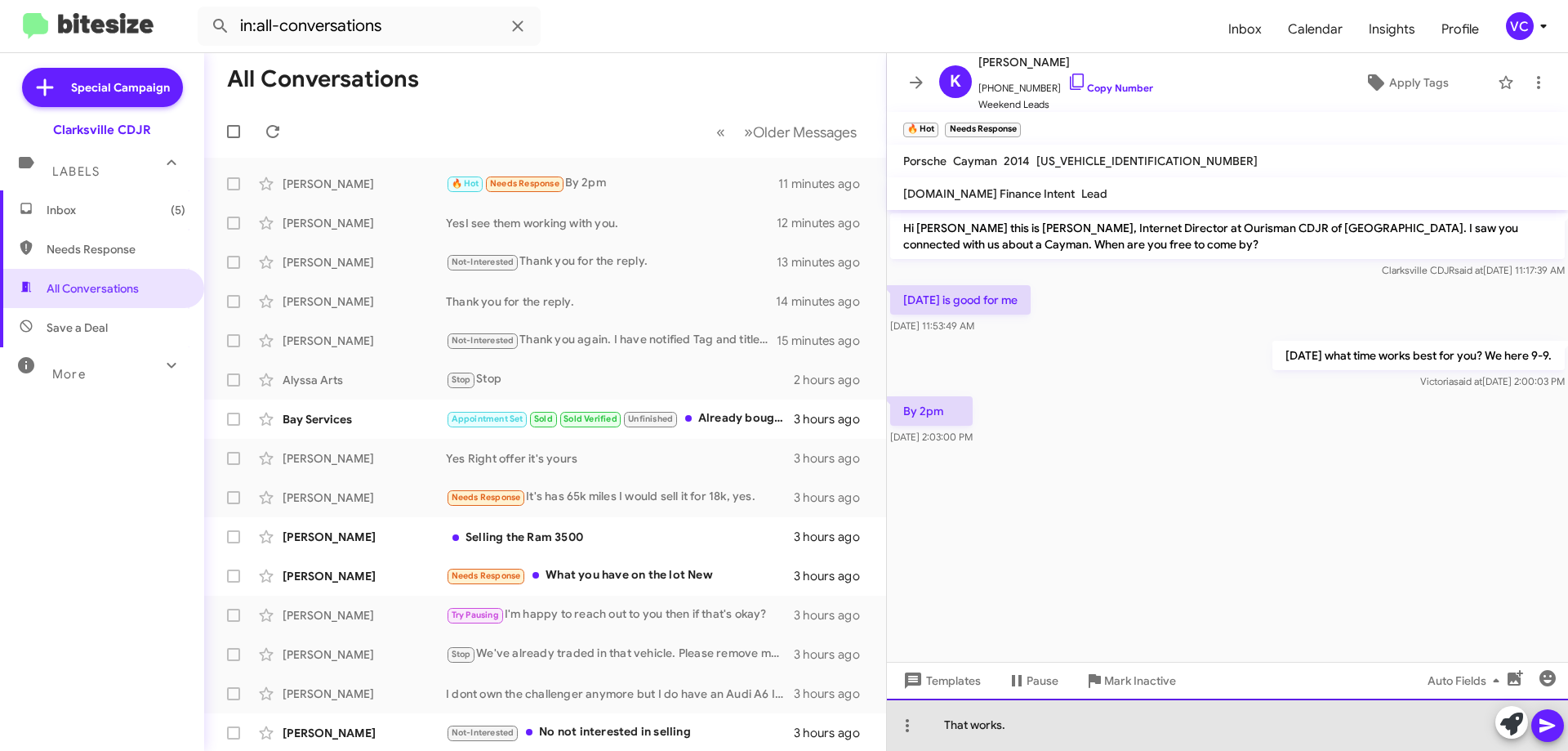
click at [1095, 739] on div "That works." at bounding box center [1227, 725] width 681 height 53
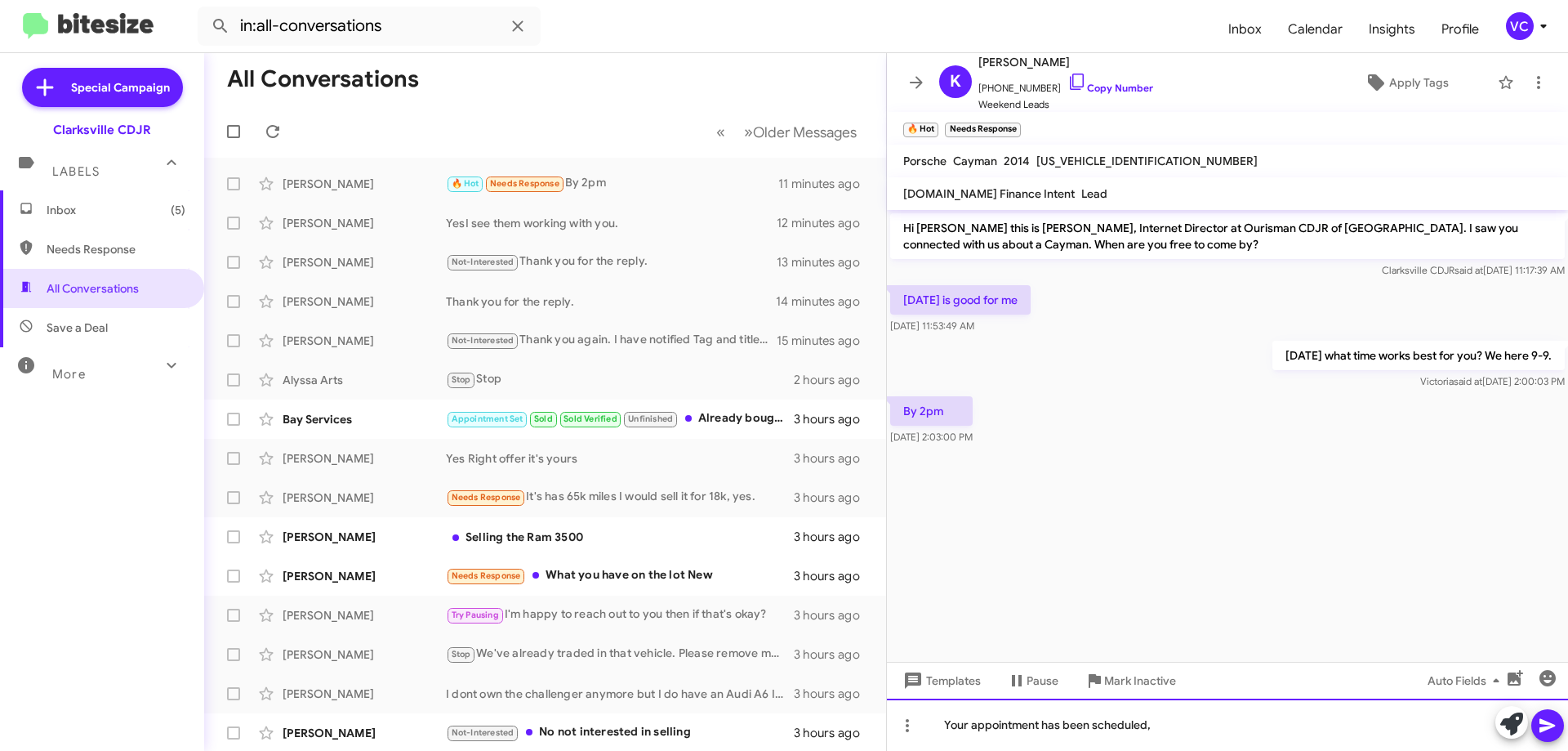
click at [1232, 724] on div "Your appointment has been scheduled," at bounding box center [1227, 725] width 681 height 53
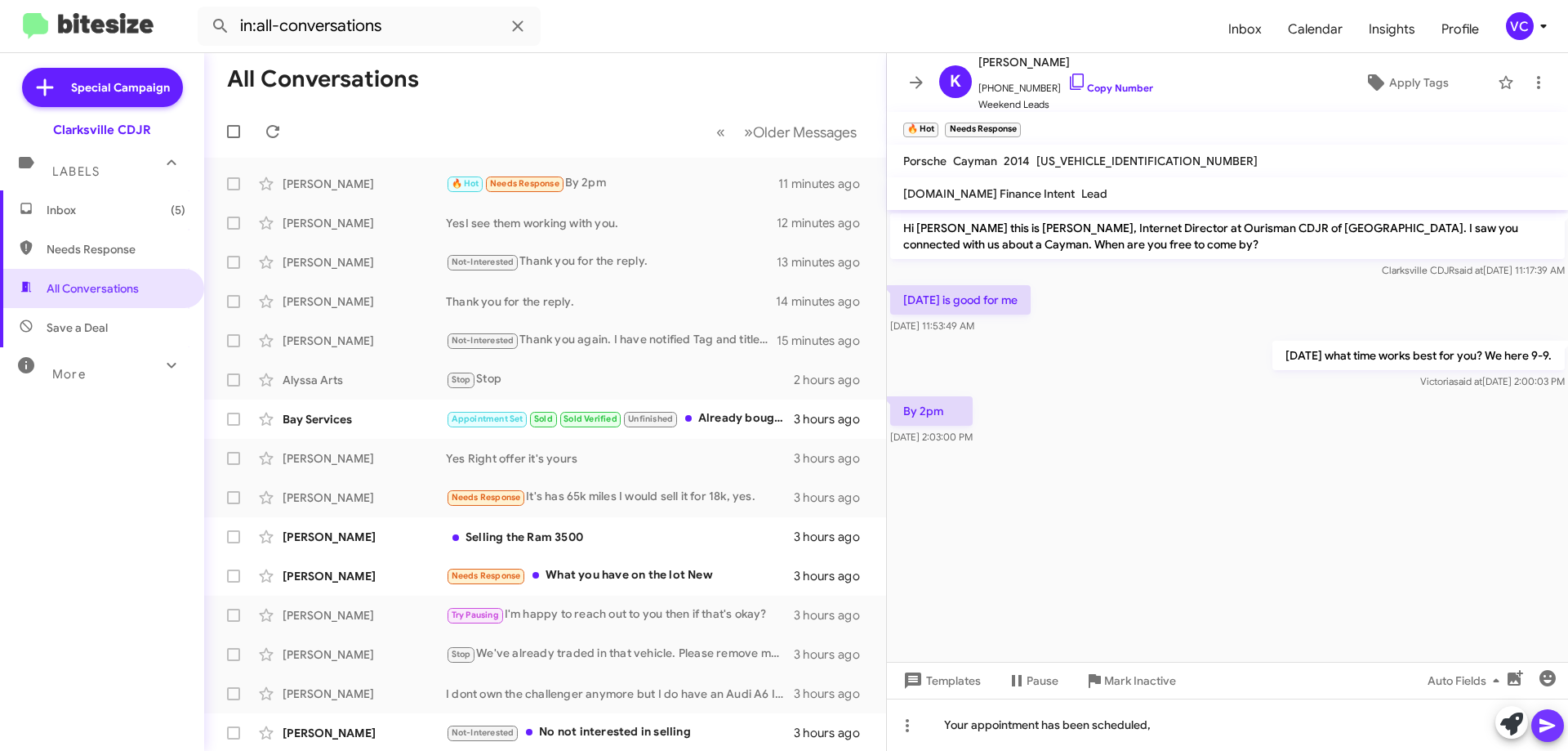
click at [1558, 733] on button at bounding box center [1548, 726] width 33 height 33
click at [1131, 527] on cdk-virtual-scroll-viewport "Hi [PERSON_NAME] this is [PERSON_NAME], Internet Director at Ourisman CDJR of […" at bounding box center [1227, 435] width 681 height 452
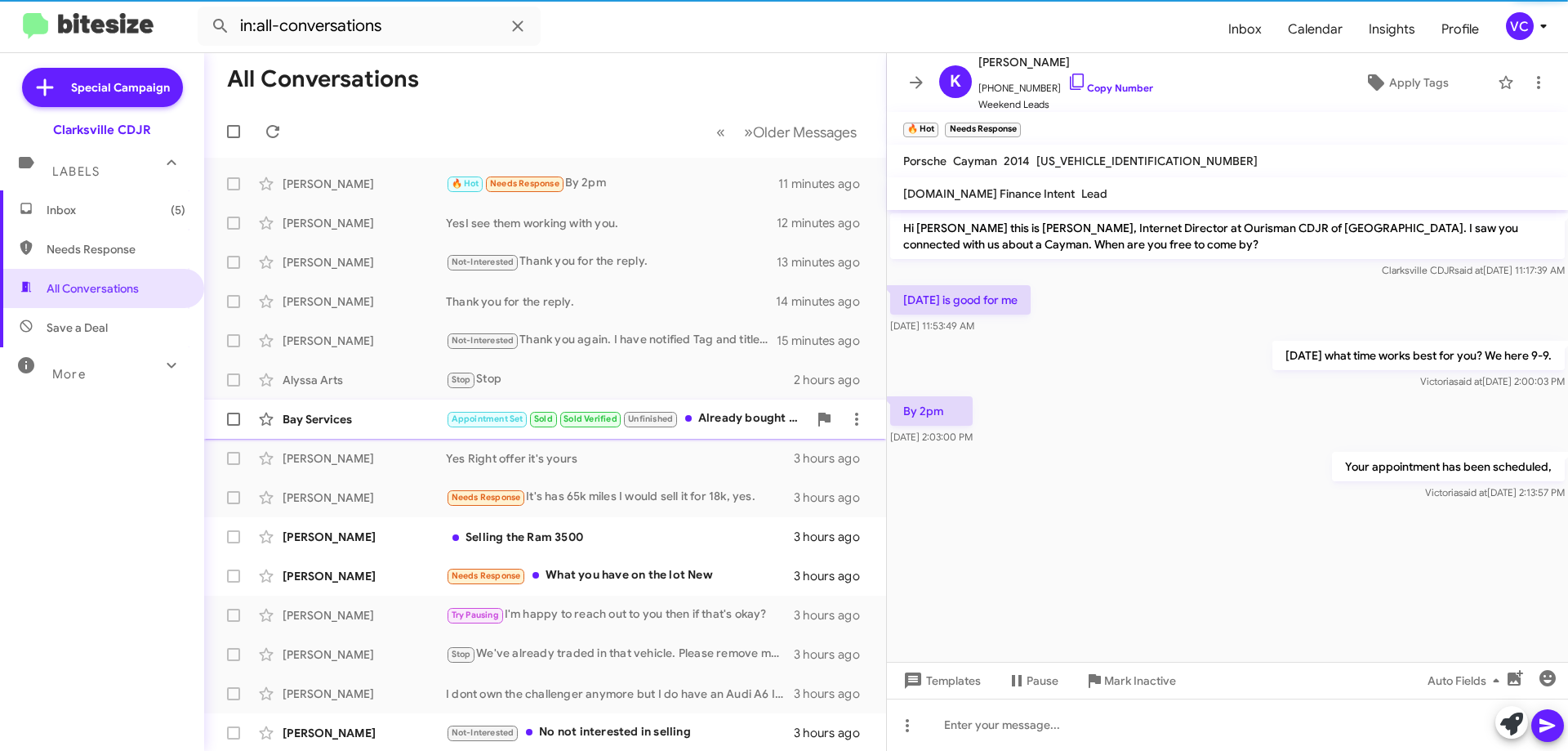
click at [392, 424] on div "Bay Services" at bounding box center [365, 419] width 163 height 16
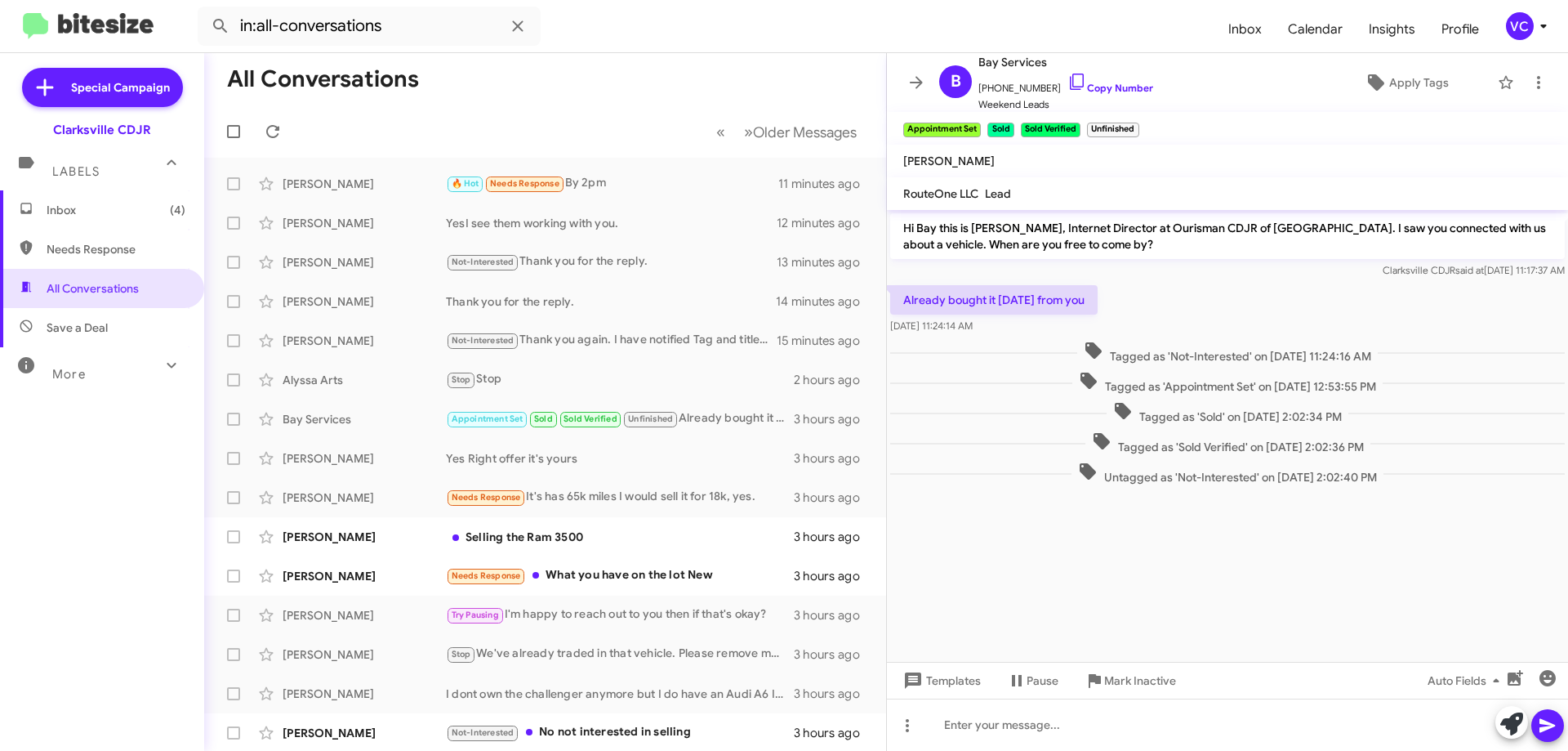
click at [1183, 299] on div "Already bought it [DATE] from you [DATE] 11:24:14 AM" at bounding box center [1227, 309] width 681 height 55
drag, startPoint x: 1135, startPoint y: 543, endPoint x: 1063, endPoint y: 633, distance: 115.3
click at [1135, 556] on cdk-virtual-scroll-viewport "Hi Bay this is [PERSON_NAME], Internet Director at Ourisman CDJR of [GEOGRAPHIC…" at bounding box center [1227, 435] width 681 height 452
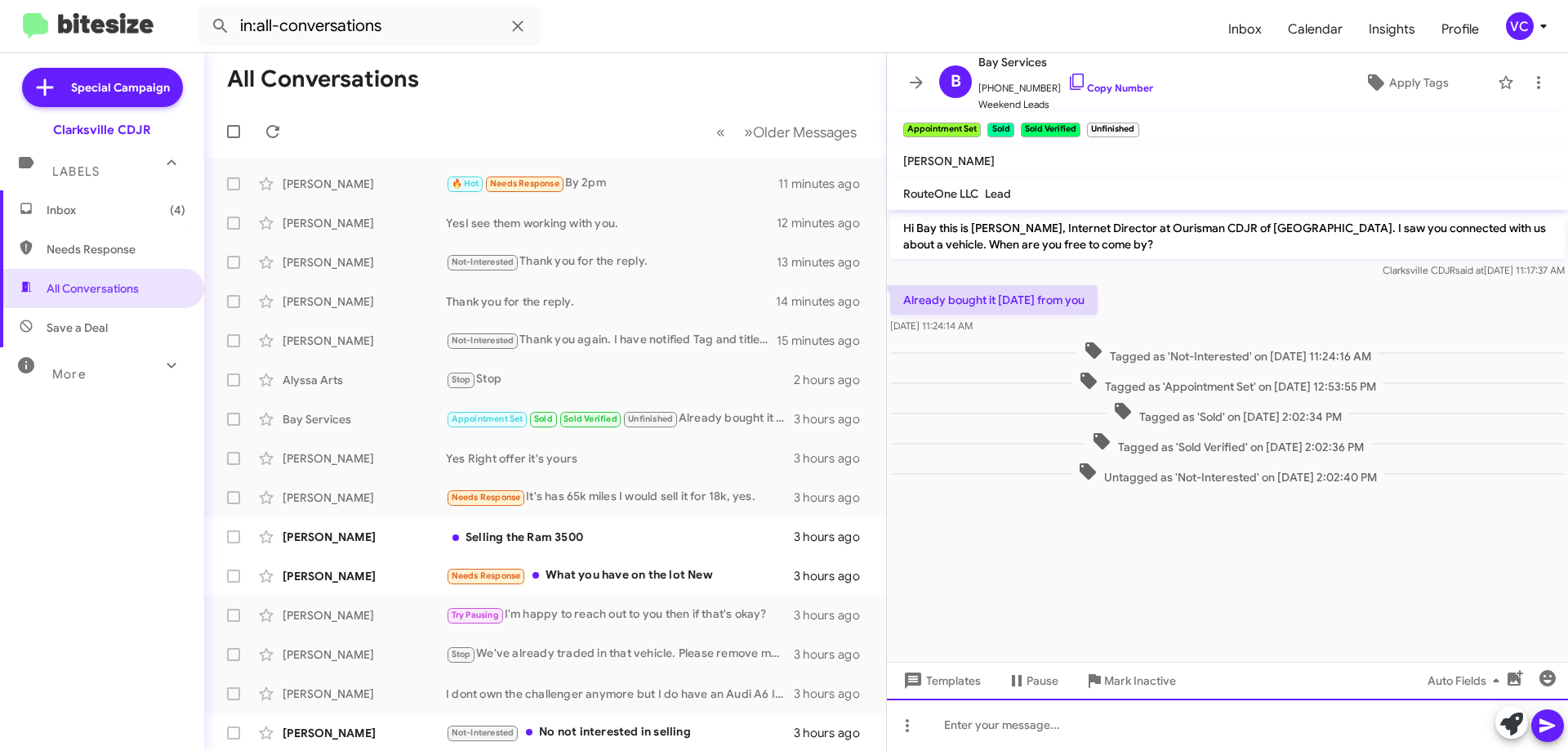
click at [1033, 737] on div at bounding box center [1227, 725] width 681 height 53
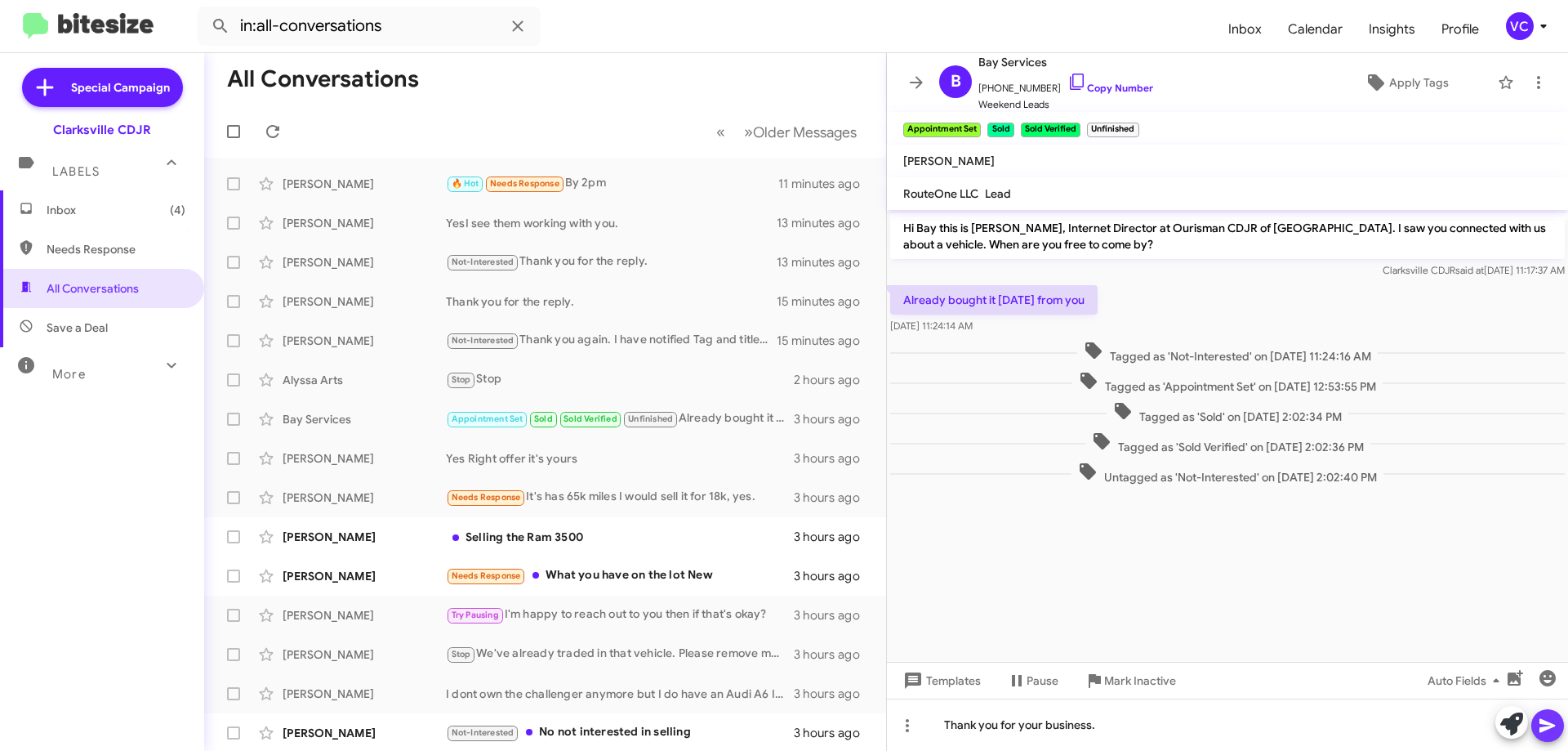
click at [1541, 727] on icon at bounding box center [1547, 726] width 15 height 14
click at [391, 532] on div "[PERSON_NAME]" at bounding box center [365, 537] width 163 height 16
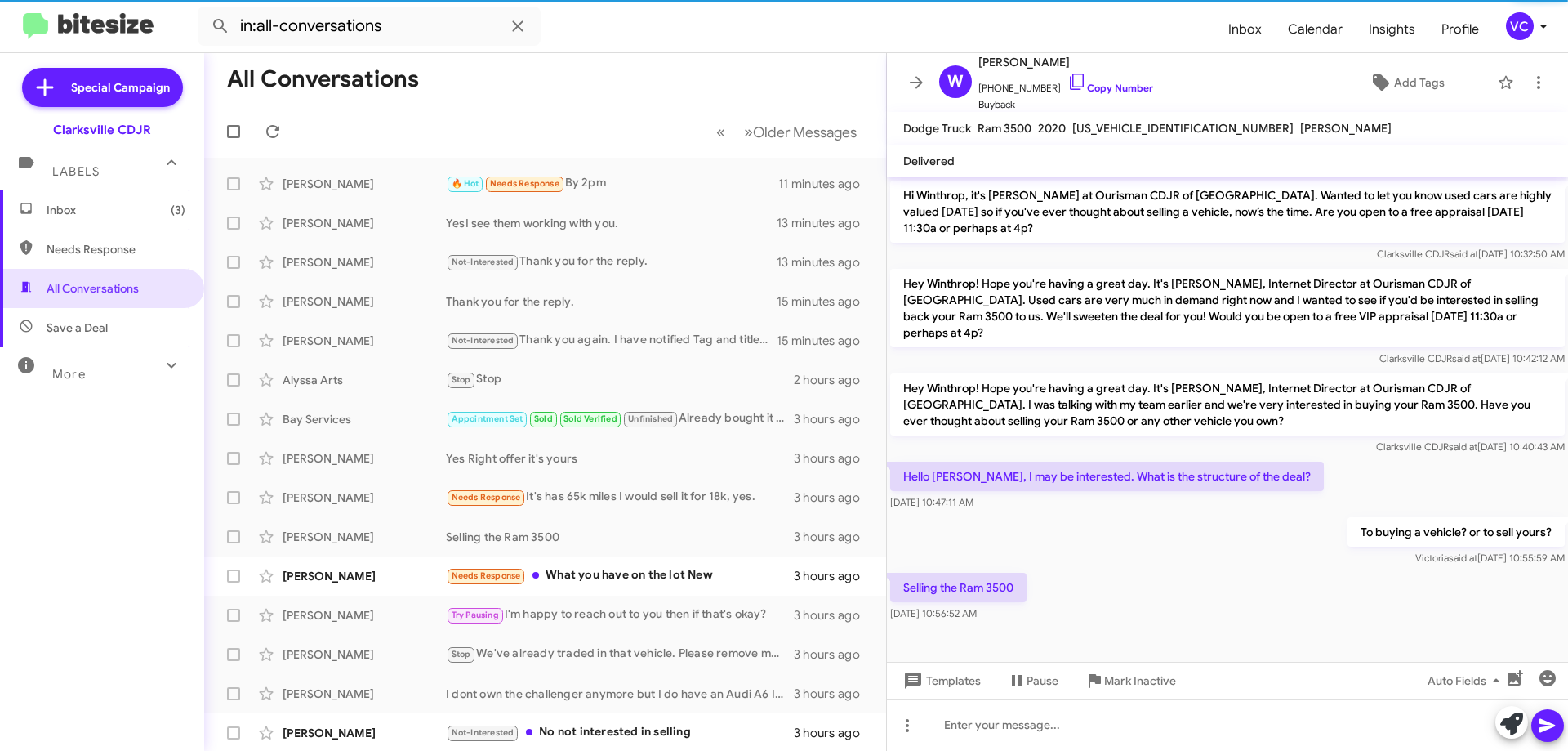
click at [1206, 572] on div "Selling the Ram 3500 [DATE] 10:56:52 AM" at bounding box center [1227, 597] width 681 height 55
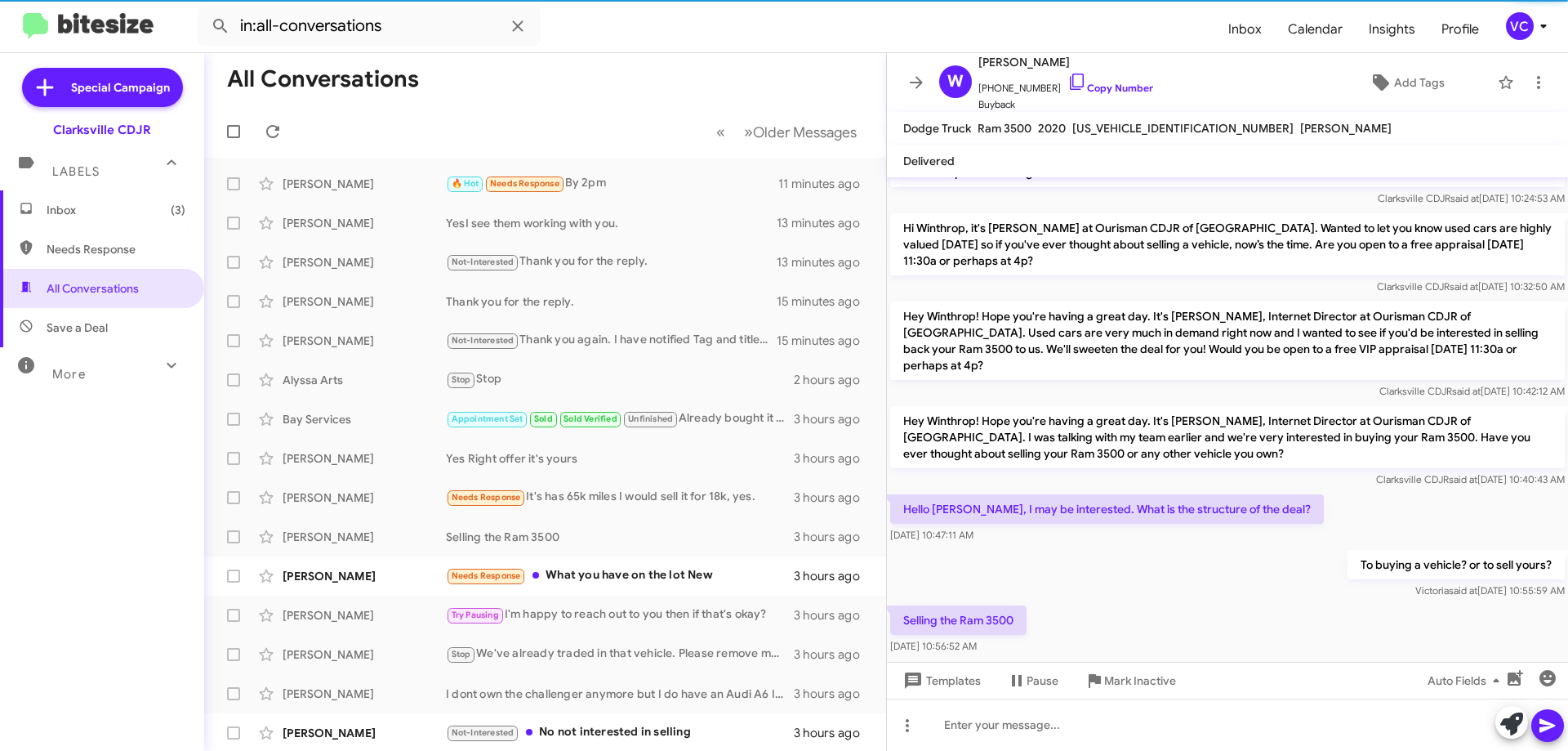
click at [1334, 491] on div "Hello [PERSON_NAME], I may be interested. What is the structure of the deal? [D…" at bounding box center [1227, 518] width 681 height 55
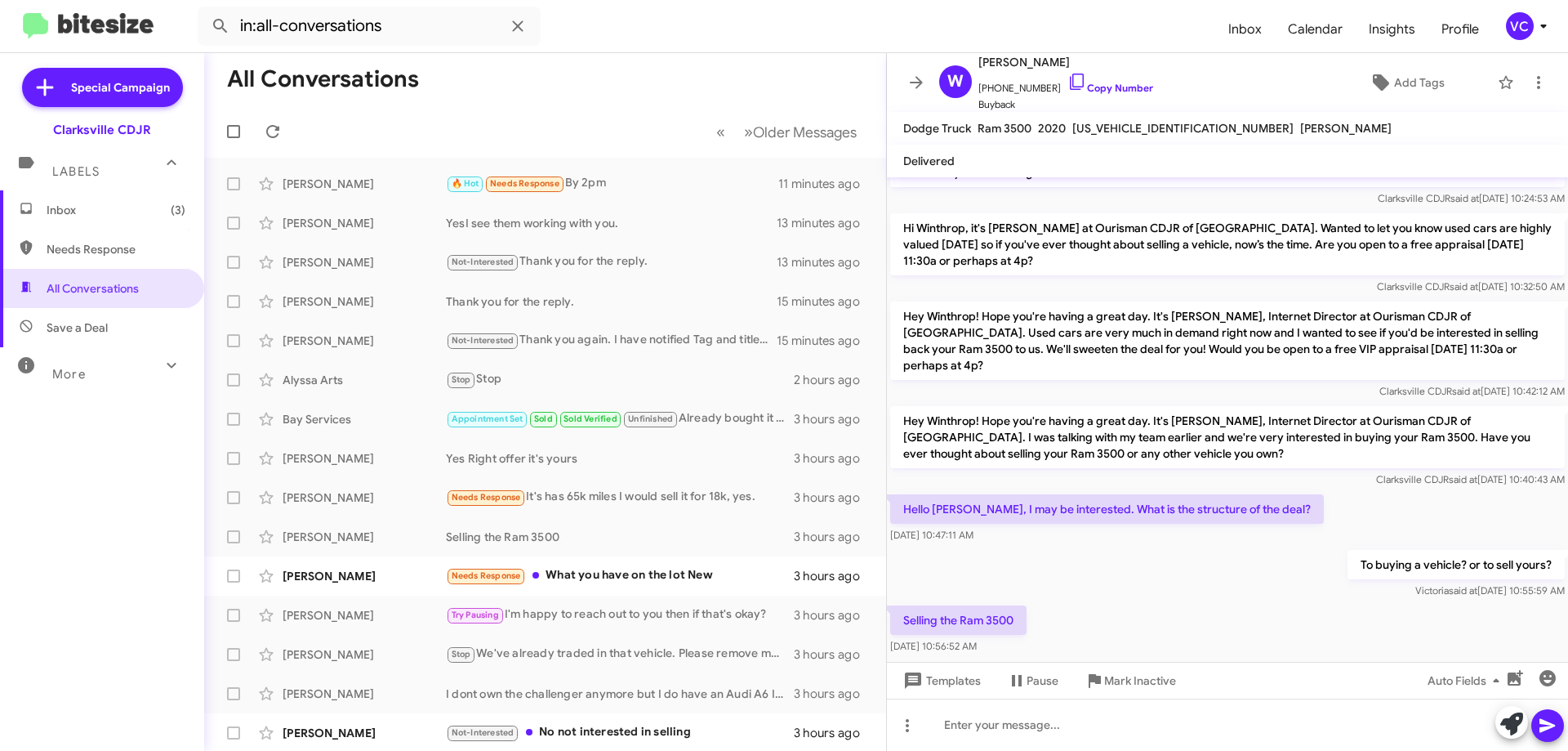
click at [1291, 561] on div "To buying a vehicle? or to sell yours? [PERSON_NAME] said at [DATE] 10:55:59 AM" at bounding box center [1227, 574] width 681 height 55
drag, startPoint x: 1002, startPoint y: 501, endPoint x: 1276, endPoint y: 482, distance: 274.7
click at [1276, 482] on body "in:all-conversations Inbox Calendar Insights Profile VC Special Campaign Clarks…" at bounding box center [784, 376] width 1568 height 751
click at [1377, 473] on span "Clarksville CDJR said at [DATE] 10:40:43 AM" at bounding box center [1471, 480] width 189 height 13
click at [1290, 602] on div "Selling the Ram 3500 [DATE] 10:56:52 AM" at bounding box center [1227, 629] width 681 height 55
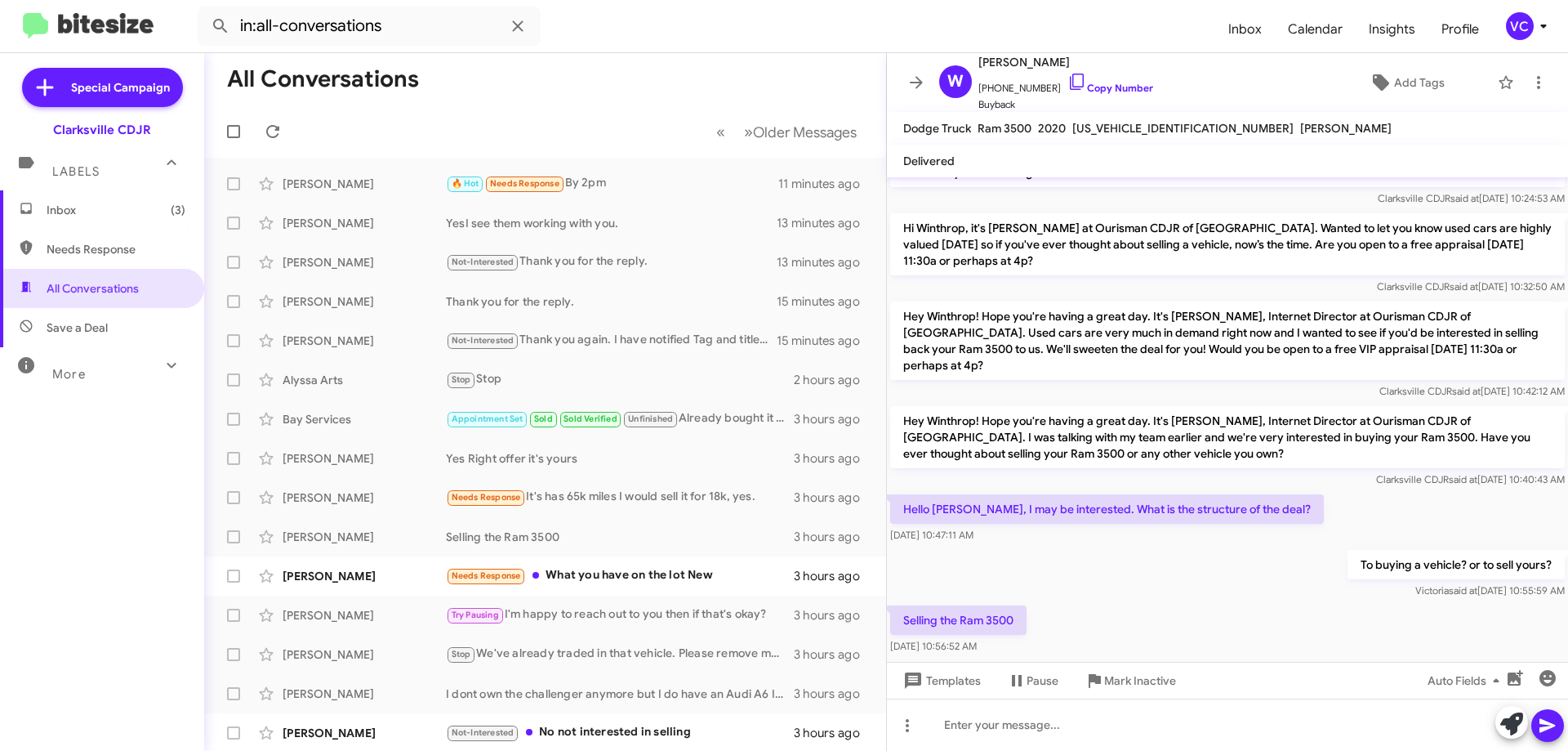
click at [1210, 602] on div "Selling the Ram 3500 [DATE] 10:56:52 AM" at bounding box center [1227, 629] width 681 height 55
click at [1153, 602] on div "Selling the Ram 3500 [DATE] 10:56:52 AM" at bounding box center [1227, 629] width 681 height 55
click at [1174, 564] on div "To buying a vehicle? or to sell yours? [PERSON_NAME] said at [DATE] 10:55:59 AM" at bounding box center [1227, 574] width 681 height 55
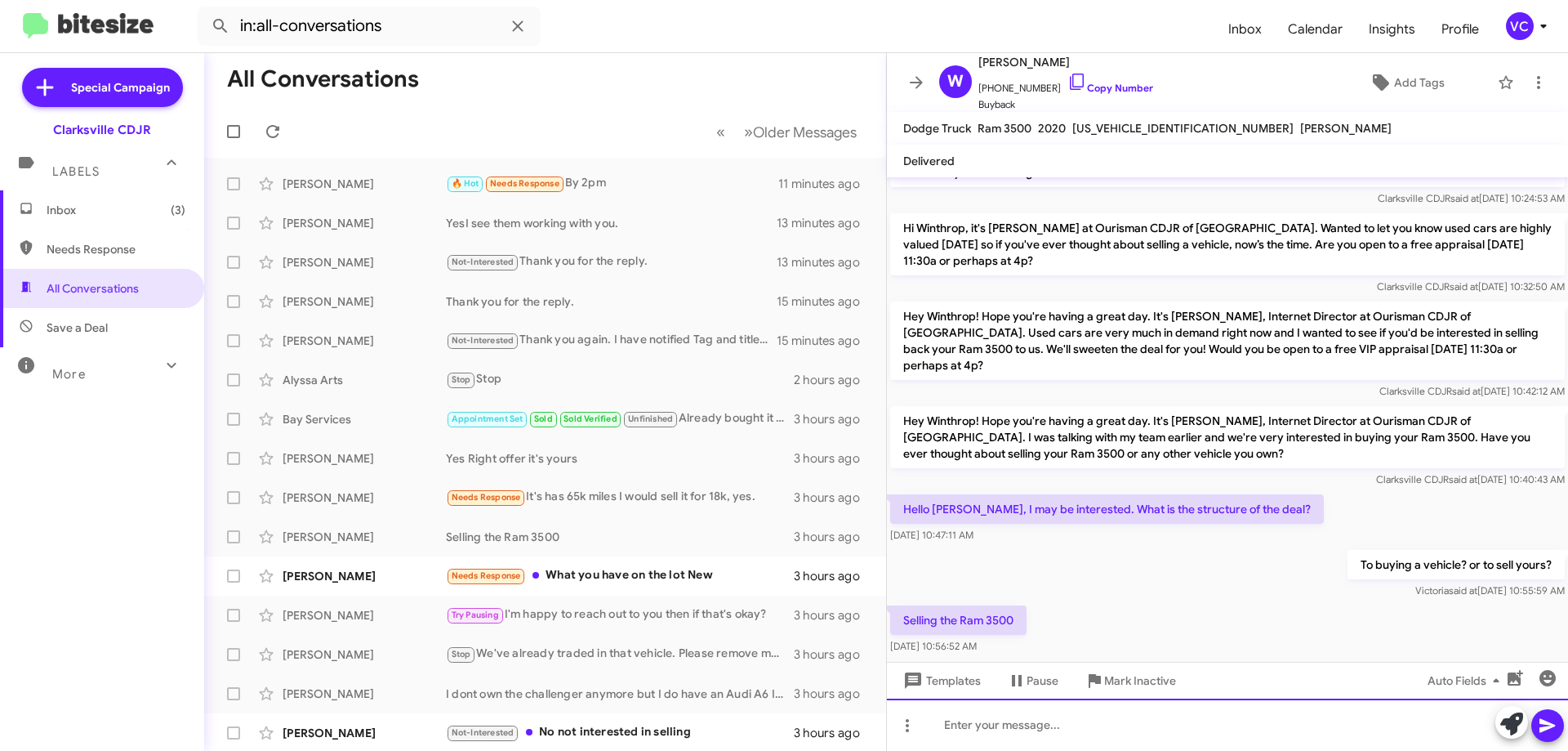
click at [1113, 714] on div at bounding box center [1227, 725] width 681 height 53
click at [1111, 733] on div at bounding box center [1227, 725] width 681 height 53
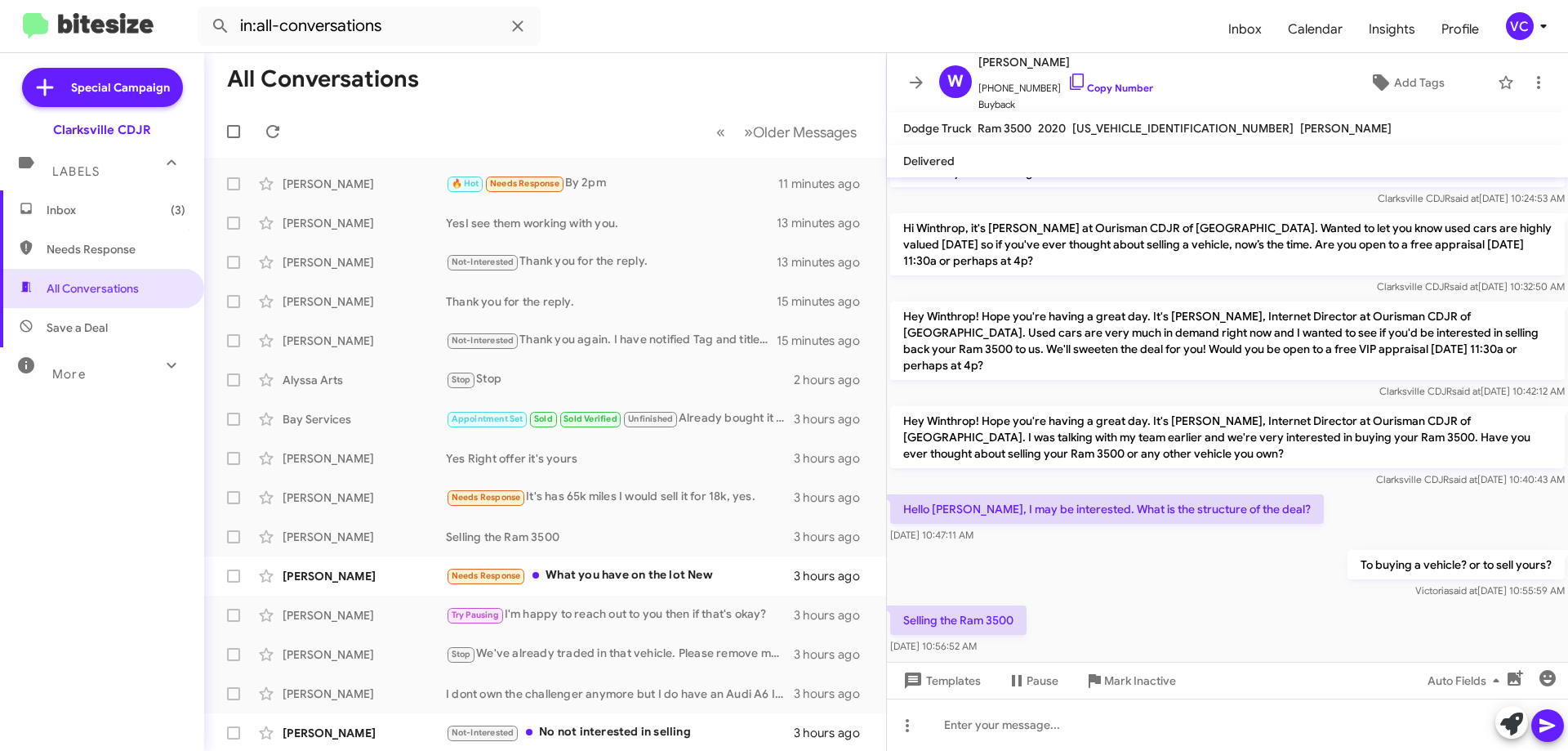
click at [1139, 602] on div "Selling the Ram 3500 [DATE] 10:56:52 AM" at bounding box center [1227, 629] width 681 height 55
click at [1133, 83] on link "Copy Number" at bounding box center [1110, 88] width 86 height 13
click at [1138, 547] on div "To buying a vehicle? or to sell yours? [PERSON_NAME] said at [DATE] 10:55:59 AM" at bounding box center [1227, 574] width 681 height 55
click at [1125, 125] on span "[US_VEHICLE_IDENTIFICATION_NUMBER]" at bounding box center [1183, 128] width 221 height 15
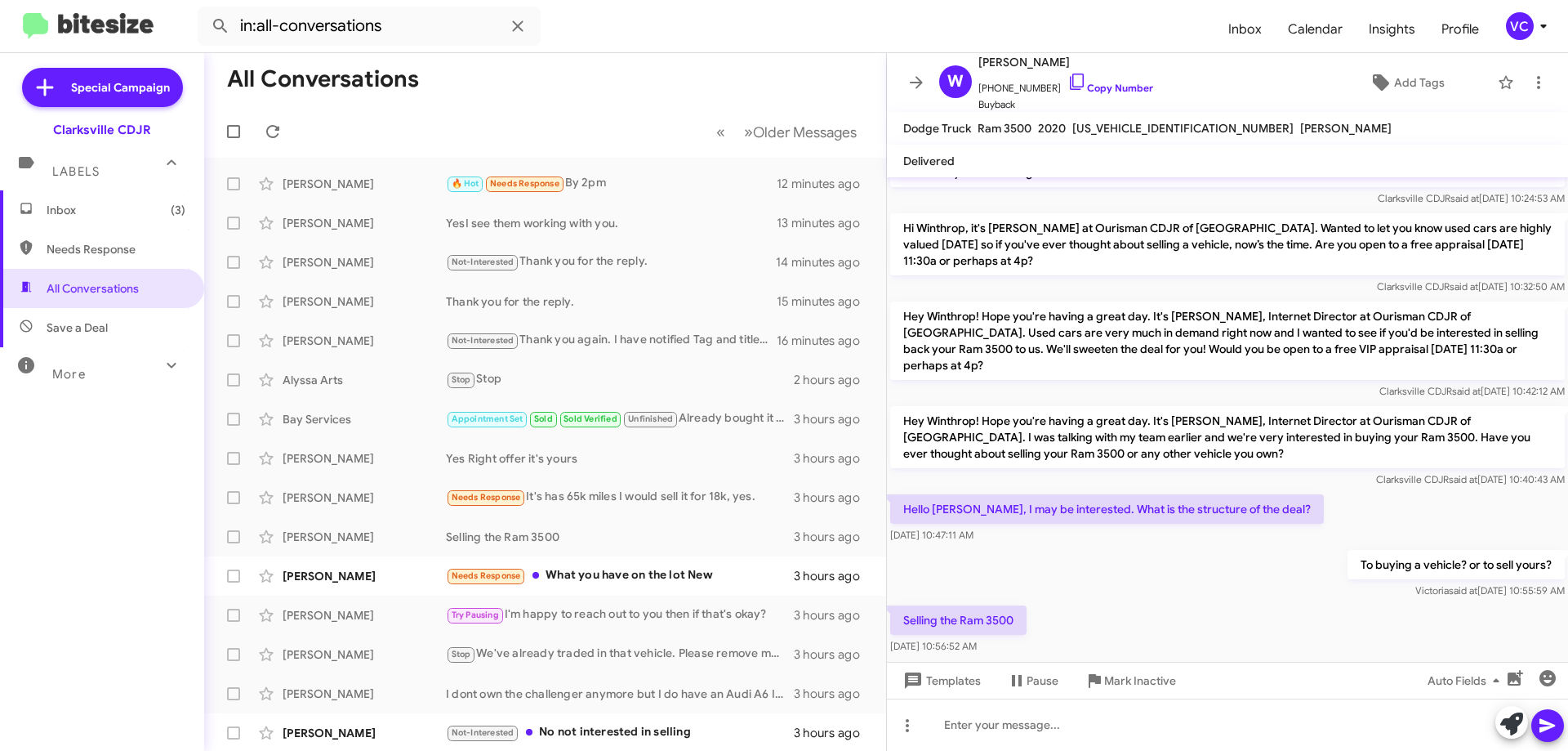
copy span "[US_VEHICLE_IDENTIFICATION_NUMBER]"
click at [1170, 547] on div "To buying a vehicle? or to sell yours? [PERSON_NAME] said at [DATE] 10:55:59 AM" at bounding box center [1227, 574] width 681 height 55
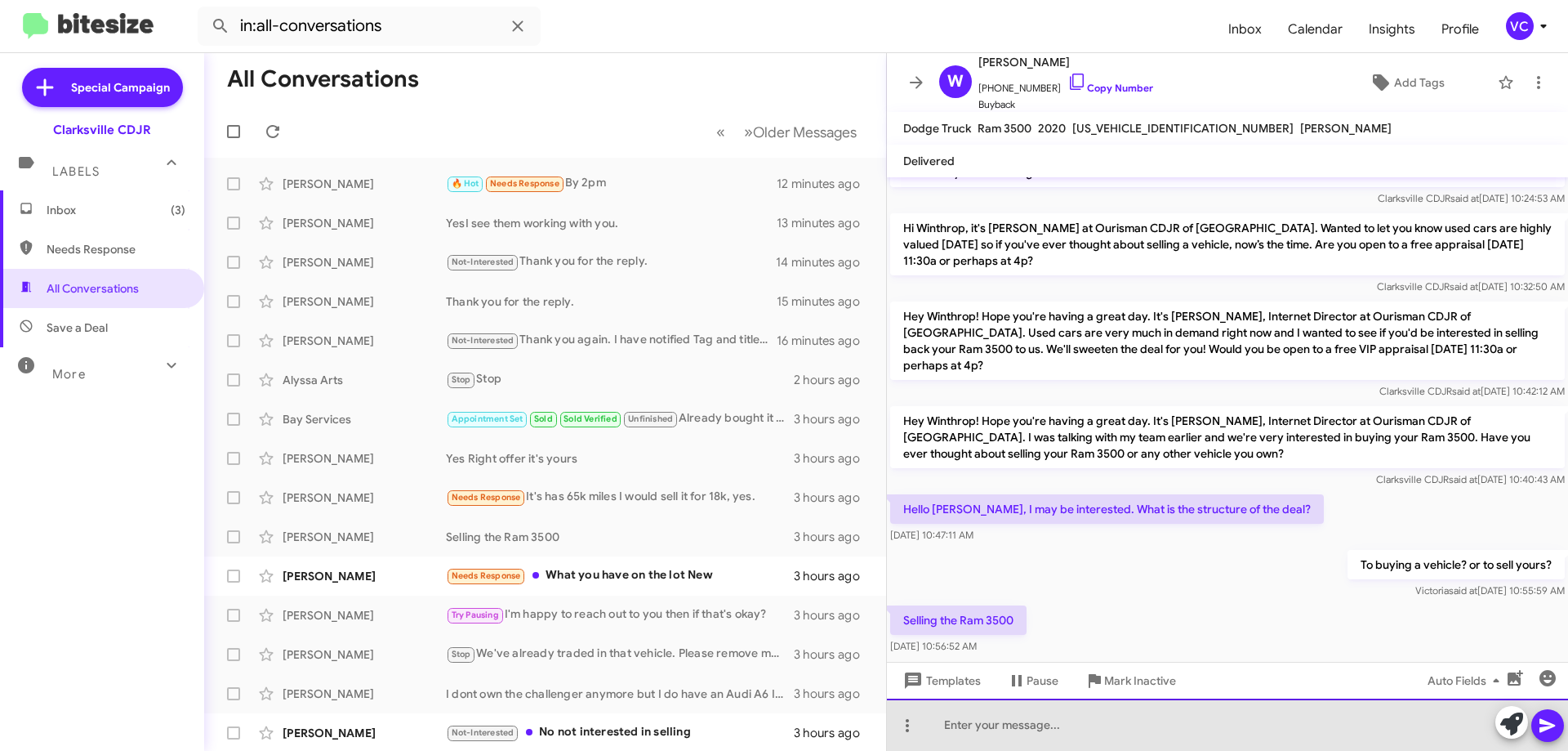
click at [1032, 748] on div at bounding box center [1227, 725] width 681 height 53
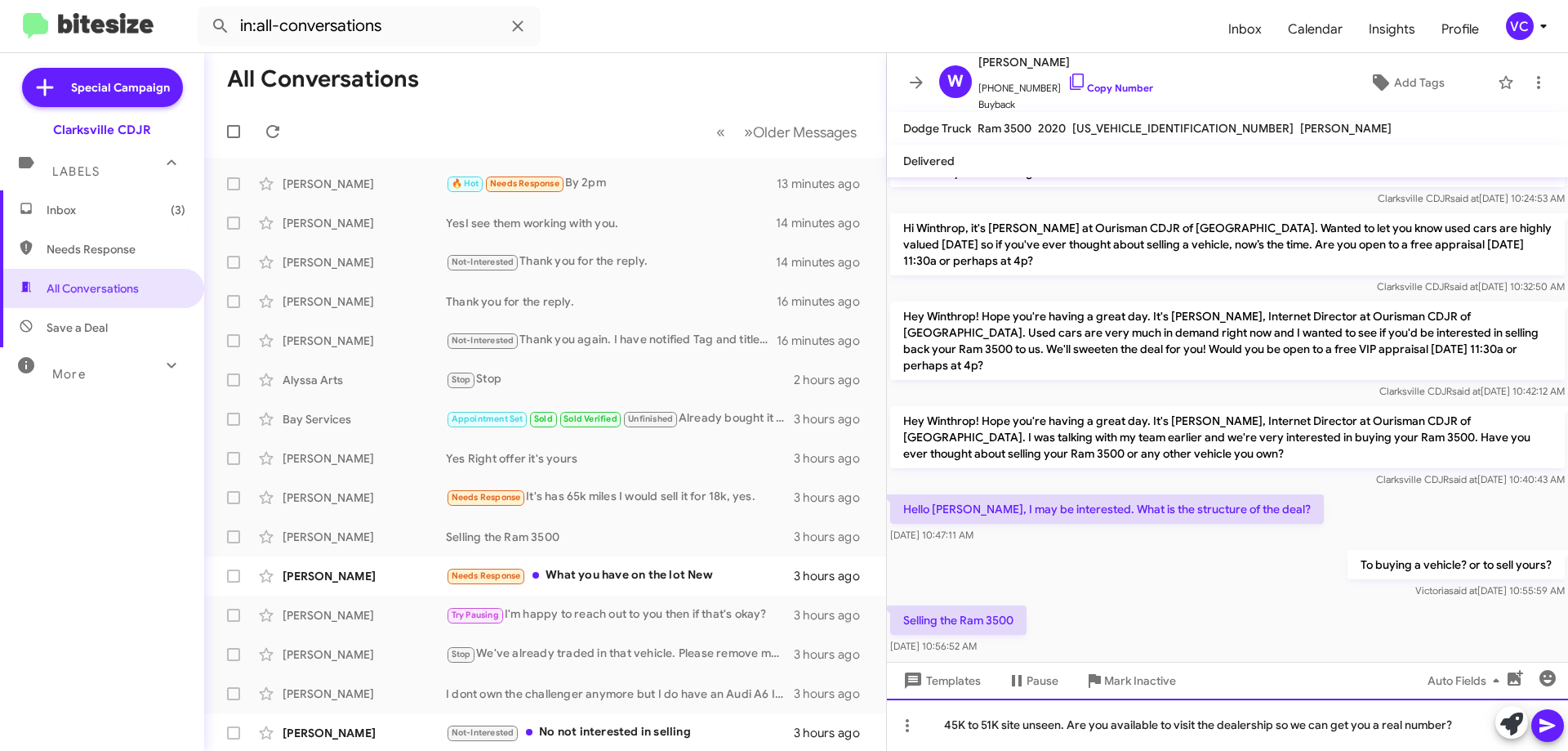
click at [1470, 725] on div "45K to 51K site unseen. Are you available to visit the dealership so we can get…" at bounding box center [1227, 725] width 681 height 53
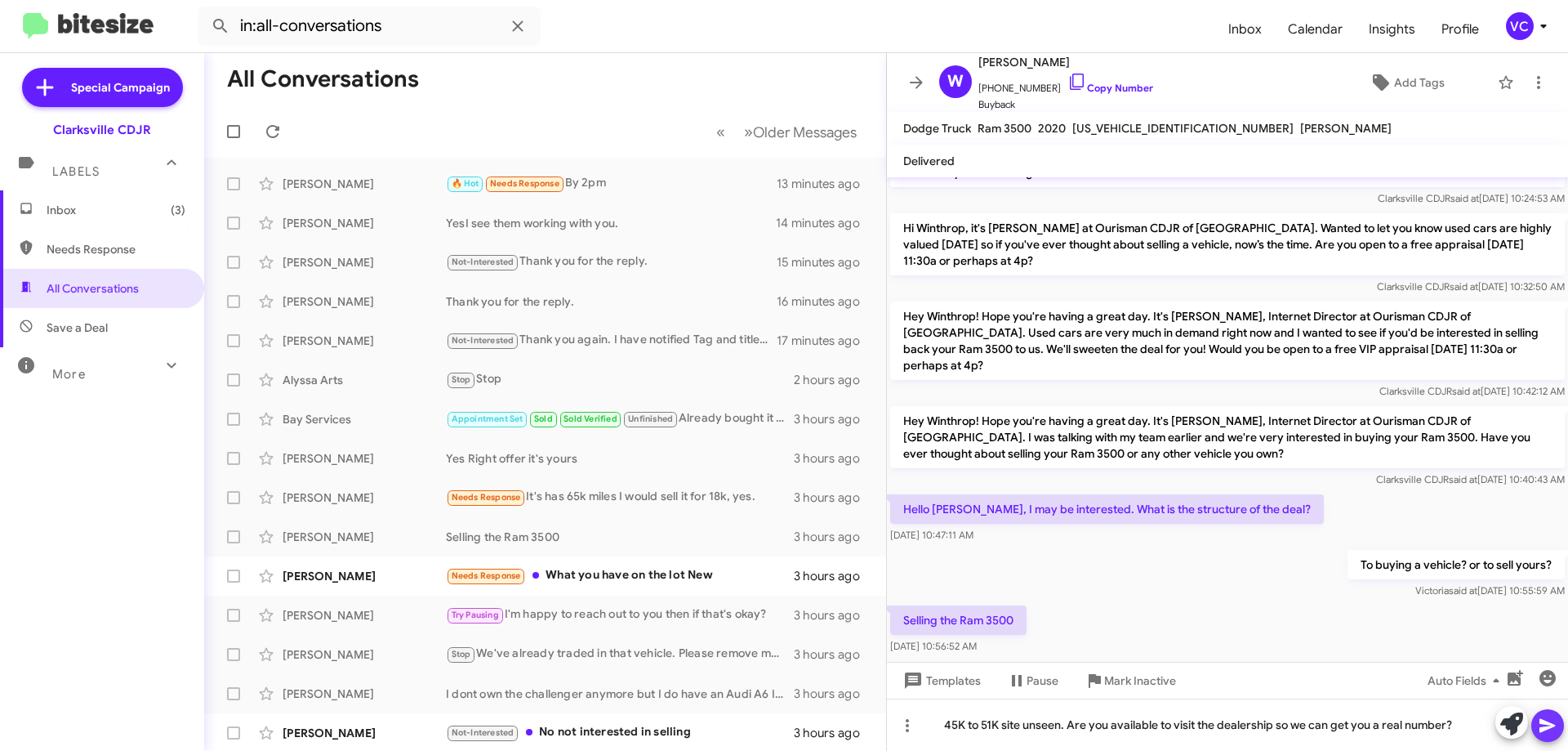
click at [1542, 722] on icon at bounding box center [1547, 726] width 15 height 14
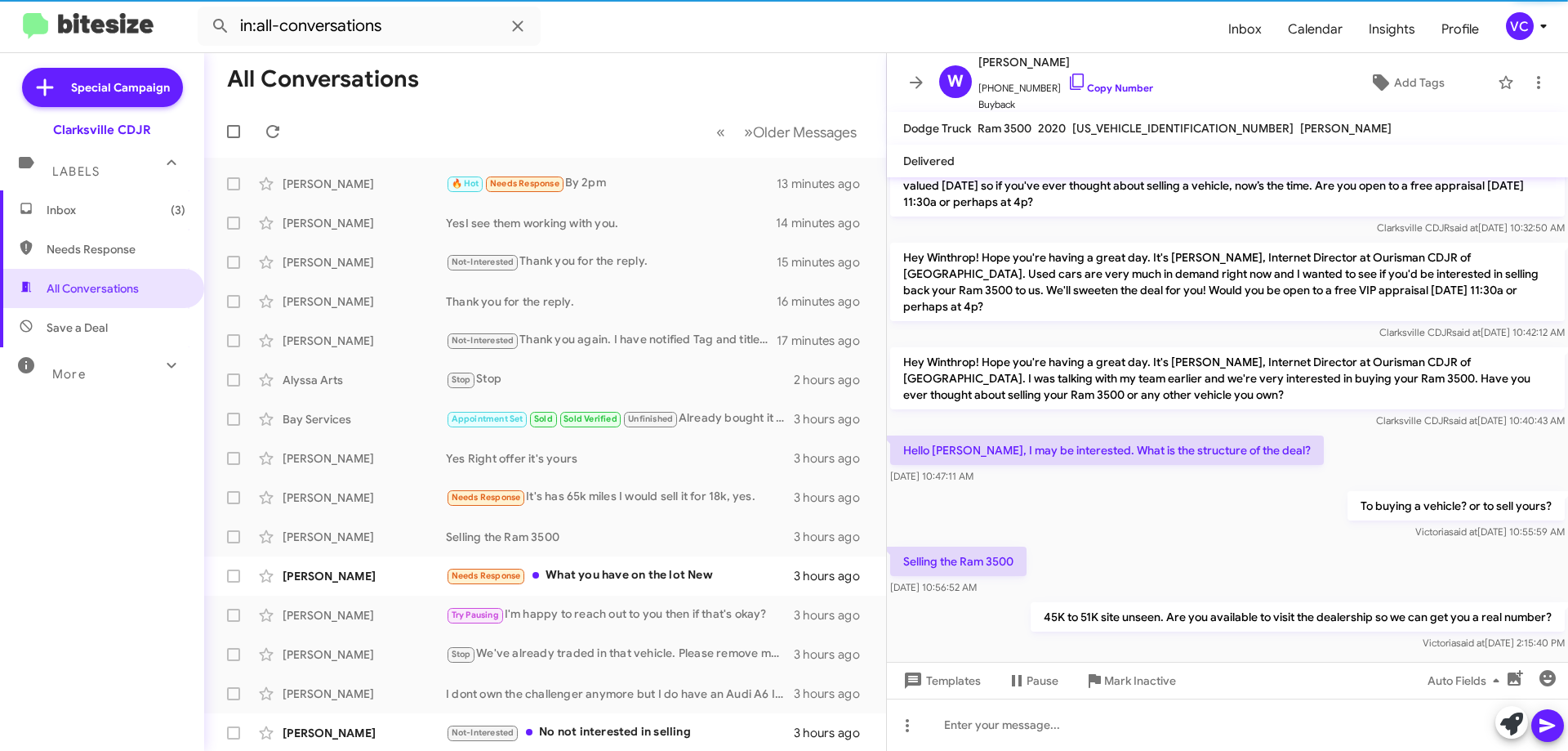
scroll to position [308, 0]
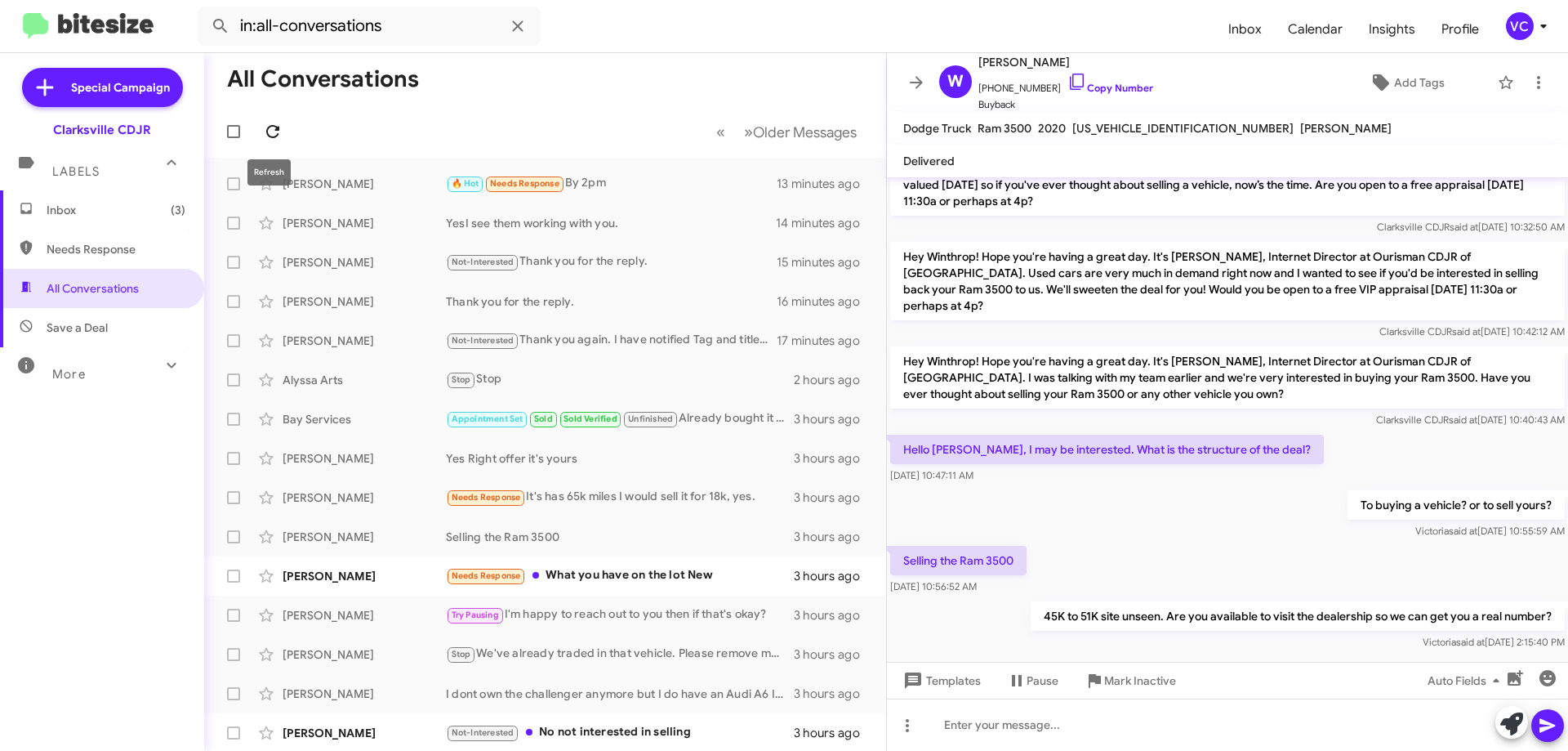
click at [277, 125] on icon at bounding box center [273, 132] width 20 height 20
click at [580, 61] on mat-toolbar-row "All Conversations" at bounding box center [545, 80] width 682 height 53
click at [634, 102] on mat-toolbar-row "All Conversations" at bounding box center [545, 80] width 682 height 53
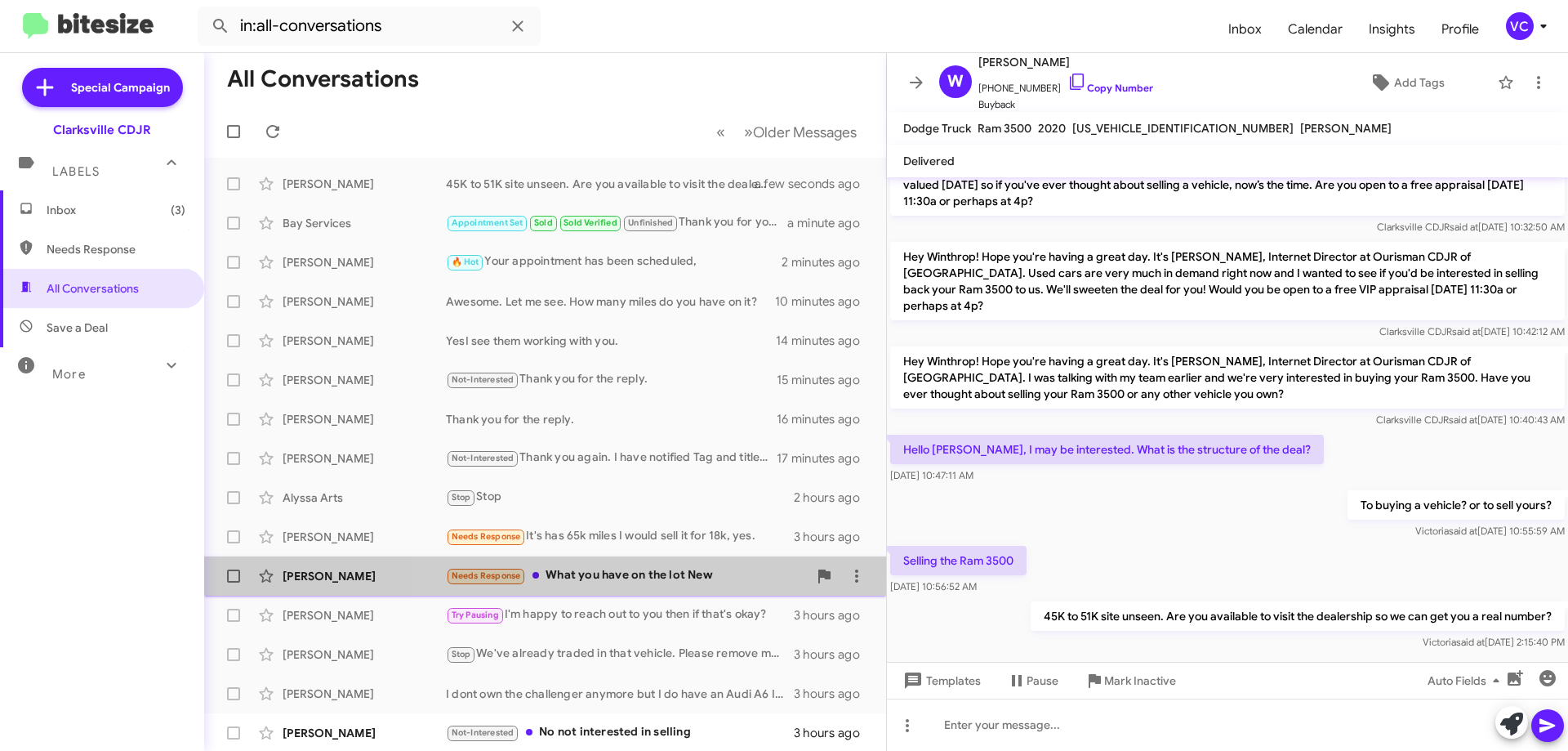
click at [660, 576] on div "Needs Response What you have on the lot New" at bounding box center [627, 575] width 362 height 19
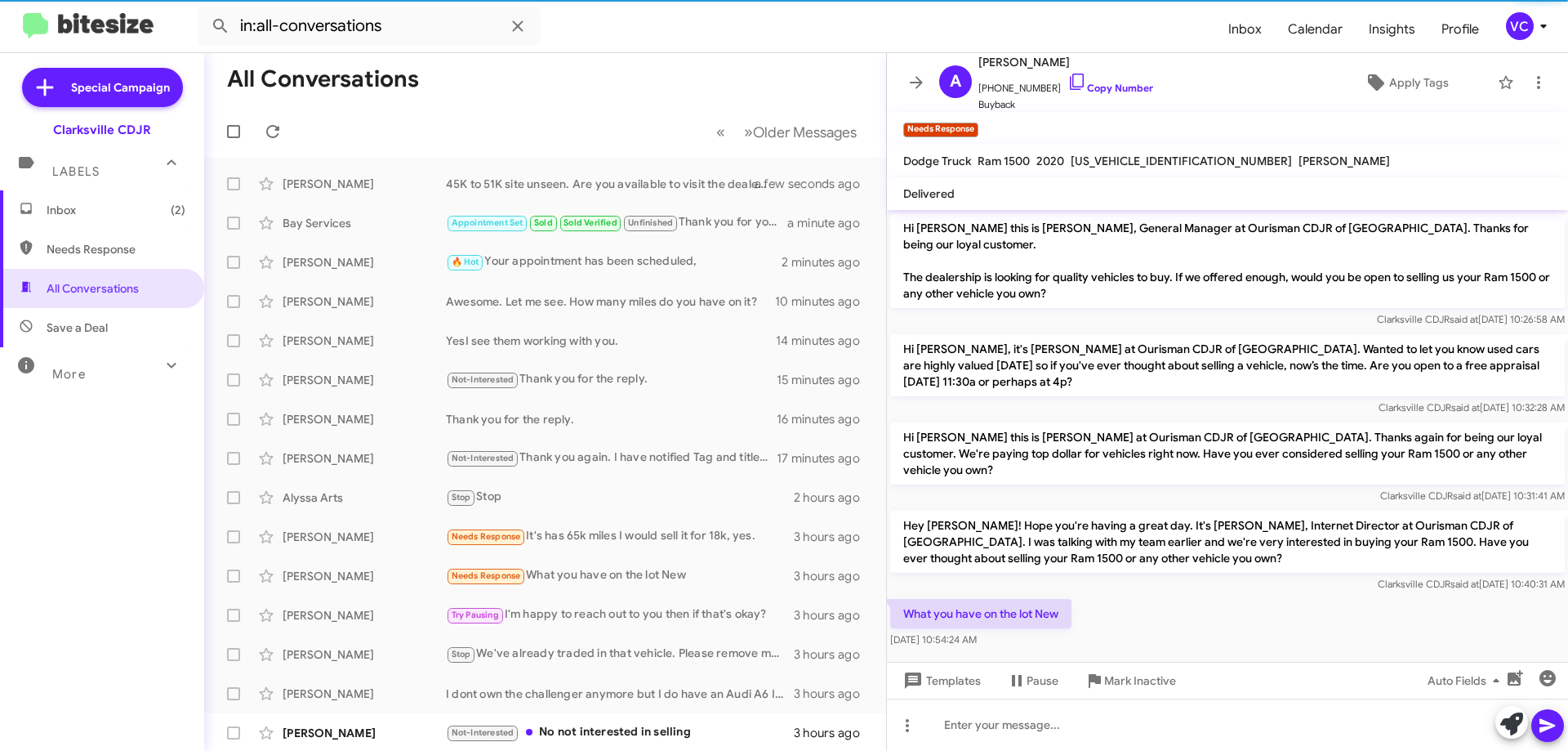
click at [1232, 596] on div "What you have on the lot New [DATE] 10:54:24 AM" at bounding box center [1227, 623] width 681 height 55
